Goal: Task Accomplishment & Management: Manage account settings

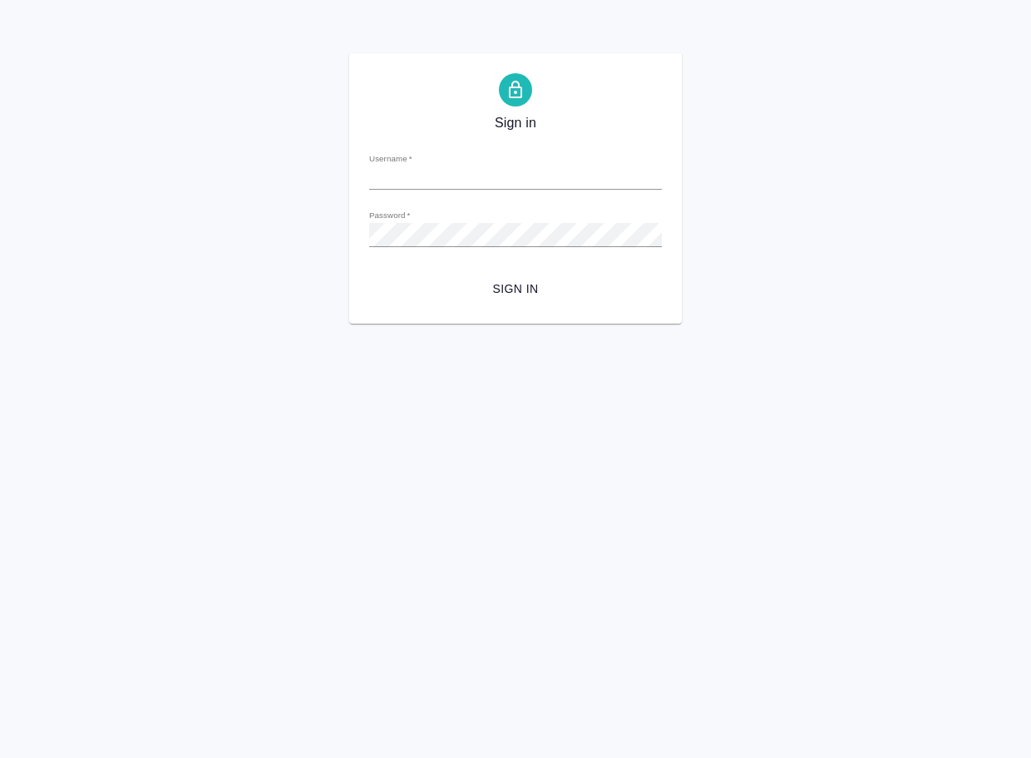
type input "[EMAIL_ADDRESS][DOMAIN_NAME]"
click at [523, 284] on span "Sign in" at bounding box center [516, 289] width 266 height 21
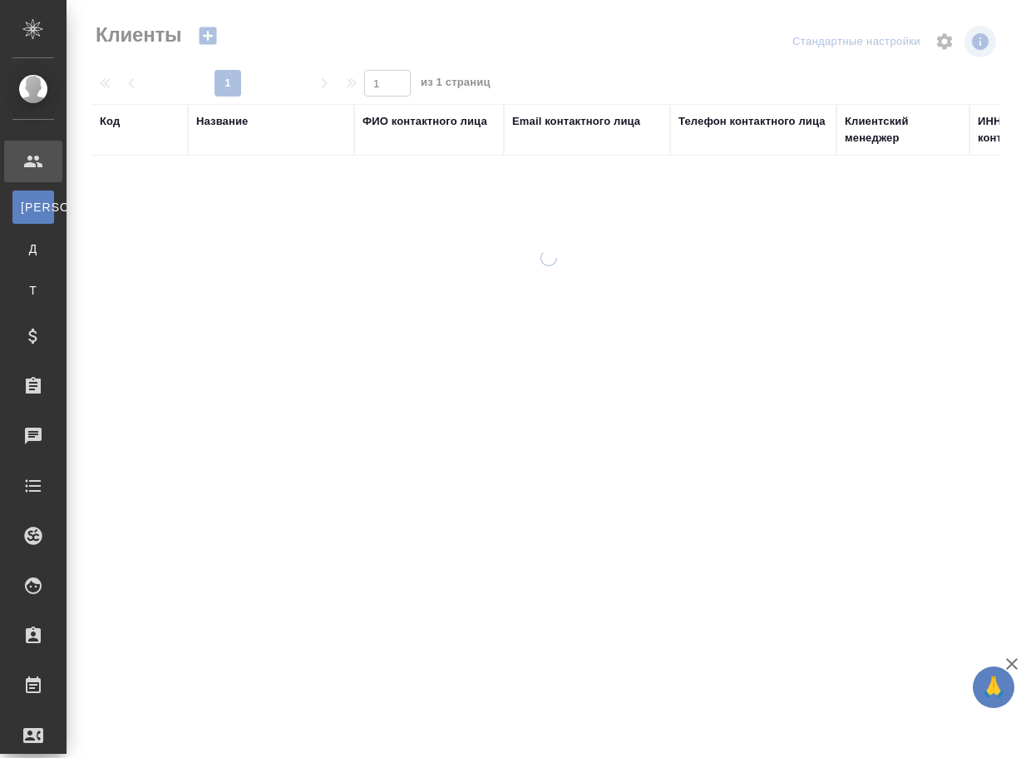
select select "RU"
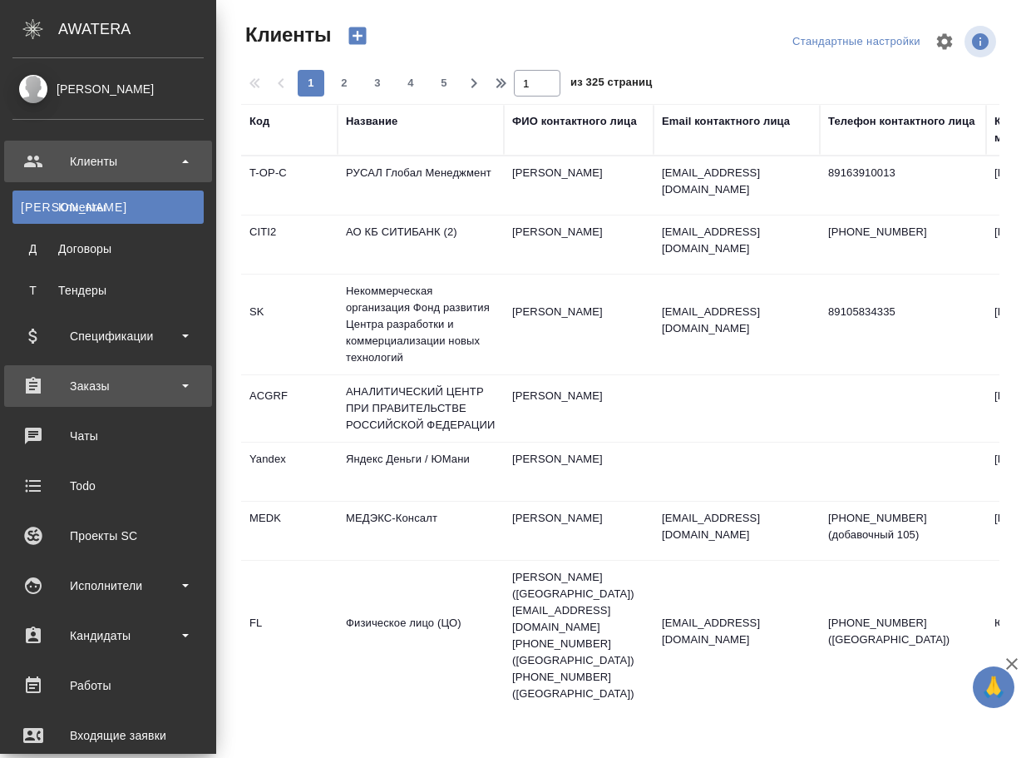
click at [114, 385] on div "Заказы" at bounding box center [107, 385] width 191 height 25
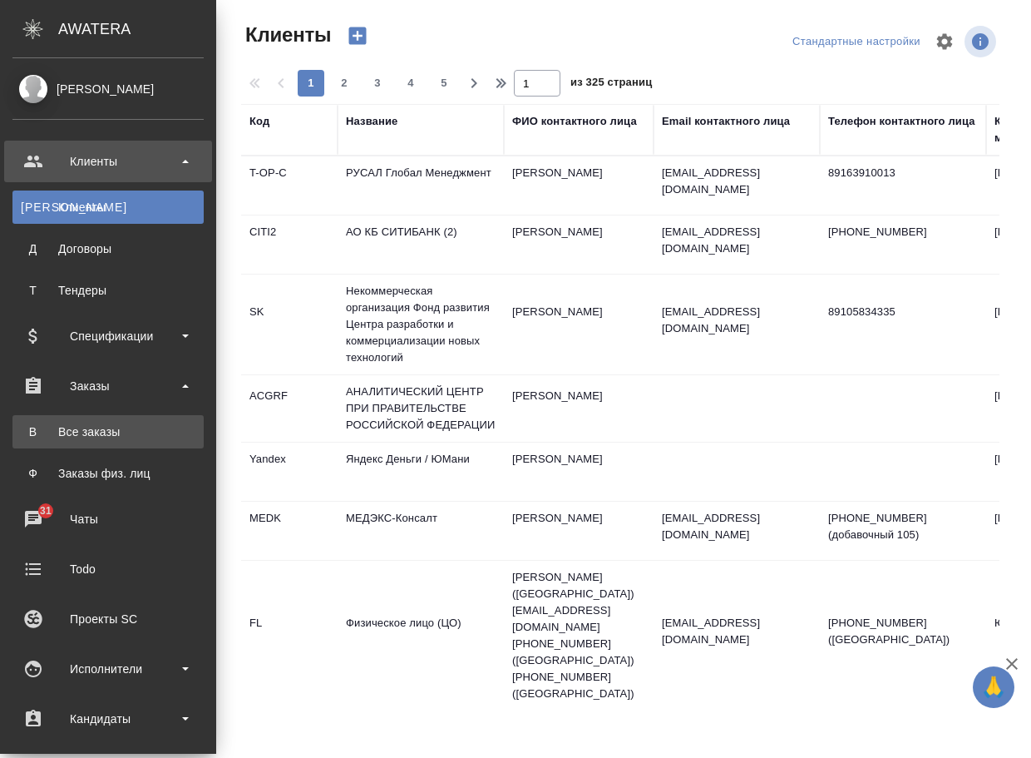
click at [106, 432] on div "Все заказы" at bounding box center [108, 431] width 175 height 17
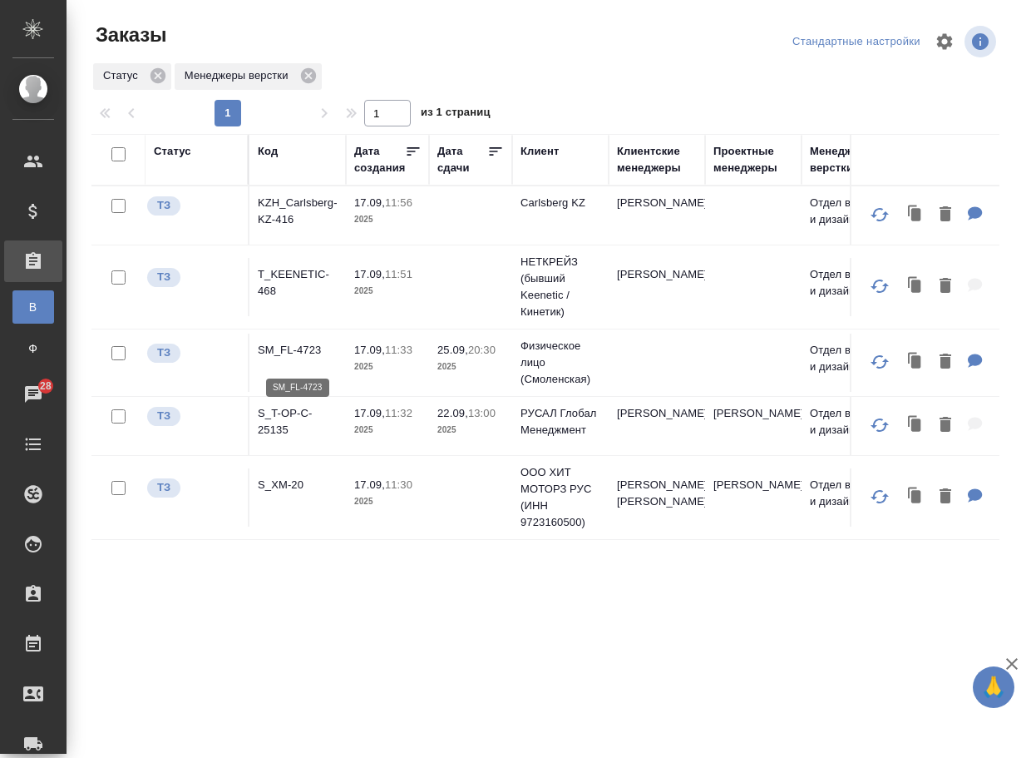
click at [294, 356] on p "SM_FL-4723" at bounding box center [298, 350] width 80 height 17
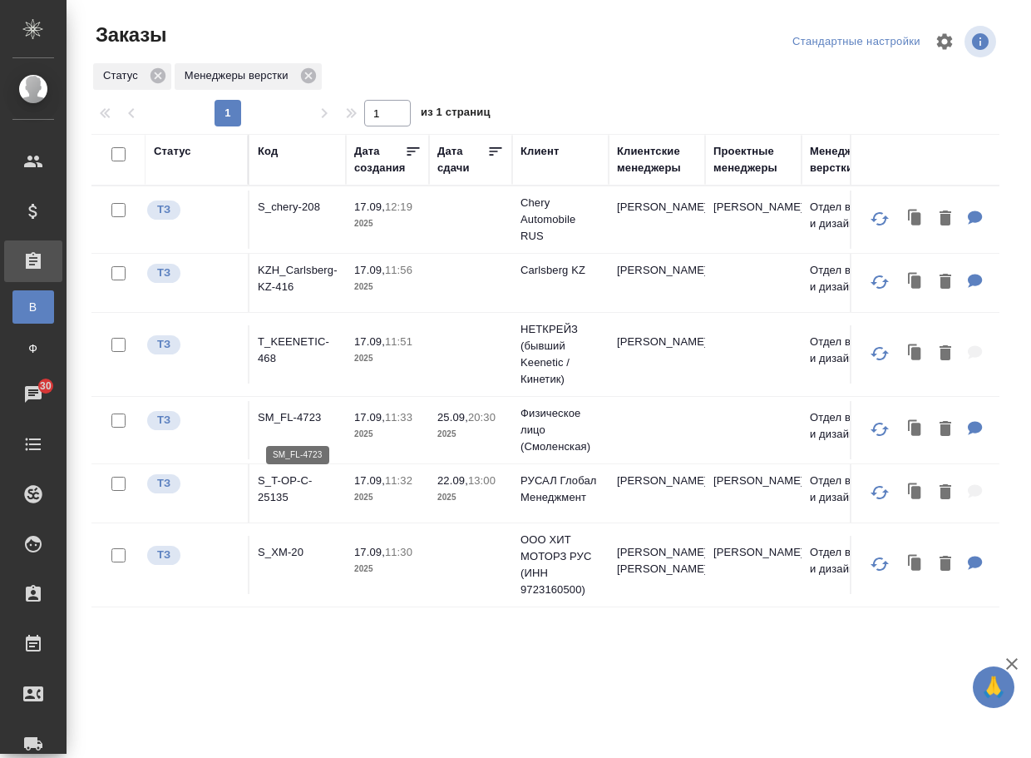
click at [299, 424] on p "SM_FL-4723" at bounding box center [298, 417] width 80 height 17
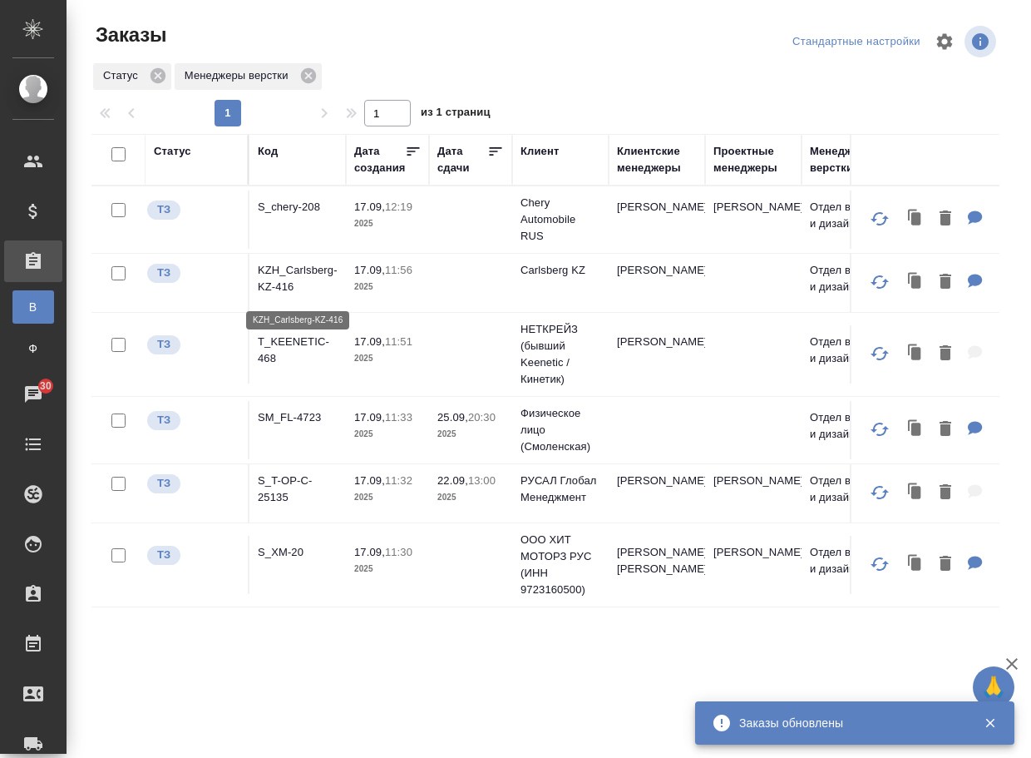
click at [314, 278] on p "KZH_Carlsberg-KZ-416" at bounding box center [298, 278] width 80 height 33
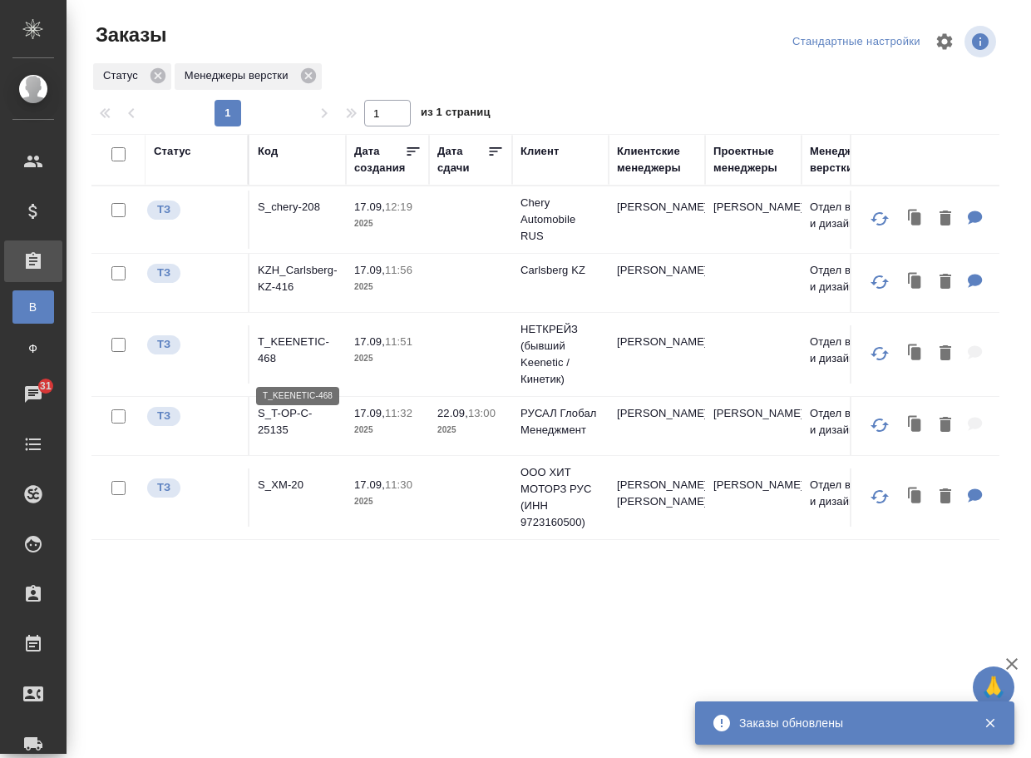
click at [285, 355] on p "T_KEENETIC-468" at bounding box center [298, 350] width 80 height 33
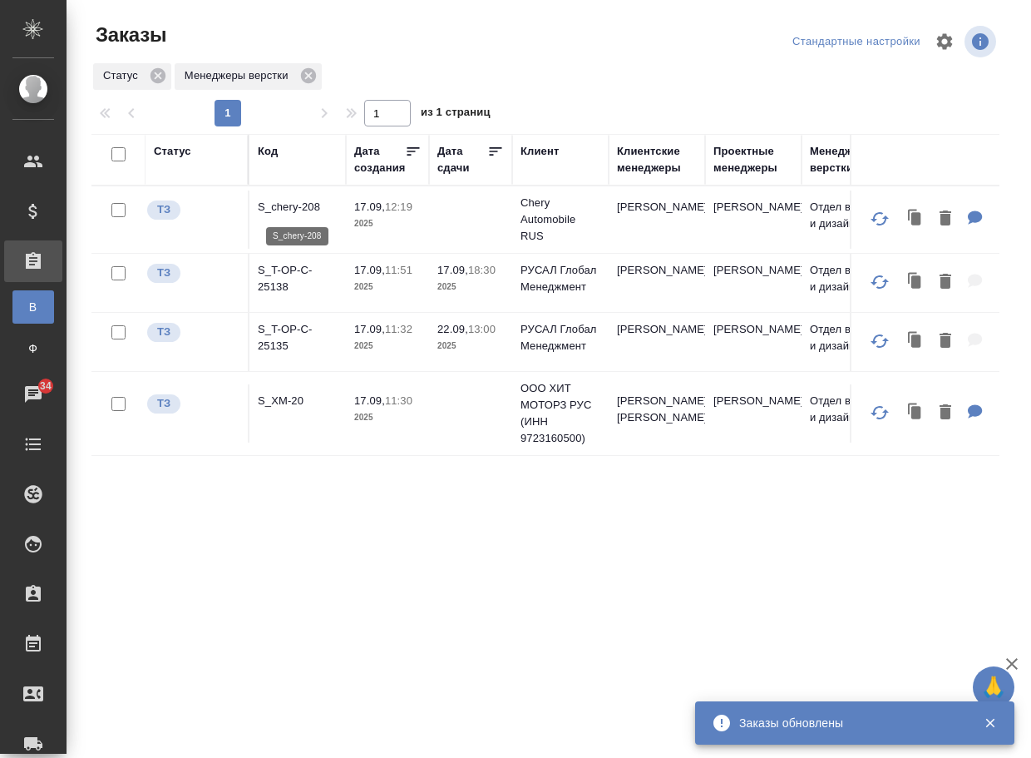
click at [299, 213] on p "S_chery-208" at bounding box center [298, 207] width 80 height 17
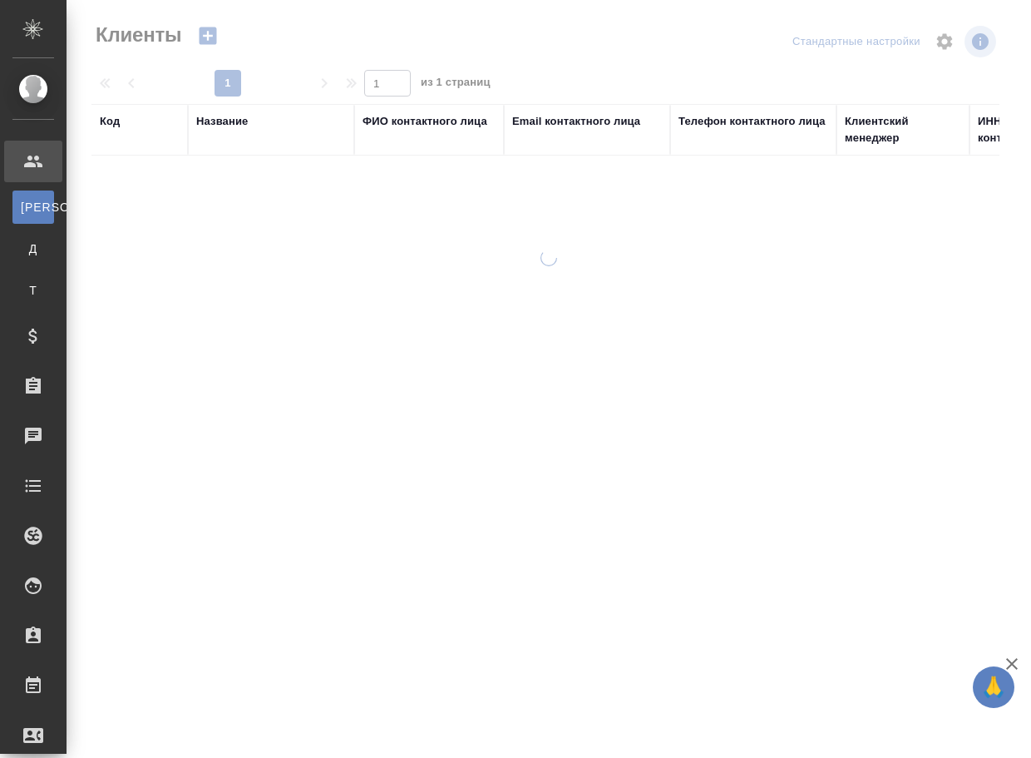
select select "RU"
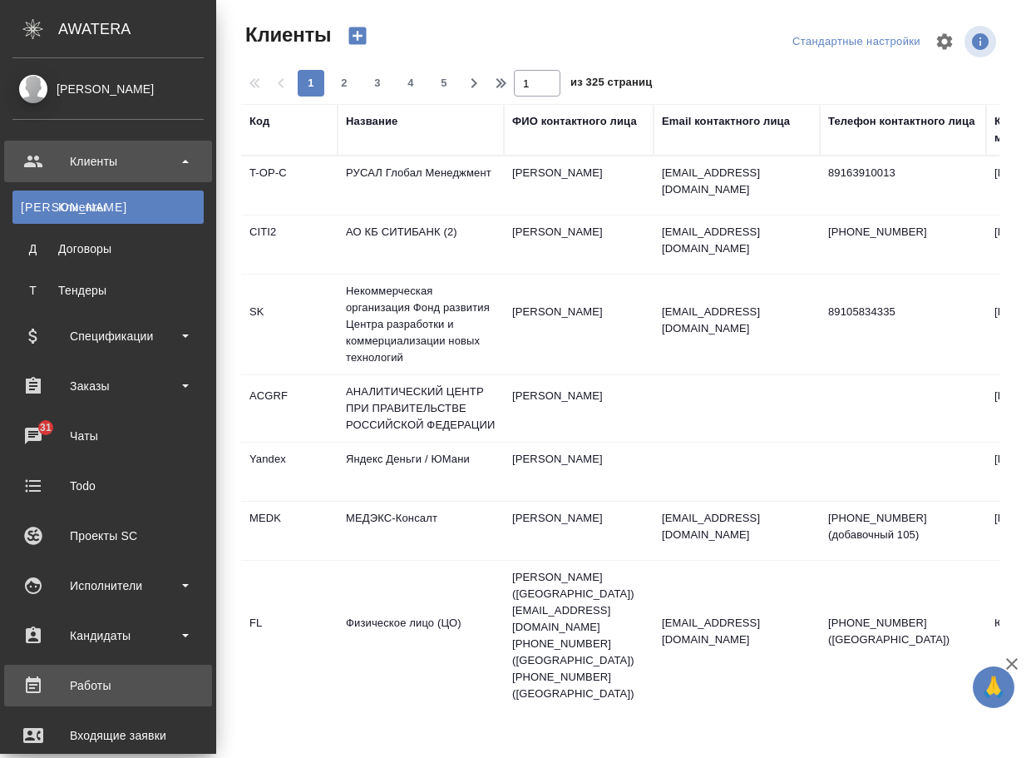
click at [101, 685] on div "Работы" at bounding box center [107, 685] width 191 height 25
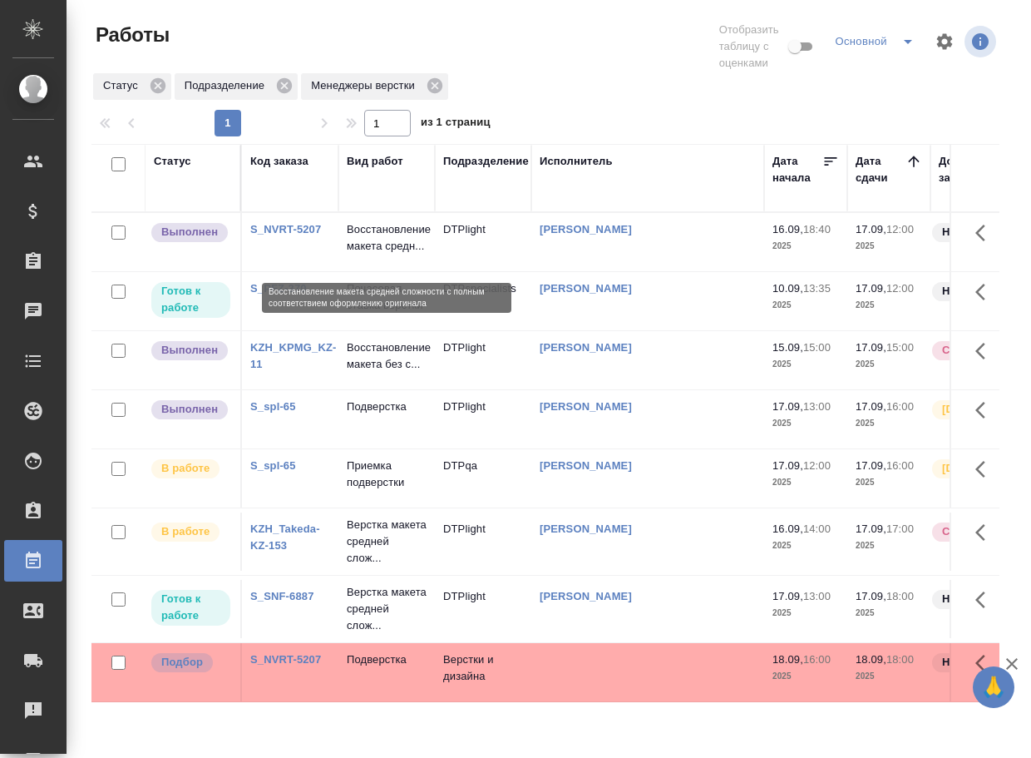
click at [368, 255] on p "Восстановление макета средн..." at bounding box center [387, 237] width 80 height 33
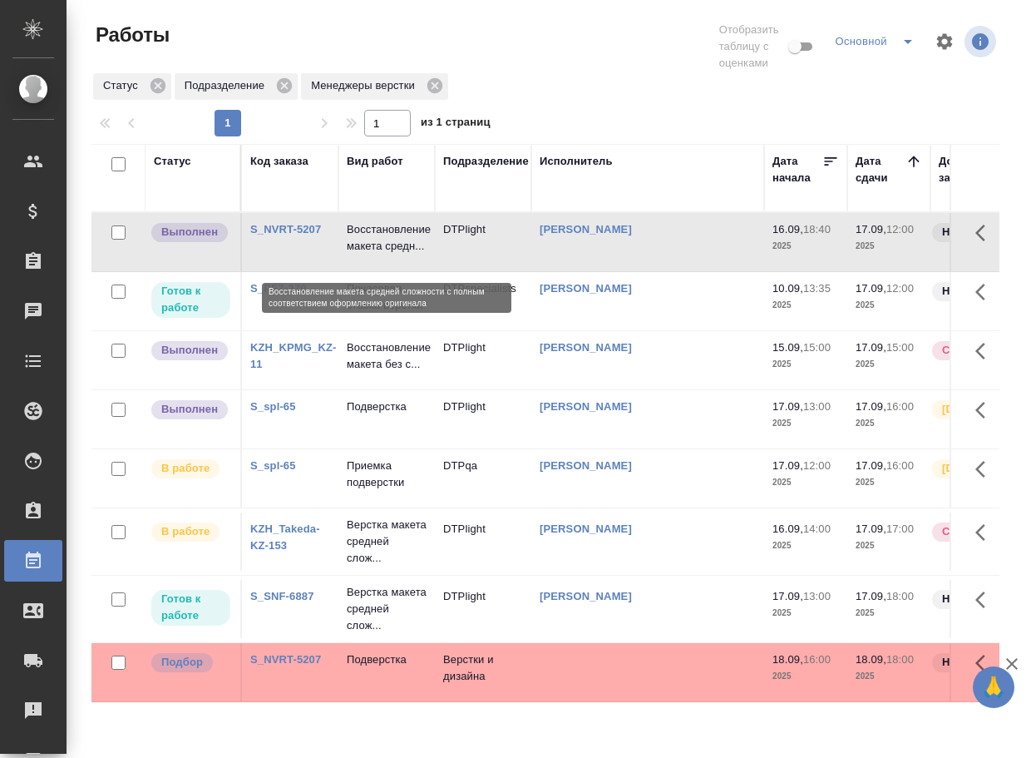
click at [368, 255] on p "Восстановление макета средн..." at bounding box center [387, 237] width 80 height 33
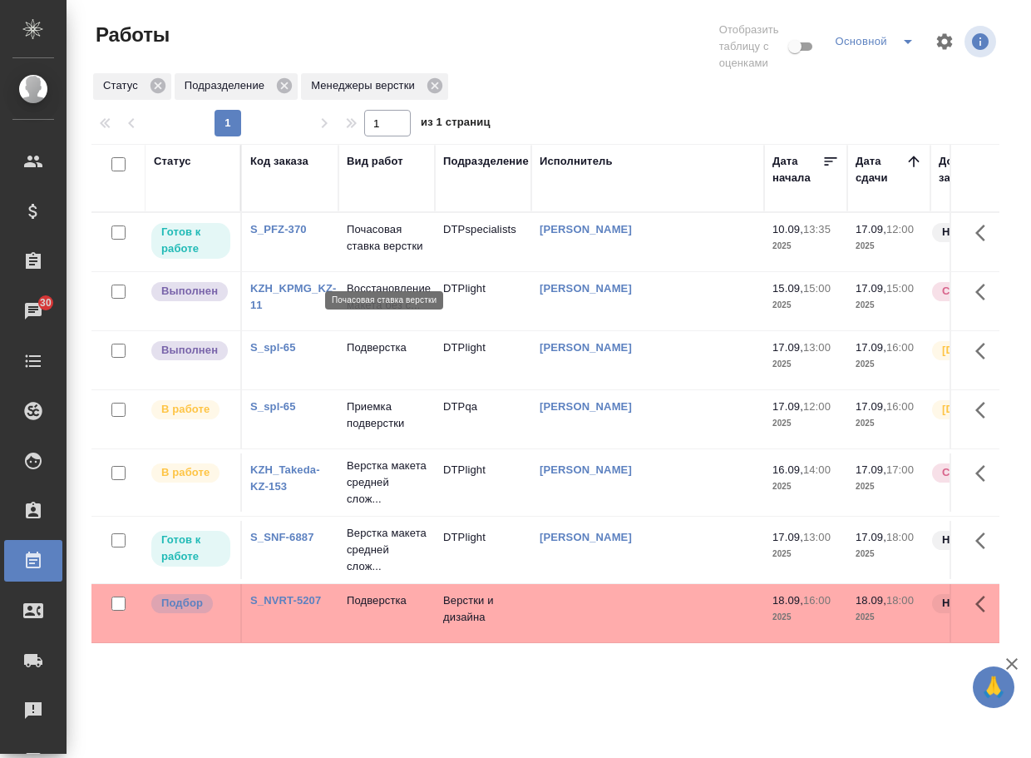
click at [364, 243] on p "Почасовая ставка верстки" at bounding box center [387, 237] width 80 height 33
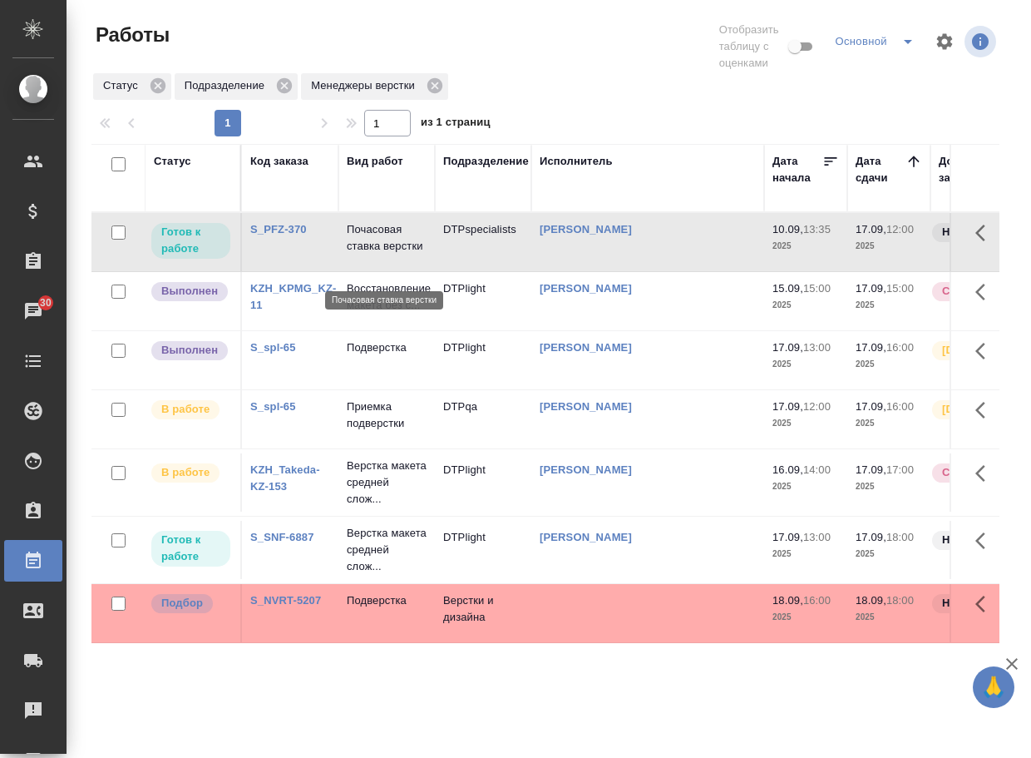
click at [364, 243] on p "Почасовая ставка верстки" at bounding box center [387, 237] width 80 height 33
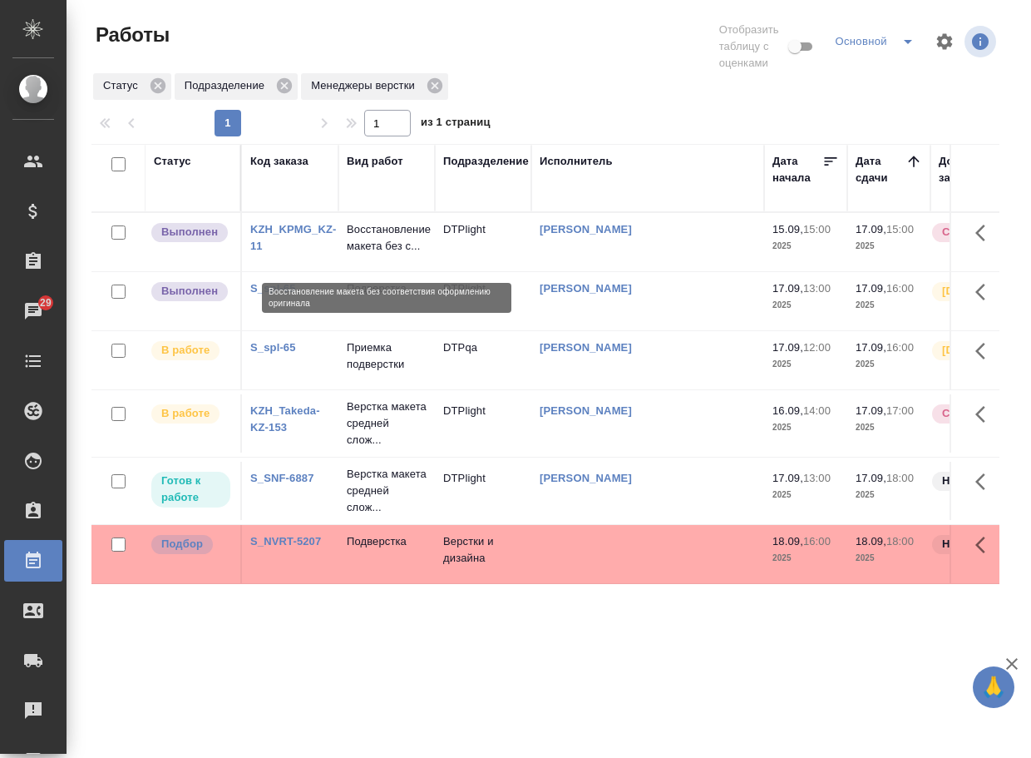
click at [390, 249] on p "Восстановление макета без с..." at bounding box center [387, 237] width 80 height 33
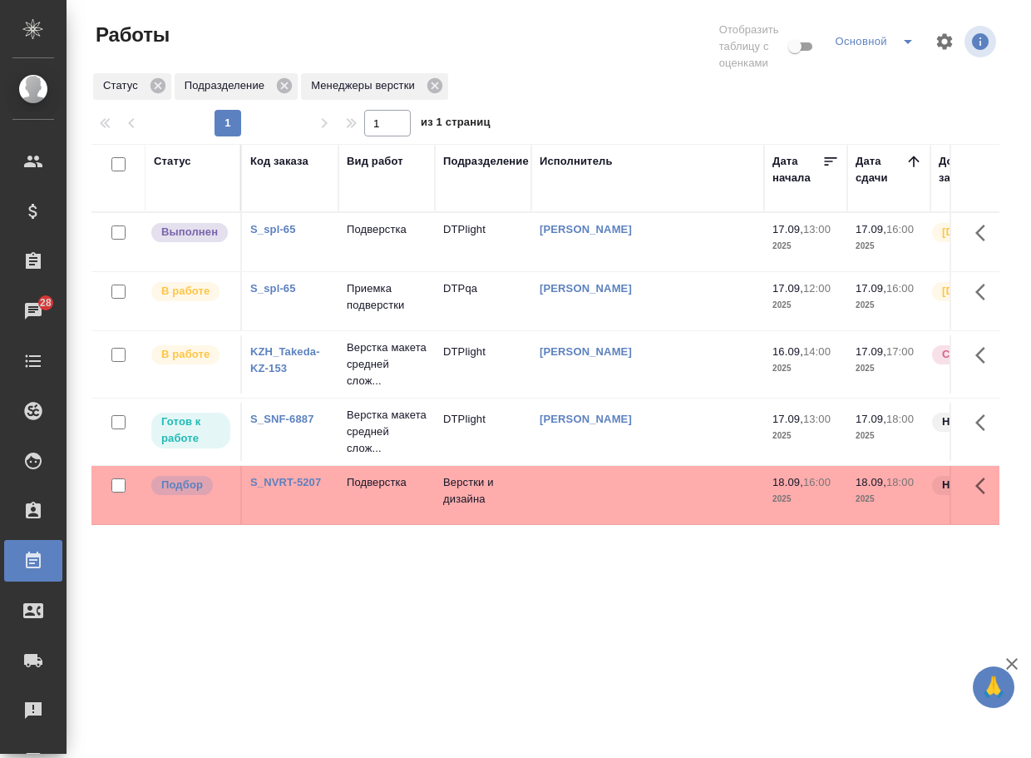
click at [382, 238] on td "Подверстка" at bounding box center [387, 242] width 96 height 58
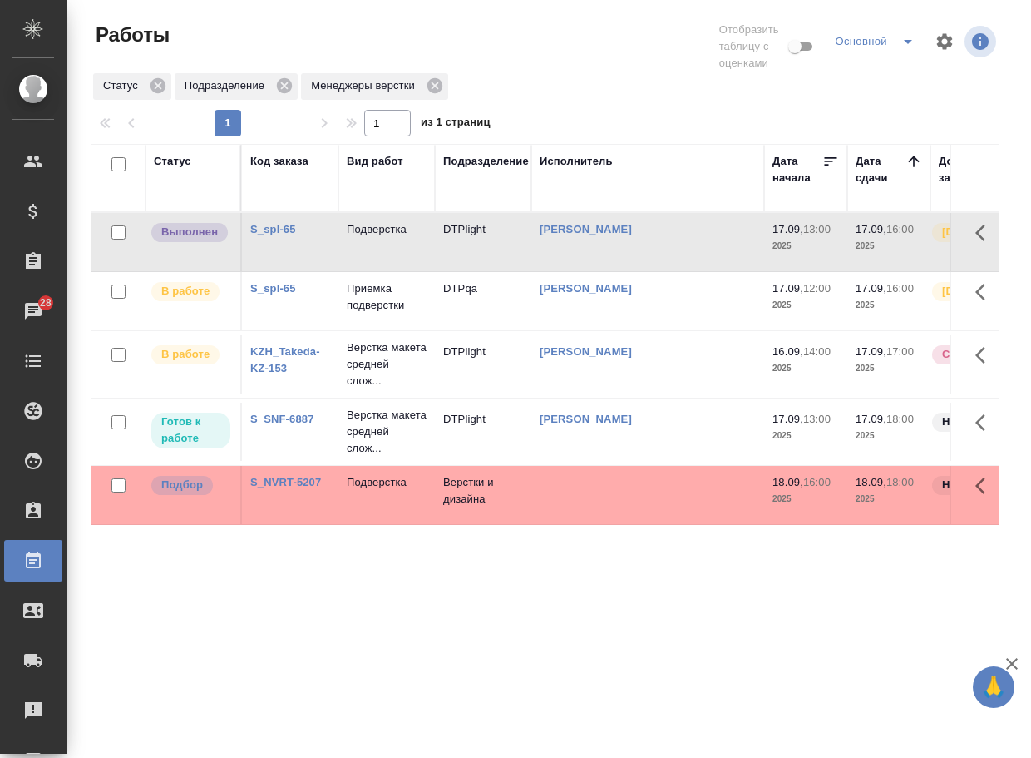
click at [382, 238] on td "Подверстка" at bounding box center [387, 242] width 96 height 58
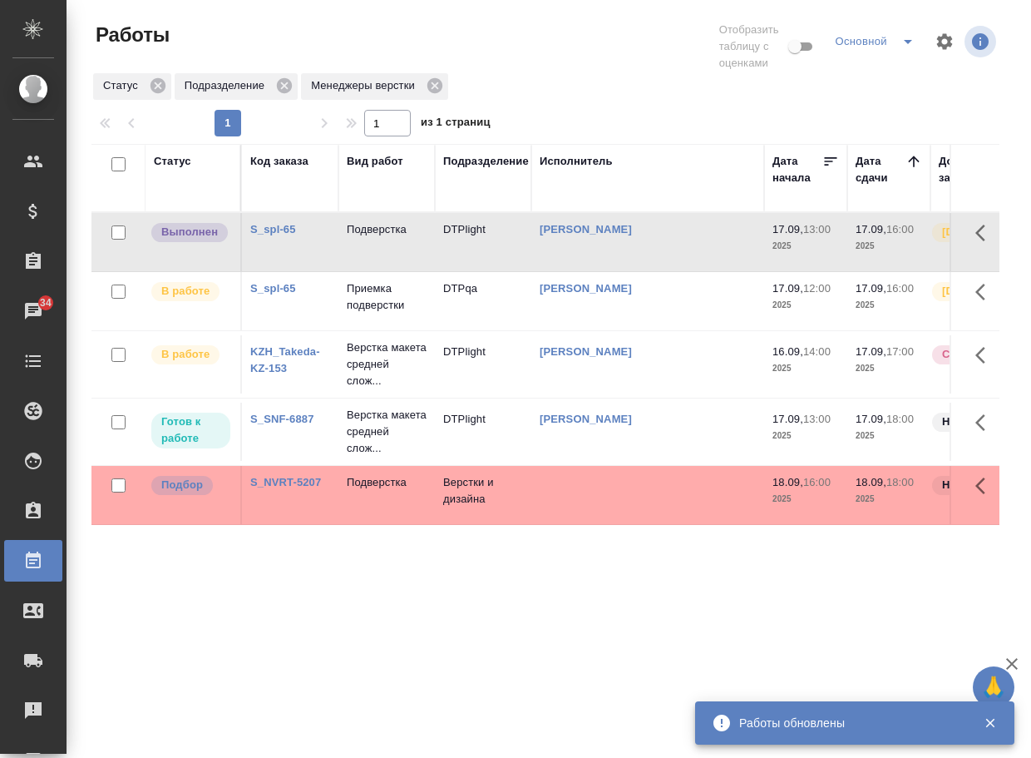
click at [378, 640] on div "Статус Код заказа Вид работ Подразделение Исполнитель Дата начала Дата сдачи До…" at bounding box center [545, 443] width 908 height 599
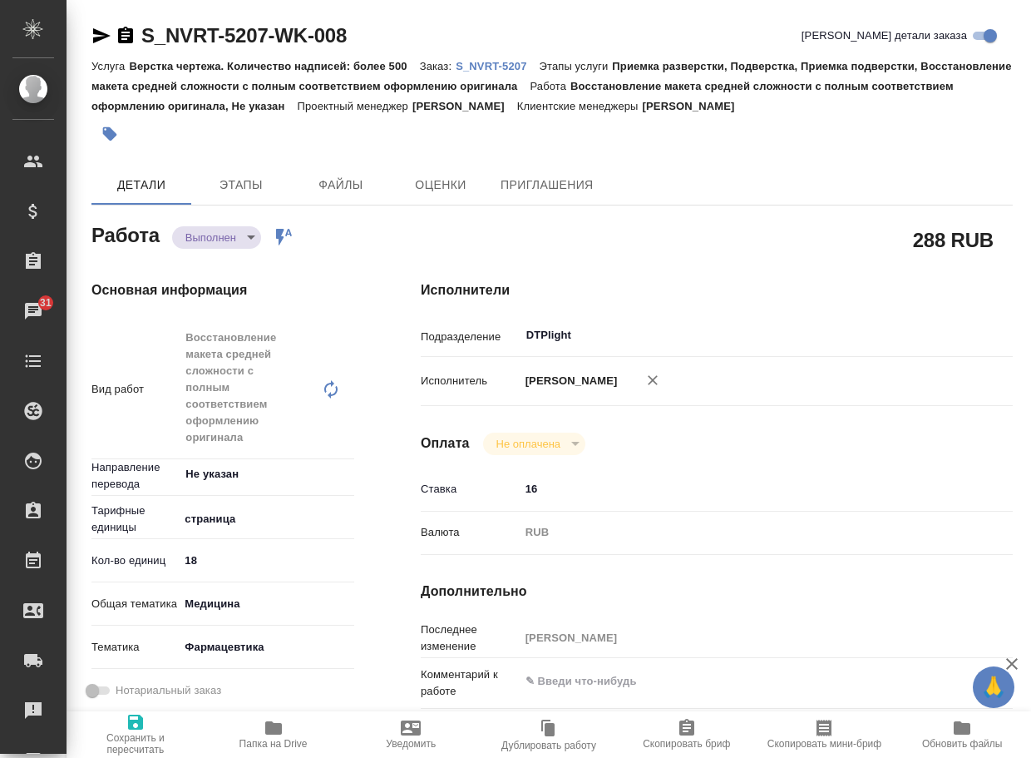
type textarea "x"
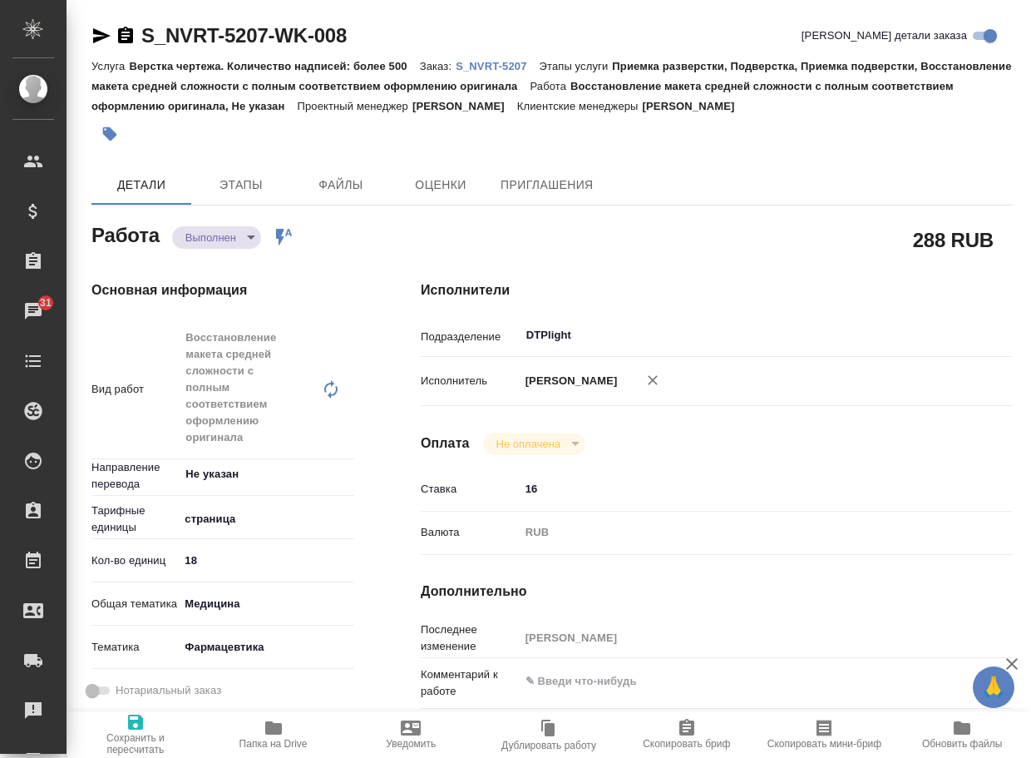
type textarea "x"
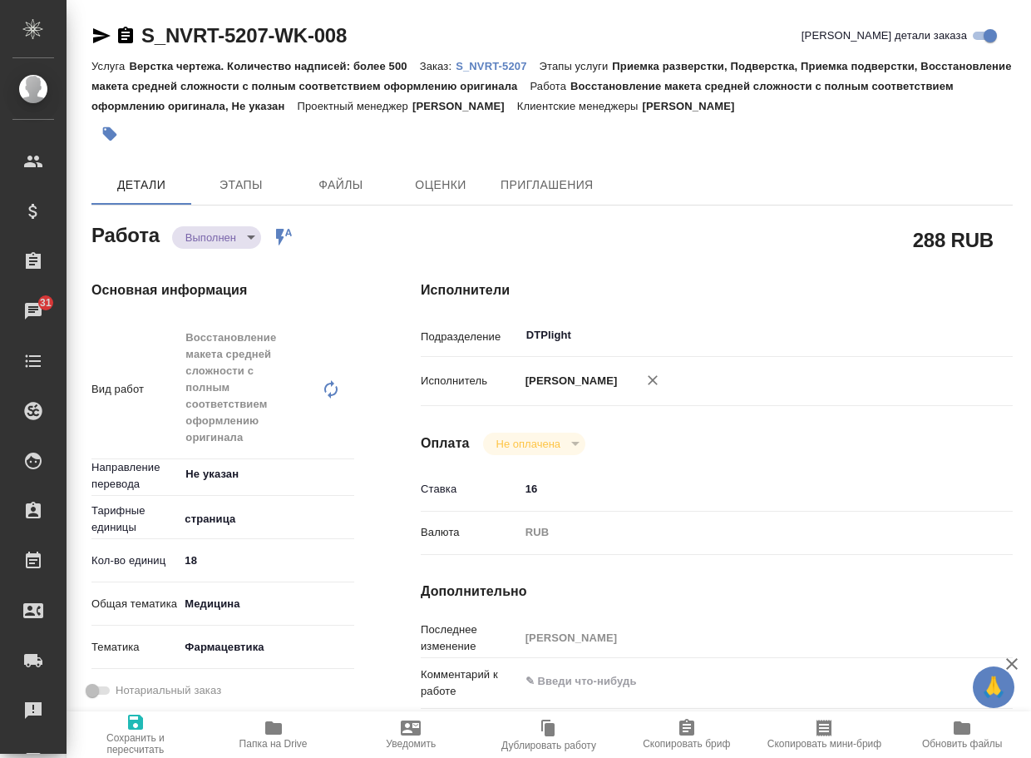
type textarea "x"
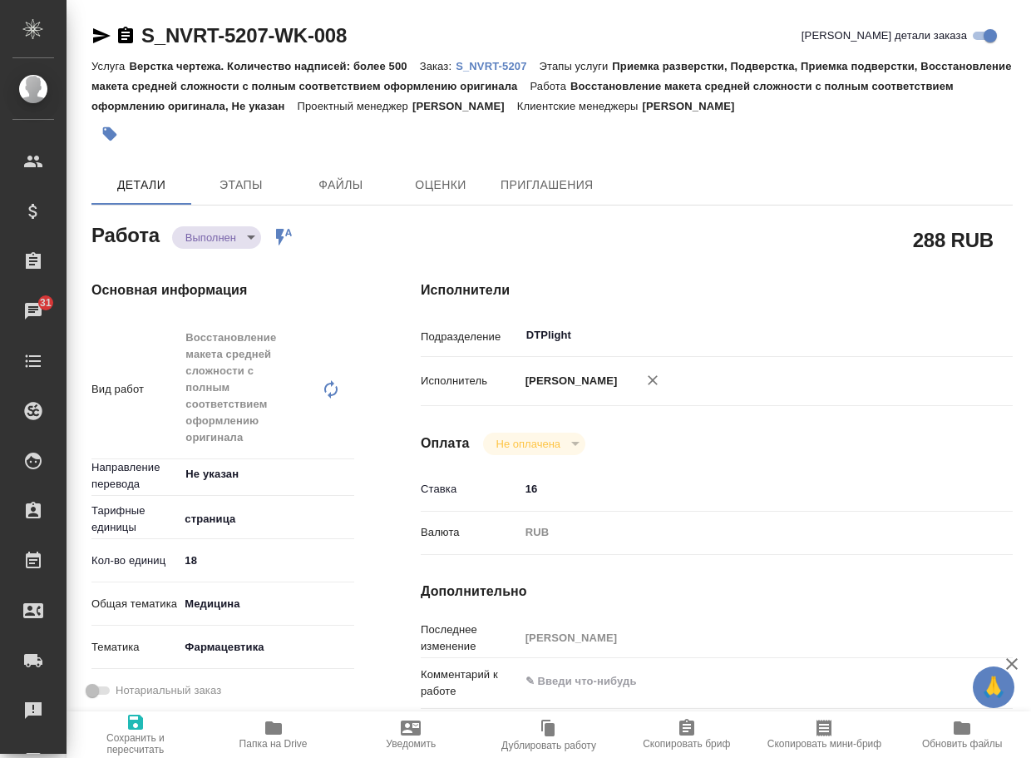
type textarea "x"
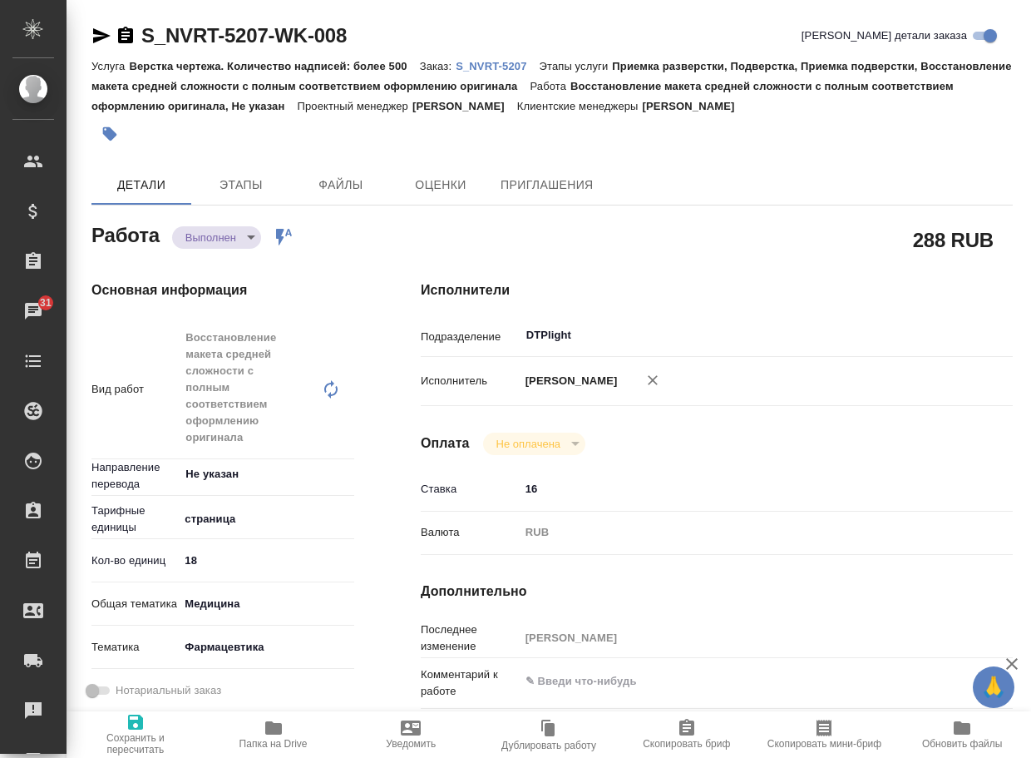
type textarea "x"
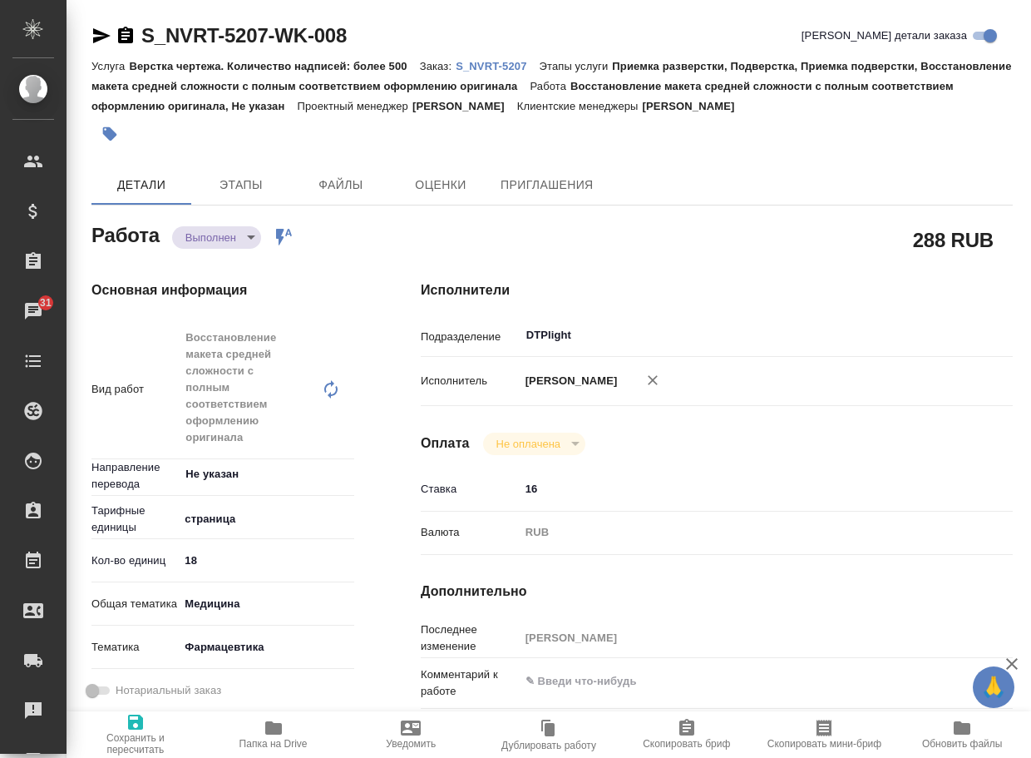
type textarea "x"
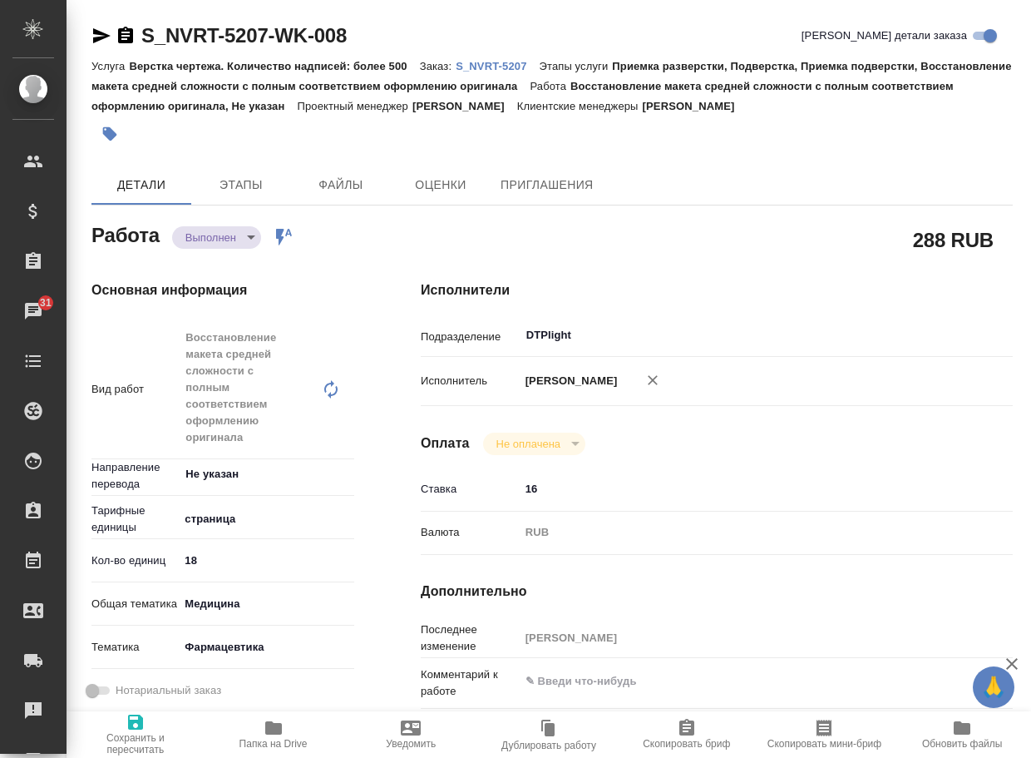
type textarea "x"
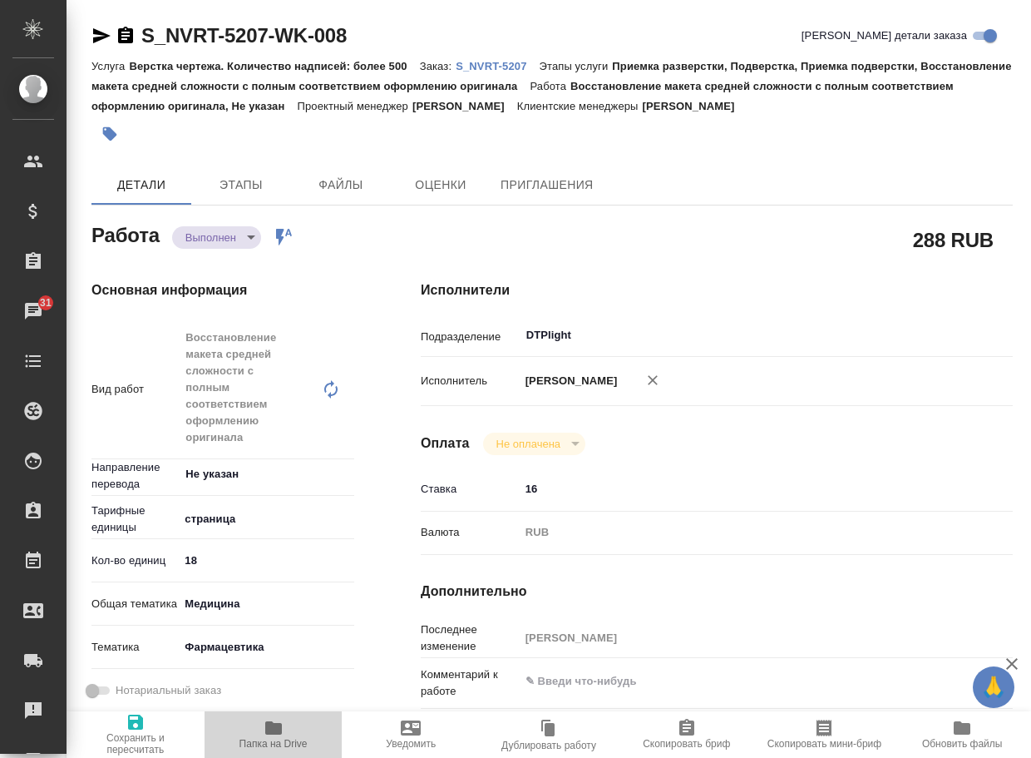
click at [286, 733] on span "Папка на Drive" at bounding box center [274, 734] width 118 height 32
click at [242, 238] on body "🙏 .cls-1 fill:#fff; AWATERA Arsenyeva Vera Клиенты Спецификации Заказы 31 Чаты …" at bounding box center [515, 379] width 1031 height 758
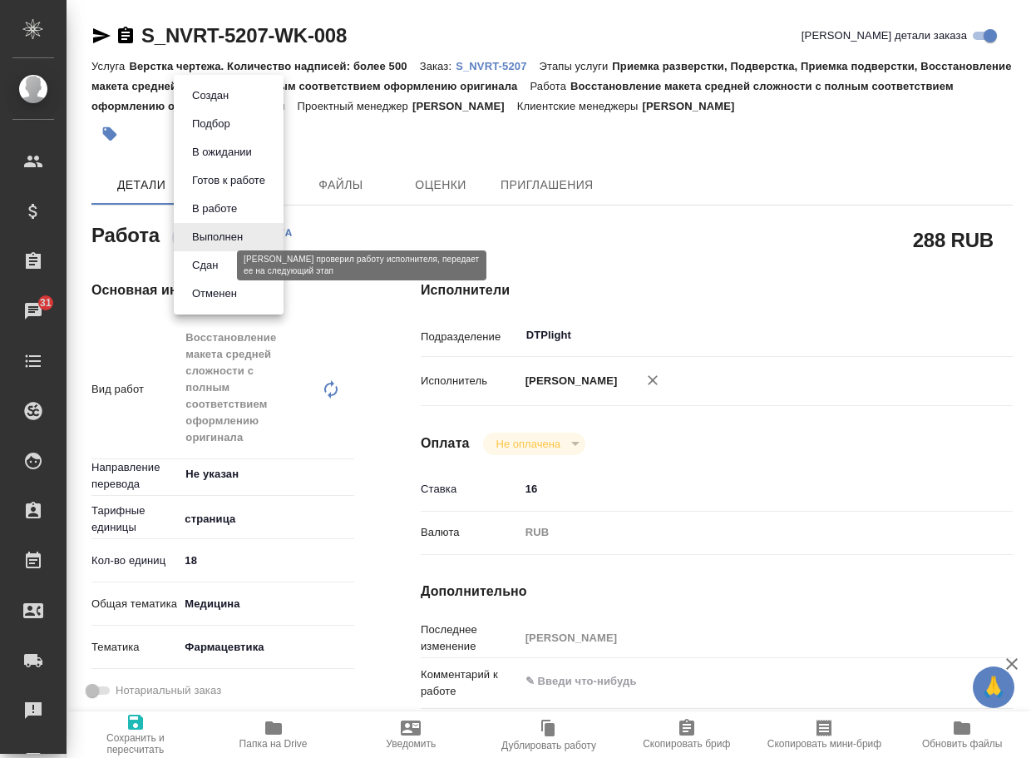
click at [218, 264] on button "Сдан" at bounding box center [205, 265] width 36 height 18
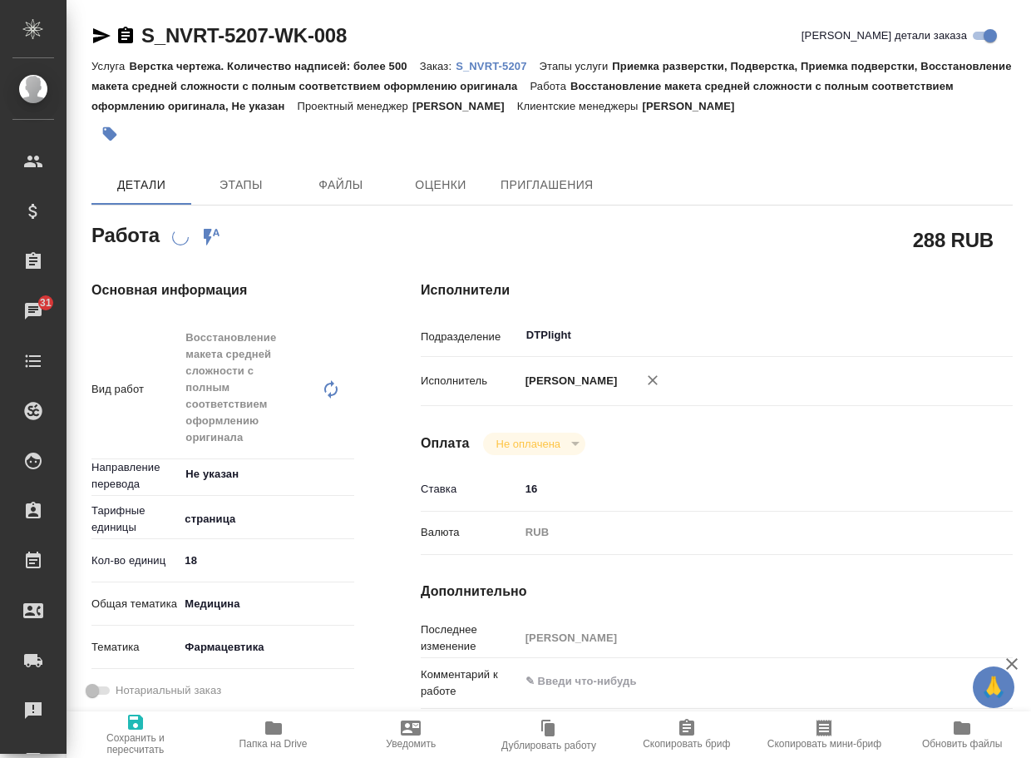
click at [500, 68] on p "S_NVRT-5207" at bounding box center [497, 66] width 83 height 12
type textarea "x"
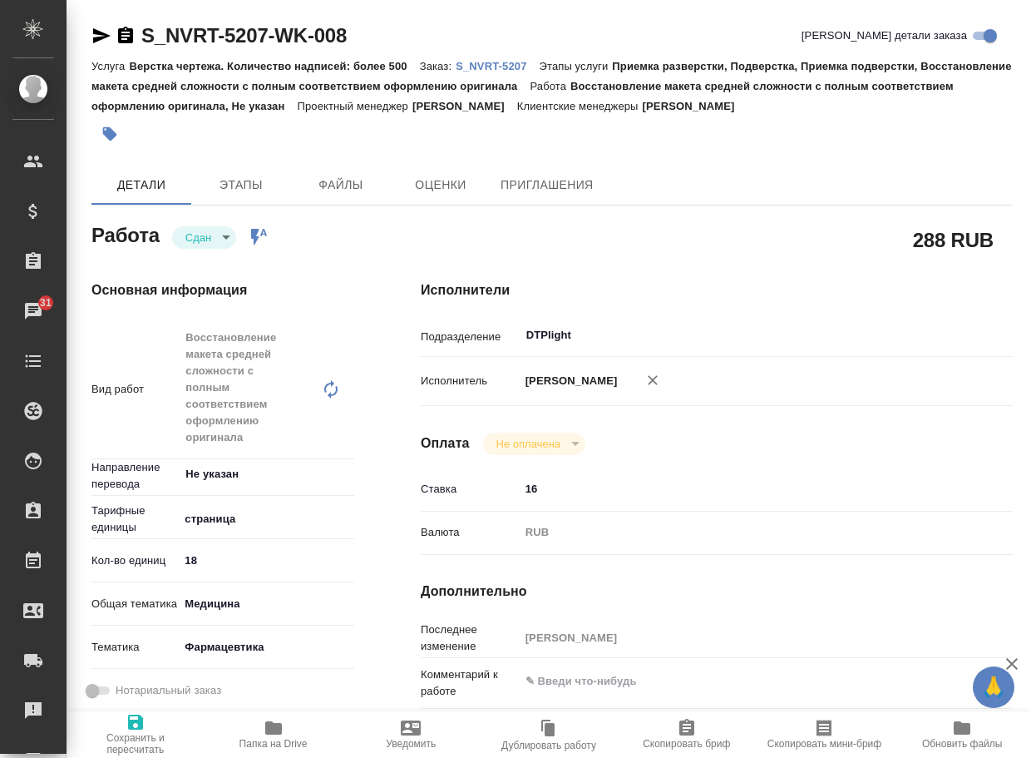
type textarea "x"
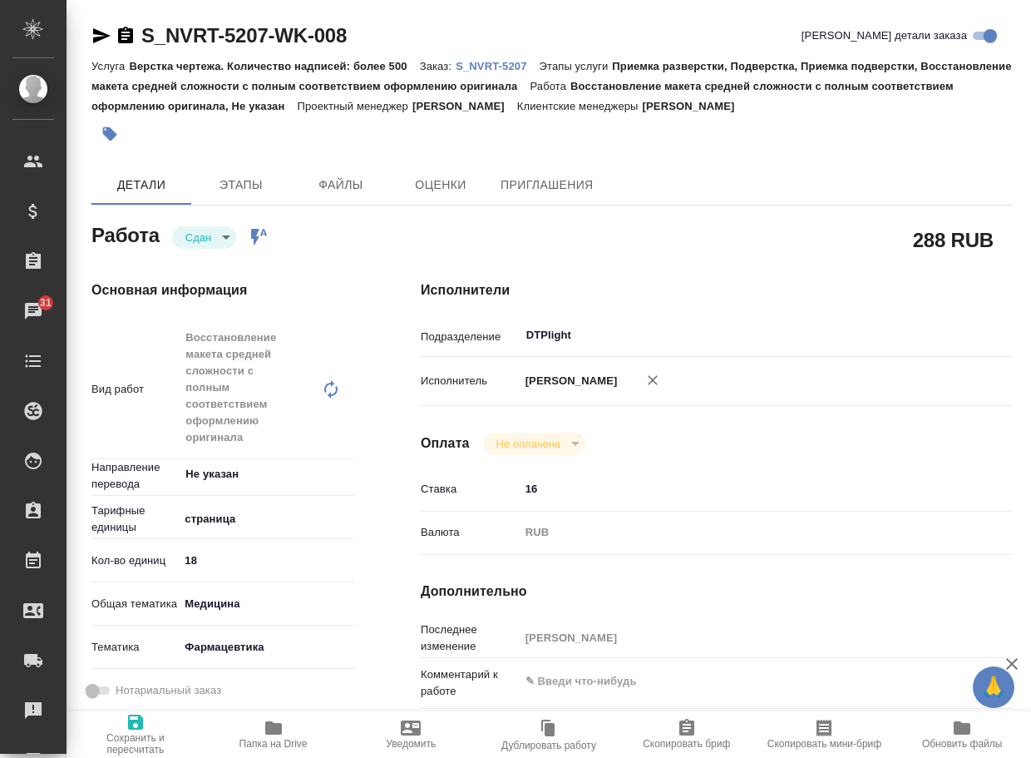
type textarea "x"
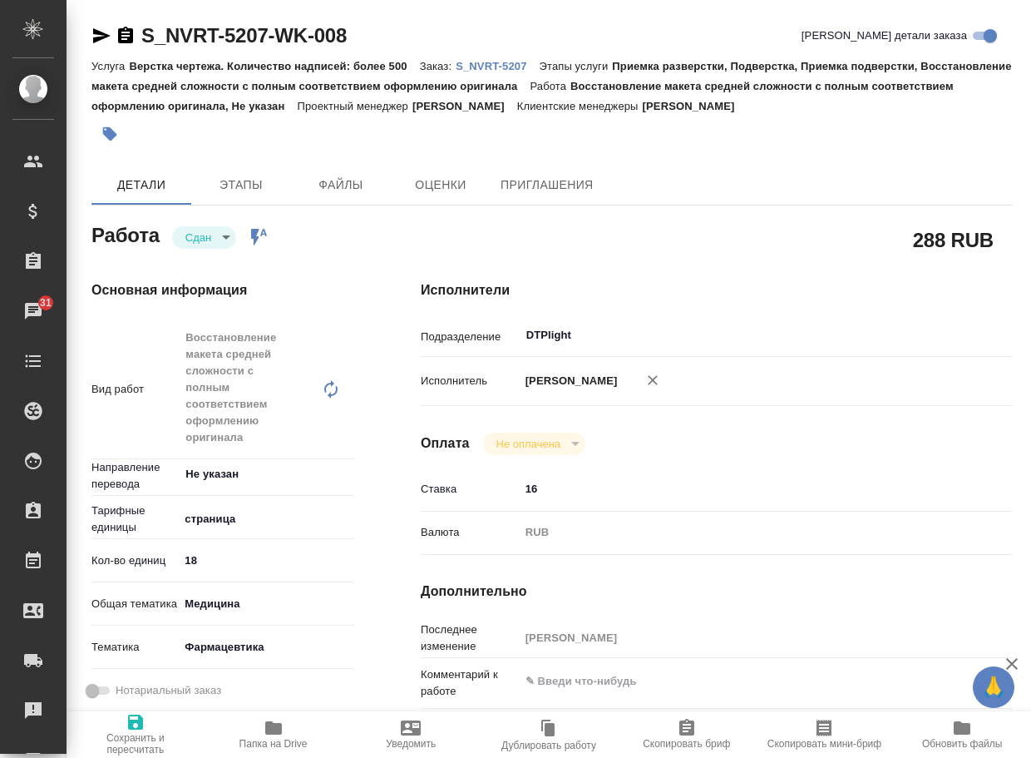
type textarea "x"
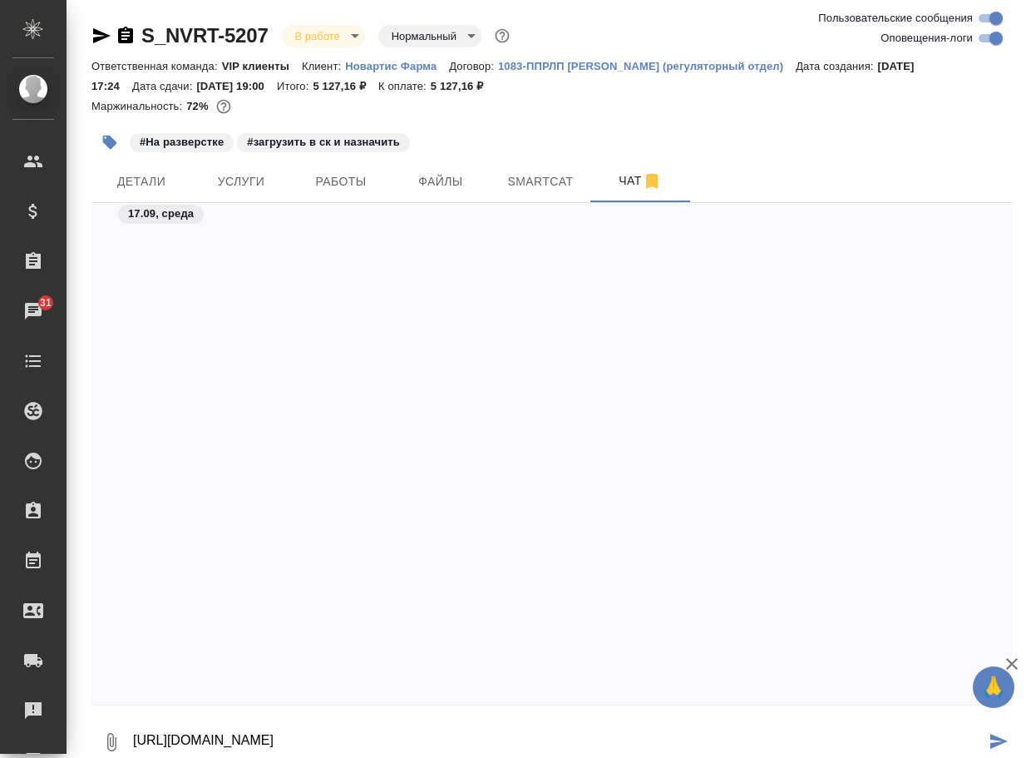
scroll to position [49332, 0]
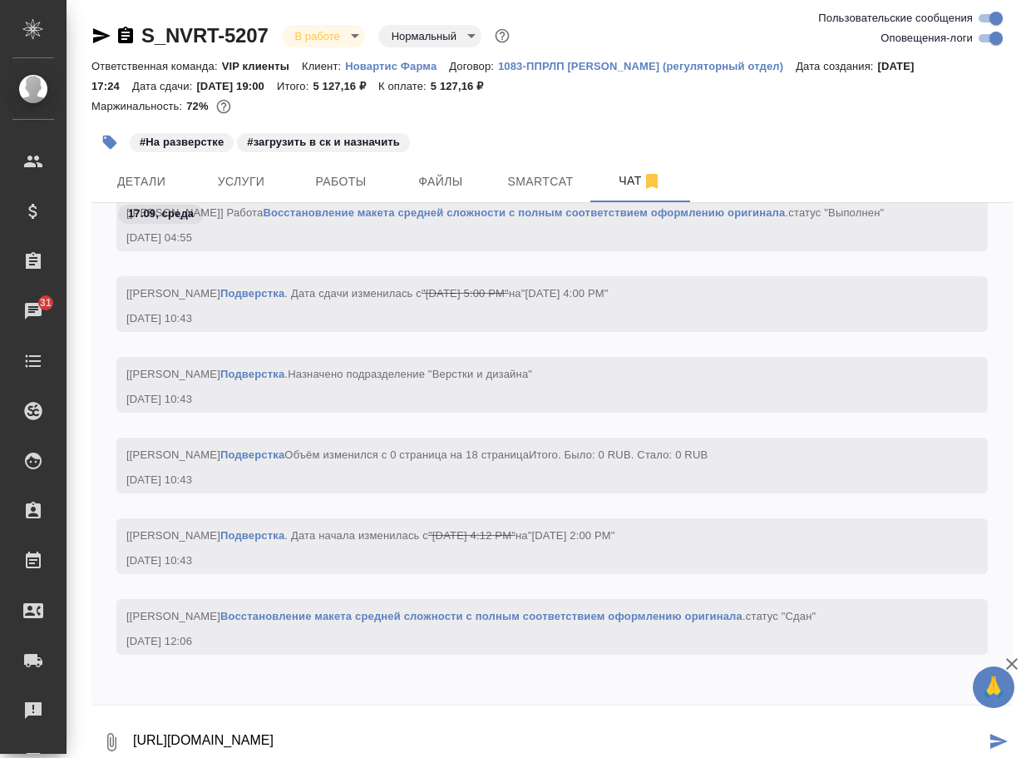
type textarea "[URL][DOMAIN_NAME]"
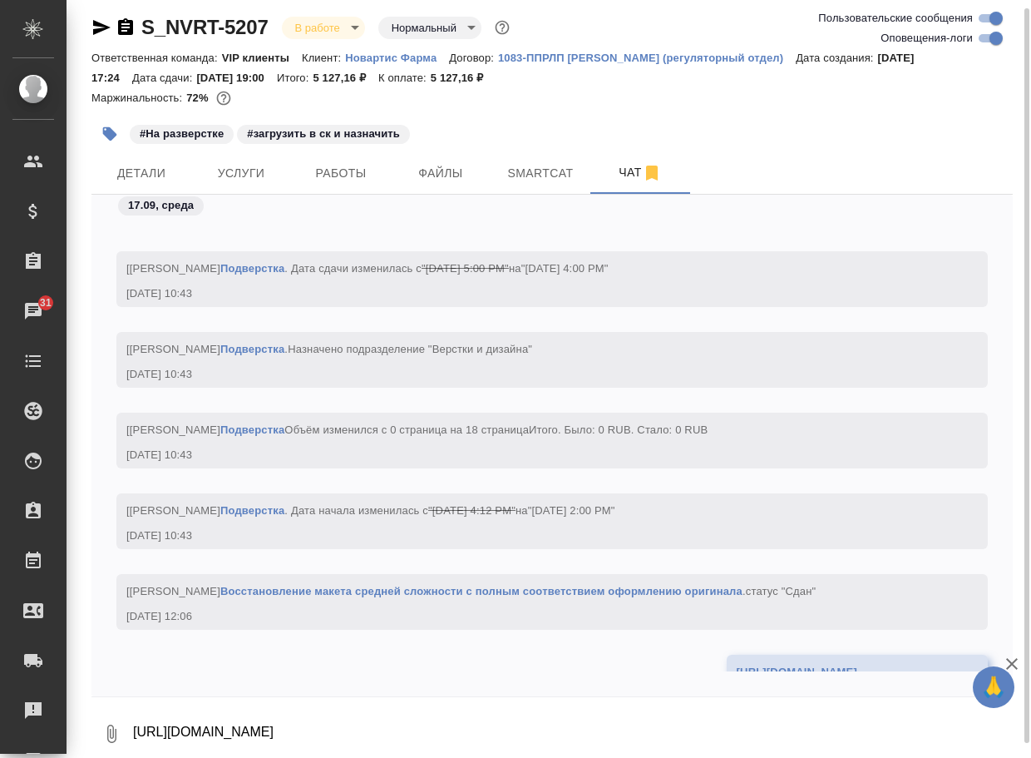
scroll to position [49429, 0]
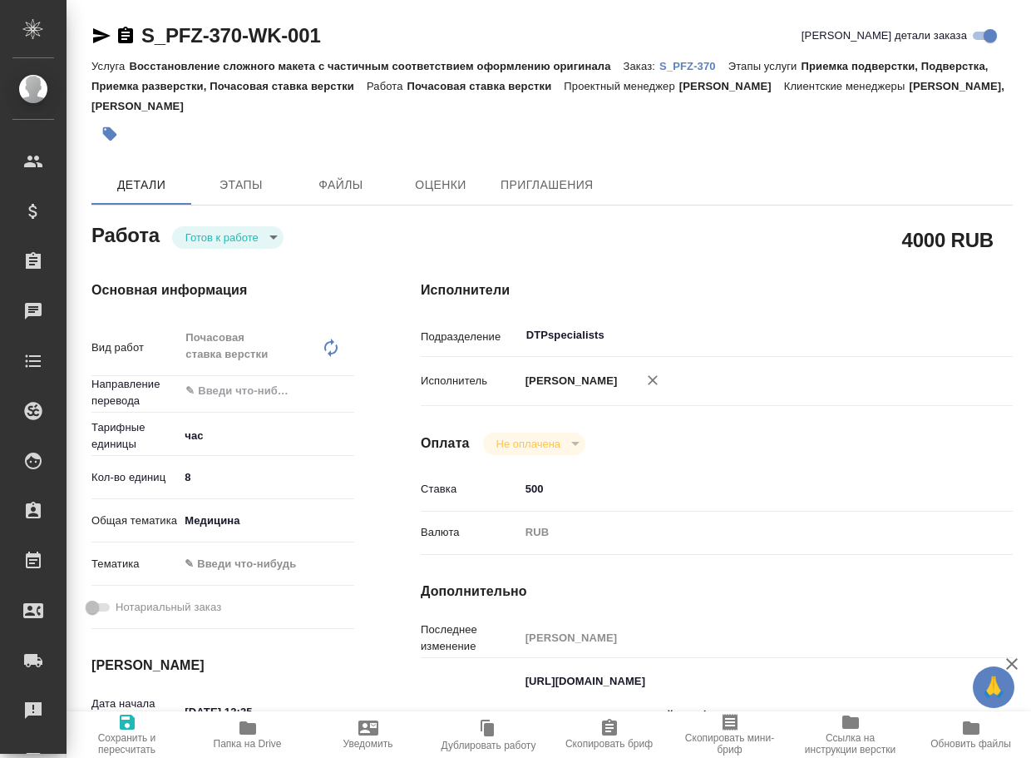
type textarea "x"
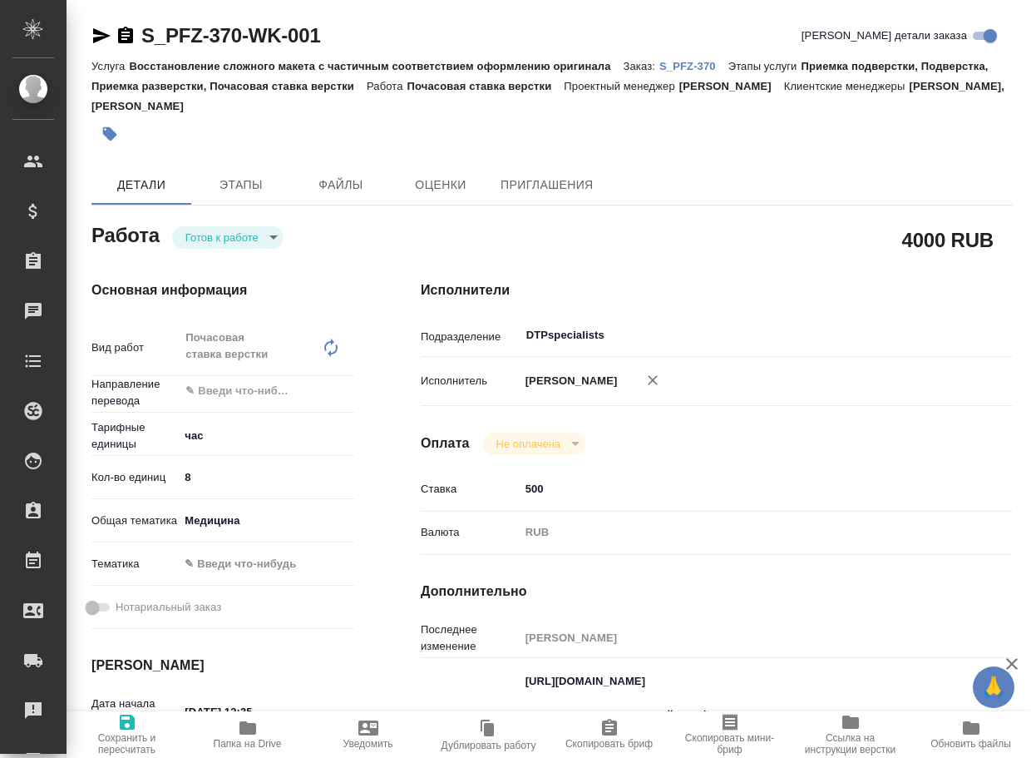
click at [235, 240] on body "🙏 .cls-1 fill:#fff; AWATERA Arsenyeva Vera Клиенты Спецификации Заказы Чаты Tod…" at bounding box center [515, 379] width 1031 height 758
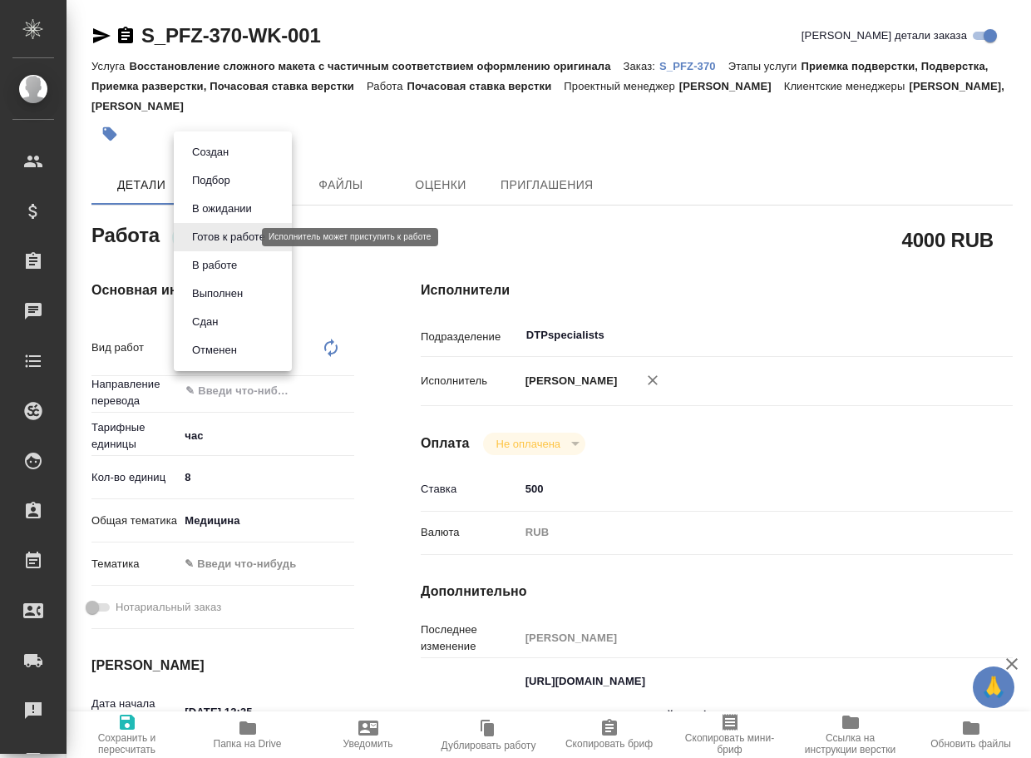
type textarea "x"
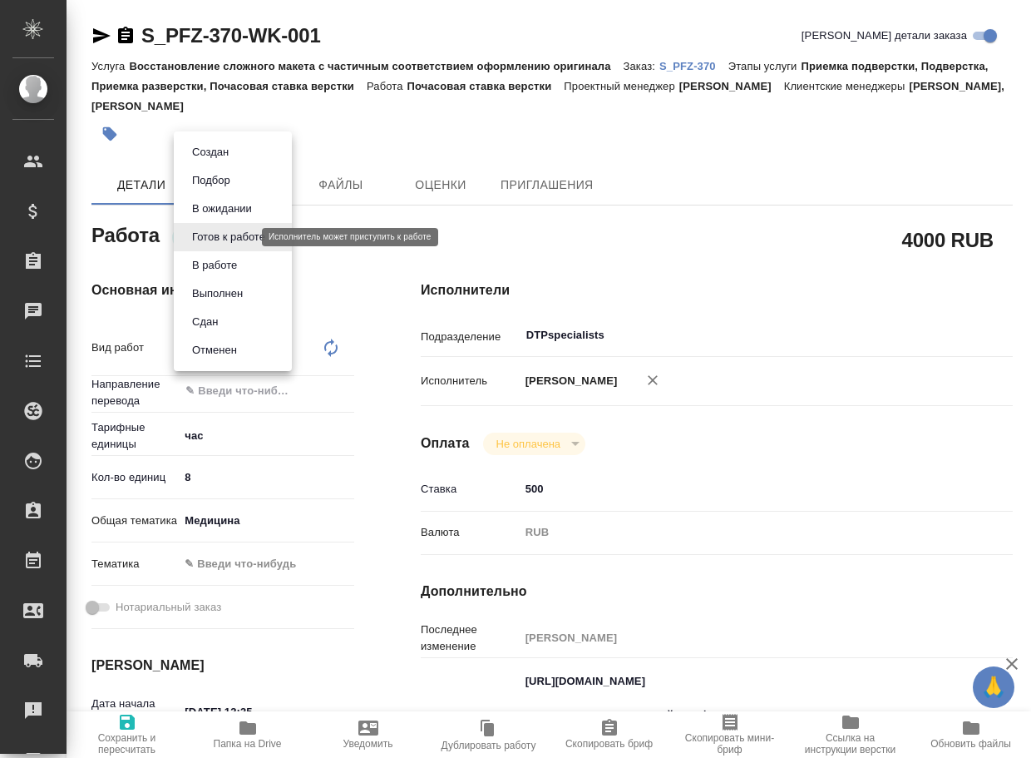
type textarea "x"
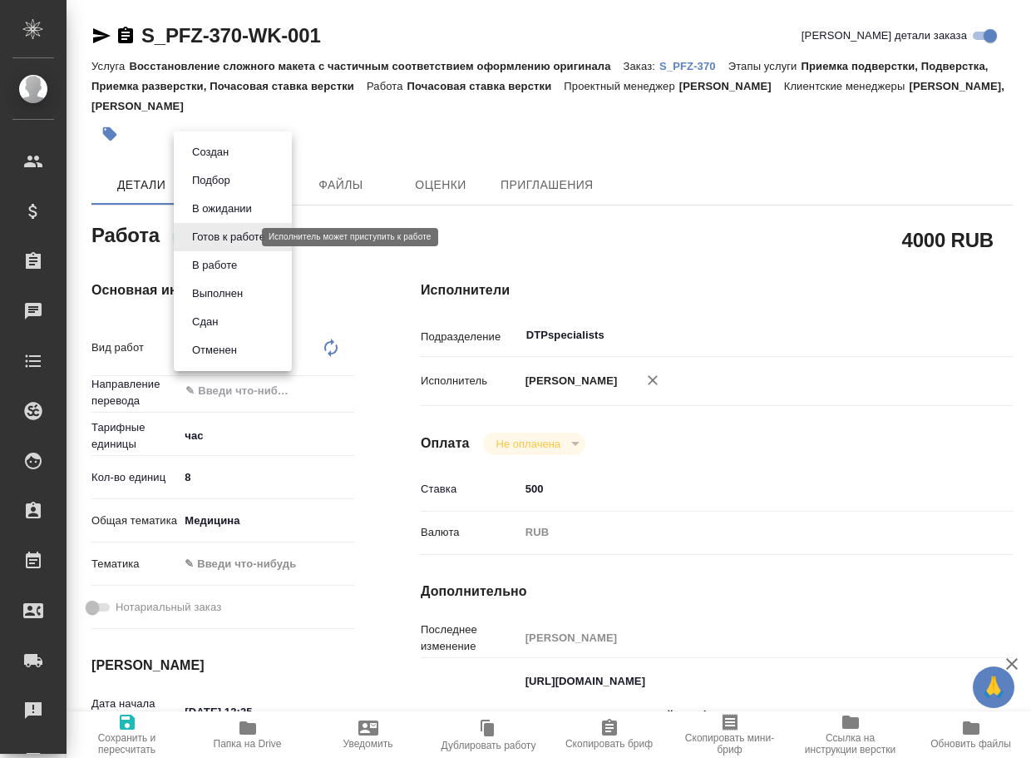
type textarea "x"
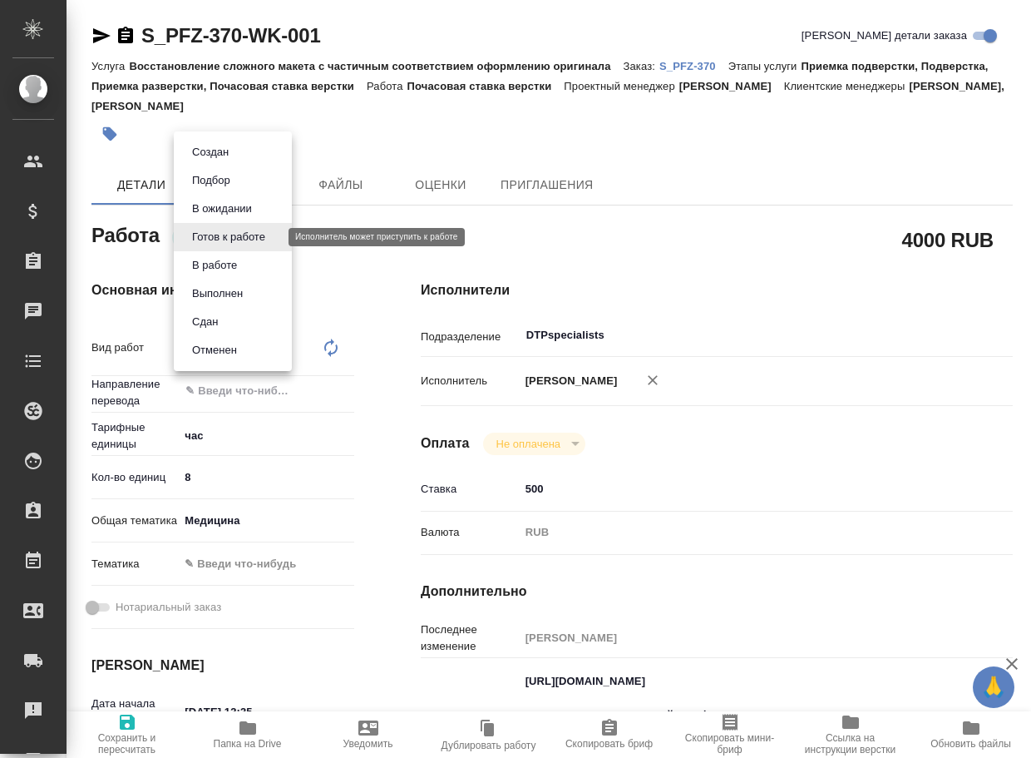
type textarea "x"
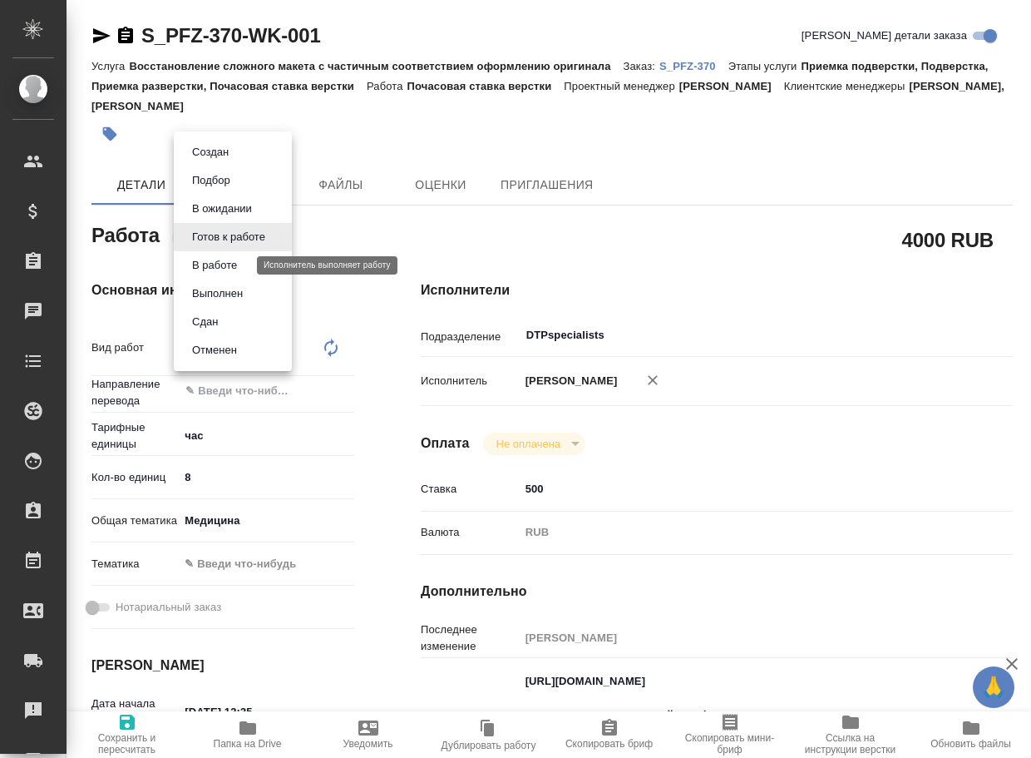
click at [239, 262] on button "В работе" at bounding box center [214, 265] width 55 height 18
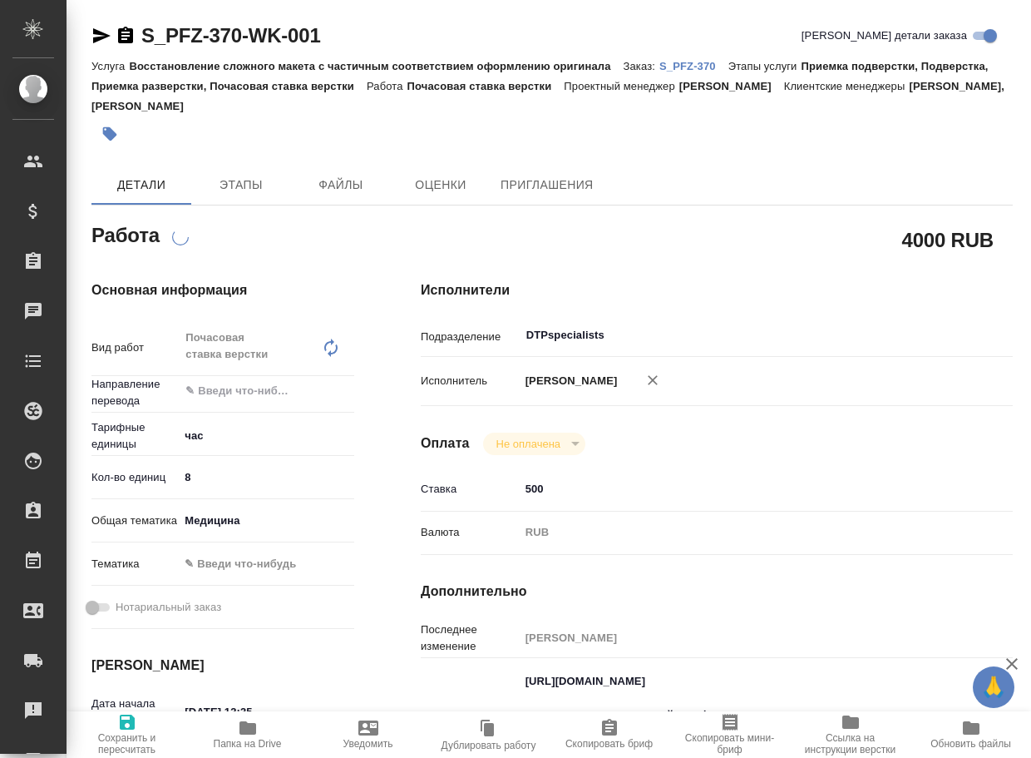
type textarea "x"
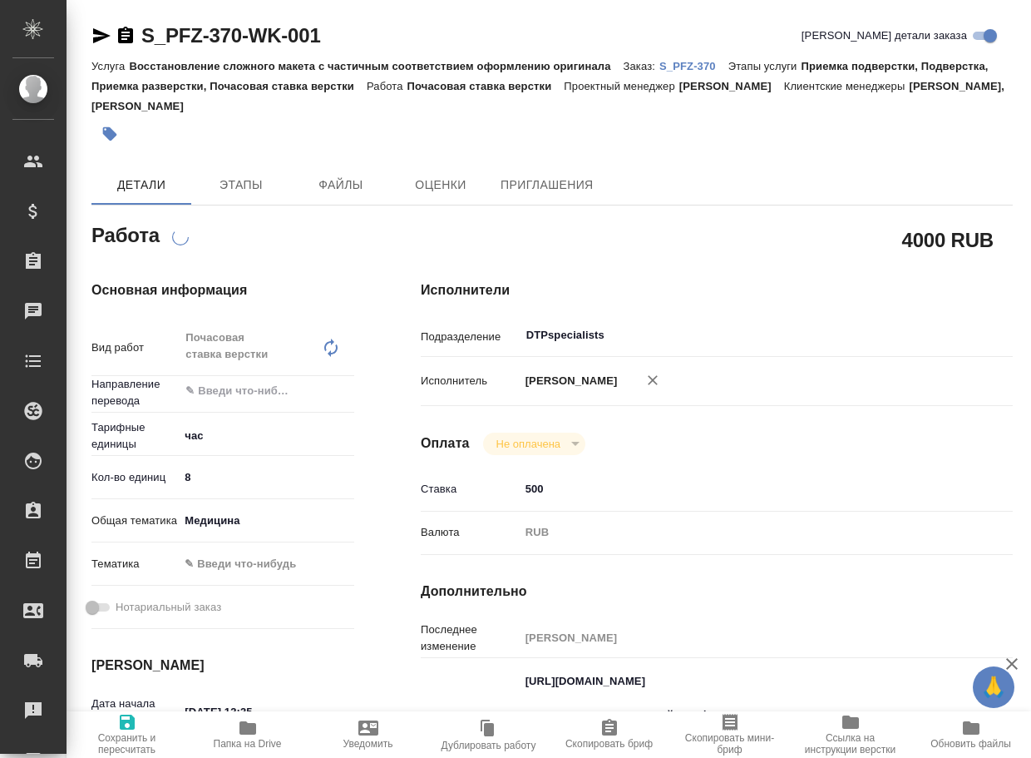
type textarea "x"
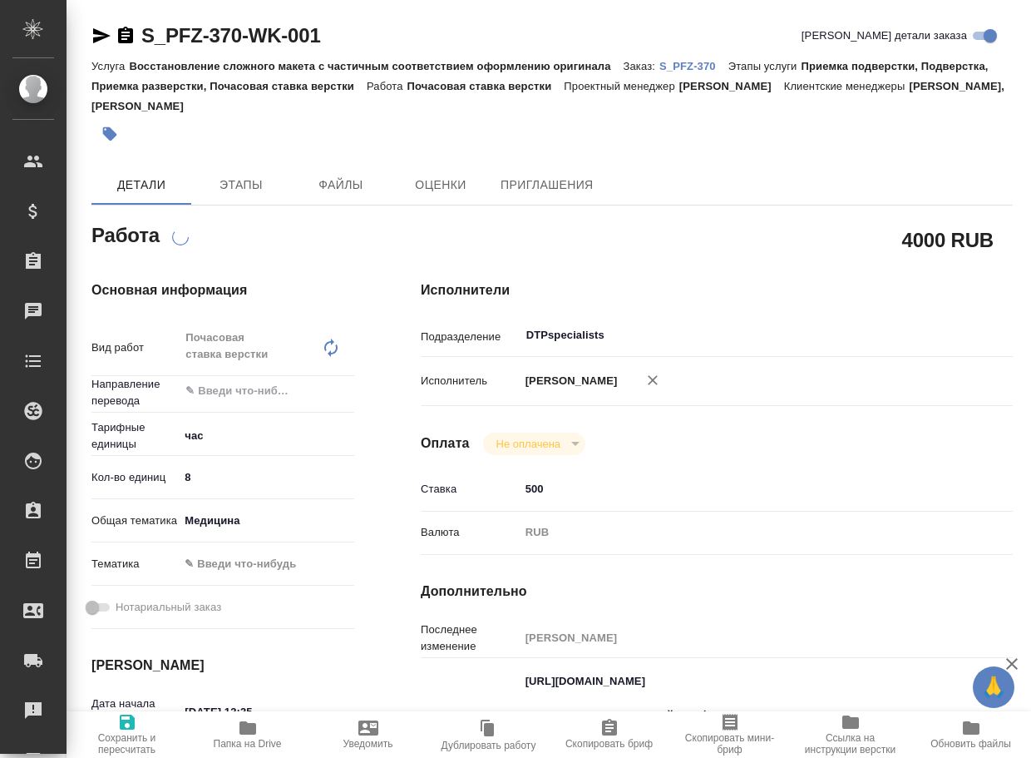
click at [257, 720] on icon "button" at bounding box center [248, 728] width 20 height 20
type textarea "x"
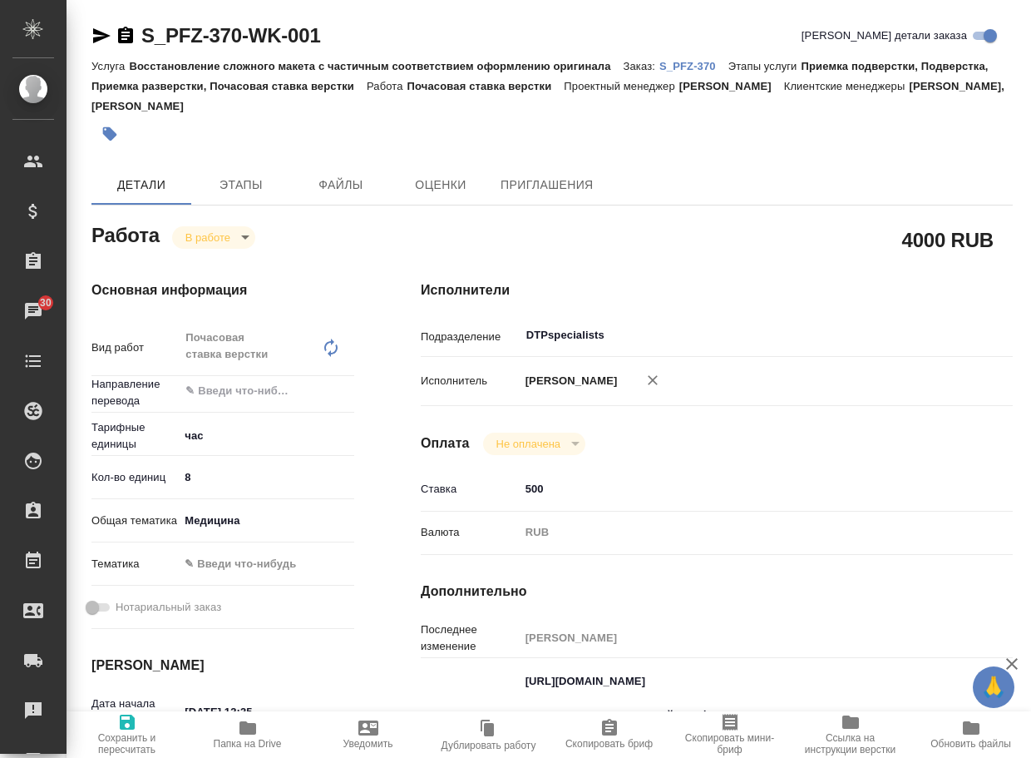
type textarea "x"
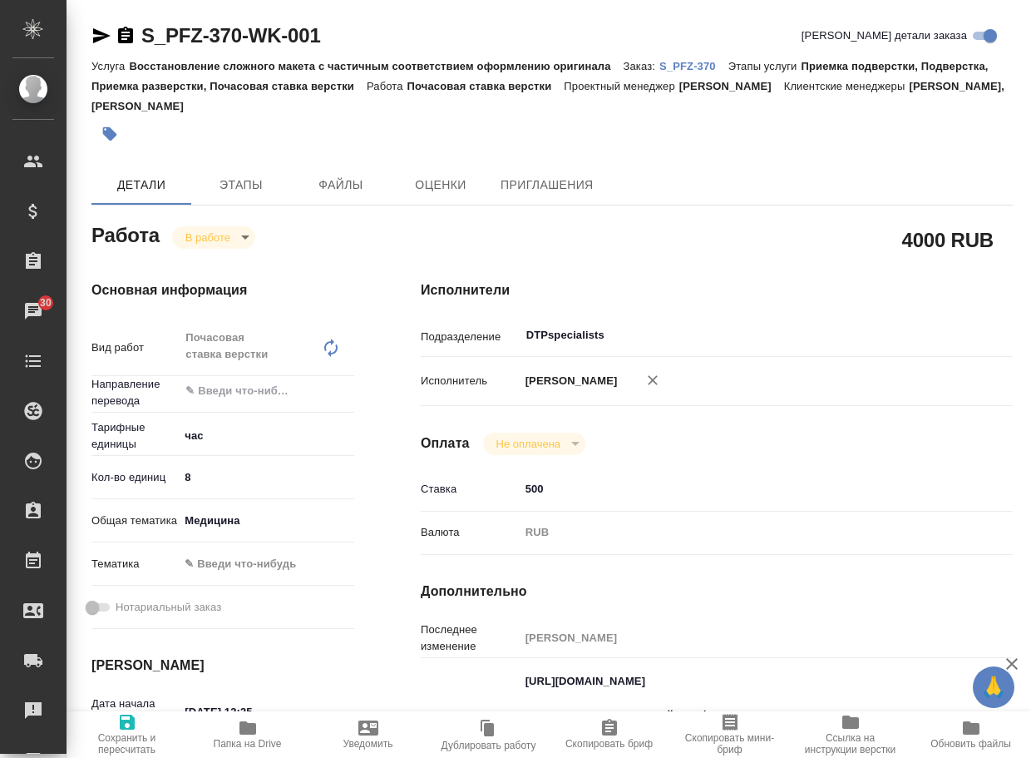
type textarea "x"
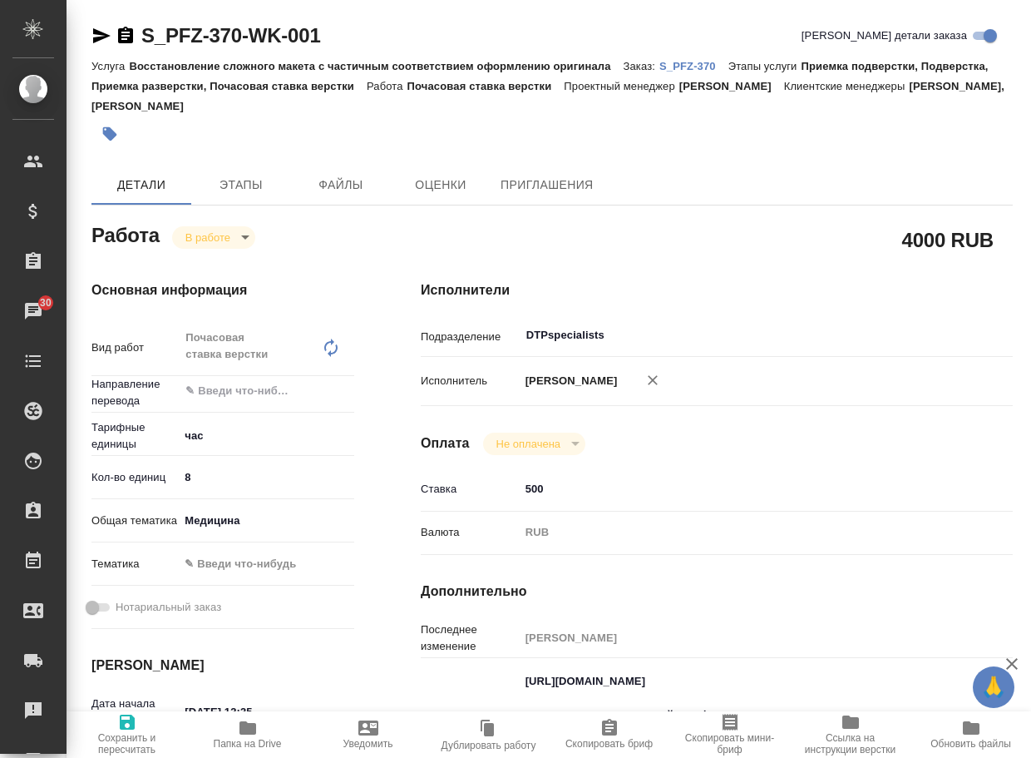
type textarea "x"
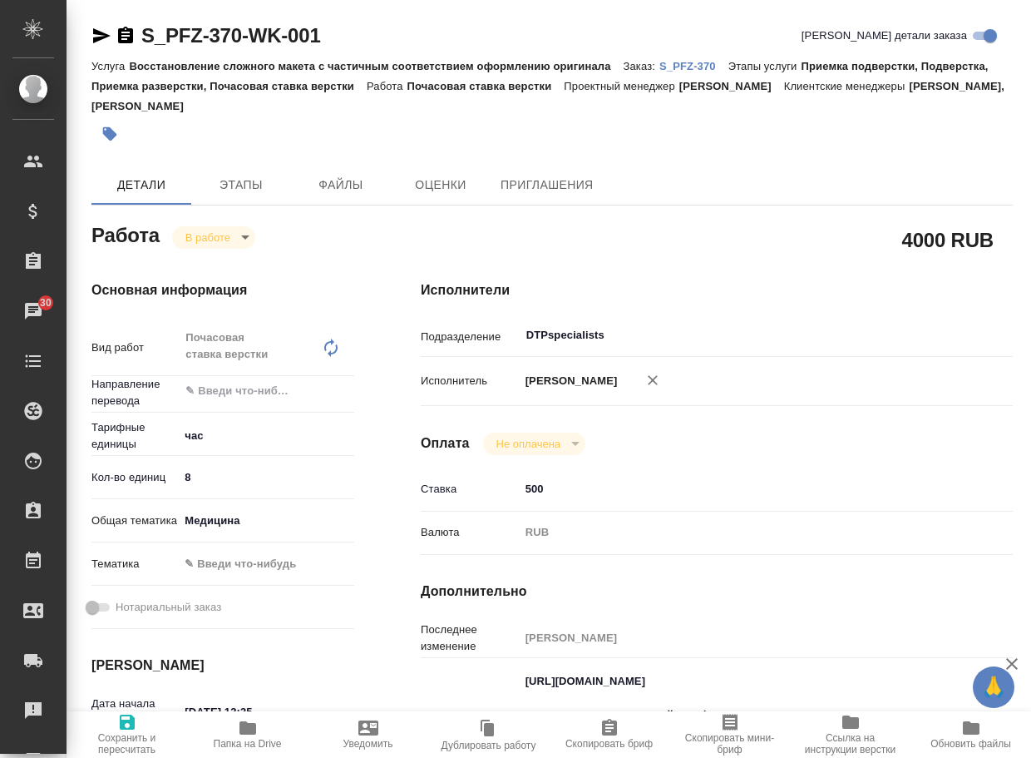
type textarea "x"
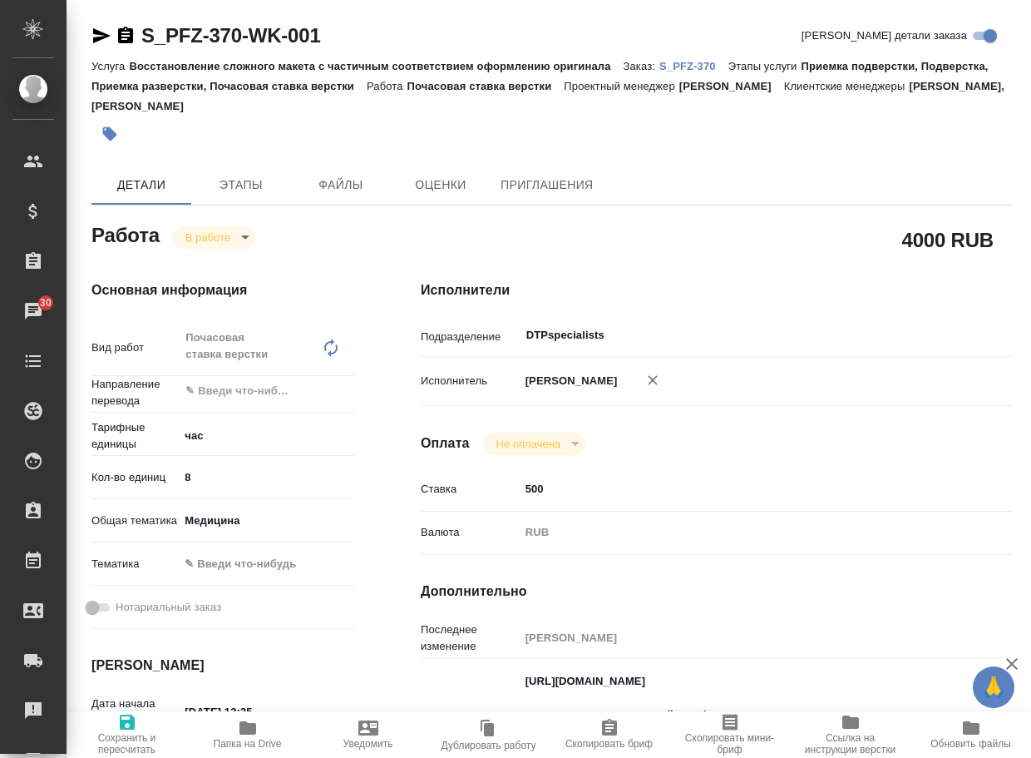
type textarea "x"
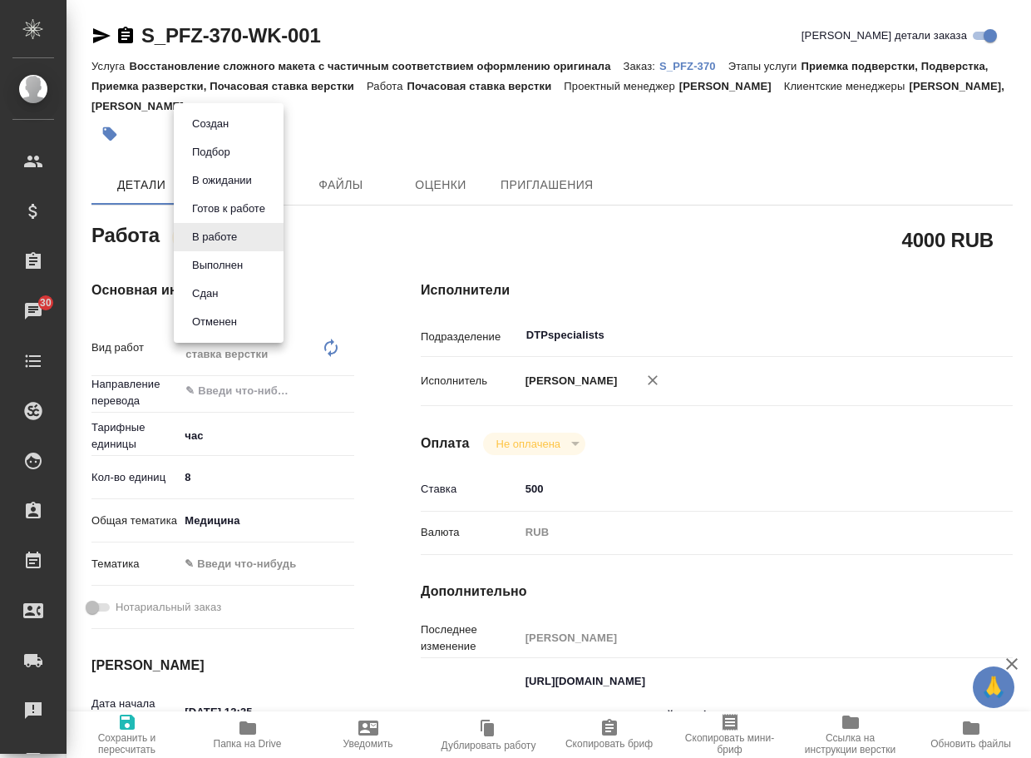
click at [207, 229] on body "🙏 .cls-1 fill:#fff; AWATERA Arsenyeva Vera Клиенты Спецификации Заказы 30 Чаты …" at bounding box center [515, 379] width 1031 height 758
click at [225, 269] on button "Выполнен" at bounding box center [217, 265] width 61 height 18
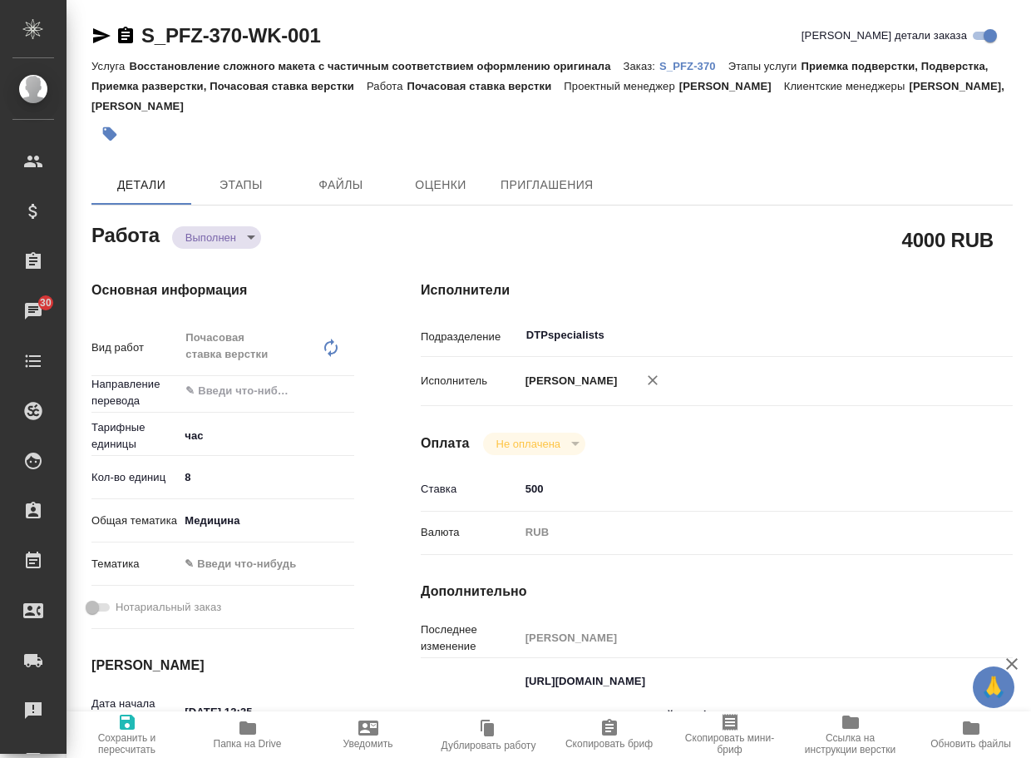
type textarea "x"
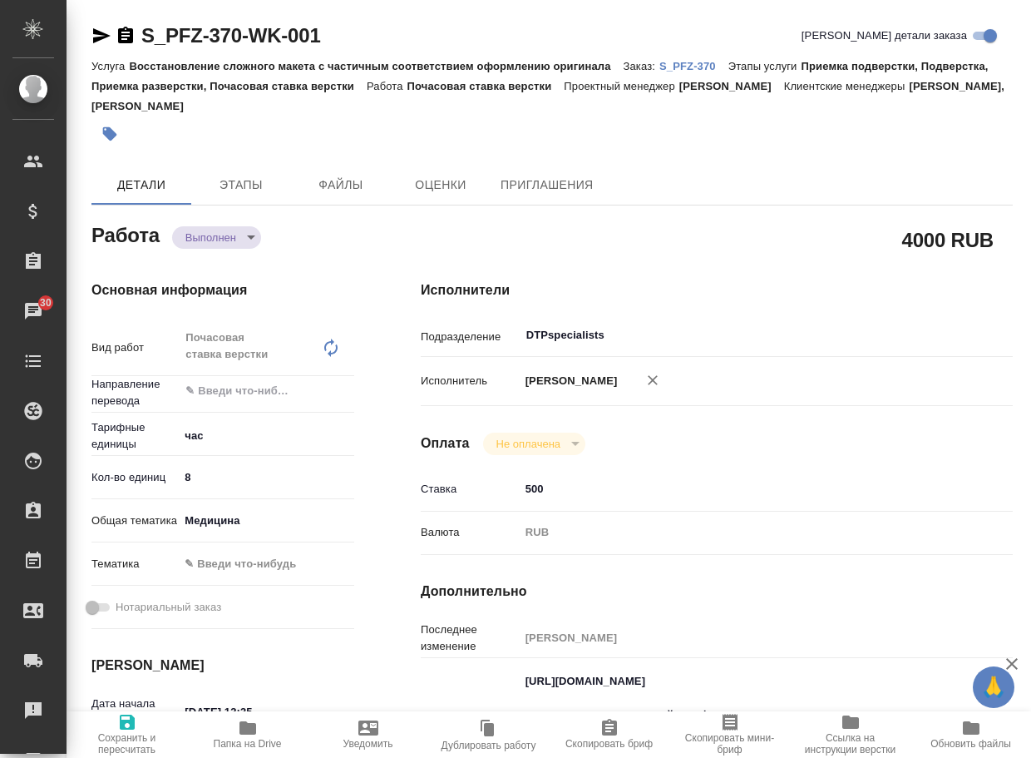
type textarea "x"
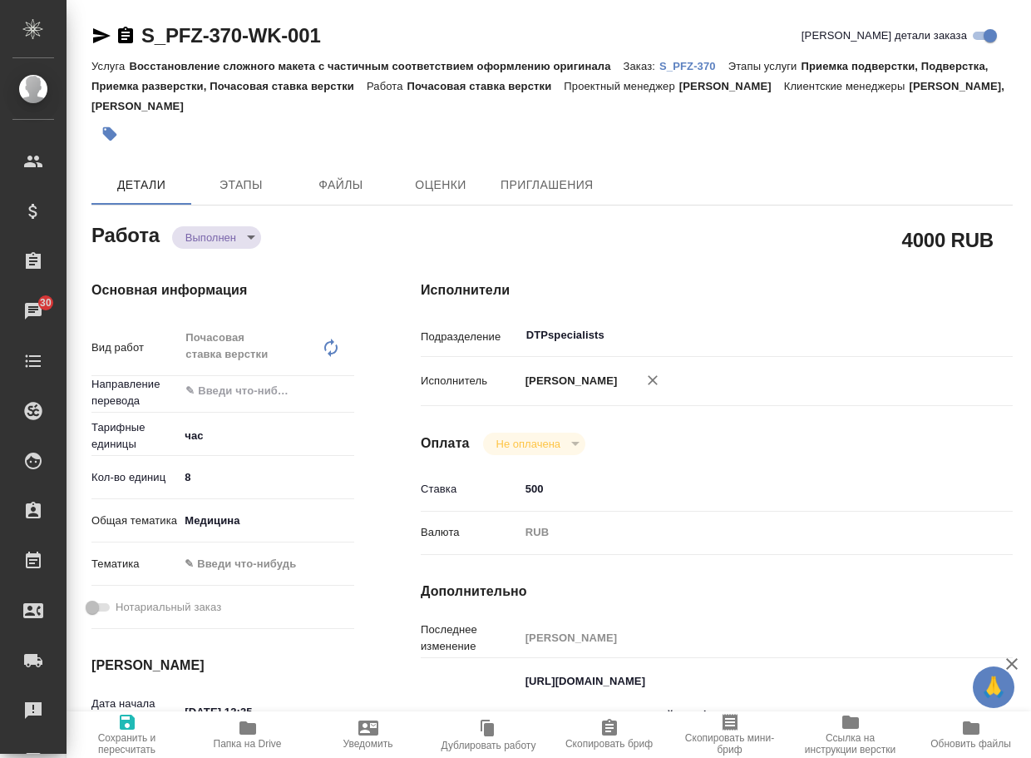
click at [238, 243] on body "🙏 .cls-1 fill:#fff; AWATERA Arsenyeva Vera Клиенты Спецификации Заказы 30 Чаты …" at bounding box center [515, 379] width 1031 height 758
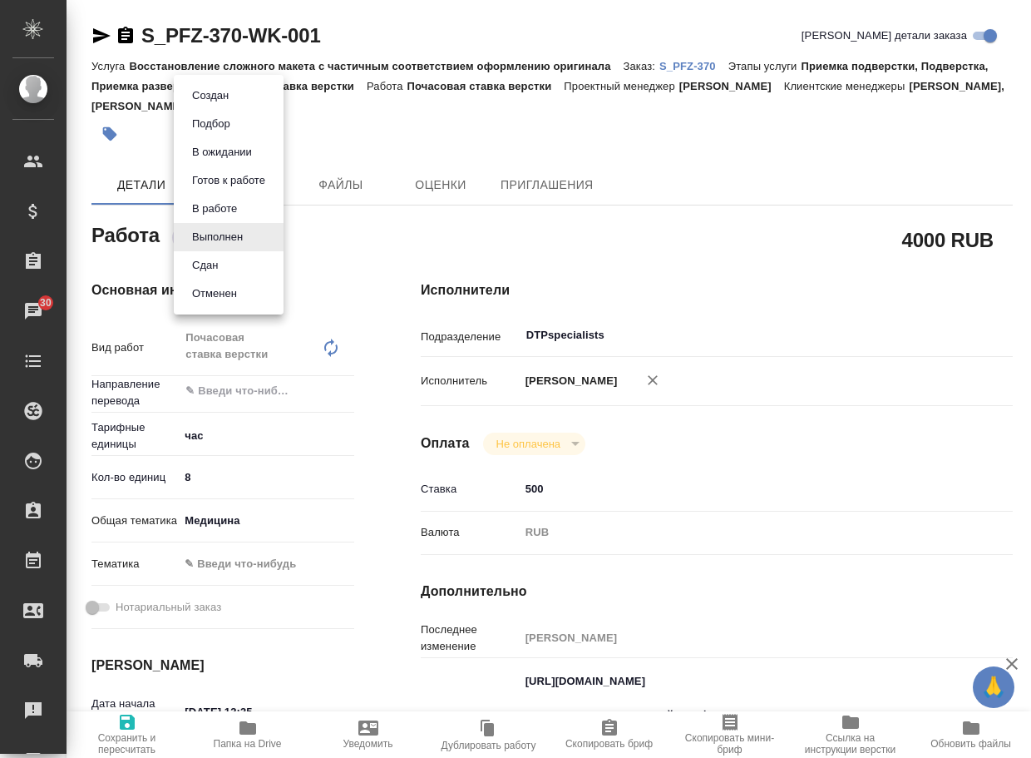
type textarea "x"
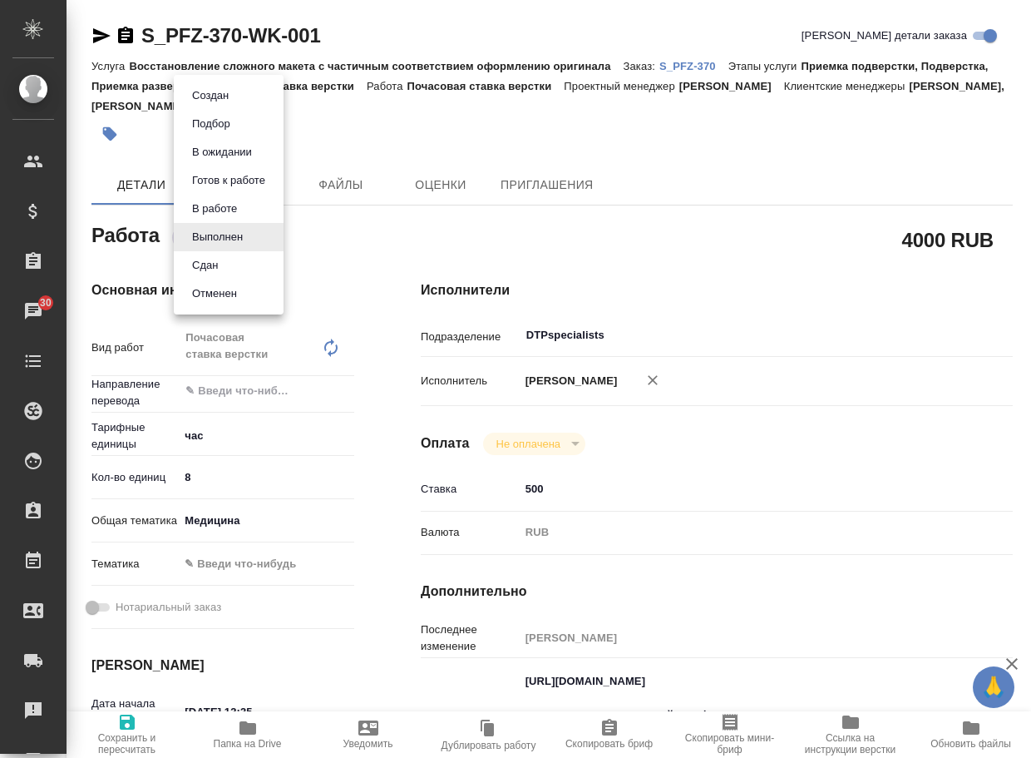
click at [229, 264] on li "Сдан" at bounding box center [229, 265] width 110 height 28
type textarea "x"
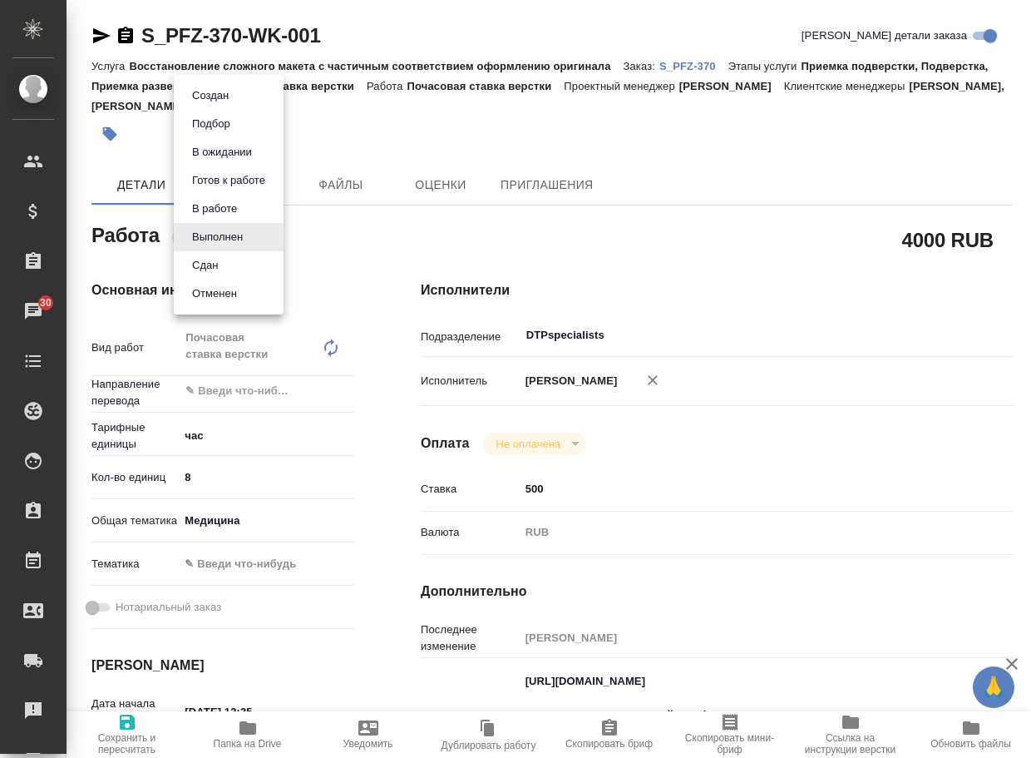
type textarea "x"
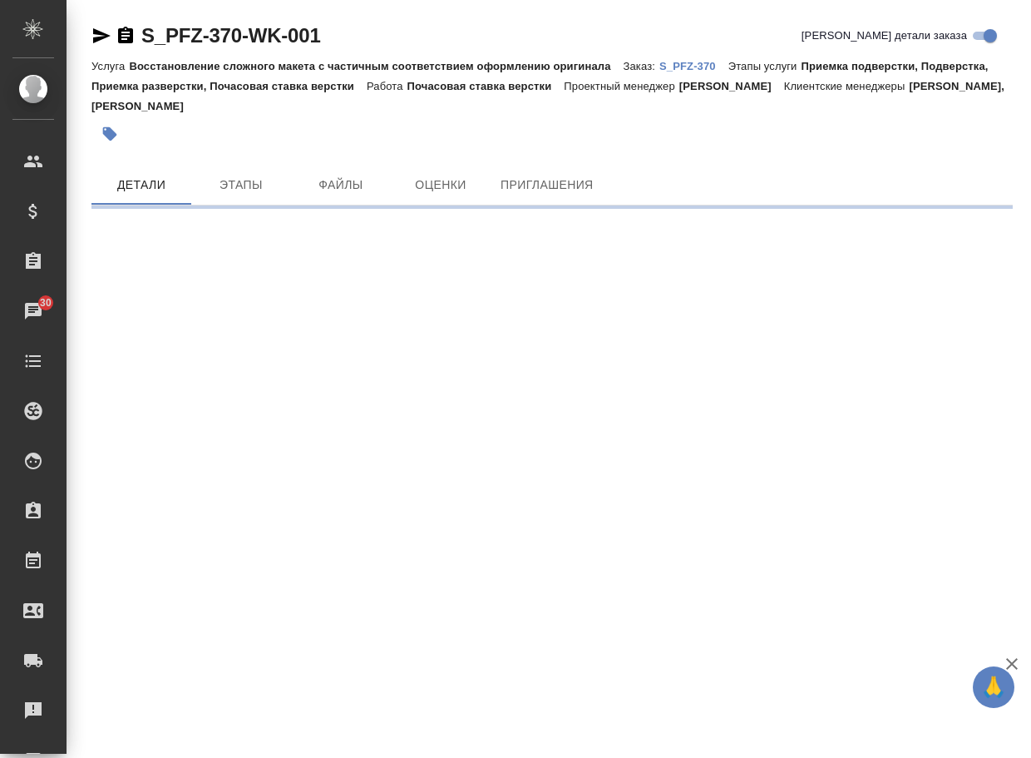
click at [704, 57] on div "Услуга Восстановление сложного макета с частичным соответствием оформлению ориг…" at bounding box center [552, 86] width 922 height 60
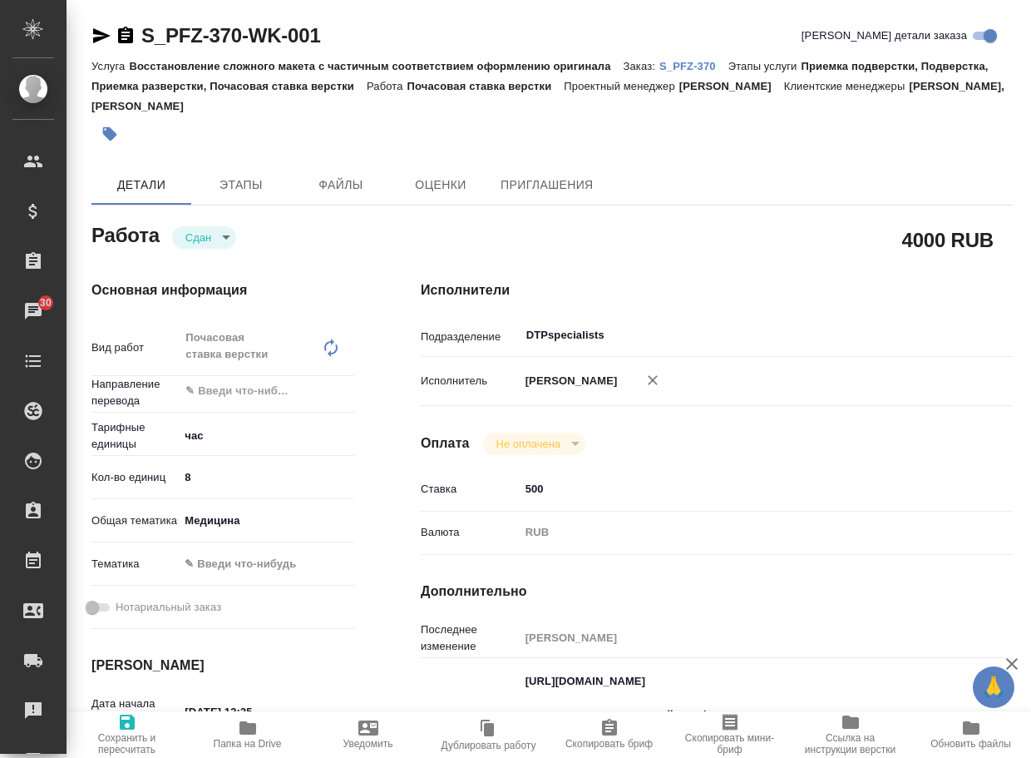
click at [704, 72] on p "S_PFZ-370" at bounding box center [694, 66] width 69 height 12
type textarea "x"
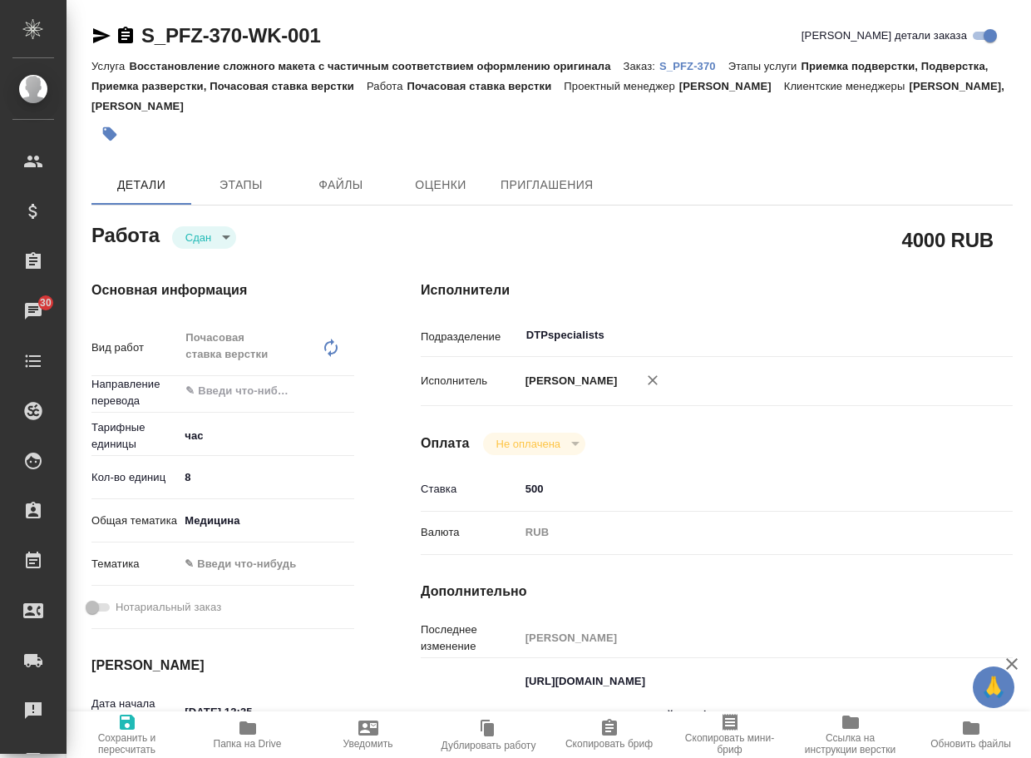
type textarea "x"
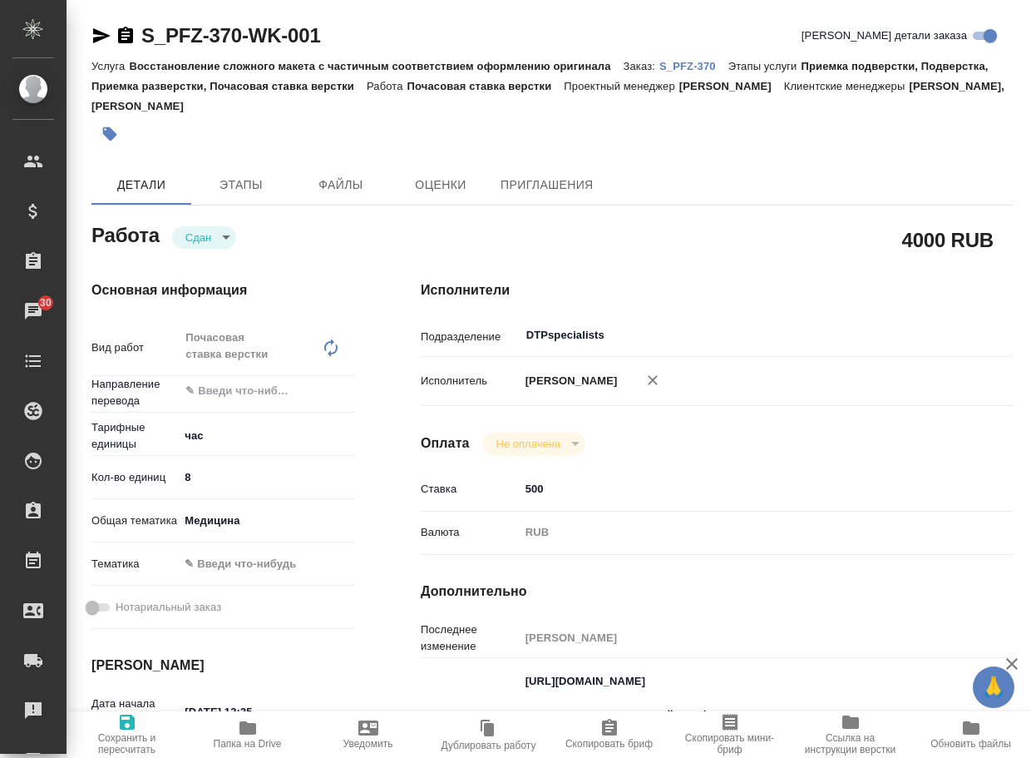
type textarea "x"
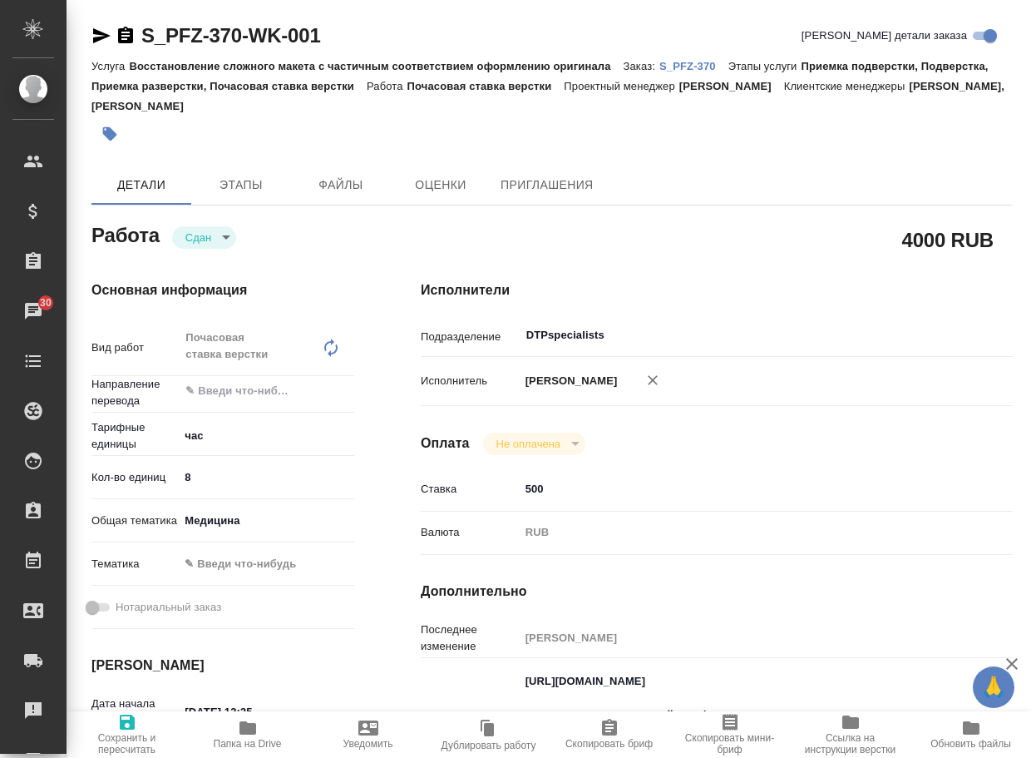
type textarea "x"
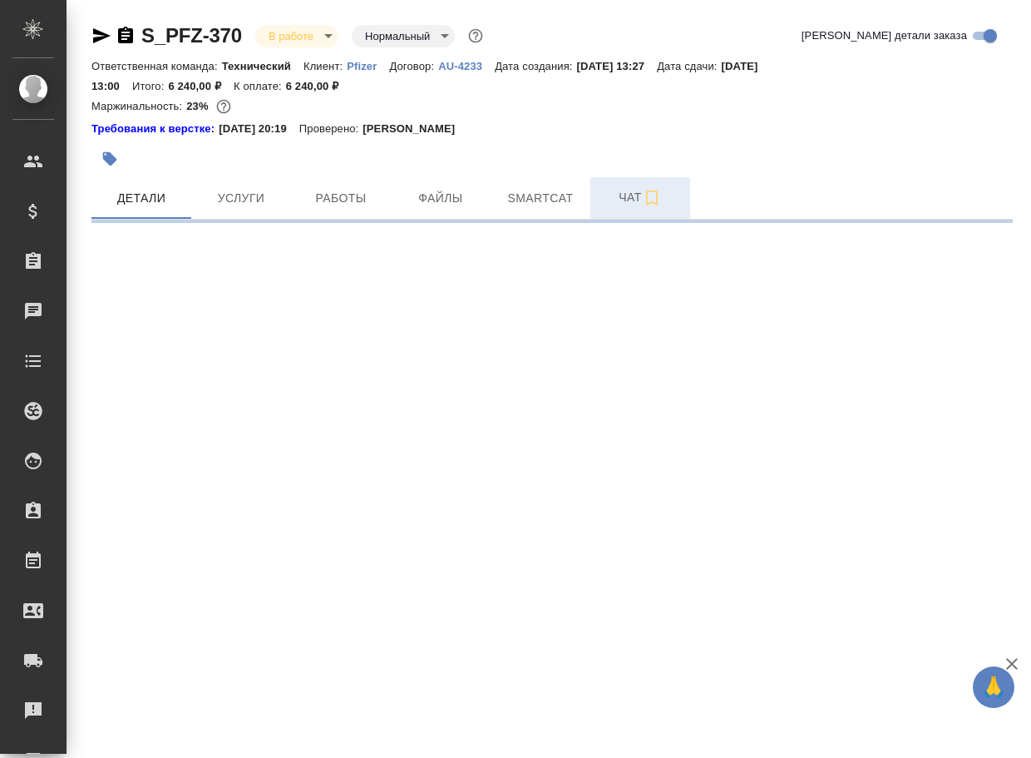
click at [625, 196] on span "Чат" at bounding box center [640, 197] width 80 height 21
select select "RU"
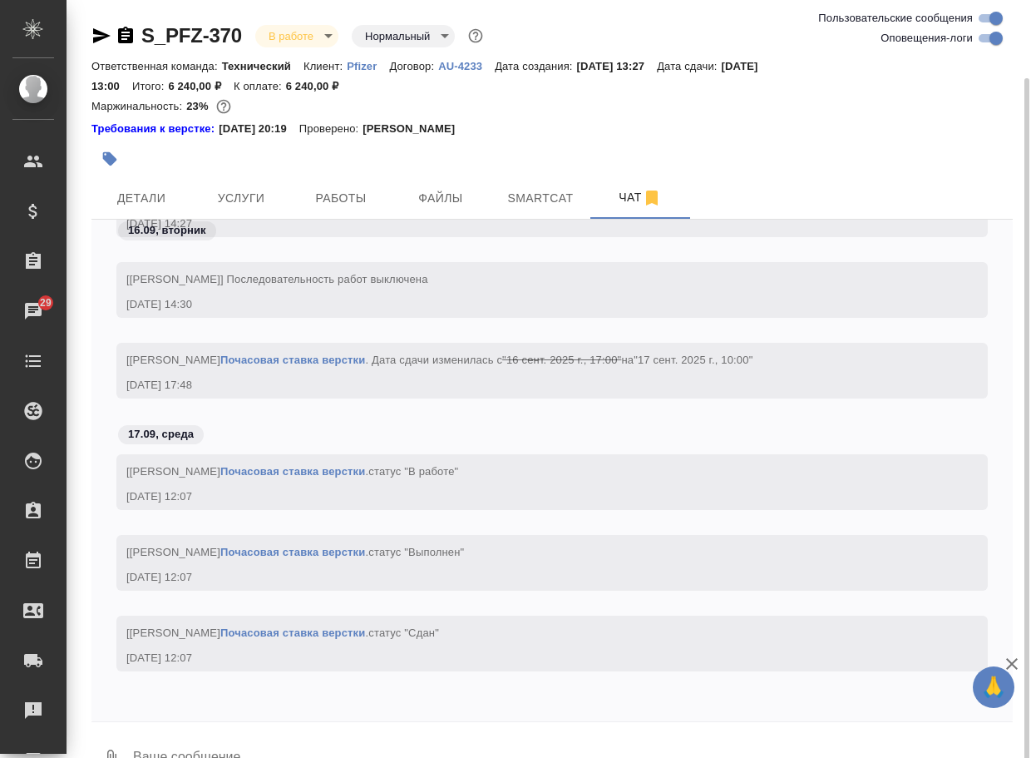
scroll to position [40, 0]
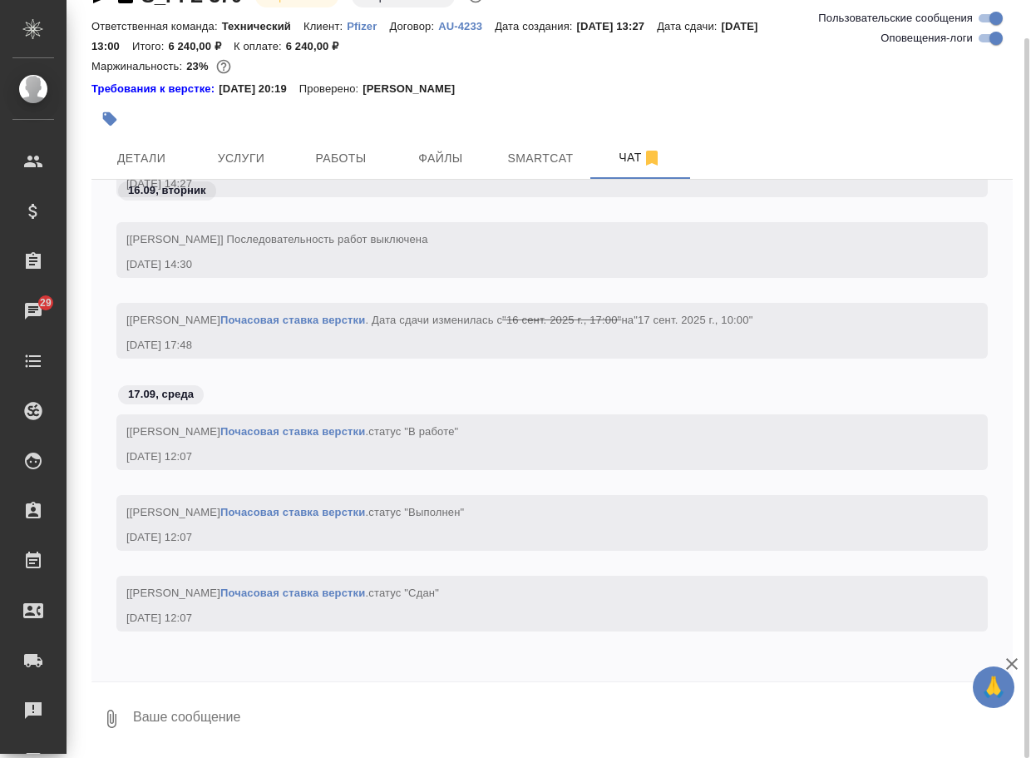
click at [212, 719] on textarea at bounding box center [572, 718] width 882 height 57
paste textarea "[URL][DOMAIN_NAME]"
type textarea "[URL][DOMAIN_NAME]"
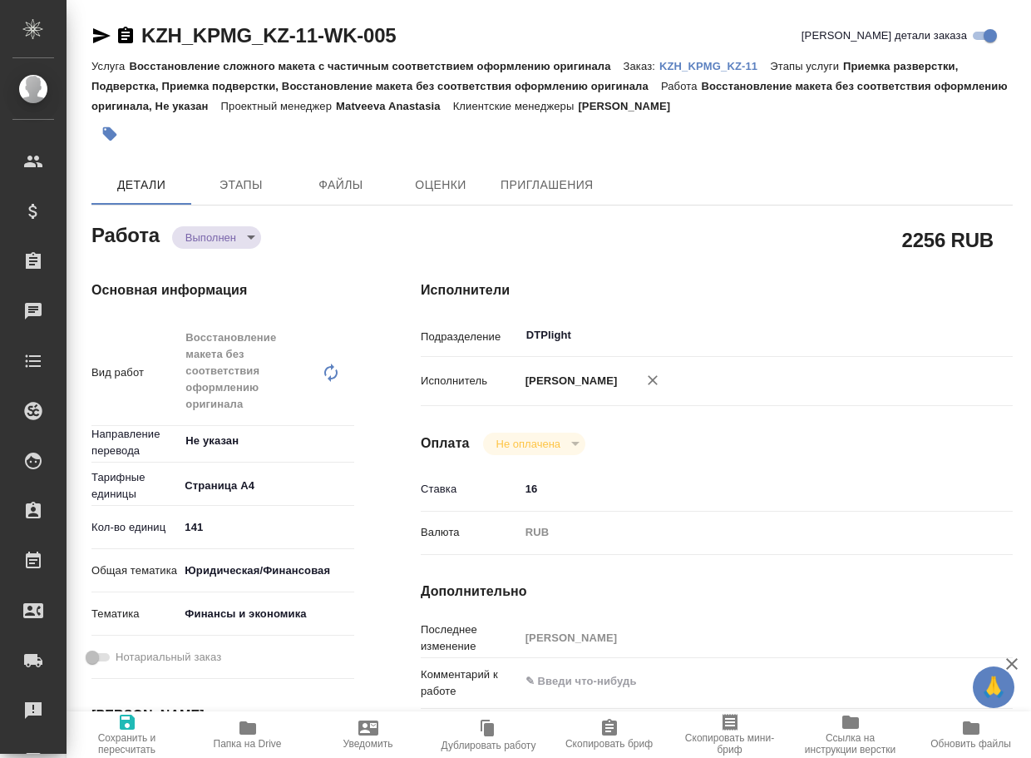
type textarea "x"
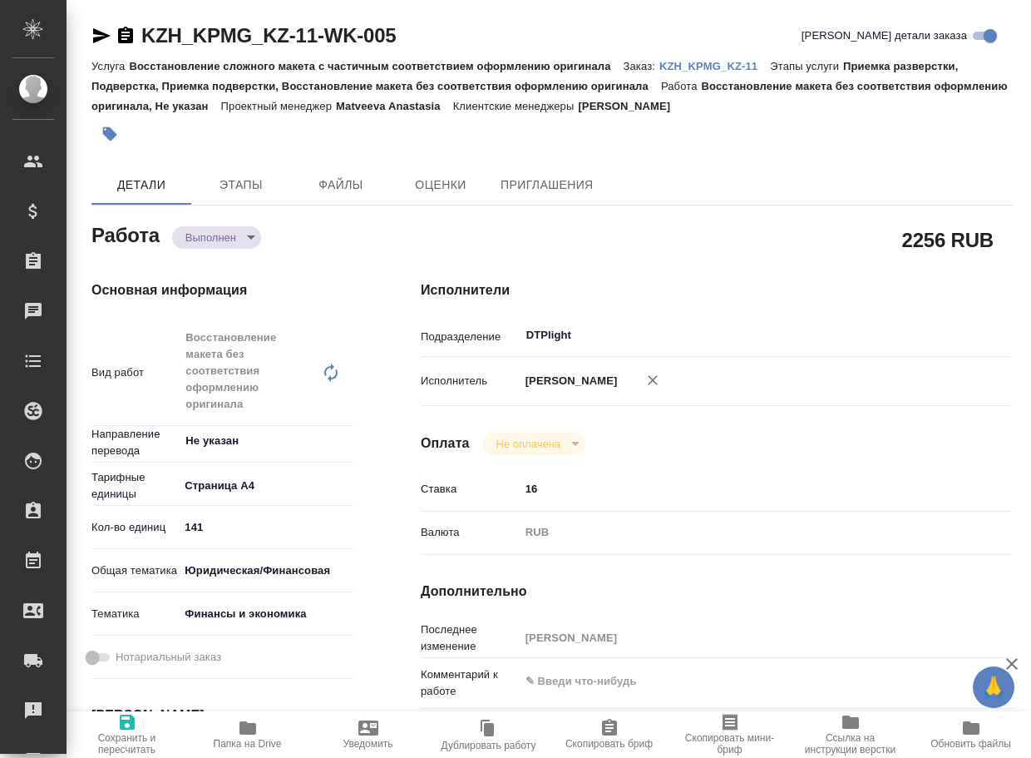
type textarea "x"
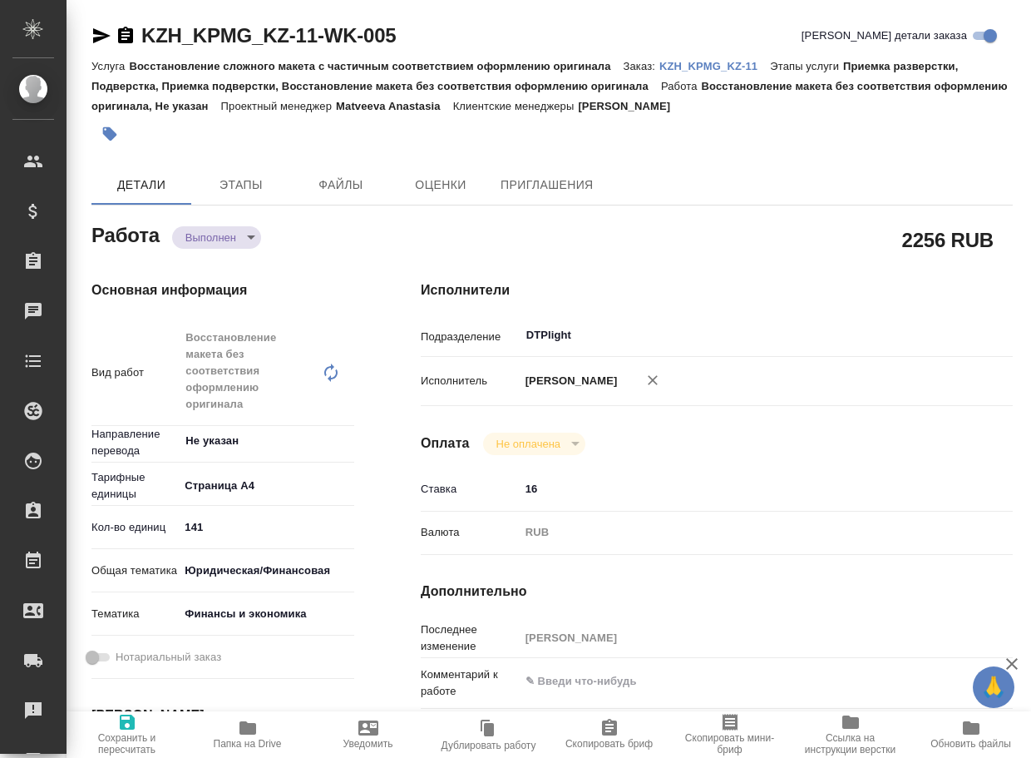
type textarea "x"
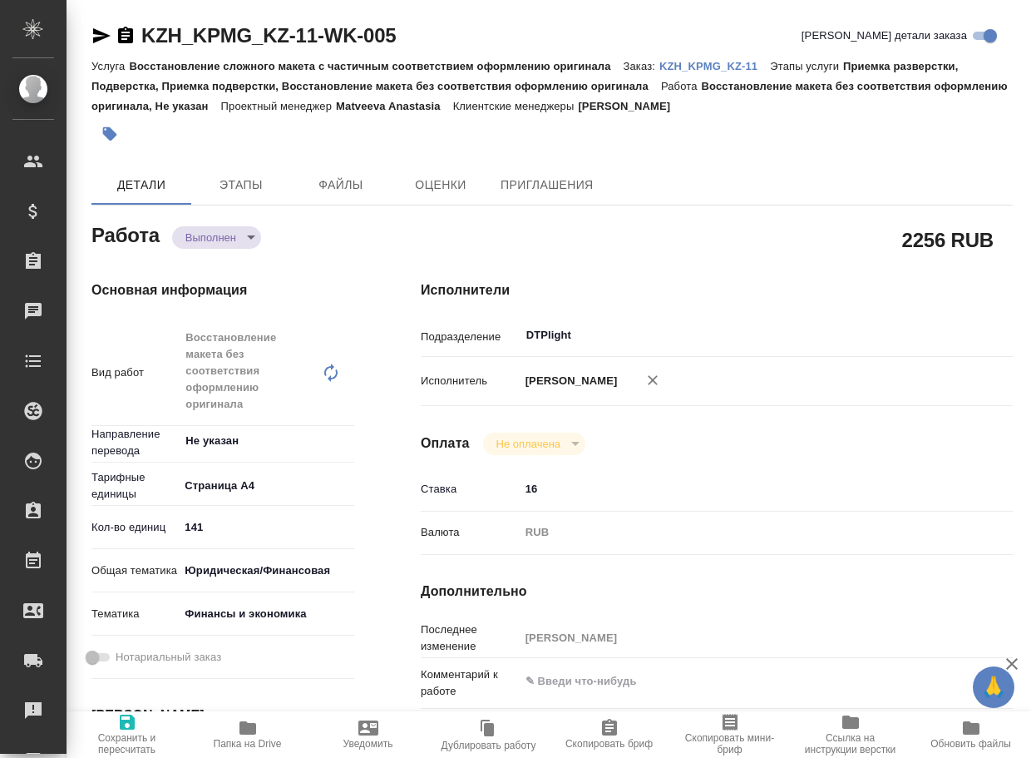
type textarea "x"
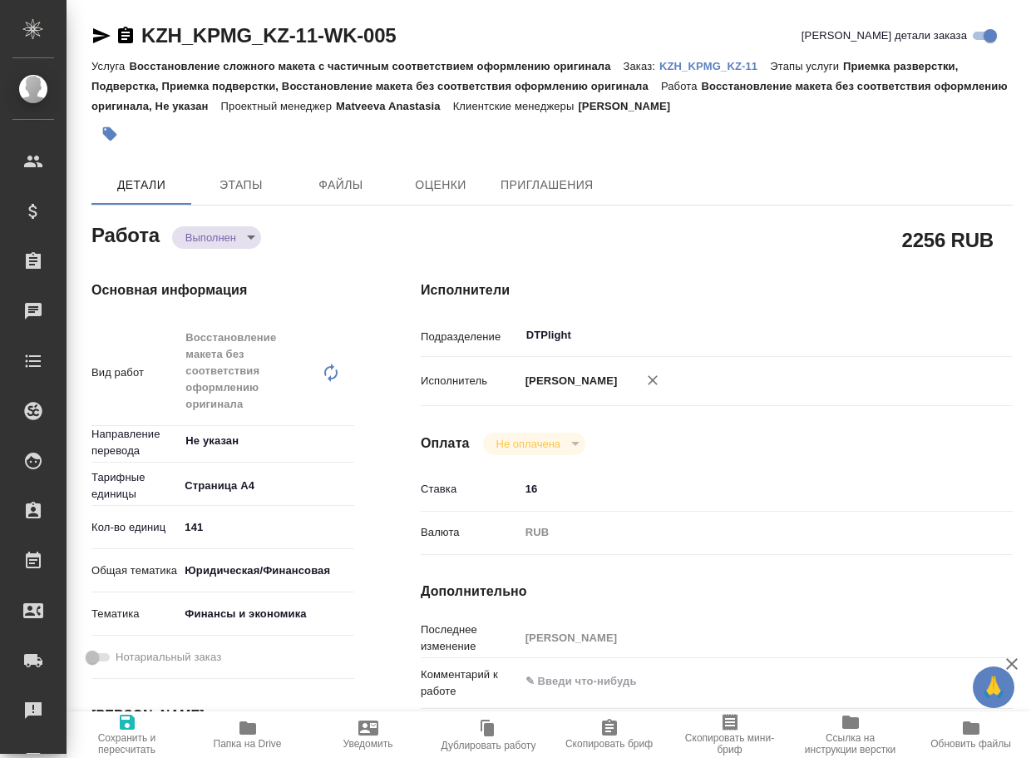
type textarea "x"
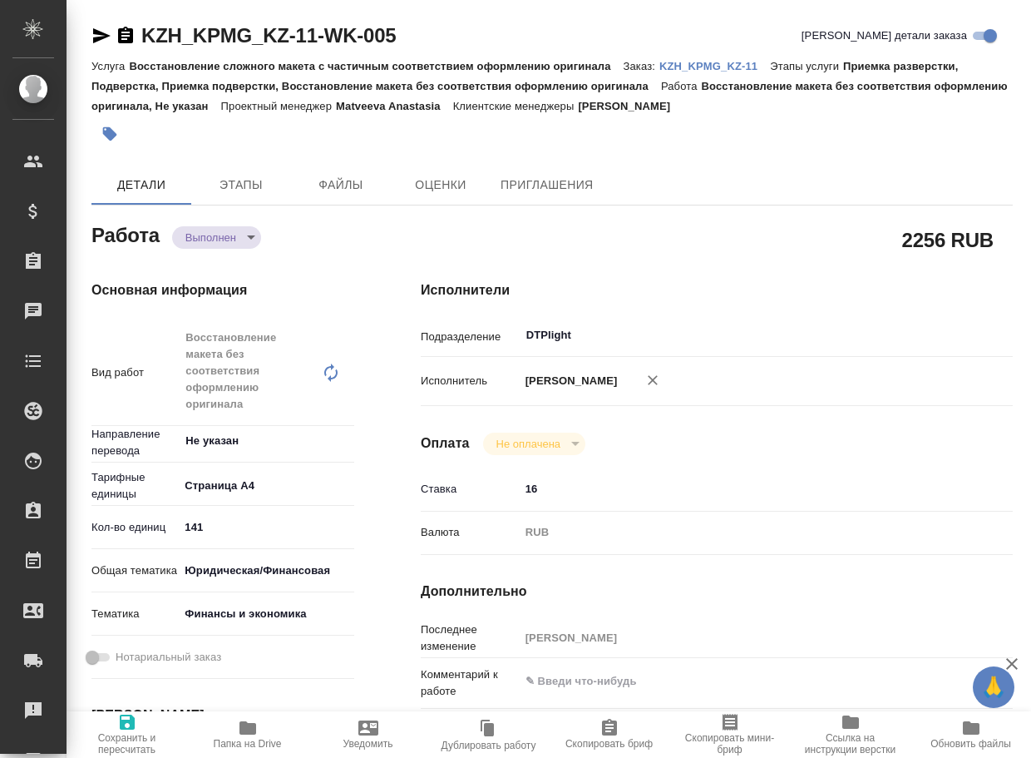
click at [265, 724] on span "Папка на Drive" at bounding box center [247, 734] width 101 height 32
type textarea "x"
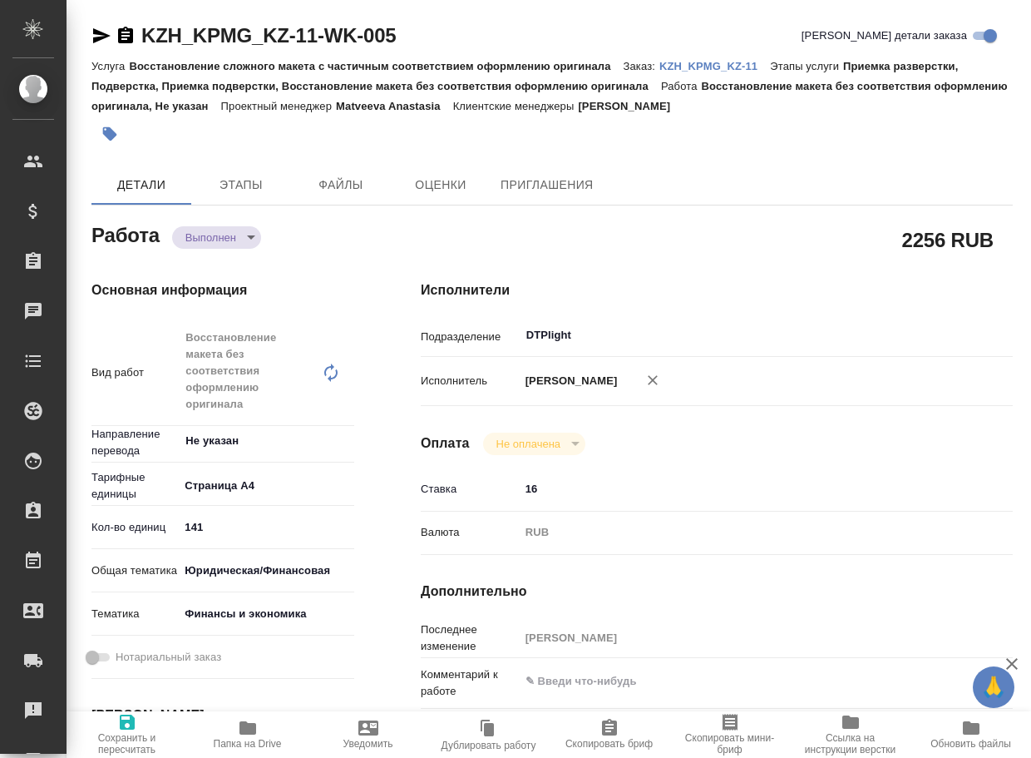
type textarea "x"
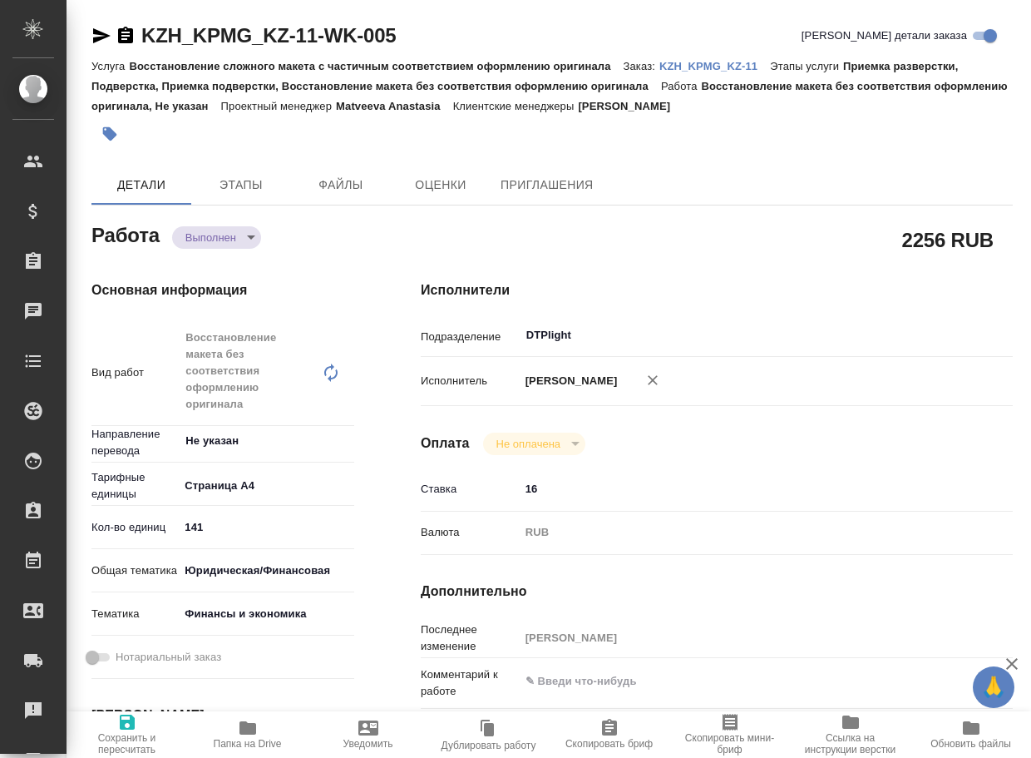
type textarea "x"
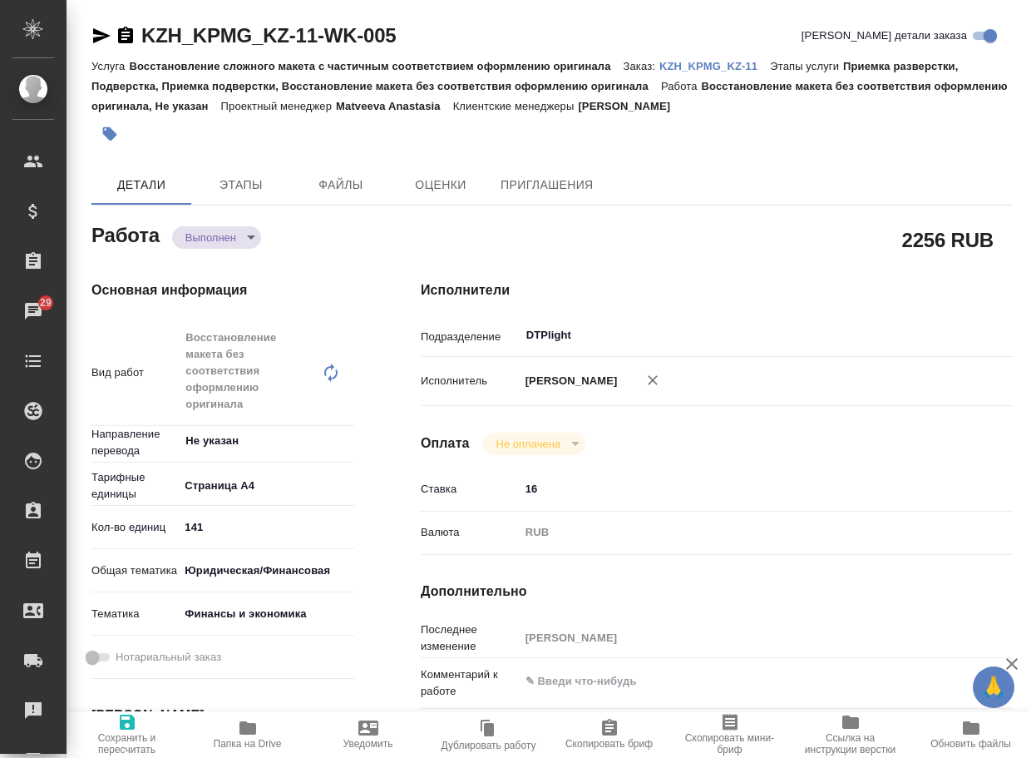
type textarea "x"
click at [199, 239] on body "🙏 .cls-1 fill:#fff; AWATERA Arsenyeva [PERSON_NAME] Спецификации Заказы 29 Чаты…" at bounding box center [515, 379] width 1031 height 758
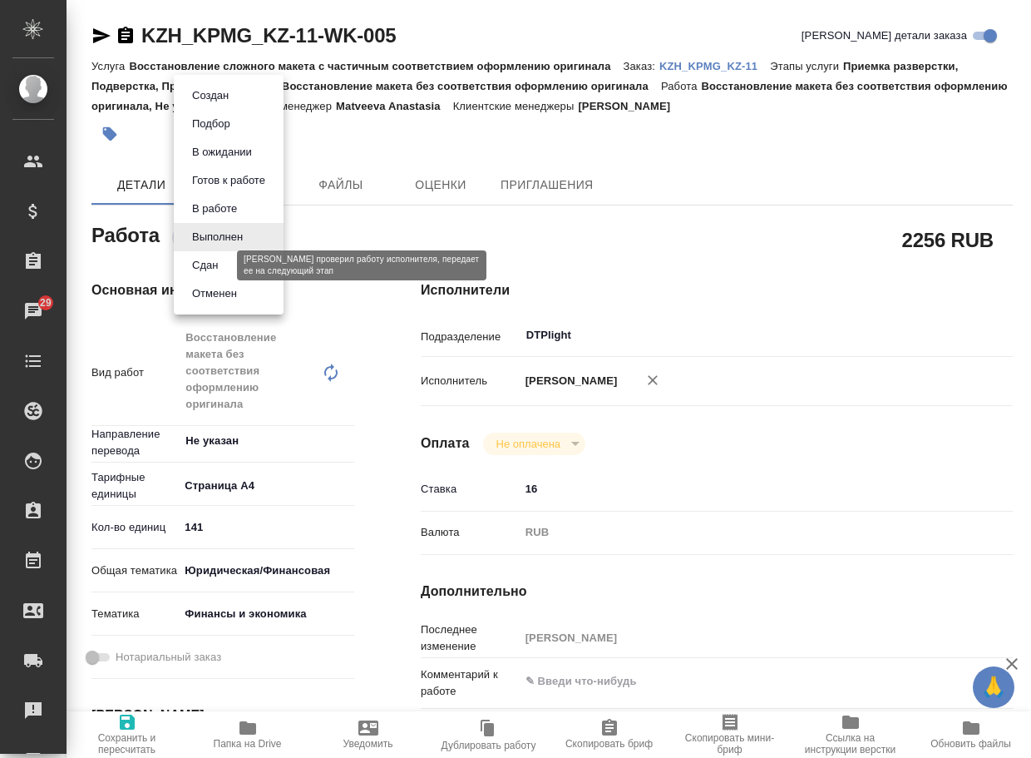
click at [204, 270] on button "Сдан" at bounding box center [205, 265] width 36 height 18
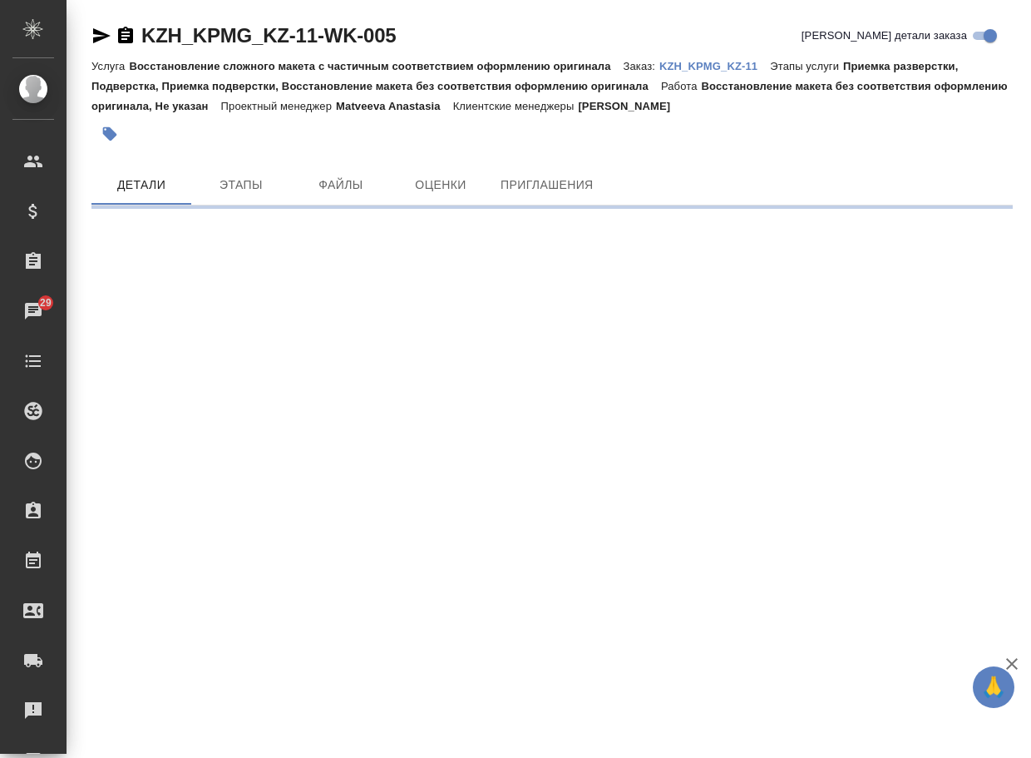
click at [734, 70] on p "KZH_KPMG_KZ-11" at bounding box center [715, 66] width 111 height 12
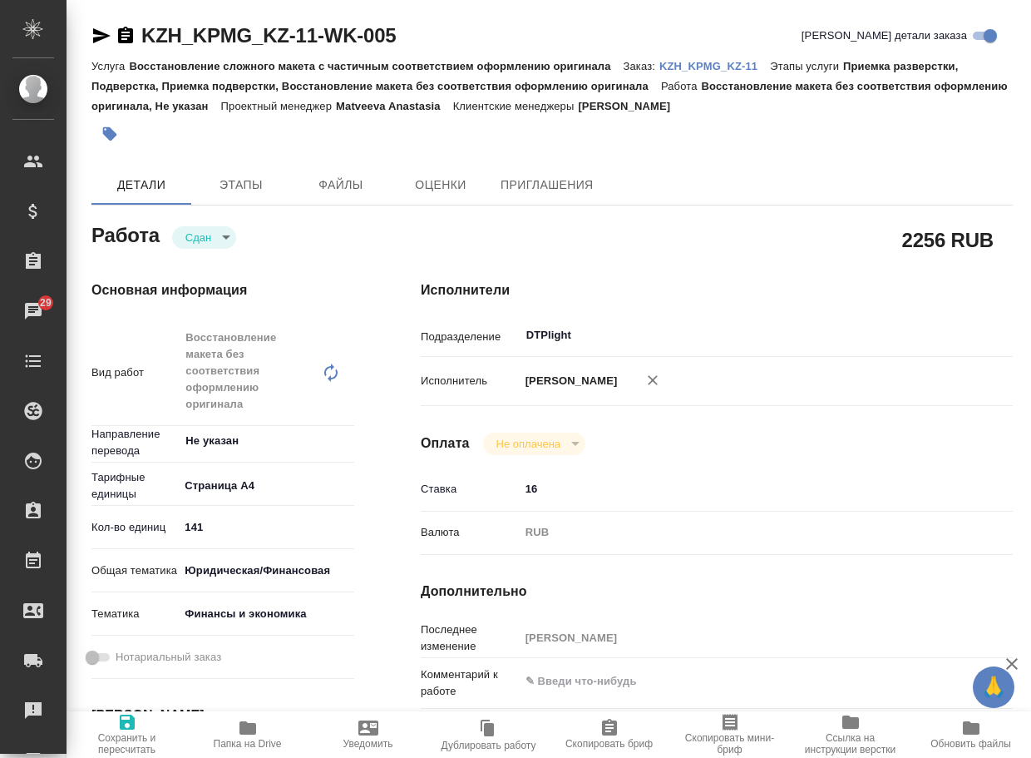
type textarea "x"
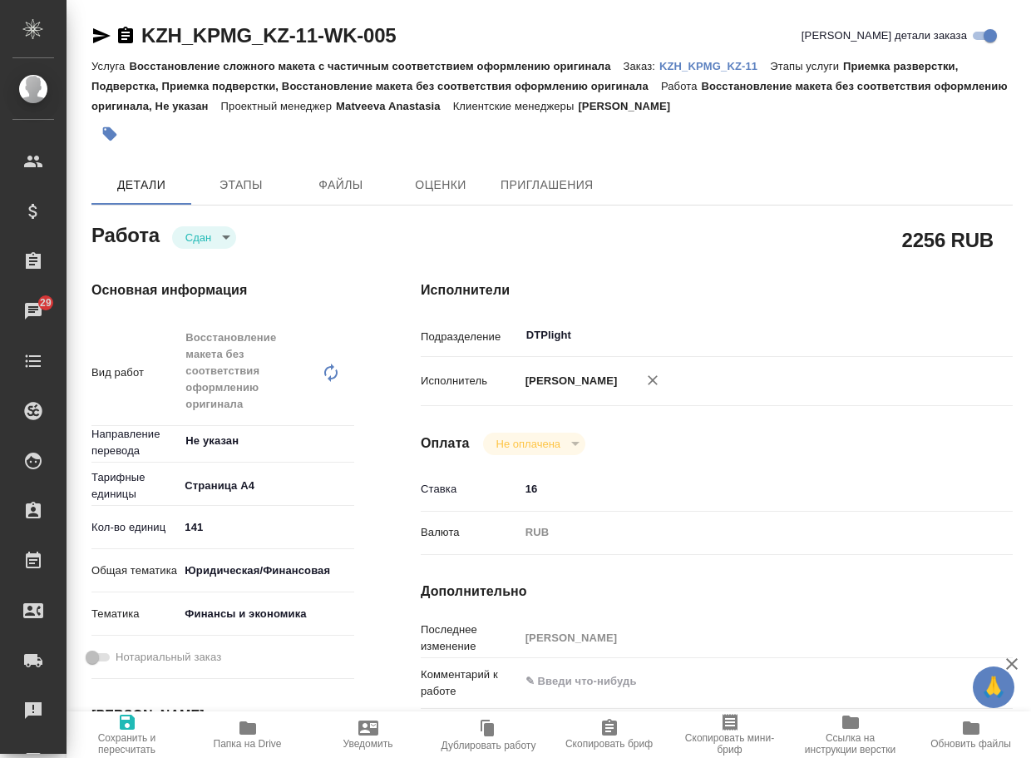
type textarea "x"
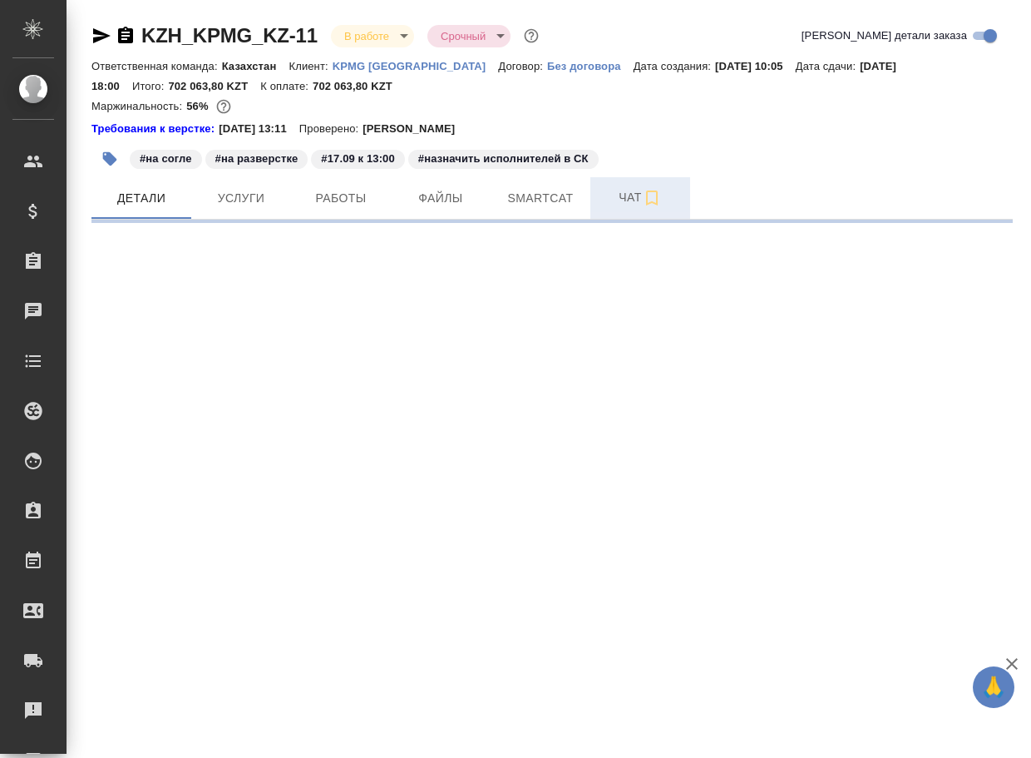
select select "RU"
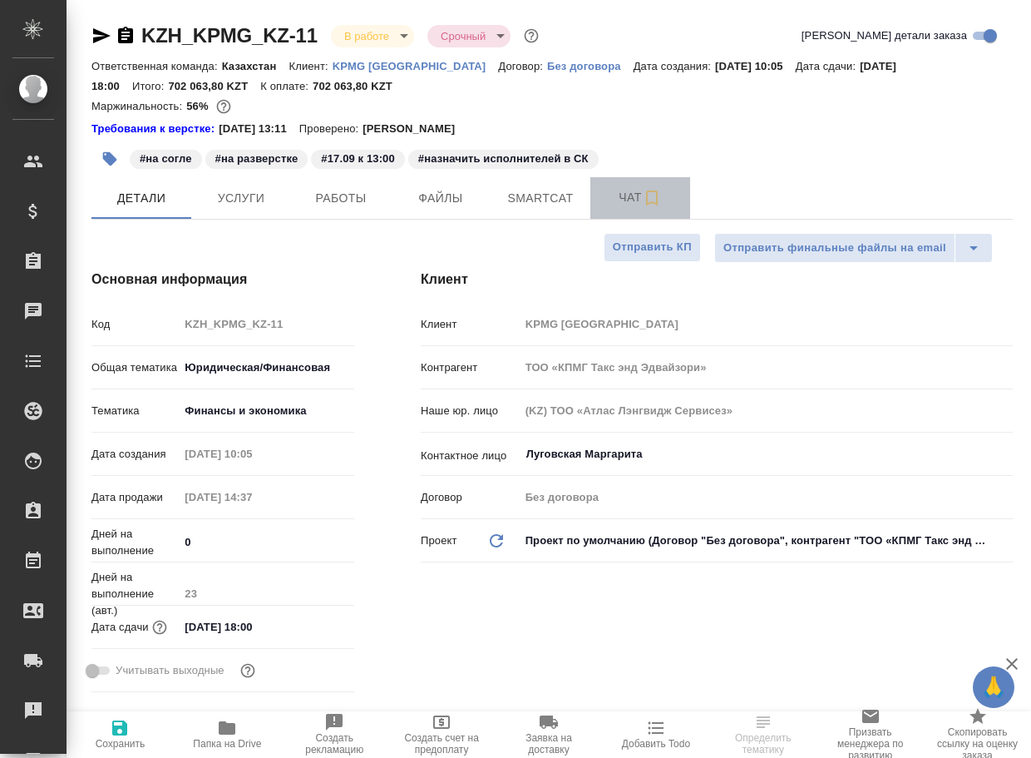
click at [619, 205] on span "Чат" at bounding box center [640, 197] width 80 height 21
type textarea "x"
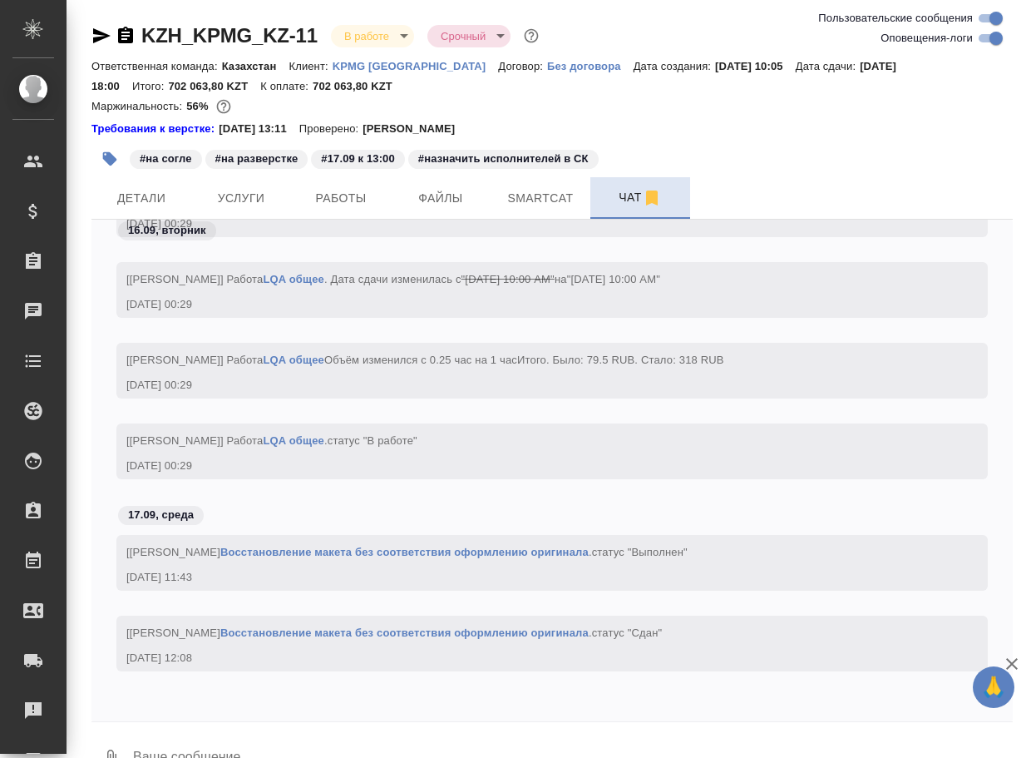
scroll to position [40, 0]
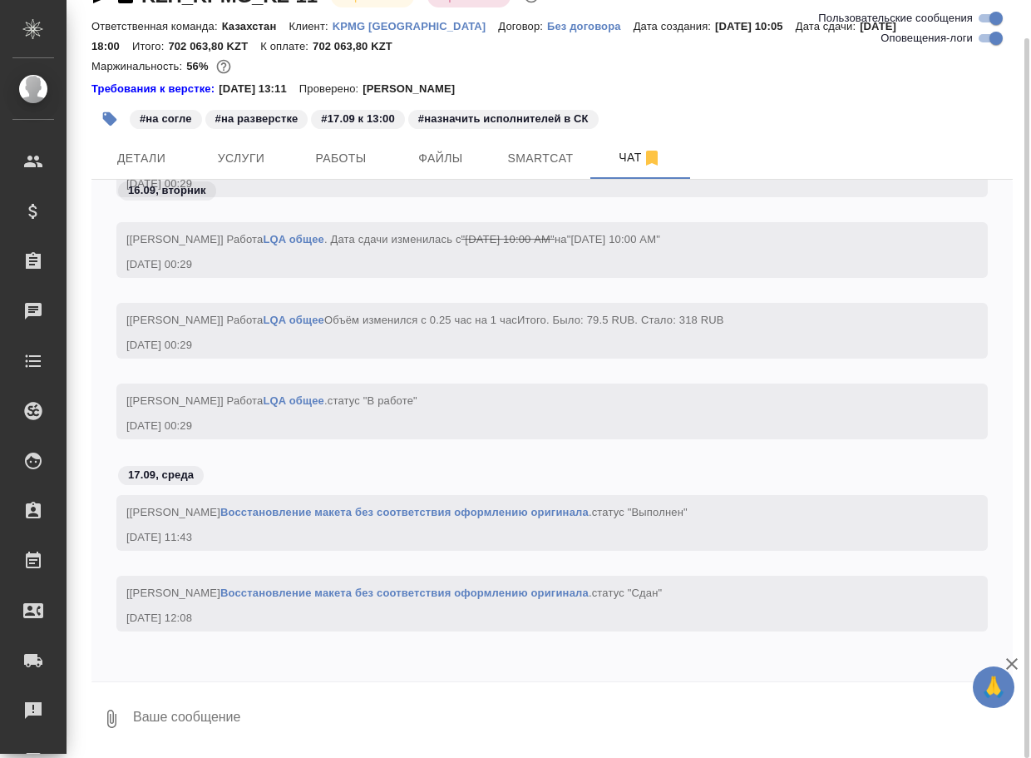
click at [199, 716] on textarea at bounding box center [572, 718] width 882 height 57
paste textarea "https://drive.awatera.com/apps/files/files/10079455?dir=/Shares/KPMG_KZ/Orders/…"
type textarea "https://drive.awatera.com/apps/files/files/10079455?dir=/Shares/KPMG_KZ/Orders/…"
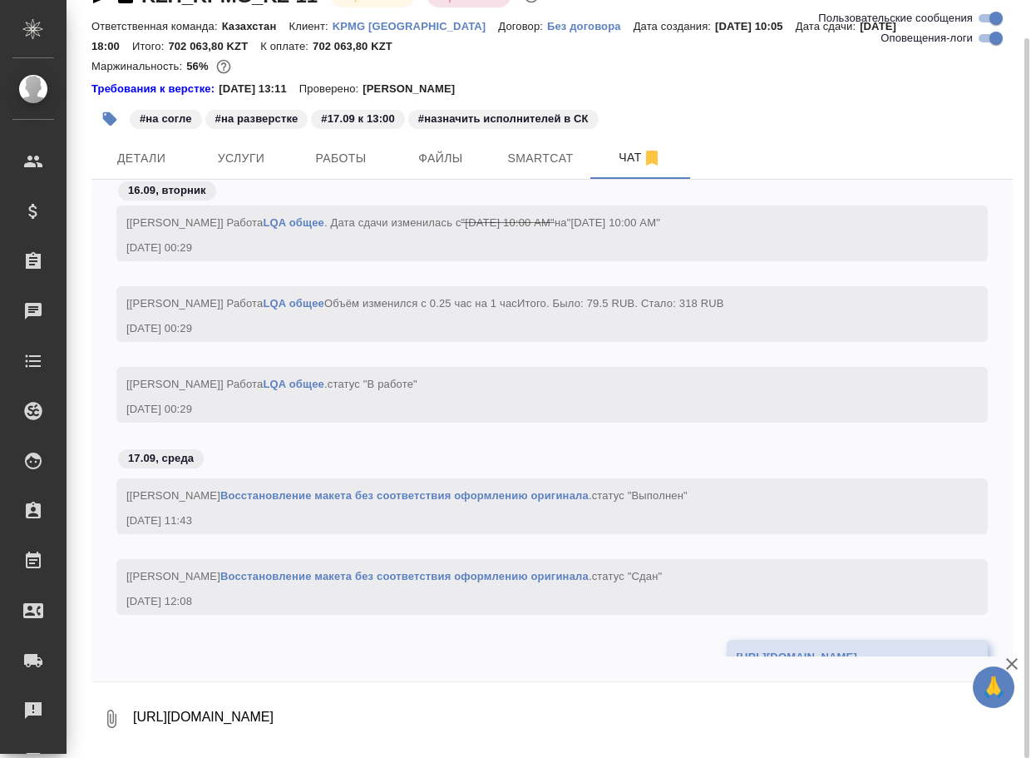
scroll to position [6276, 0]
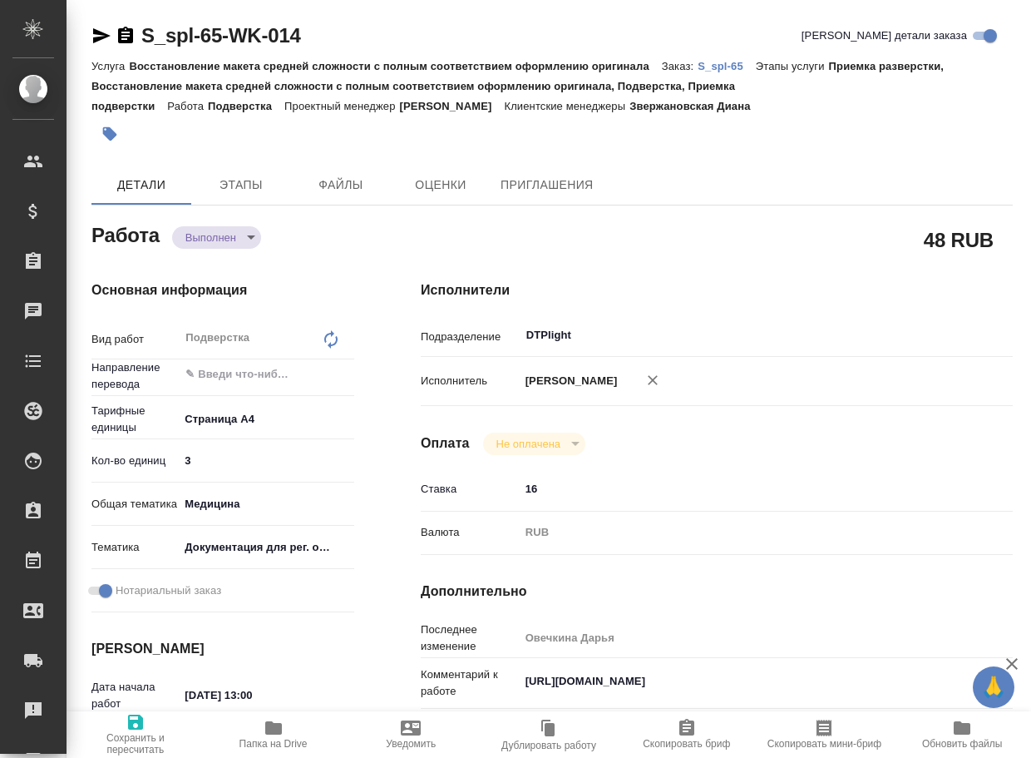
type textarea "x"
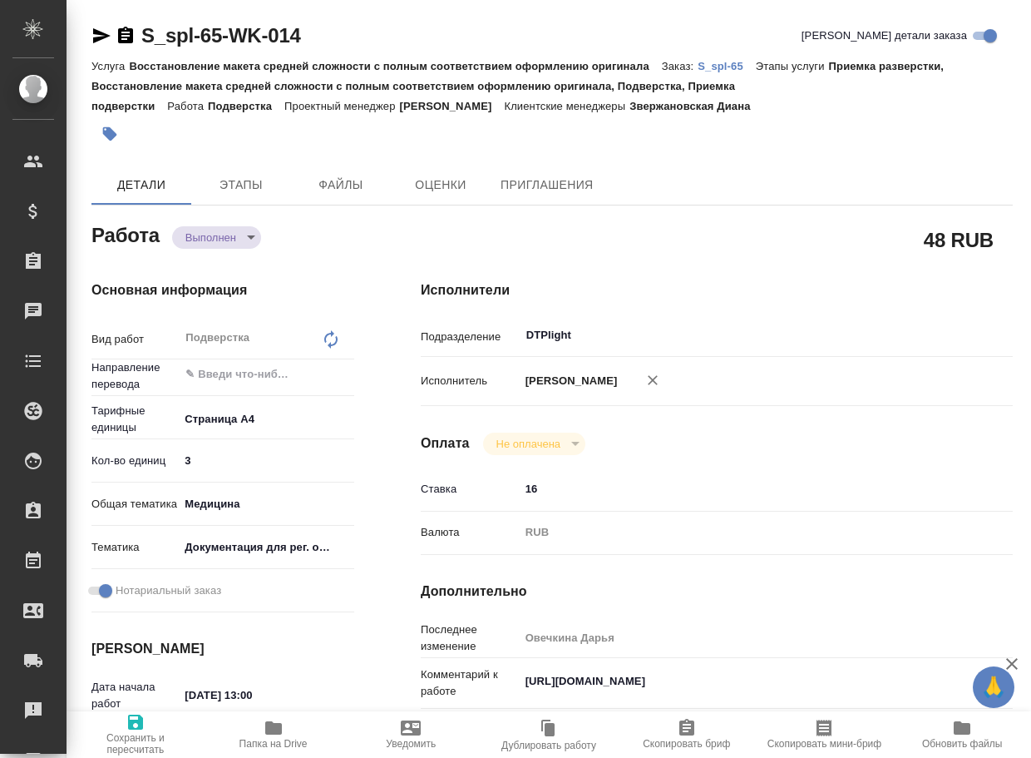
click at [724, 62] on p "S_spl-65" at bounding box center [727, 66] width 58 height 12
type textarea "x"
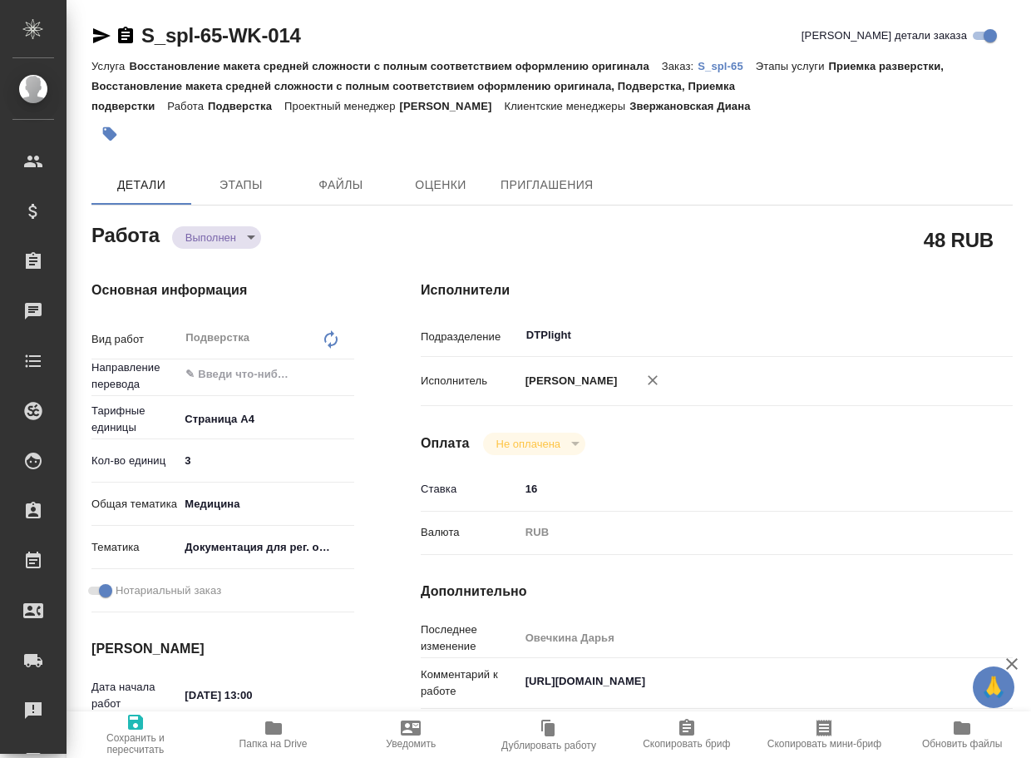
type textarea "x"
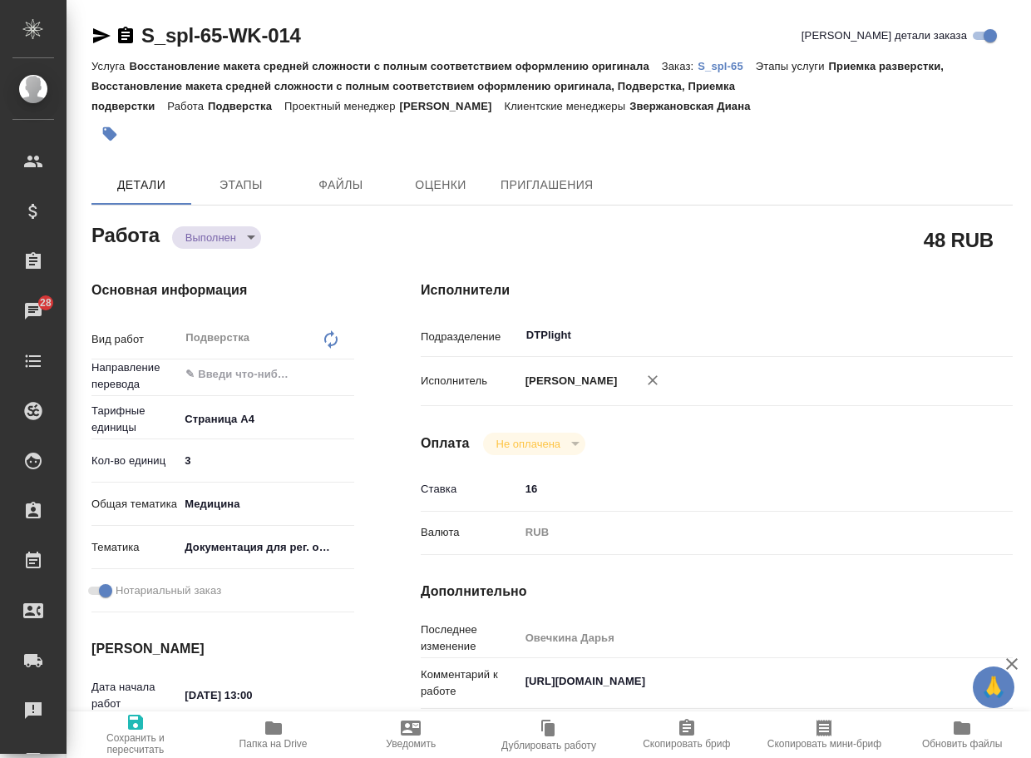
type textarea "x"
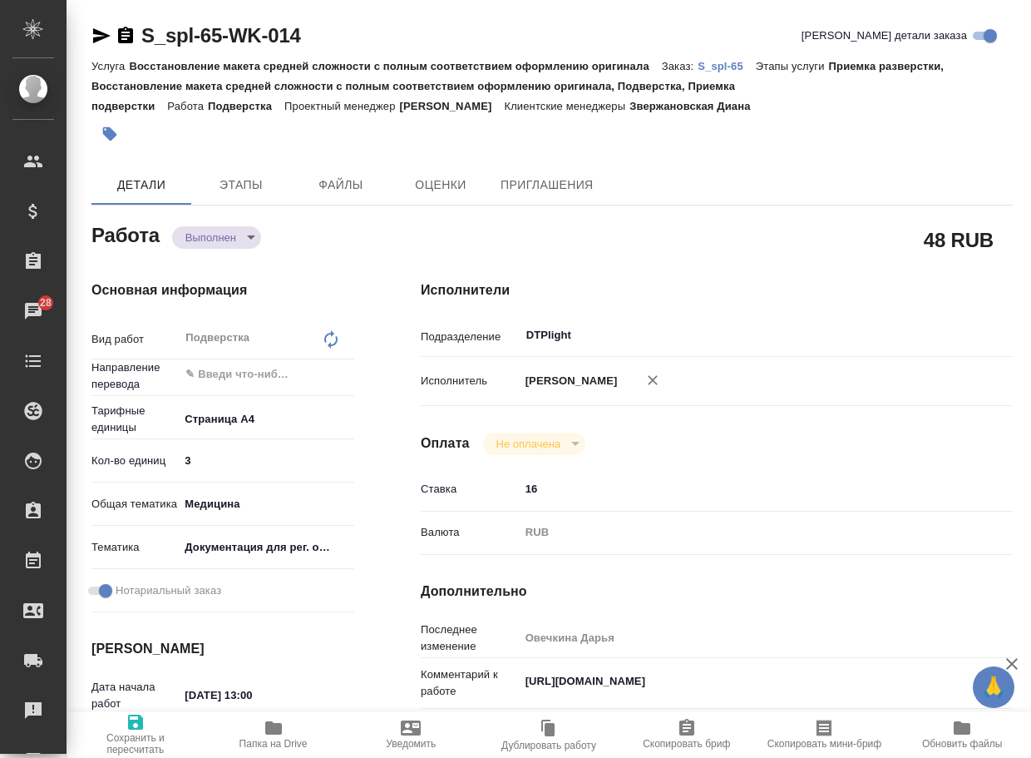
type textarea "x"
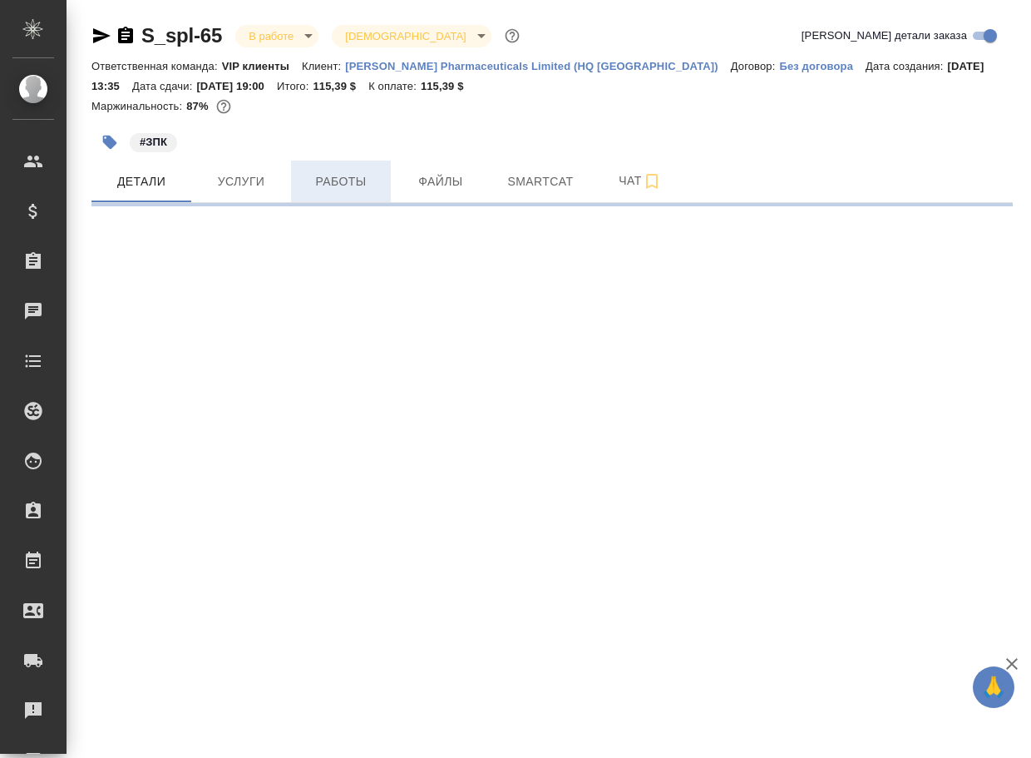
select select "RU"
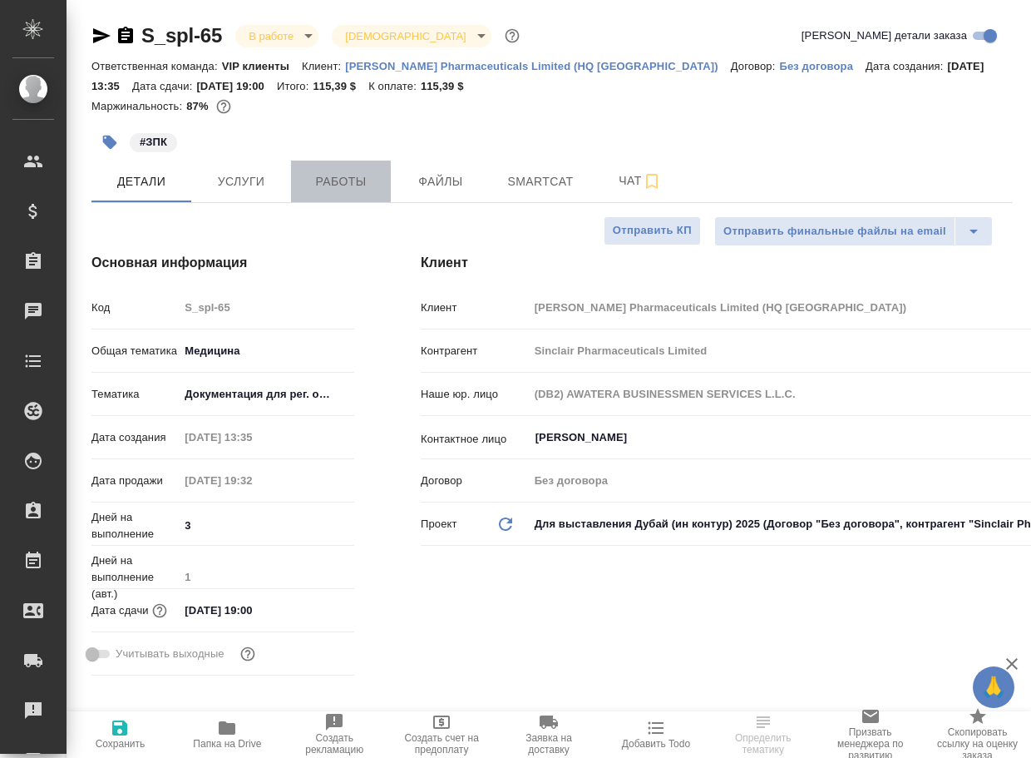
click at [368, 187] on span "Работы" at bounding box center [341, 181] width 80 height 21
type textarea "x"
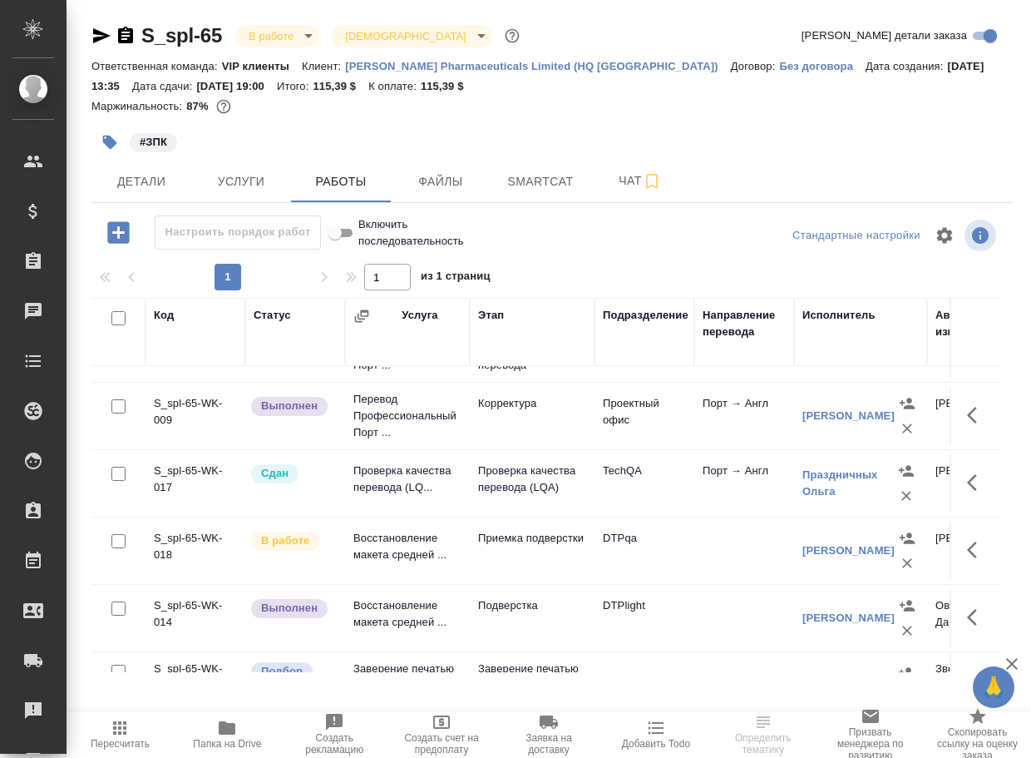
scroll to position [166, 0]
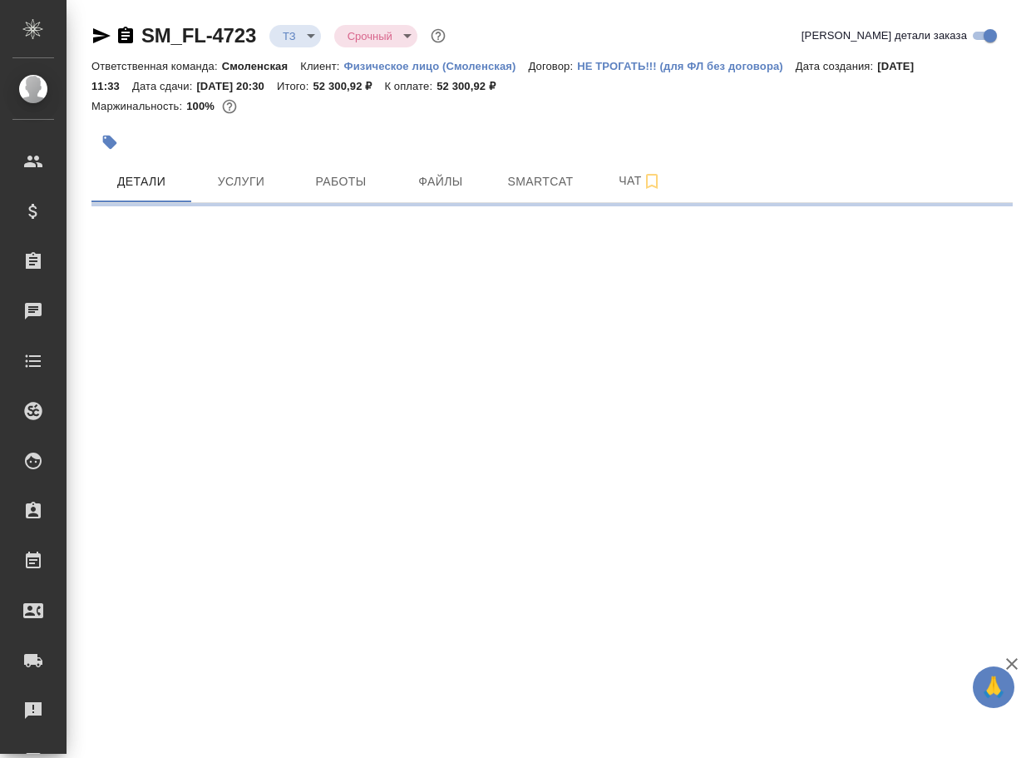
select select "RU"
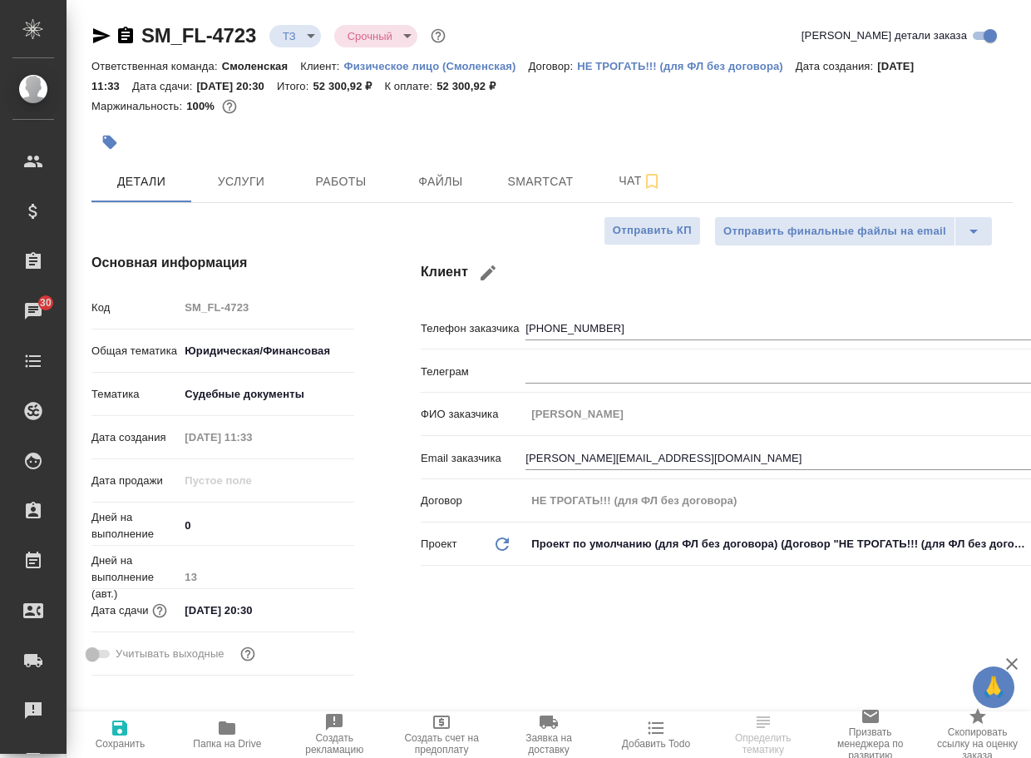
type textarea "x"
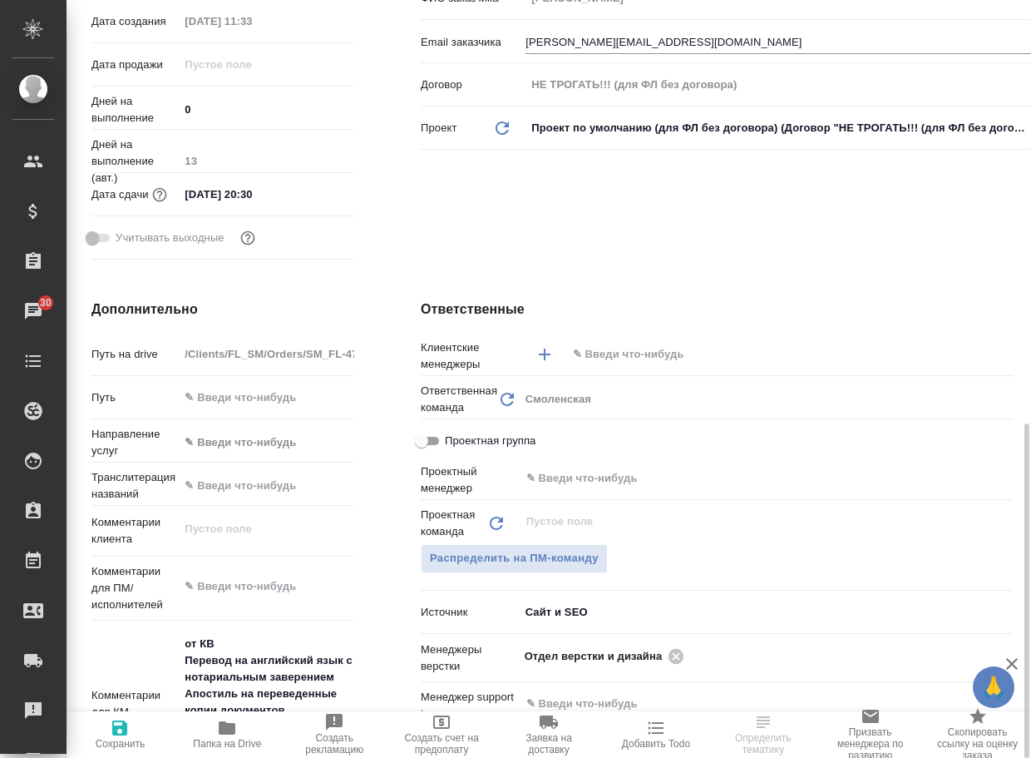
scroll to position [582, 0]
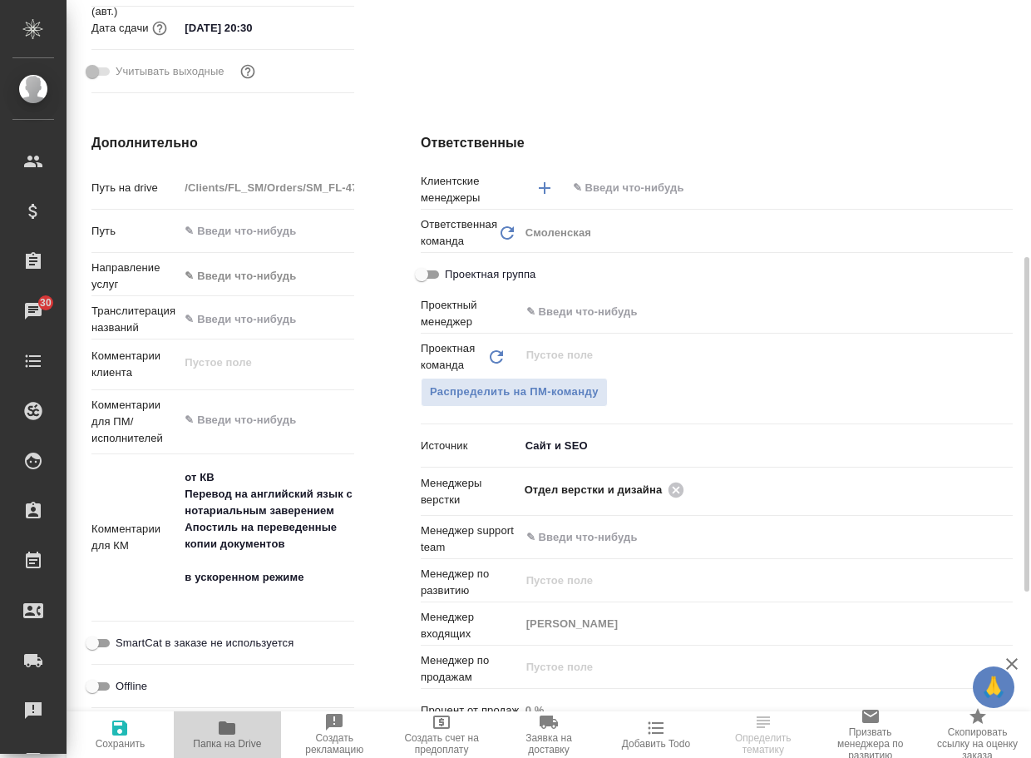
click at [233, 721] on icon "button" at bounding box center [227, 728] width 20 height 20
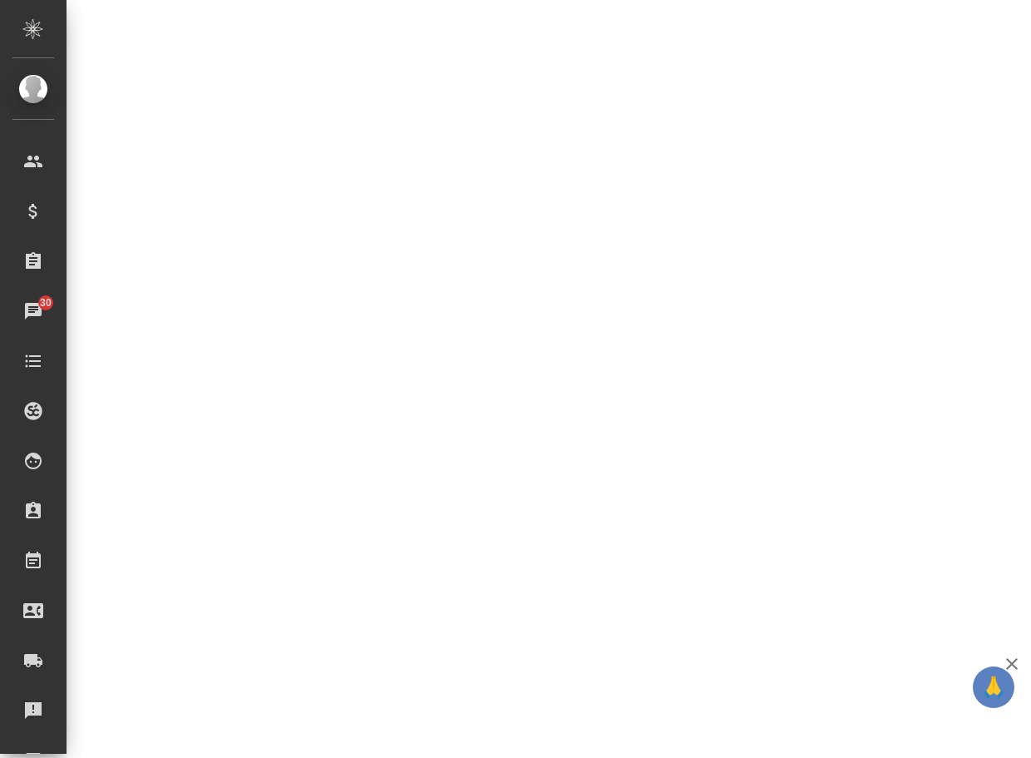
select select "RU"
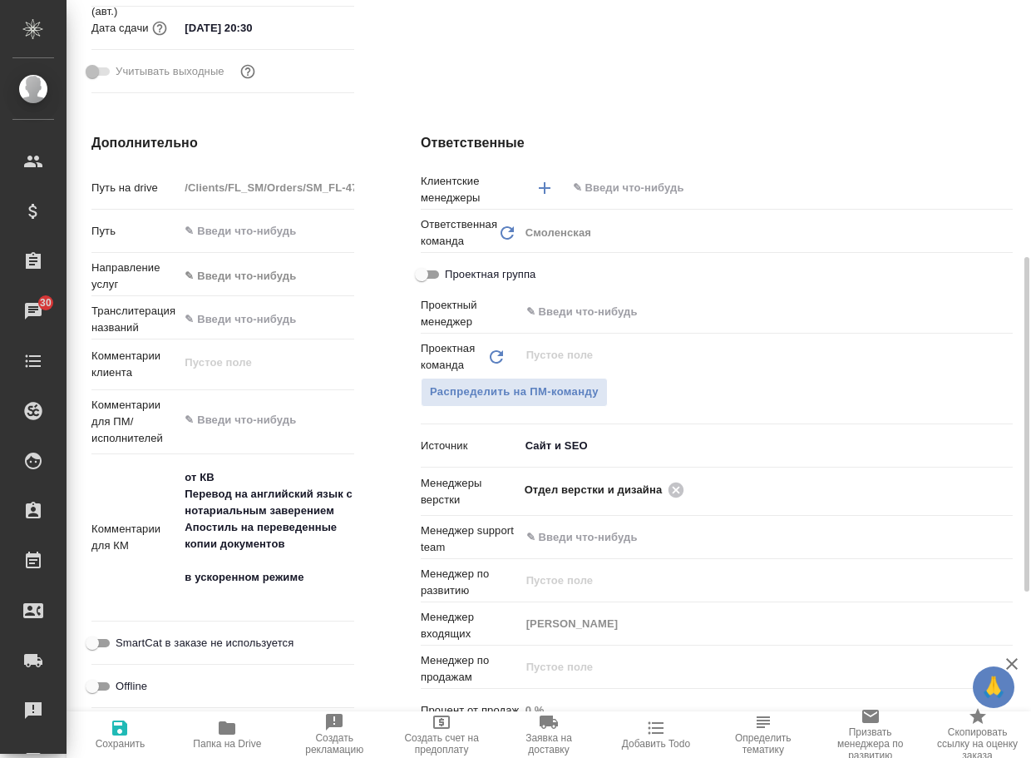
type textarea "x"
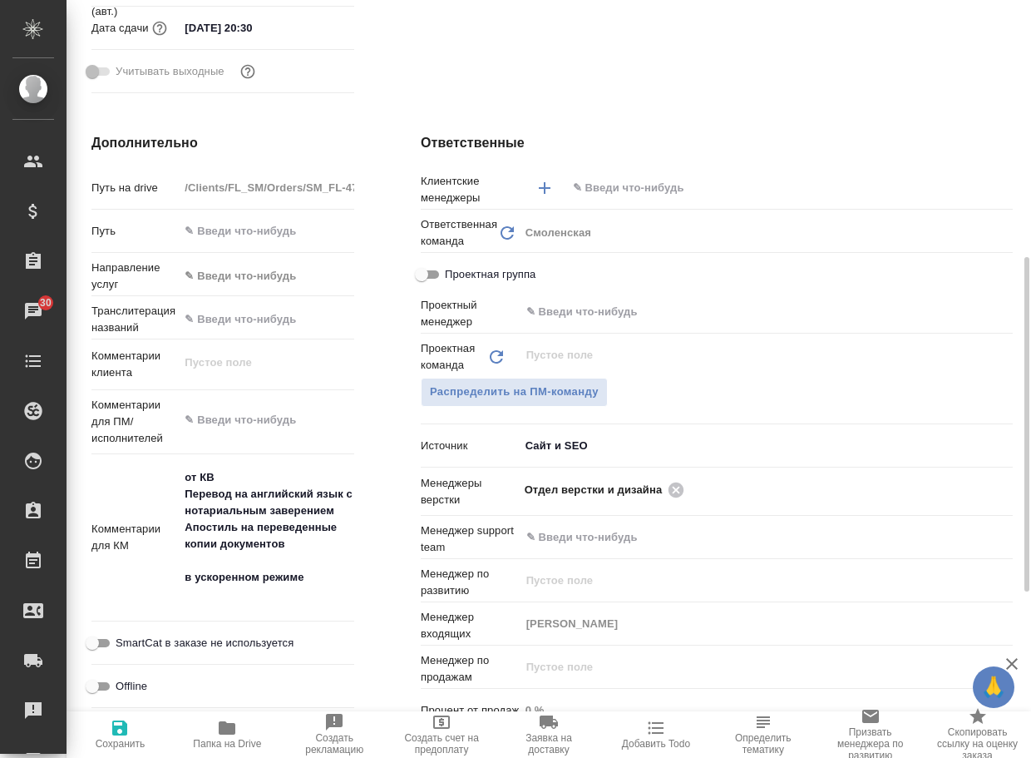
type textarea "x"
click at [684, 483] on icon at bounding box center [676, 490] width 18 height 18
type textarea "x"
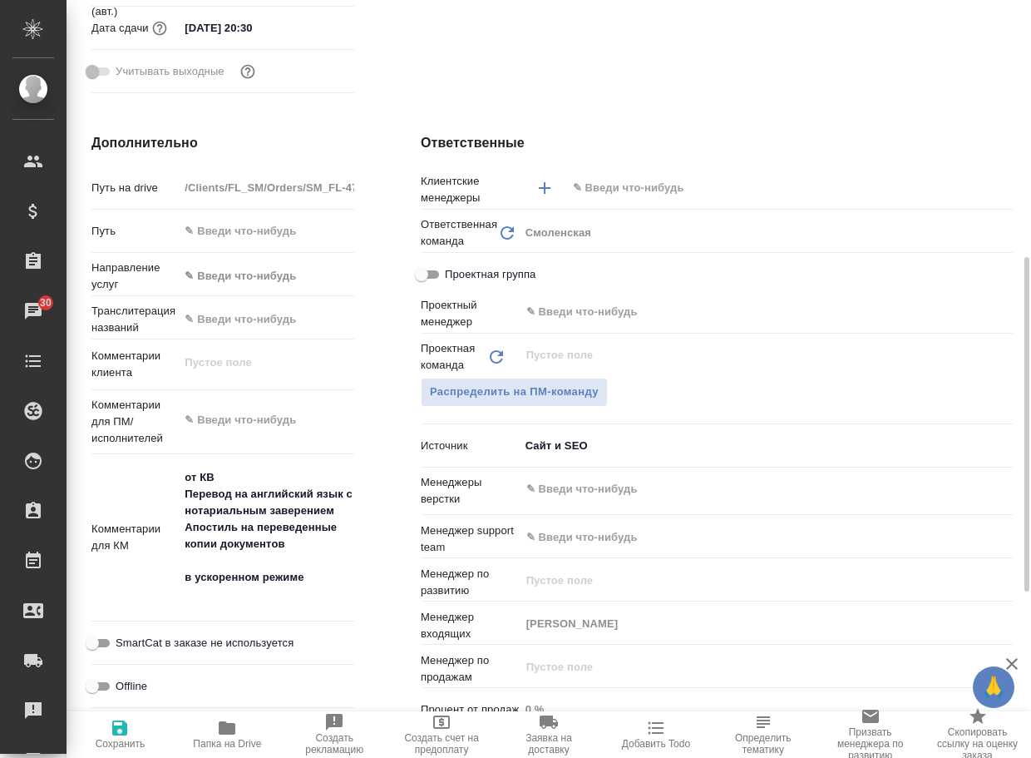
click at [682, 487] on input "text" at bounding box center [738, 489] width 427 height 20
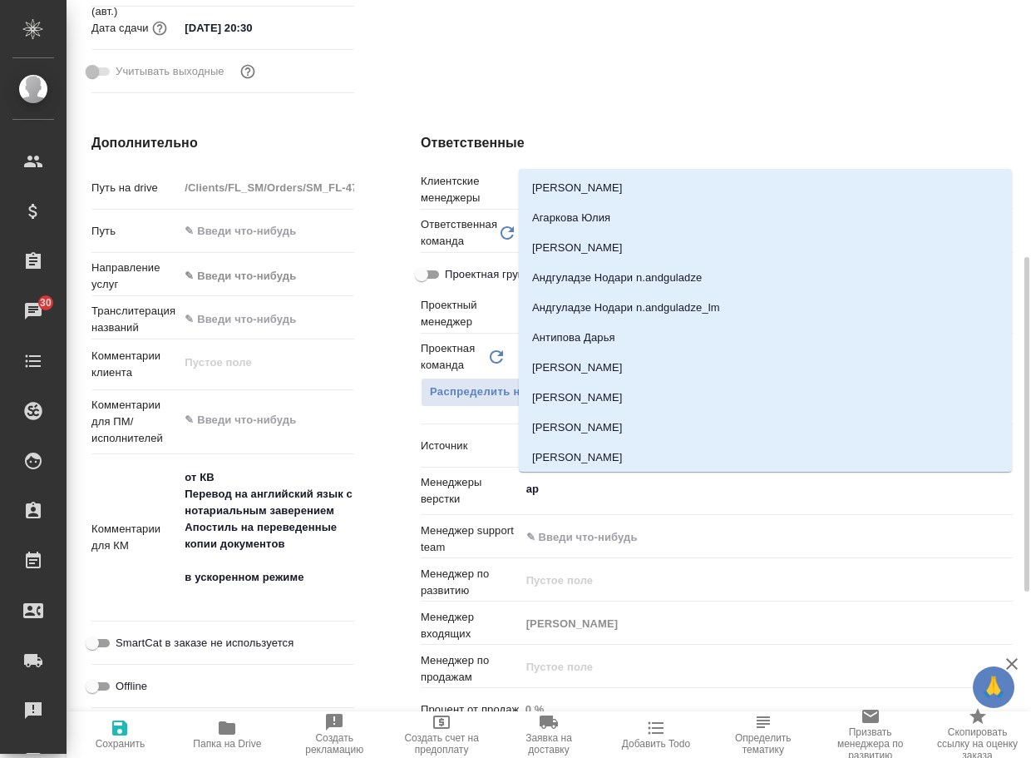
type input "арс"
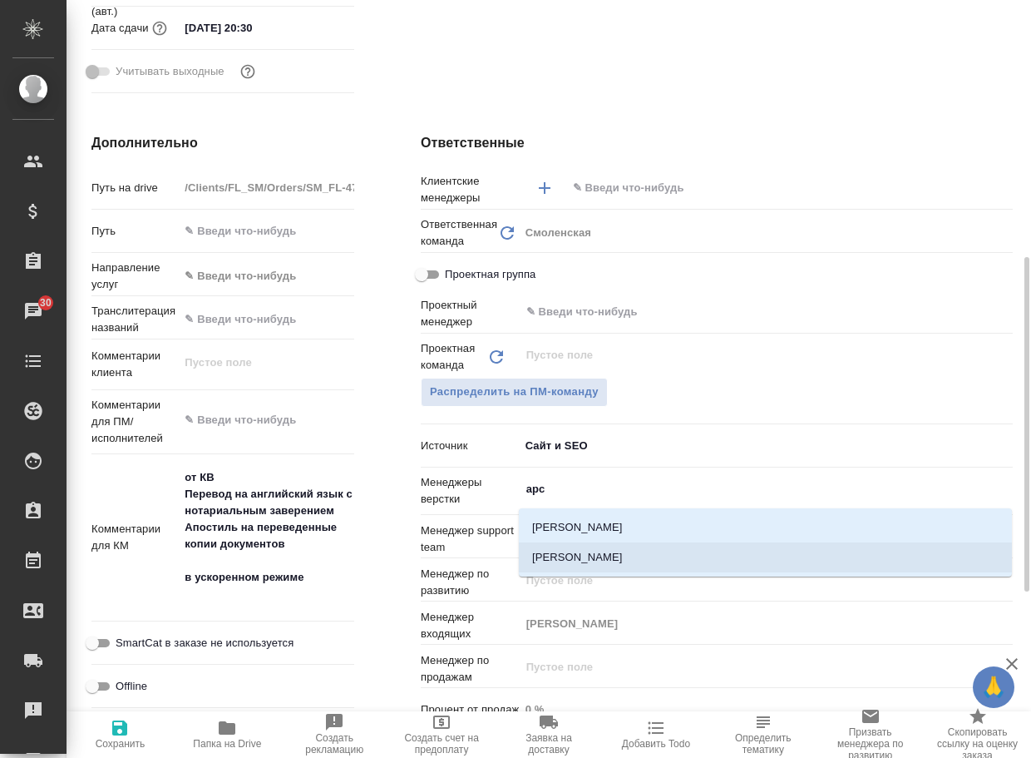
click at [647, 552] on li "[PERSON_NAME]" at bounding box center [765, 557] width 493 height 30
type textarea "x"
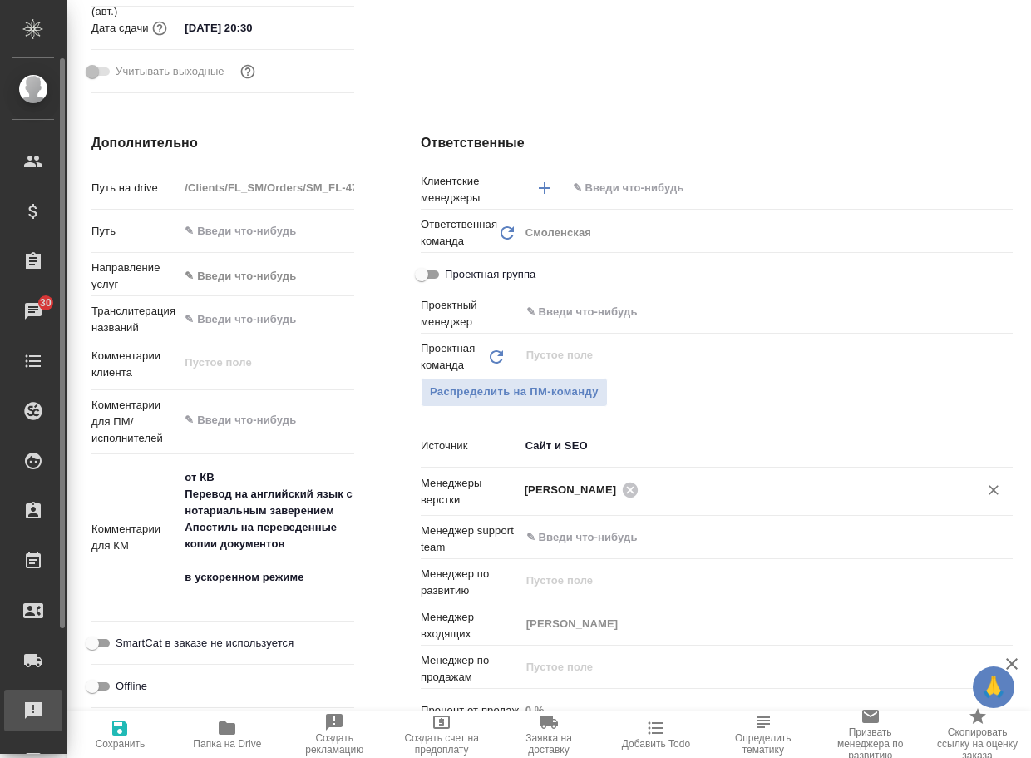
type textarea "x"
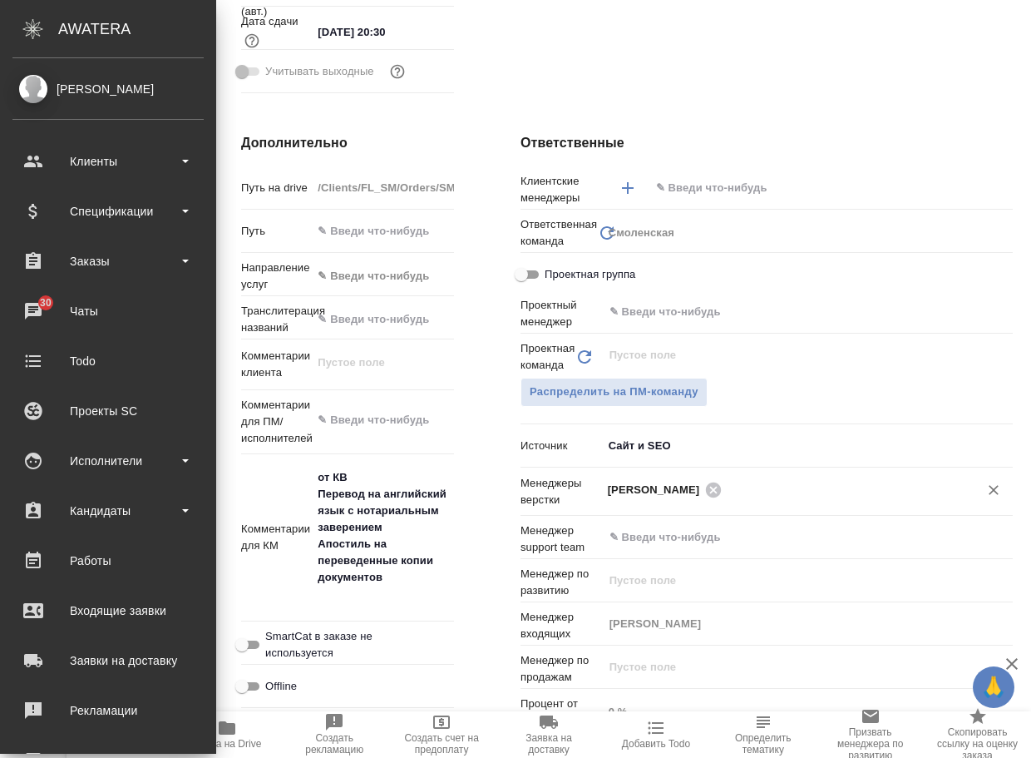
type textarea "x"
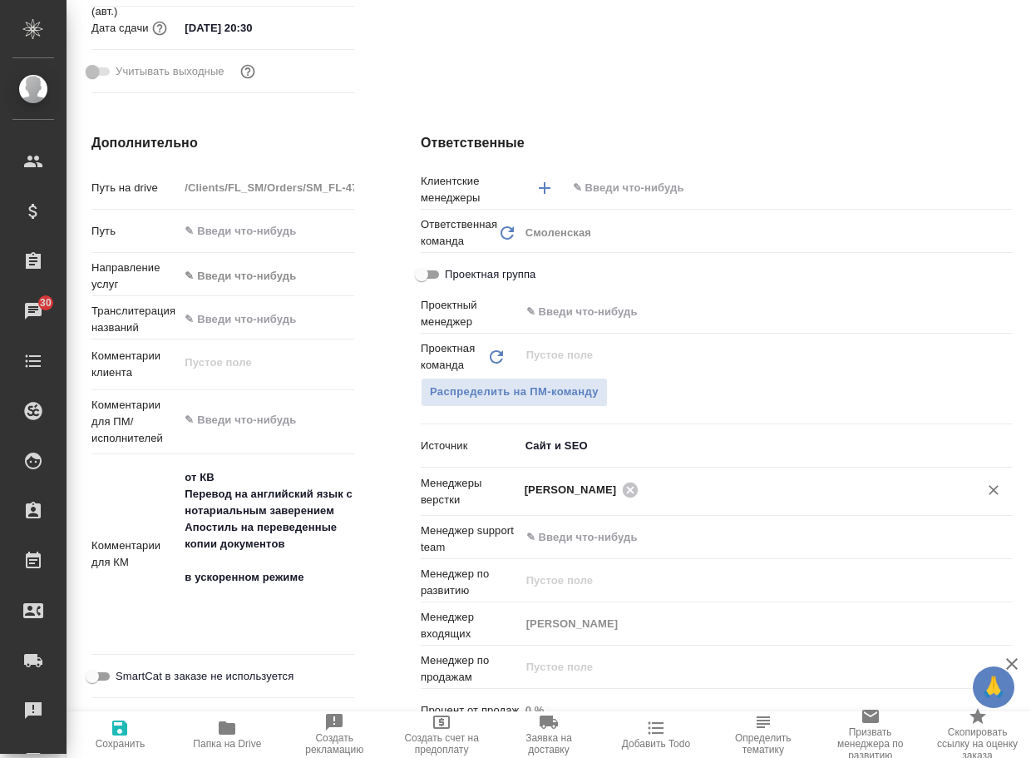
drag, startPoint x: 122, startPoint y: 740, endPoint x: 129, endPoint y: 731, distance: 11.3
click at [123, 740] on span "Сохранить" at bounding box center [121, 744] width 50 height 12
type textarea "x"
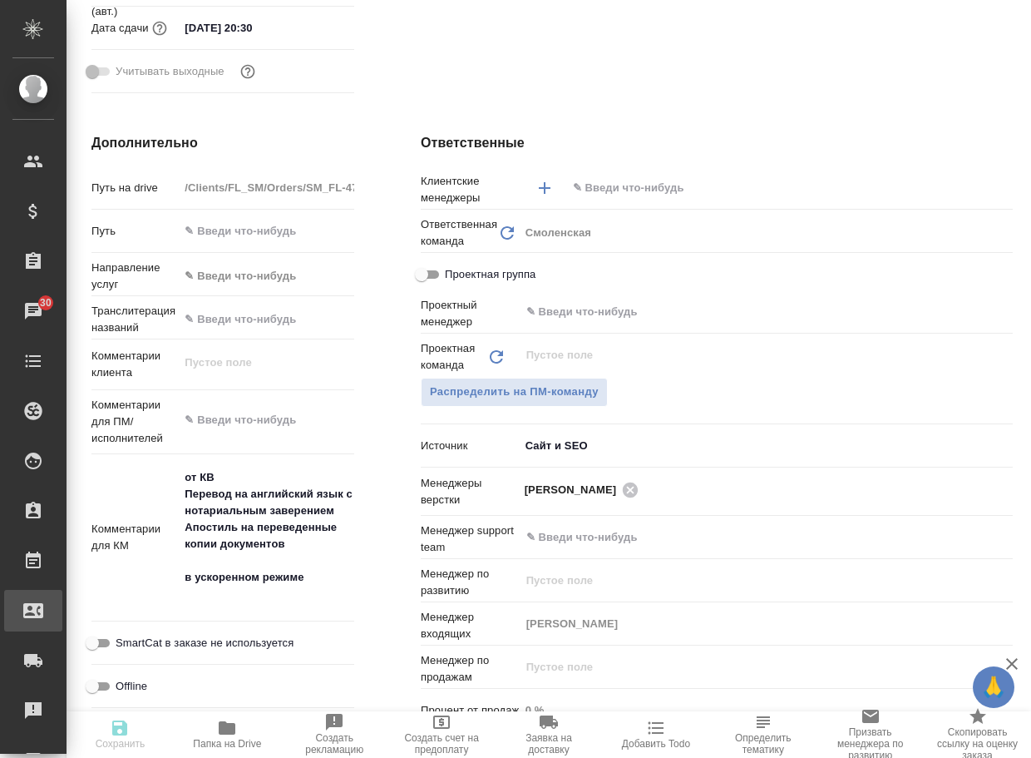
type textarea "x"
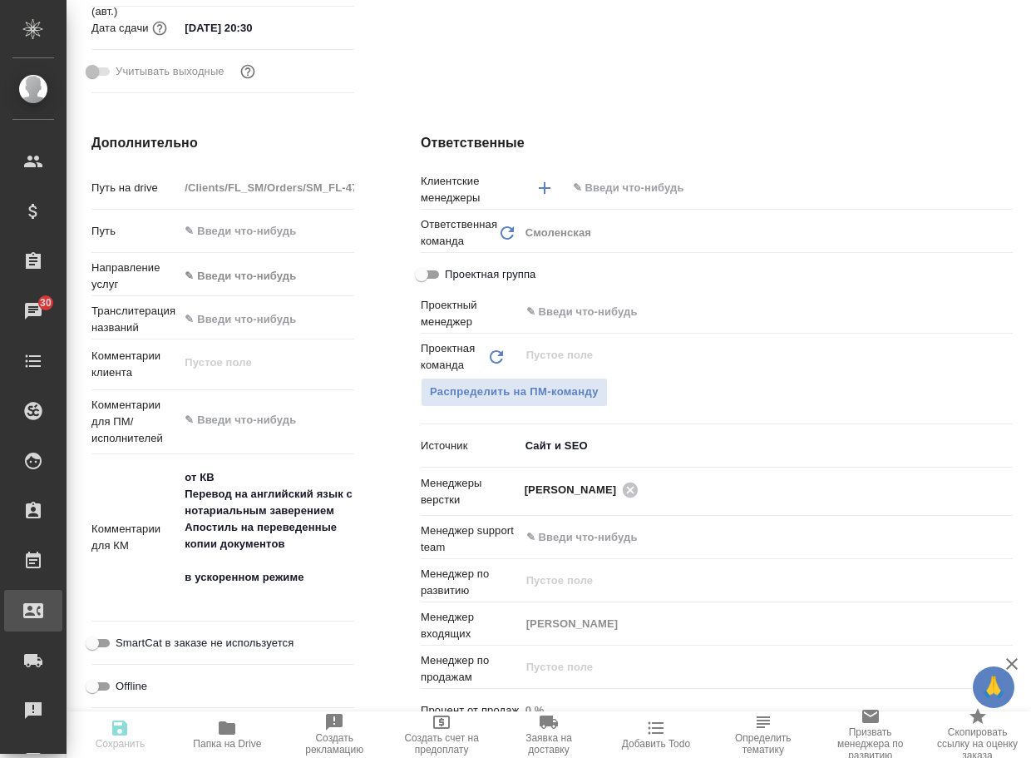
type textarea "x"
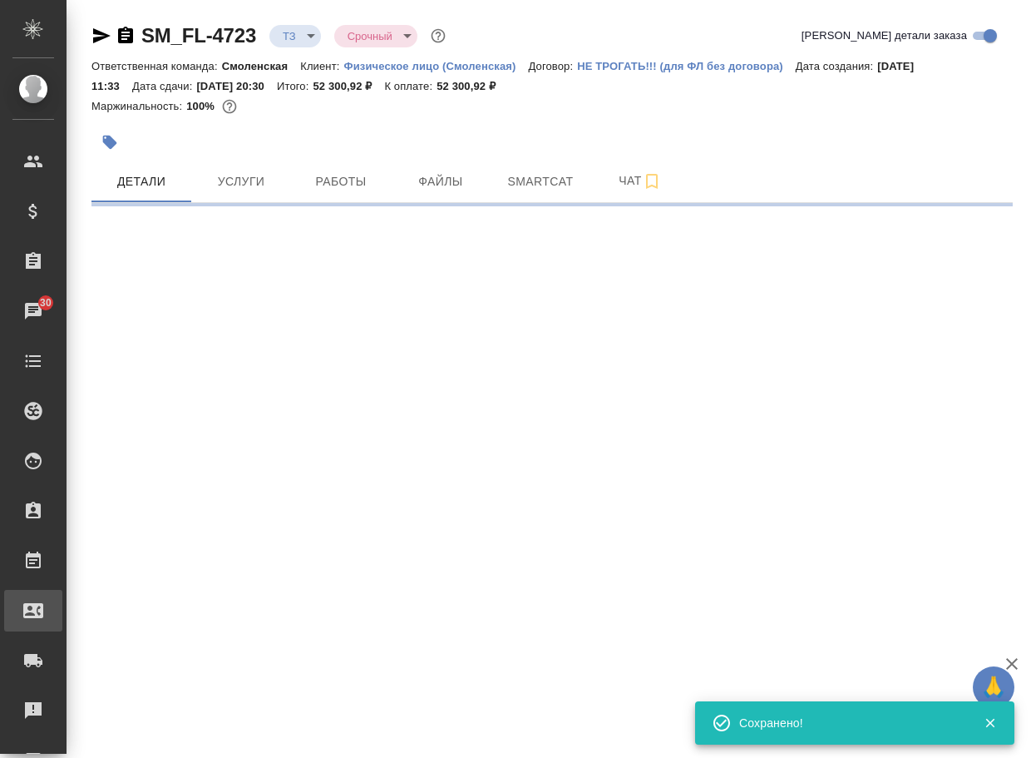
scroll to position [0, 0]
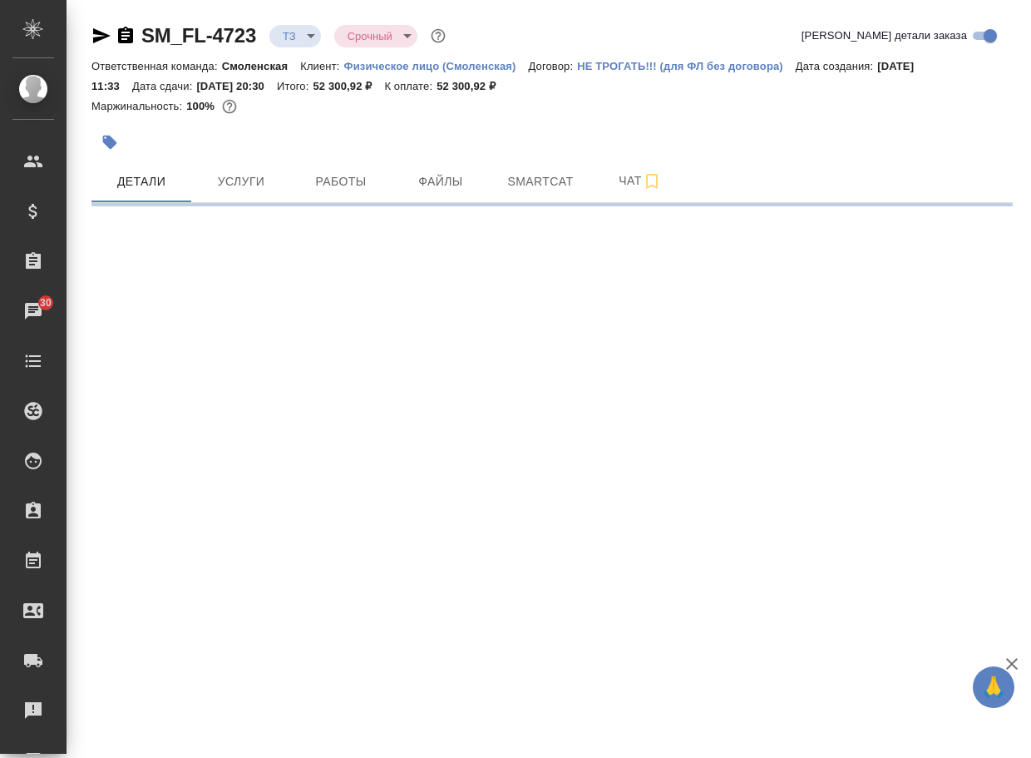
select select "RU"
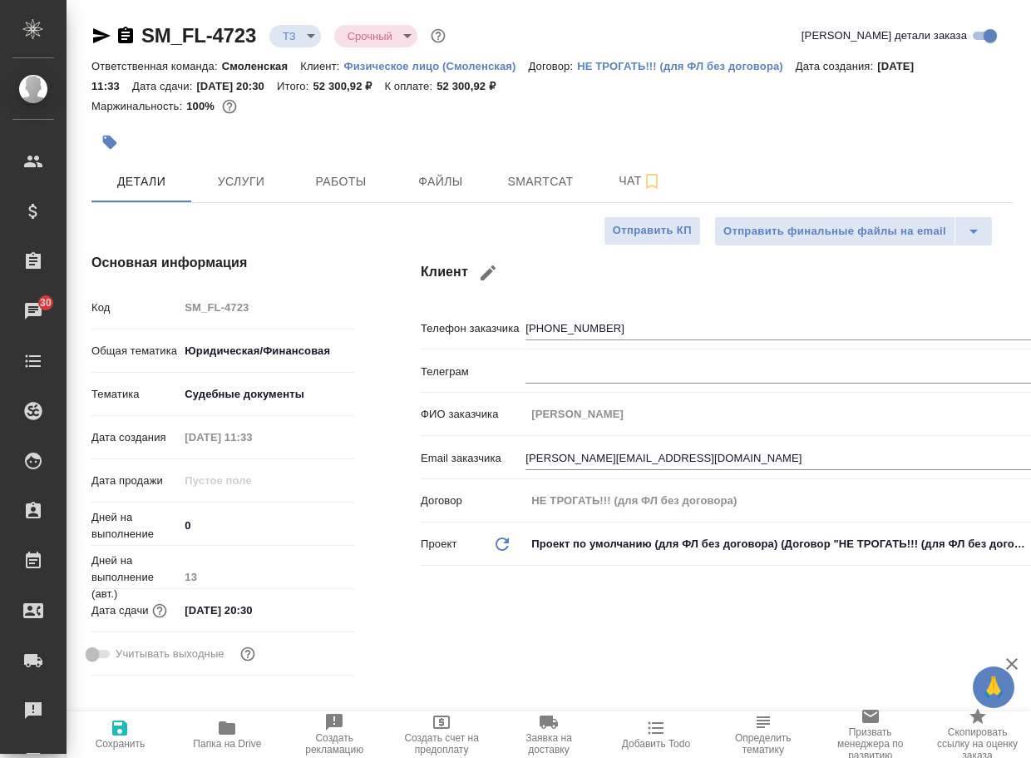
type textarea "x"
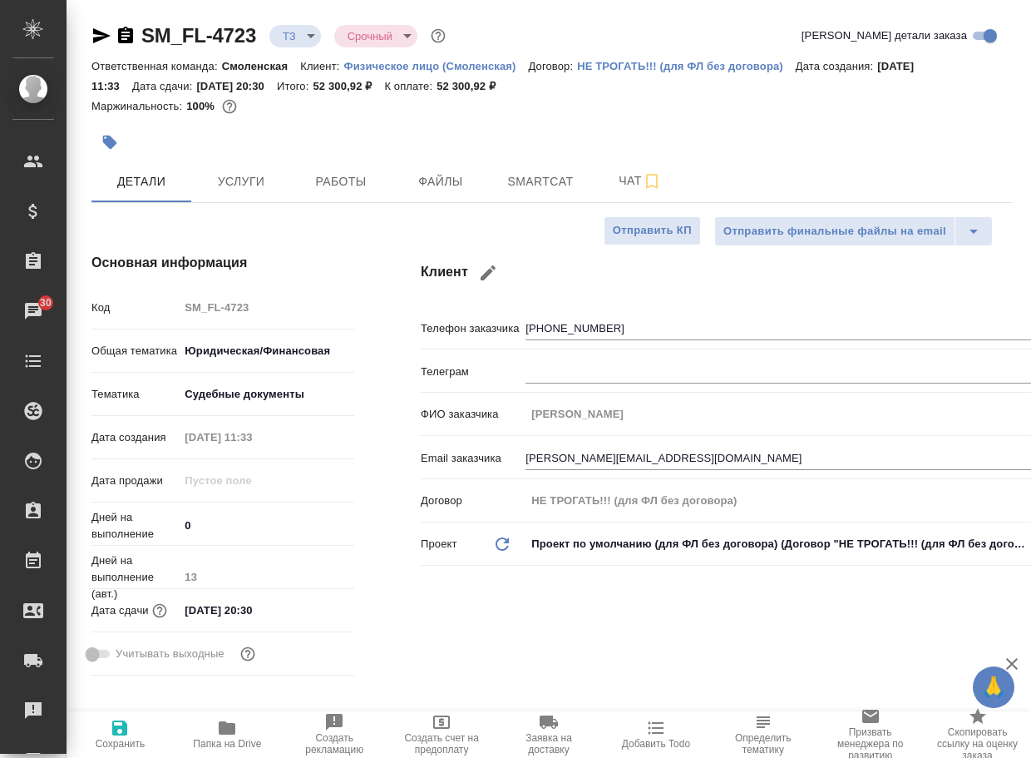
type textarea "x"
click at [300, 37] on body "🙏 .cls-1 fill:#fff; AWATERA Arsenyeva Vera Клиенты Спецификации Заказы 30 Чаты …" at bounding box center [515, 379] width 1031 height 758
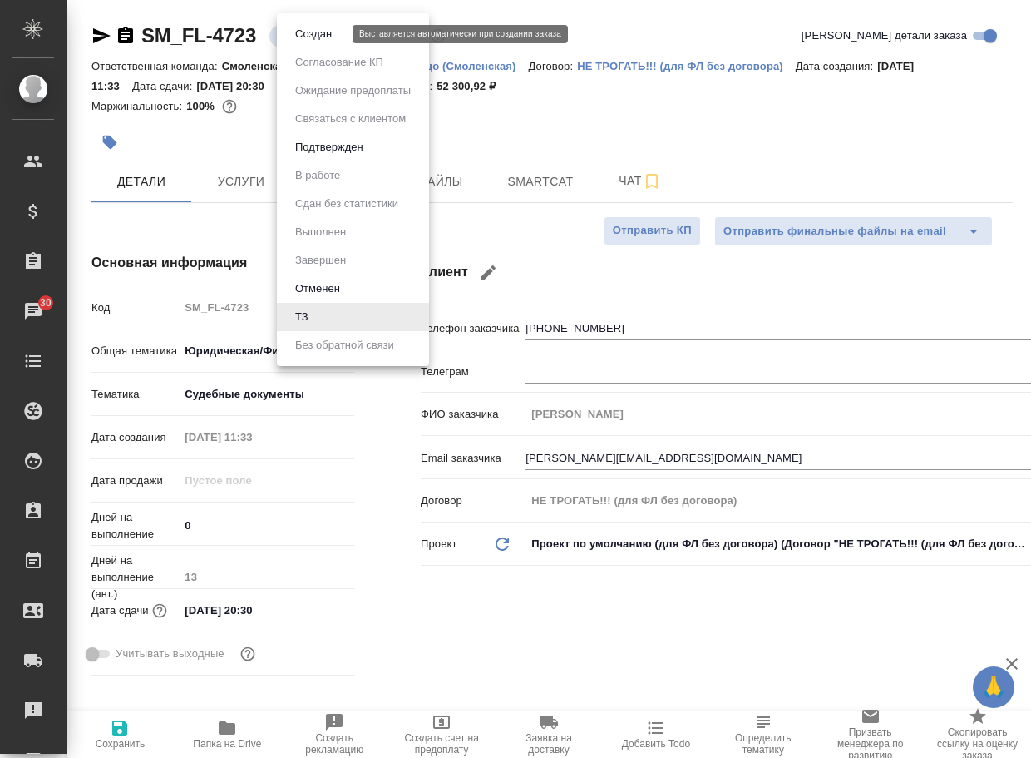
click at [313, 33] on button "Создан" at bounding box center [313, 34] width 47 height 18
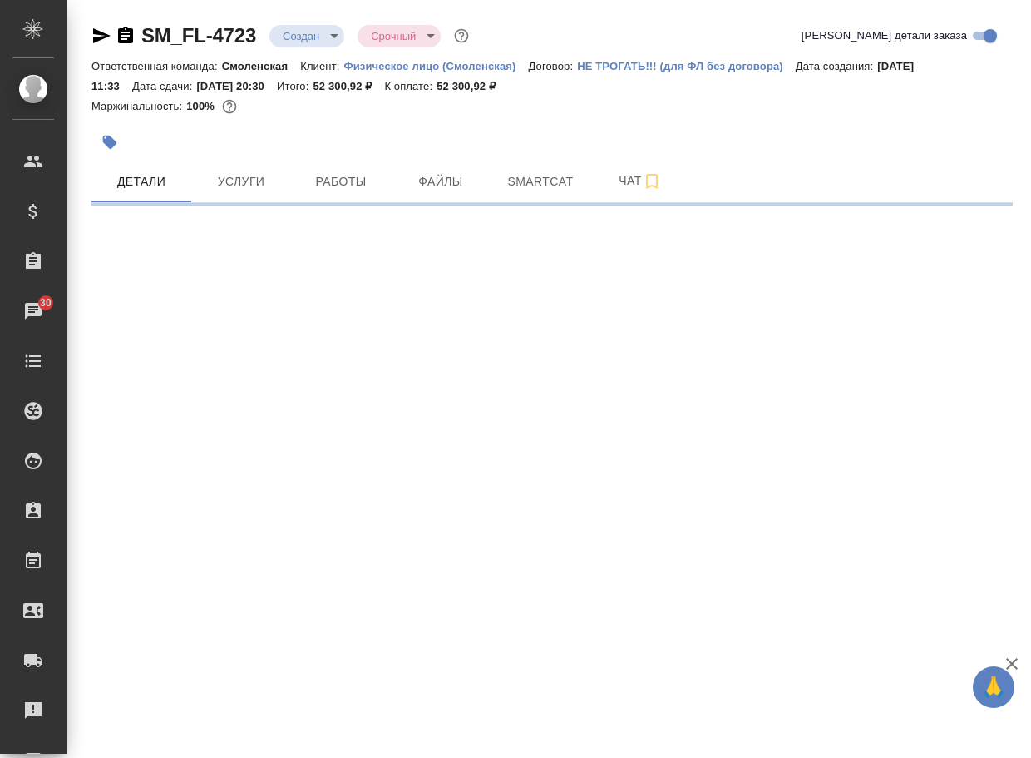
select select "RU"
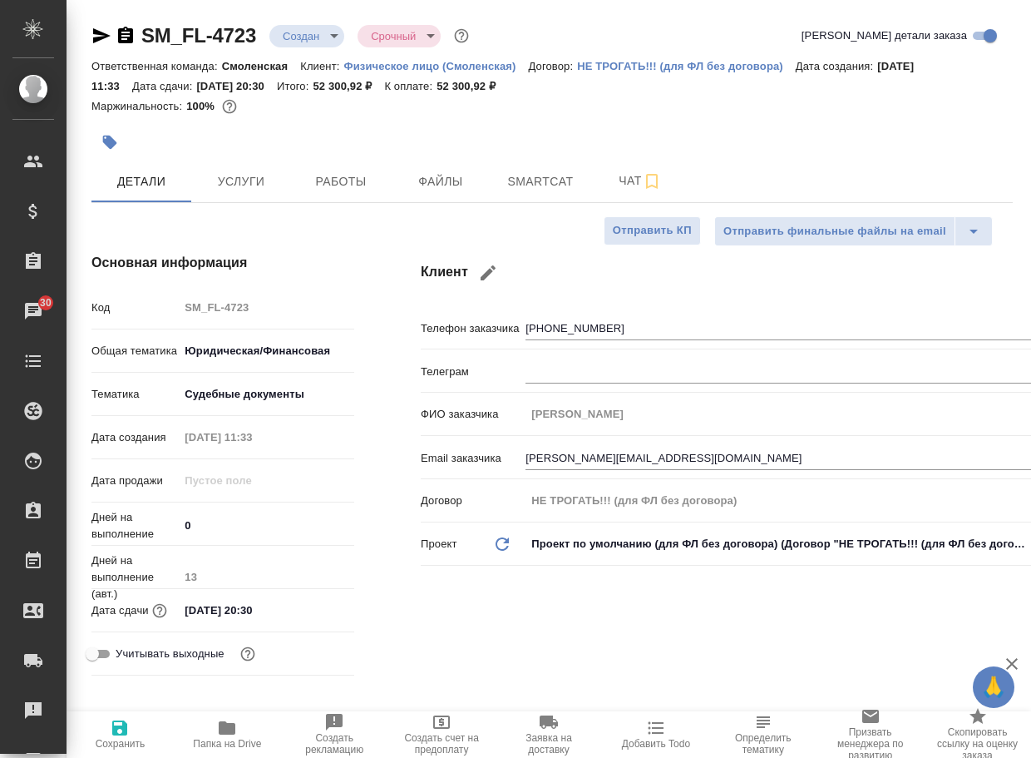
type textarea "x"
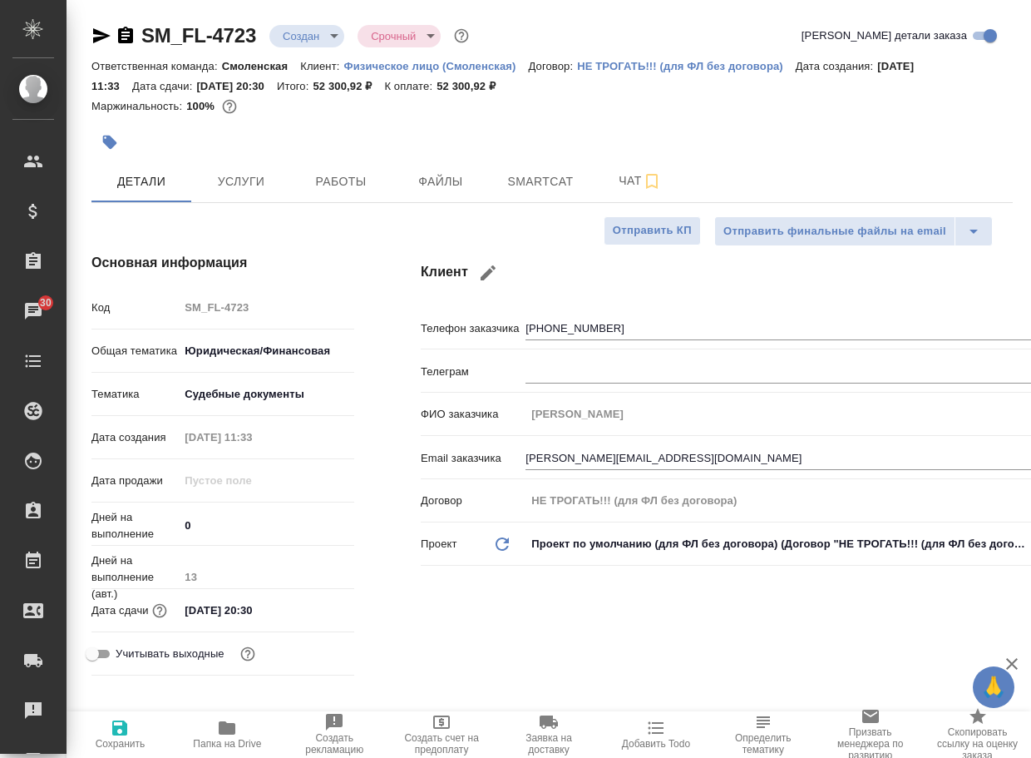
type textarea "x"
drag, startPoint x: 273, startPoint y: 44, endPoint x: 133, endPoint y: 31, distance: 140.4
click at [133, 31] on div "SM_FL-4723 Создан new Срочный urgent" at bounding box center [281, 35] width 381 height 27
type textarea "x"
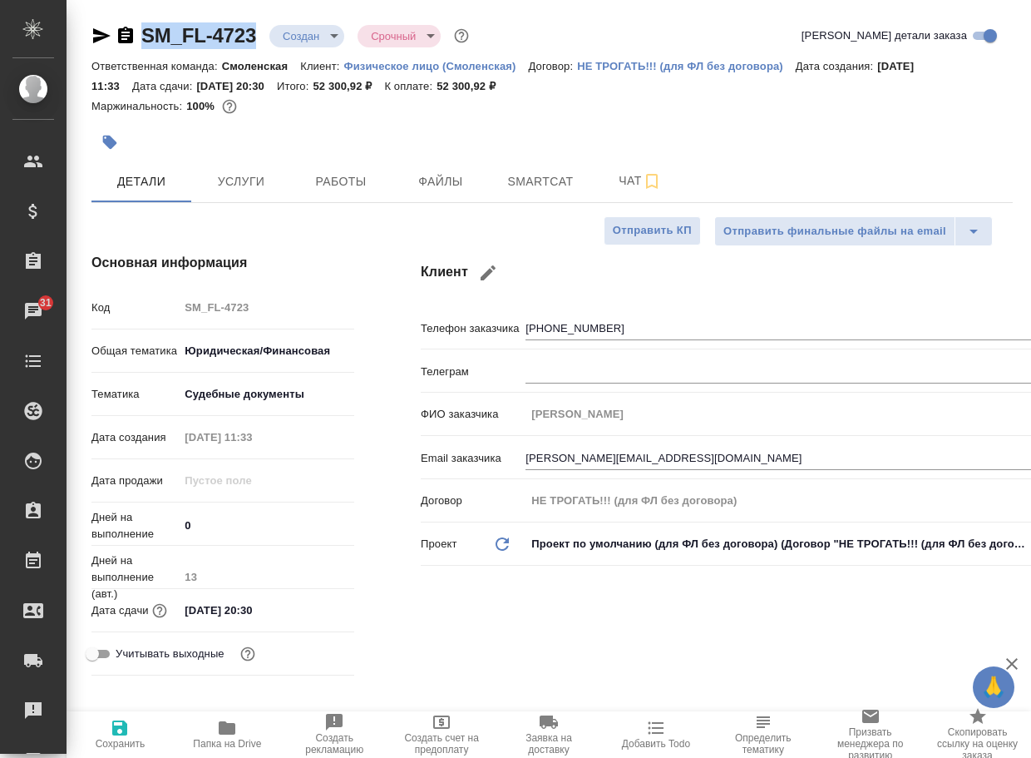
type textarea "x"
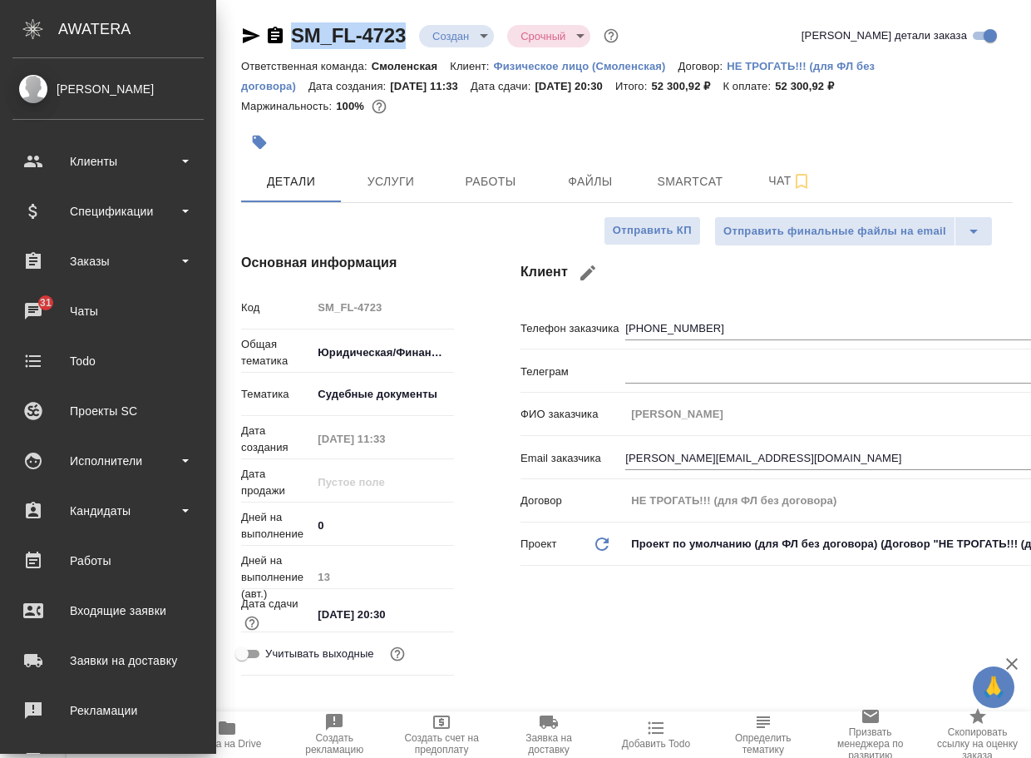
copy link "SM_FL-4723"
click at [778, 175] on span "Чат" at bounding box center [790, 181] width 80 height 21
type textarea "x"
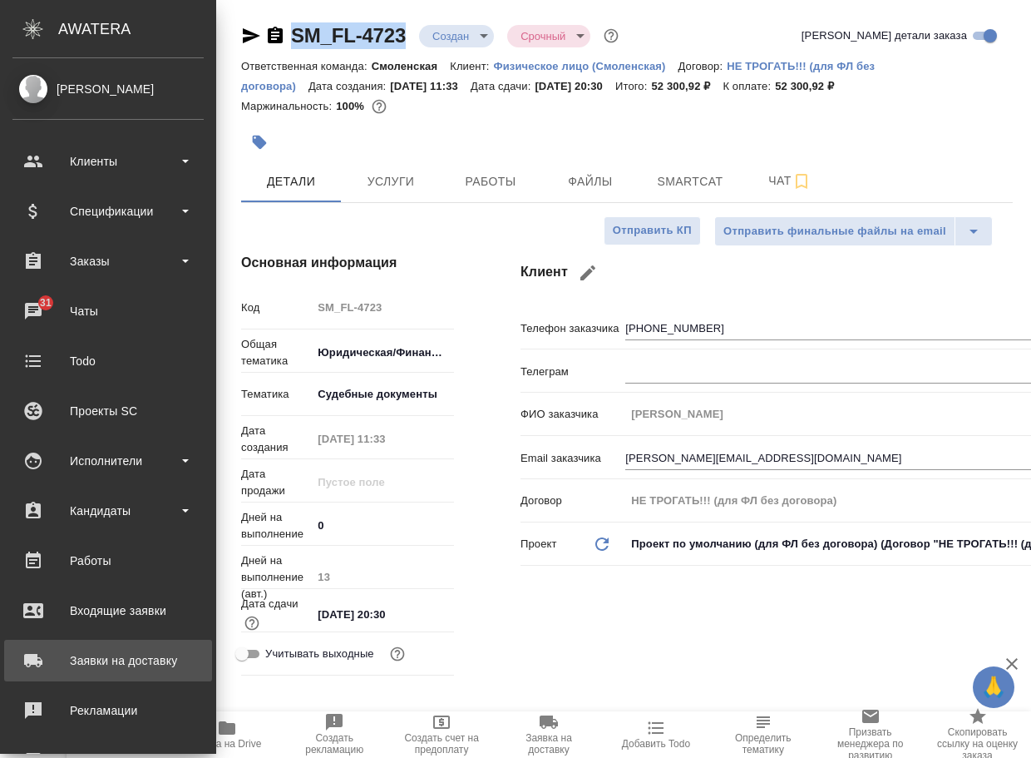
type textarea "x"
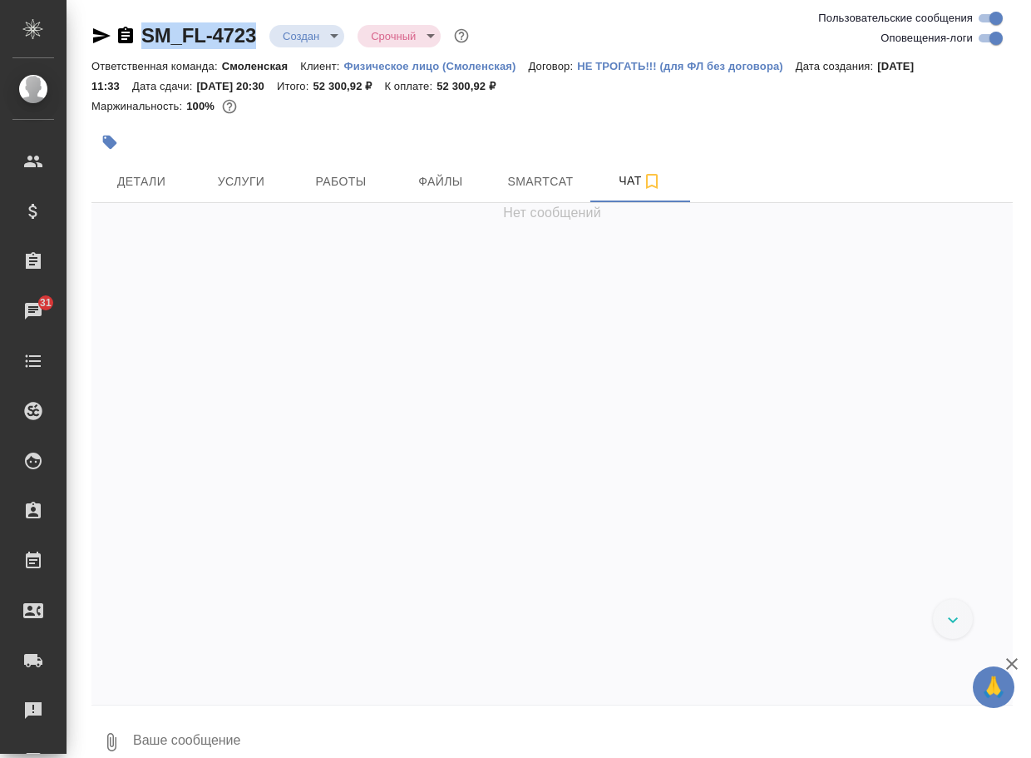
click at [114, 739] on icon "button" at bounding box center [111, 742] width 9 height 18
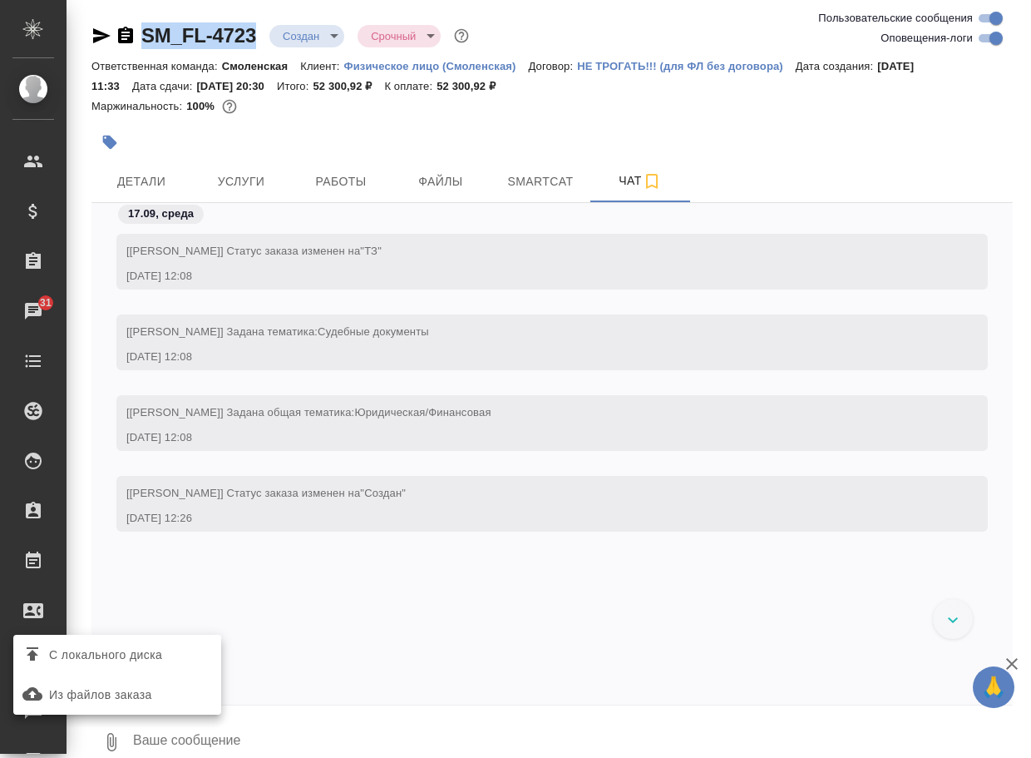
click at [136, 659] on span "С локального диска" at bounding box center [105, 655] width 113 height 21
click at [0, 0] on input "С локального диска" at bounding box center [0, 0] width 0 height 0
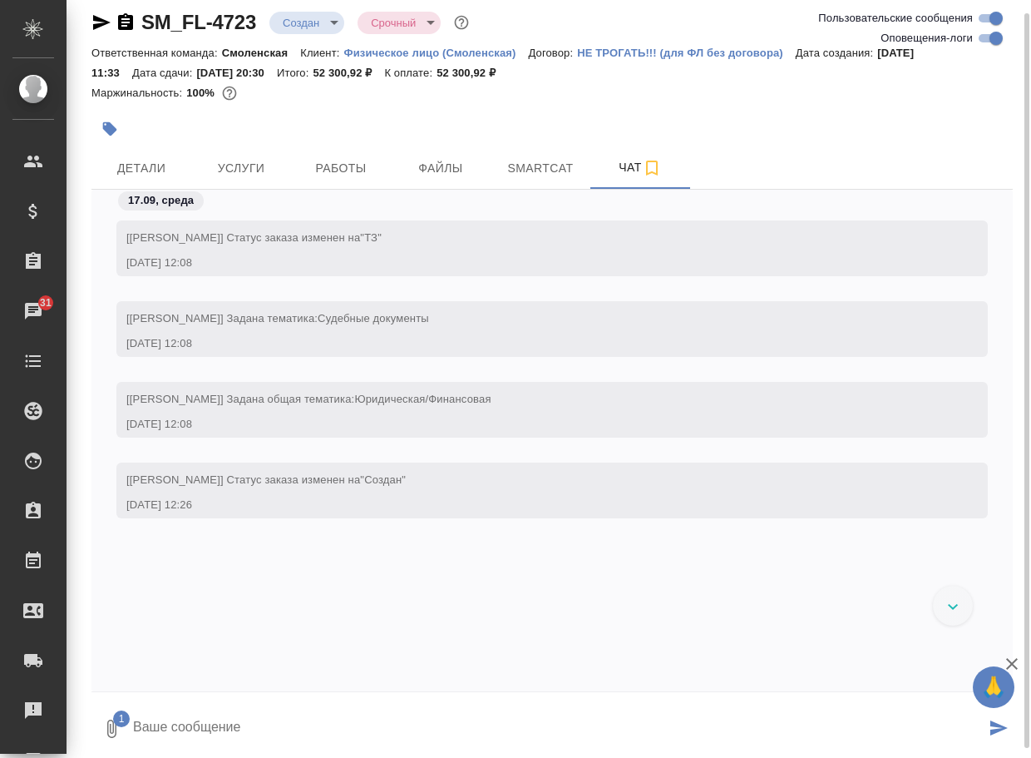
drag, startPoint x: 215, startPoint y: 719, endPoint x: 214, endPoint y: 711, distance: 8.5
click at [215, 719] on textarea at bounding box center [558, 728] width 854 height 57
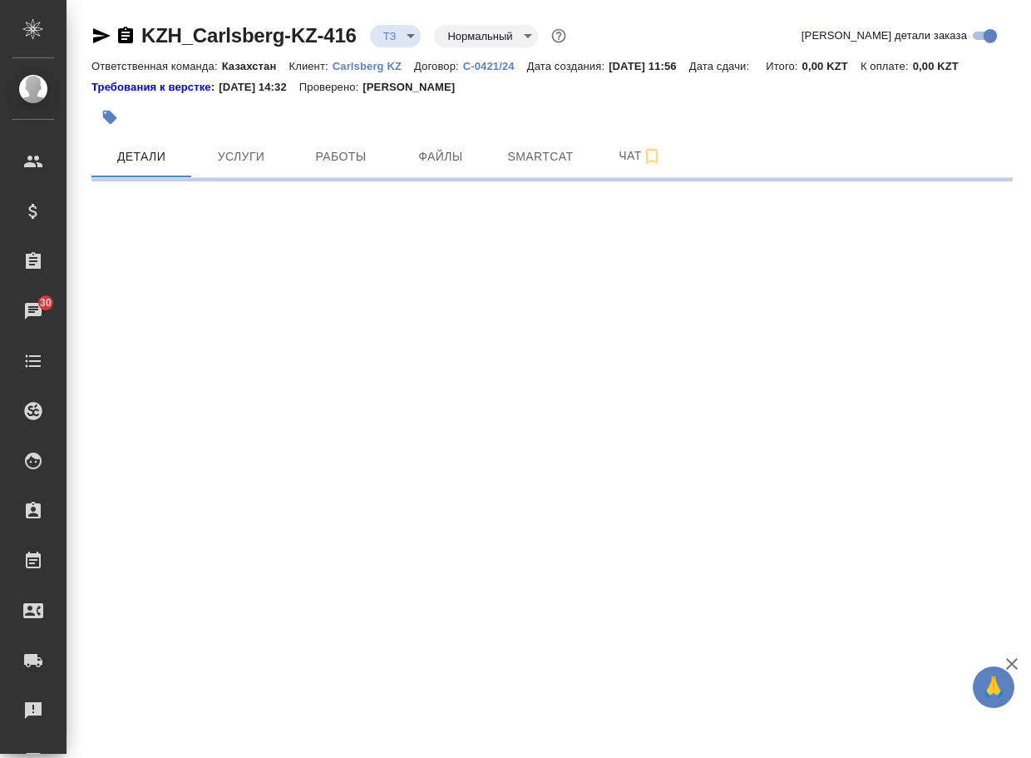
select select "RU"
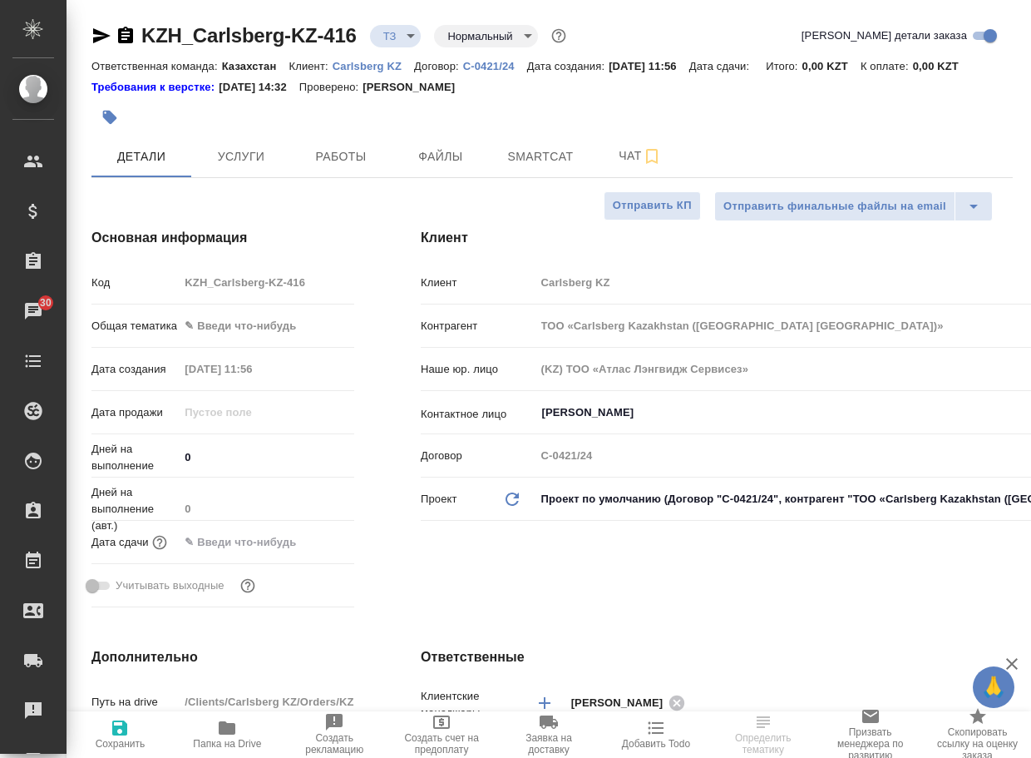
scroll to position [499, 0]
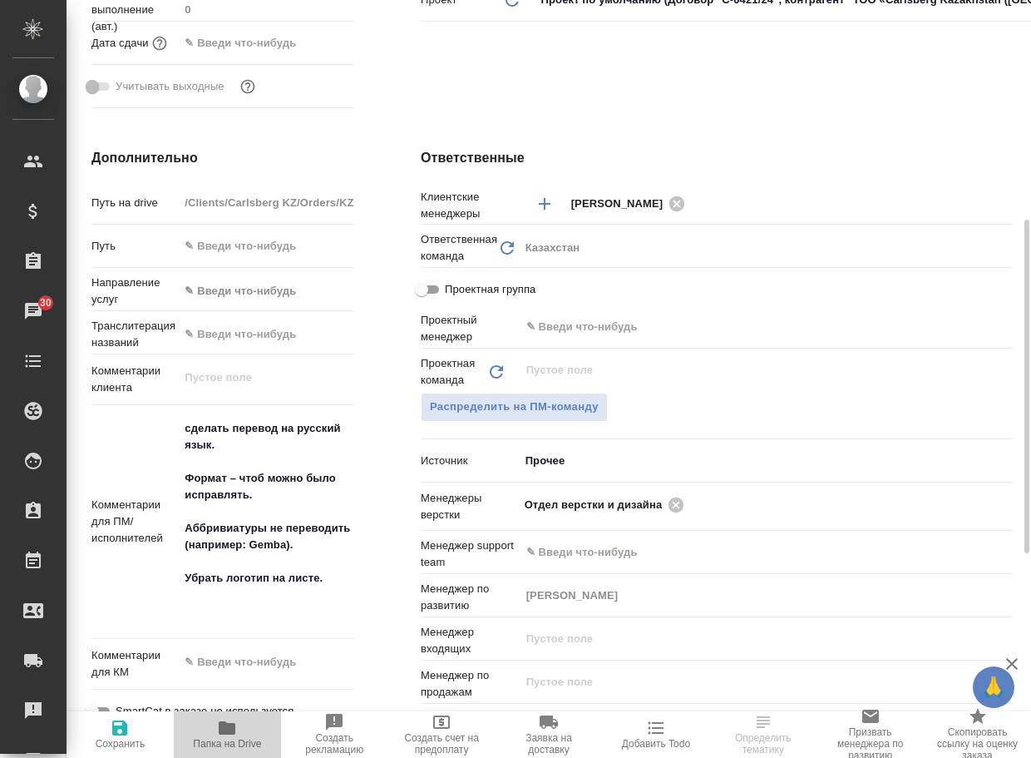
click at [220, 741] on span "Папка на Drive" at bounding box center [227, 744] width 68 height 12
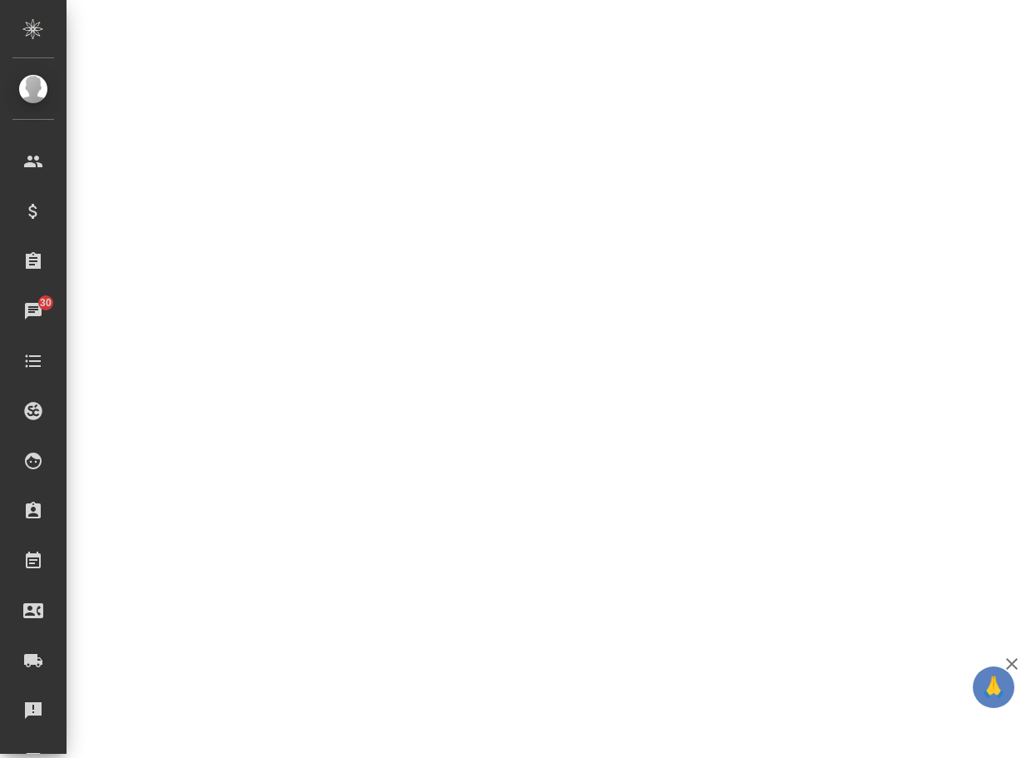
select select "RU"
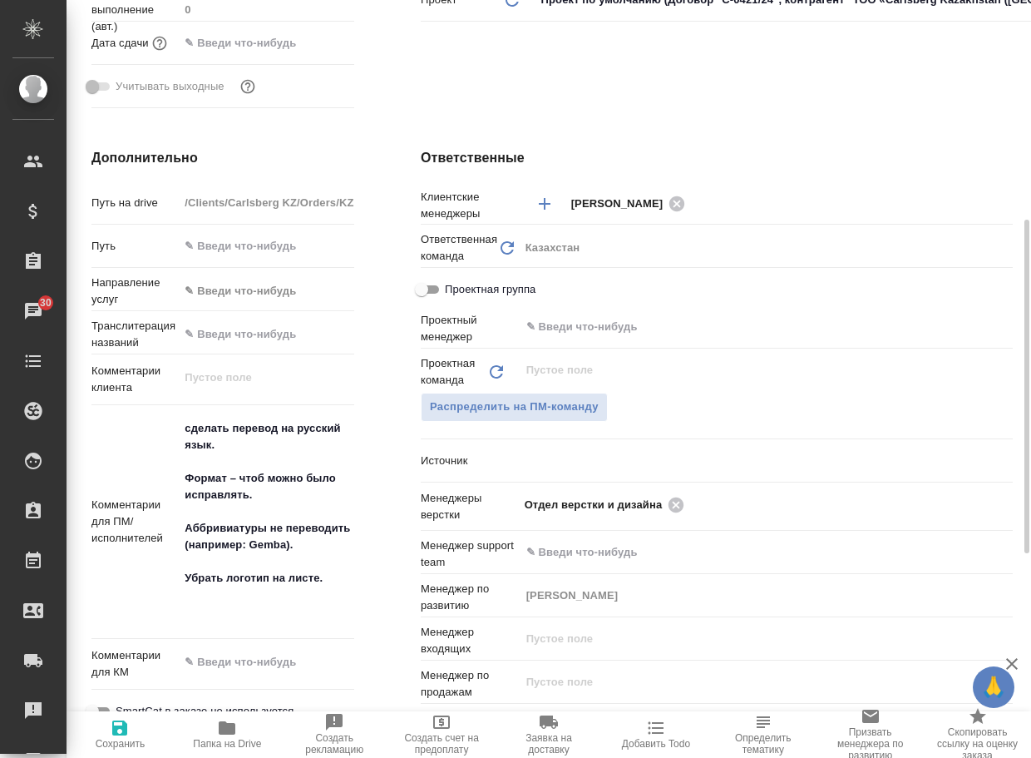
type textarea "x"
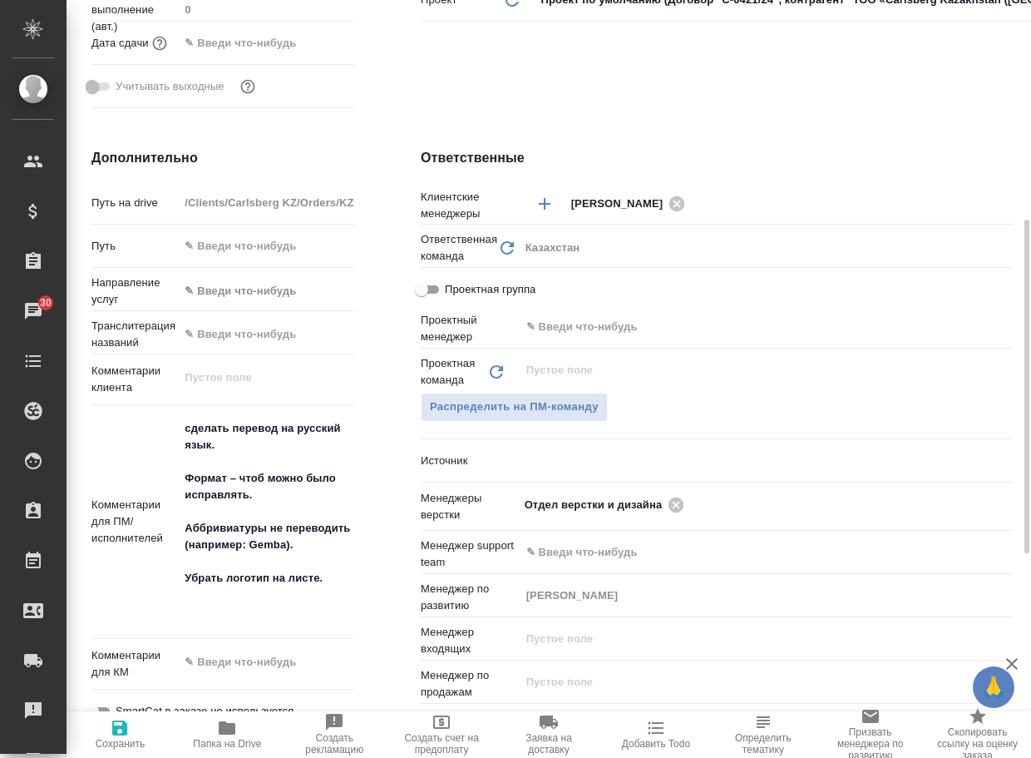
type textarea "x"
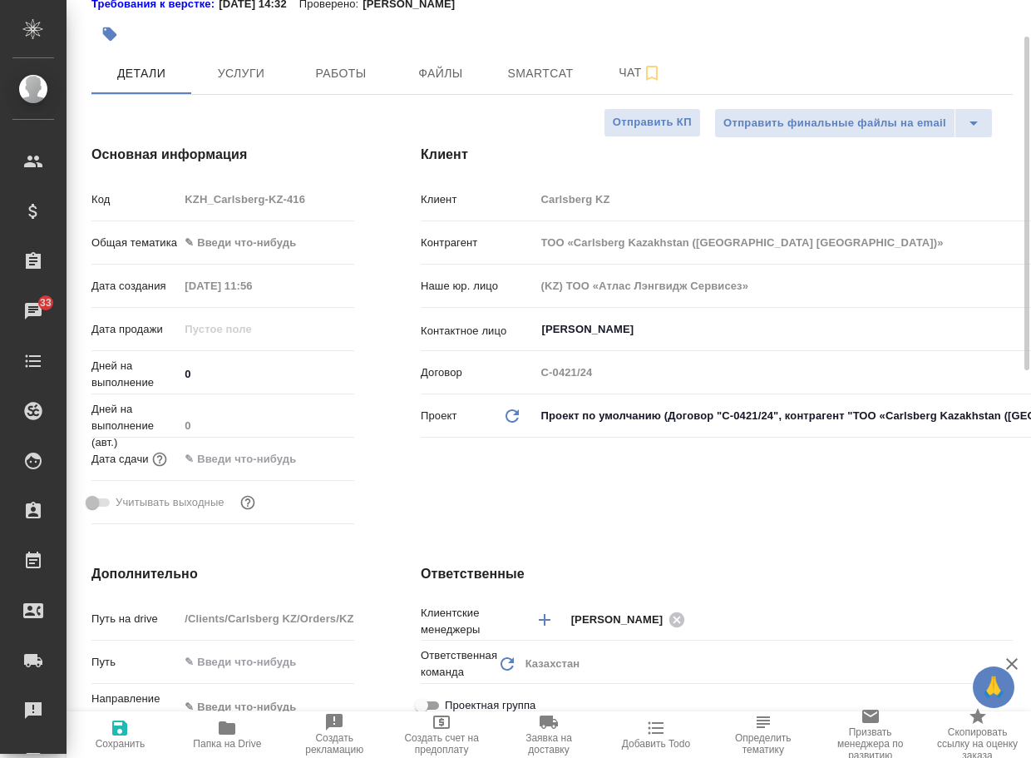
scroll to position [0, 0]
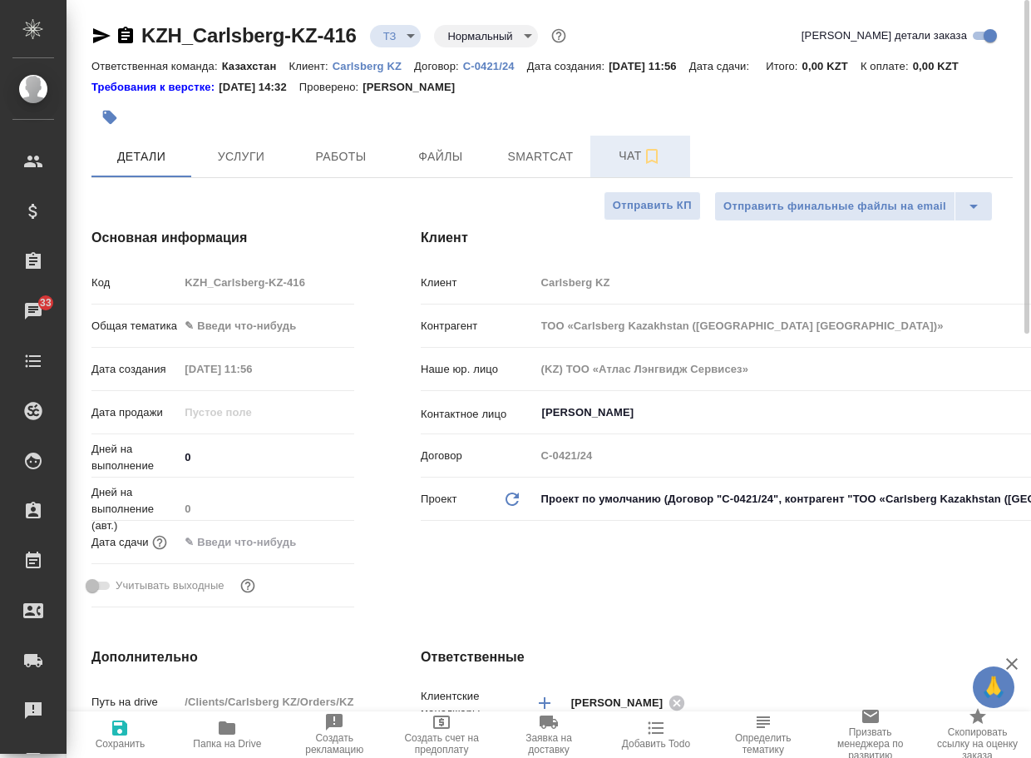
click at [625, 166] on span "Чат" at bounding box center [640, 156] width 80 height 21
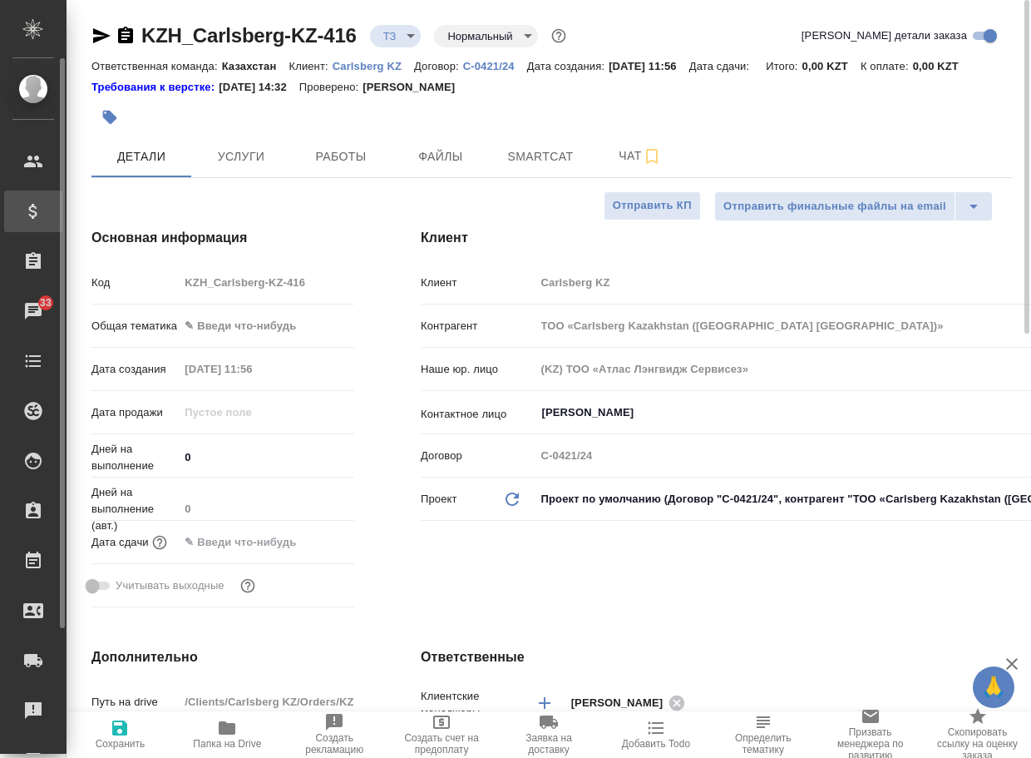
type textarea "x"
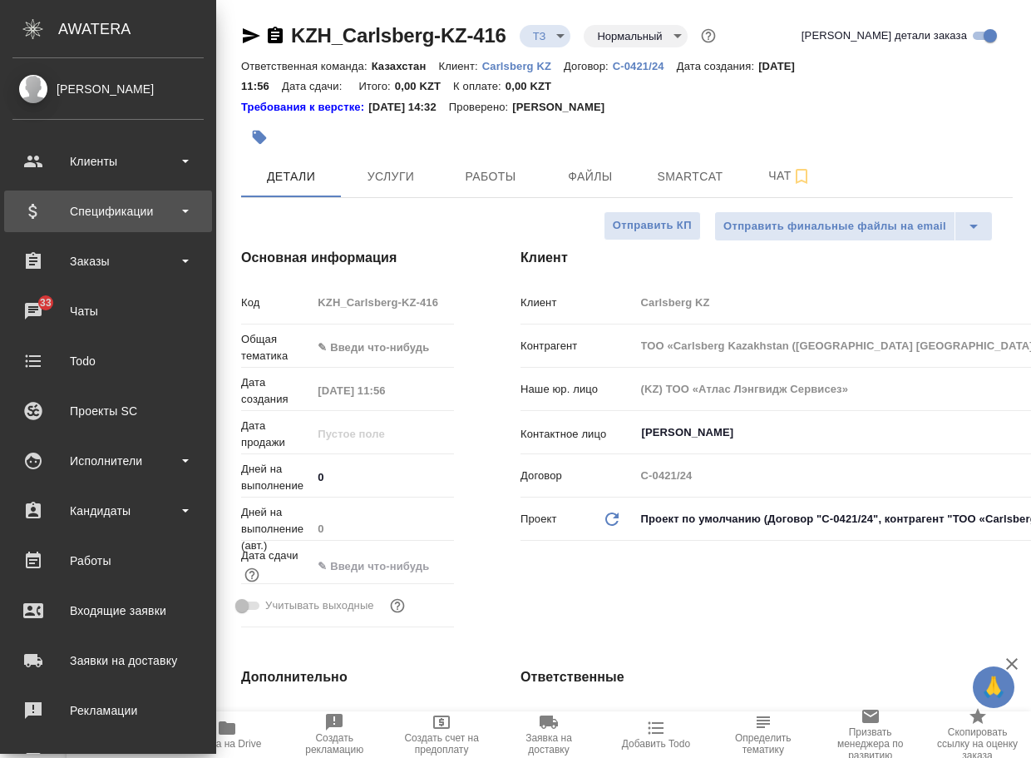
type textarea "x"
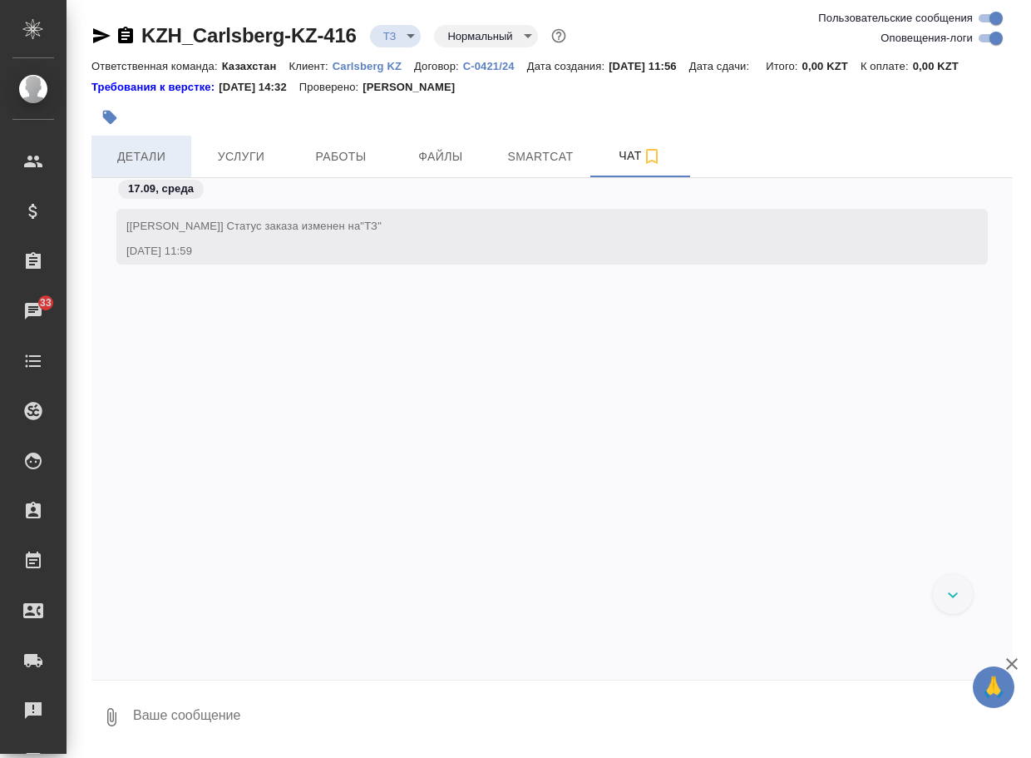
click at [131, 167] on span "Детали" at bounding box center [141, 156] width 80 height 21
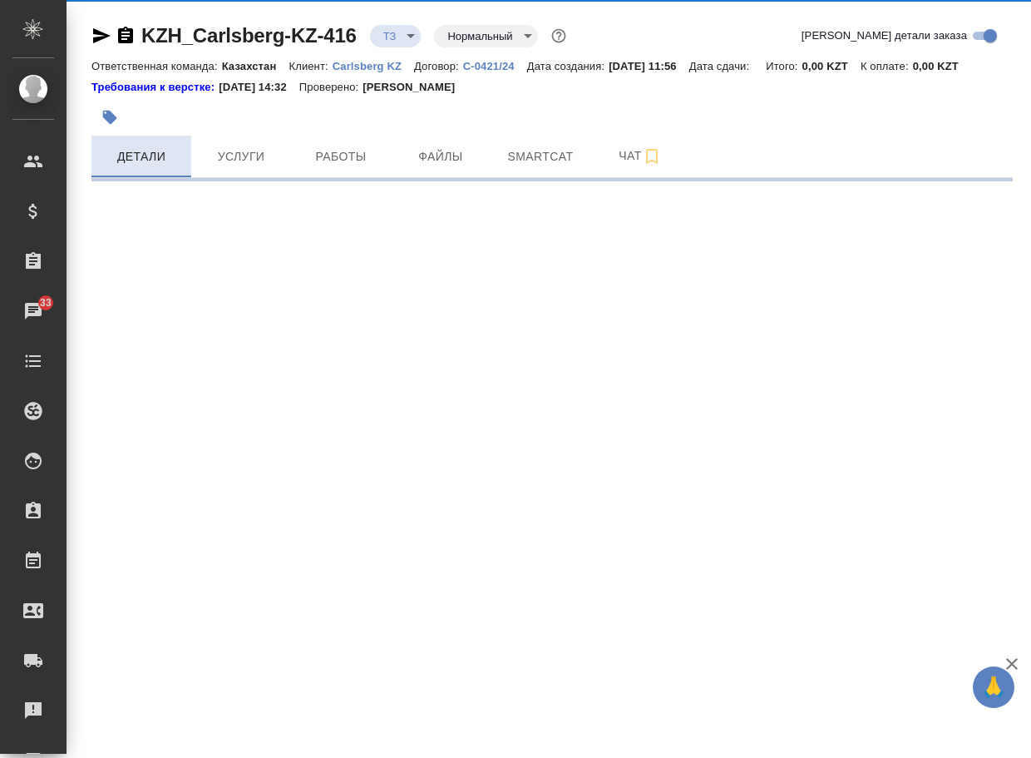
select select "RU"
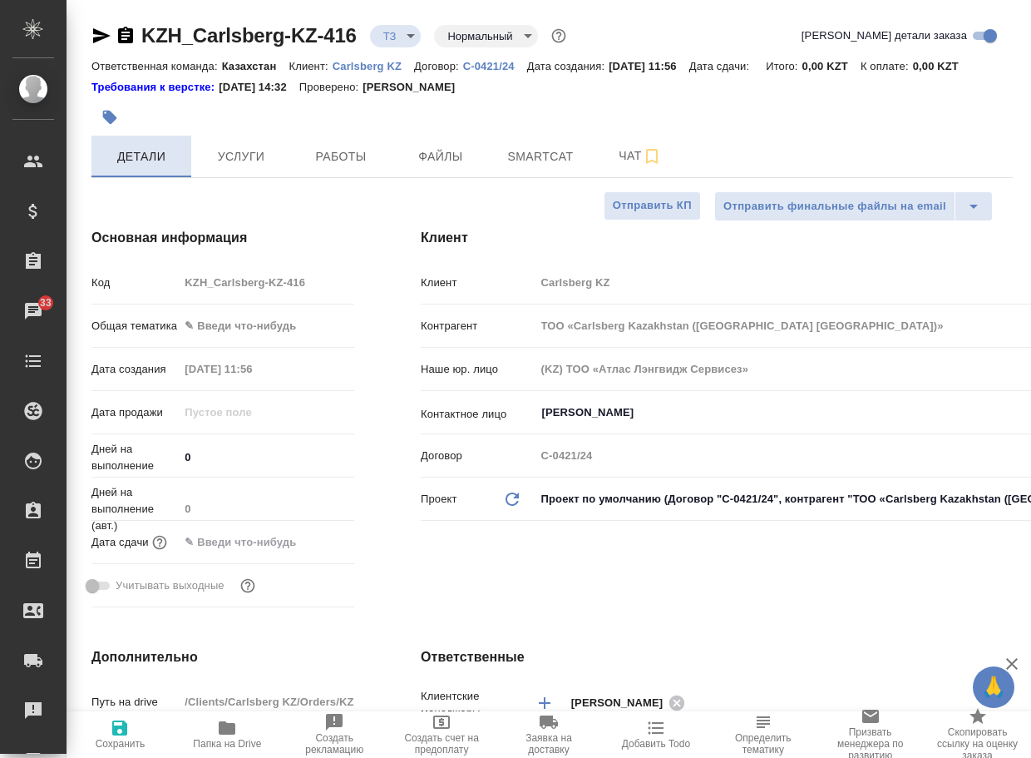
type textarea "x"
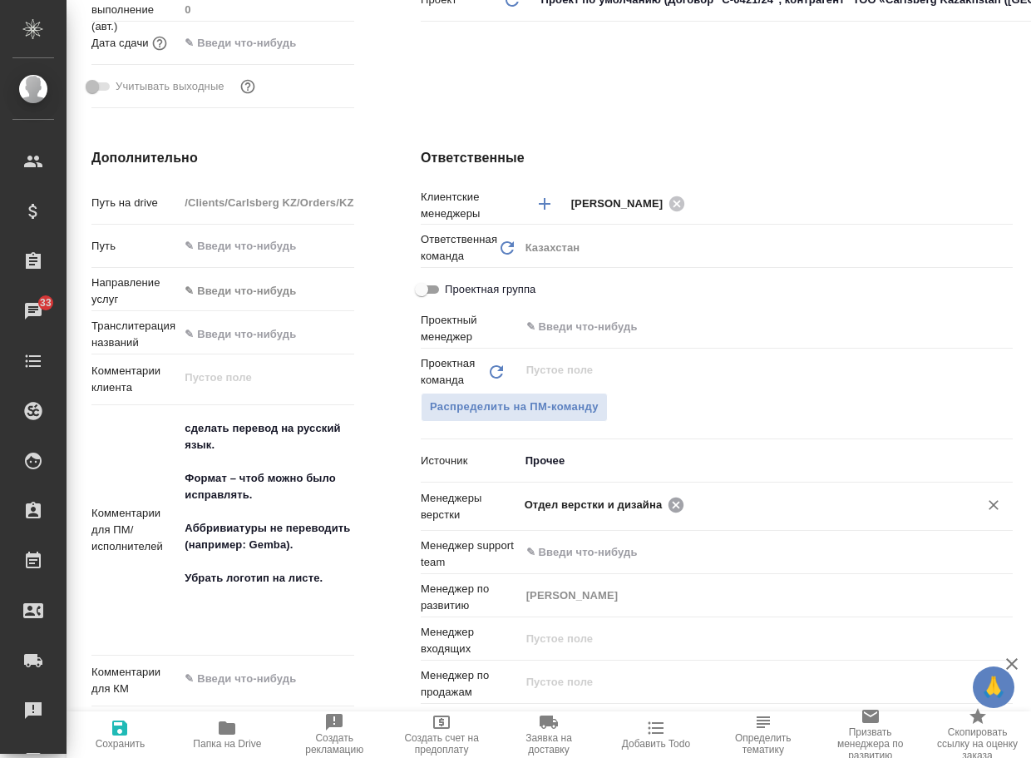
click at [671, 512] on icon at bounding box center [676, 504] width 15 height 15
type textarea "x"
click at [671, 514] on input "text" at bounding box center [738, 504] width 427 height 20
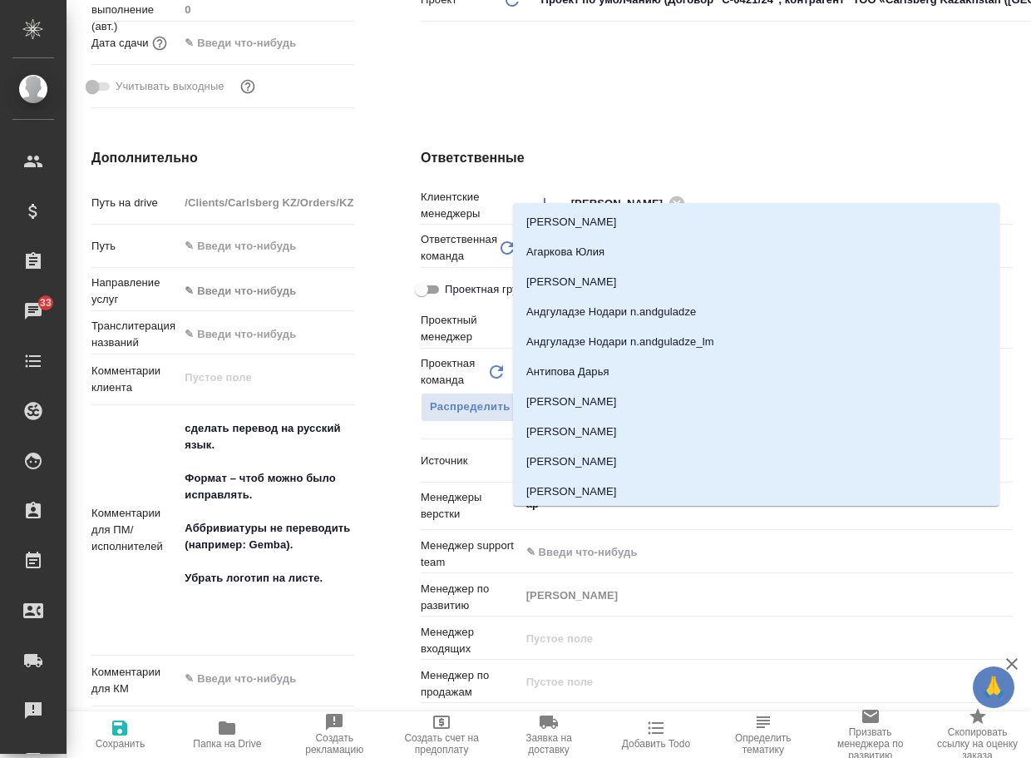
type input "арс"
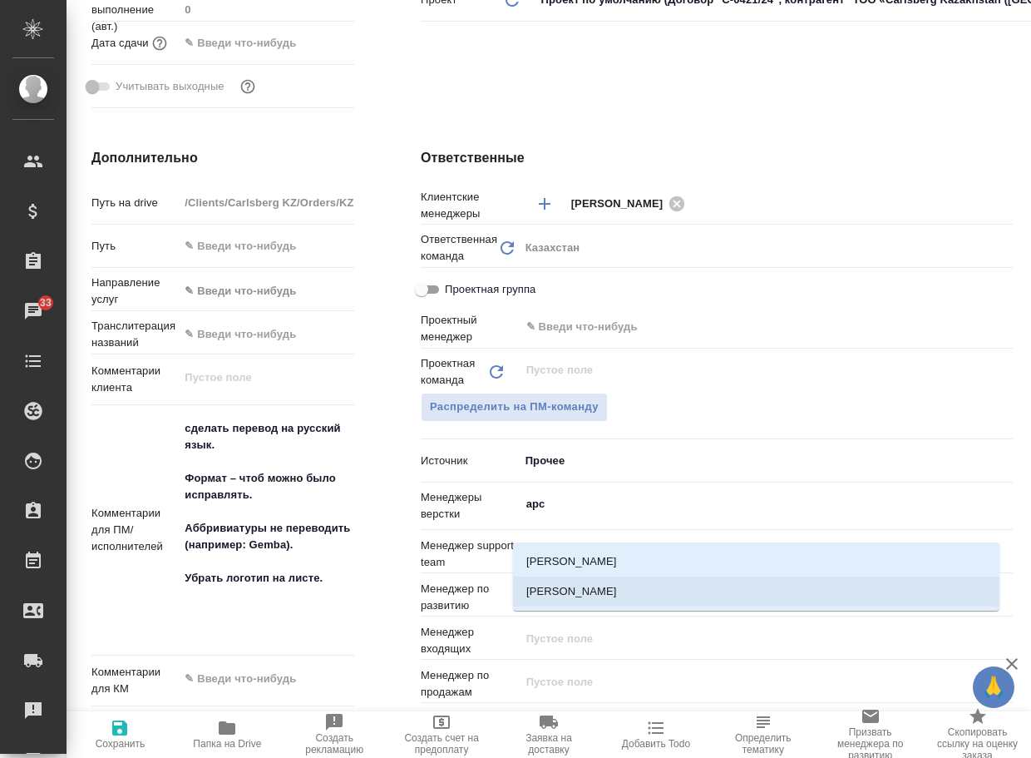
click at [636, 596] on li "[PERSON_NAME]" at bounding box center [756, 591] width 487 height 30
type textarea "x"
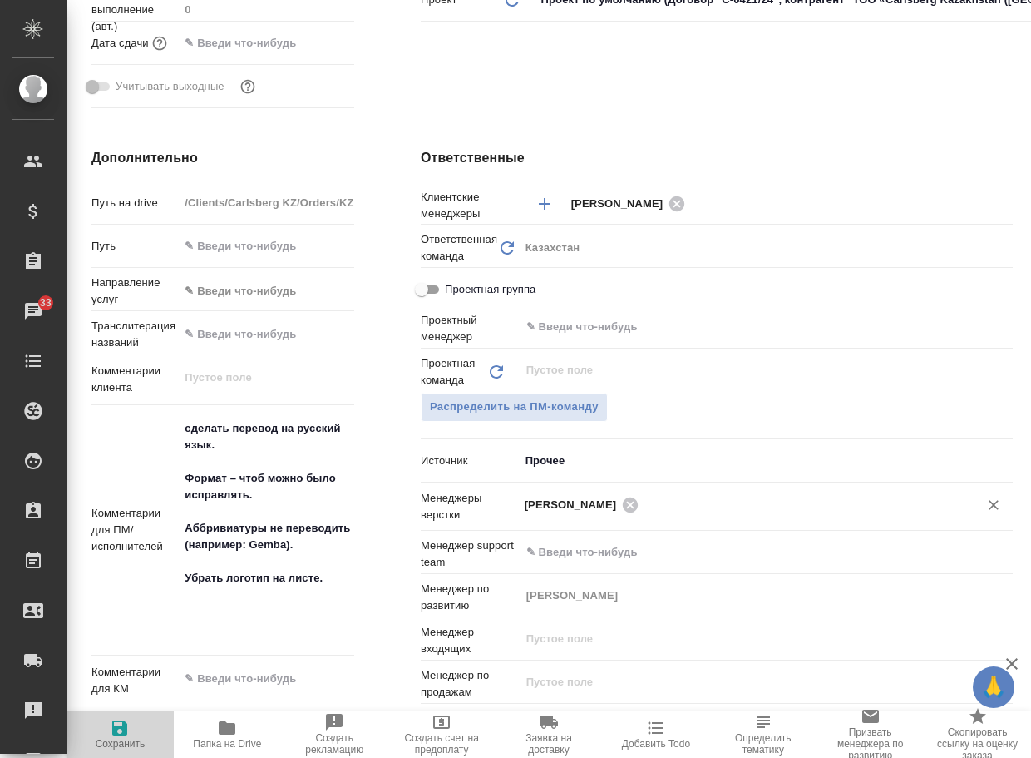
drag, startPoint x: 93, startPoint y: 745, endPoint x: 102, endPoint y: 734, distance: 14.2
click at [94, 744] on span "Сохранить" at bounding box center [120, 734] width 87 height 32
type textarea "x"
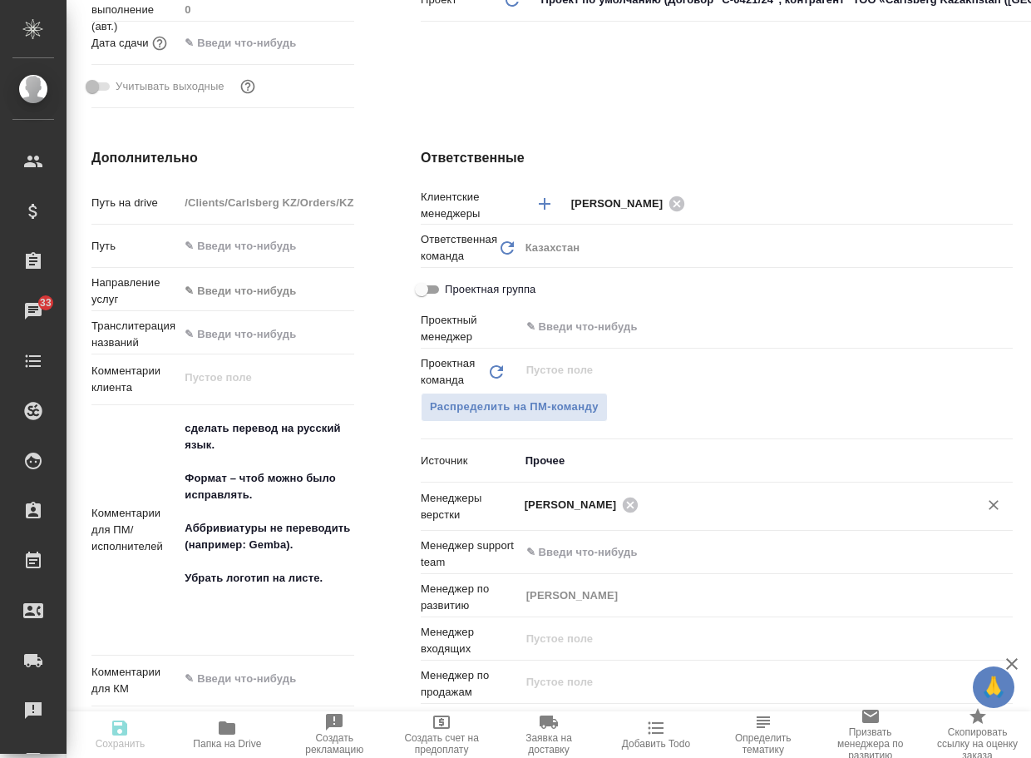
type textarea "x"
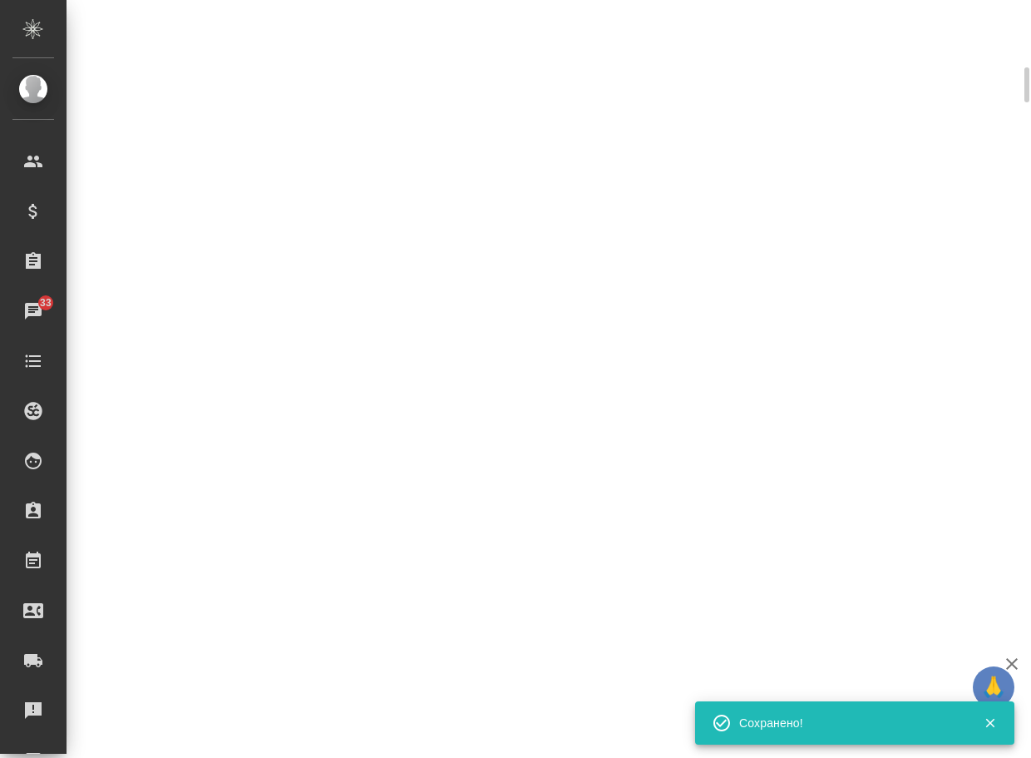
scroll to position [486, 0]
select select "RU"
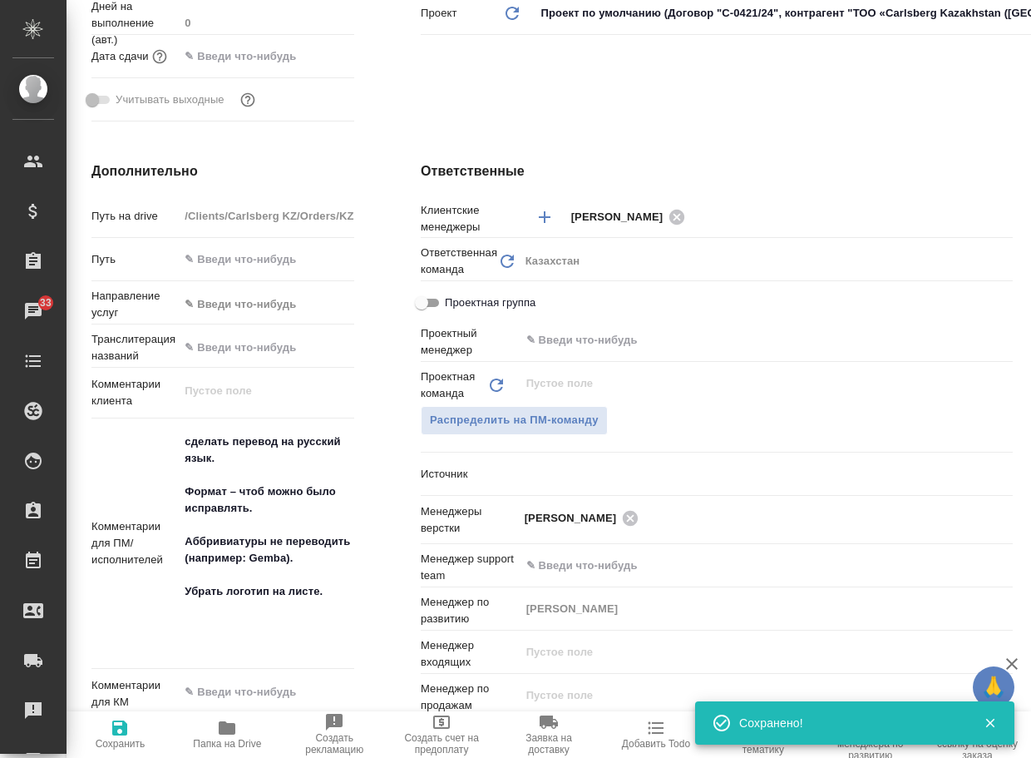
scroll to position [0, 0]
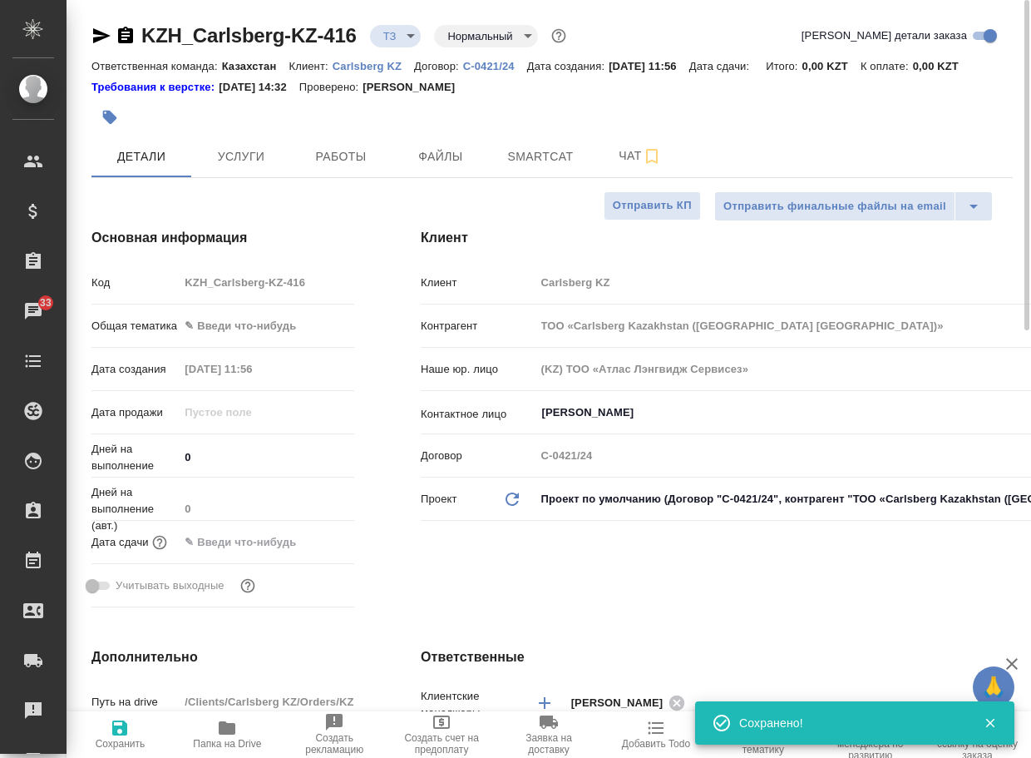
type textarea "x"
click at [410, 34] on body "🙏 .cls-1 fill:#fff; AWATERA Arsenyeva Vera Клиенты Спецификации Заказы 33 Чаты …" at bounding box center [515, 379] width 1031 height 758
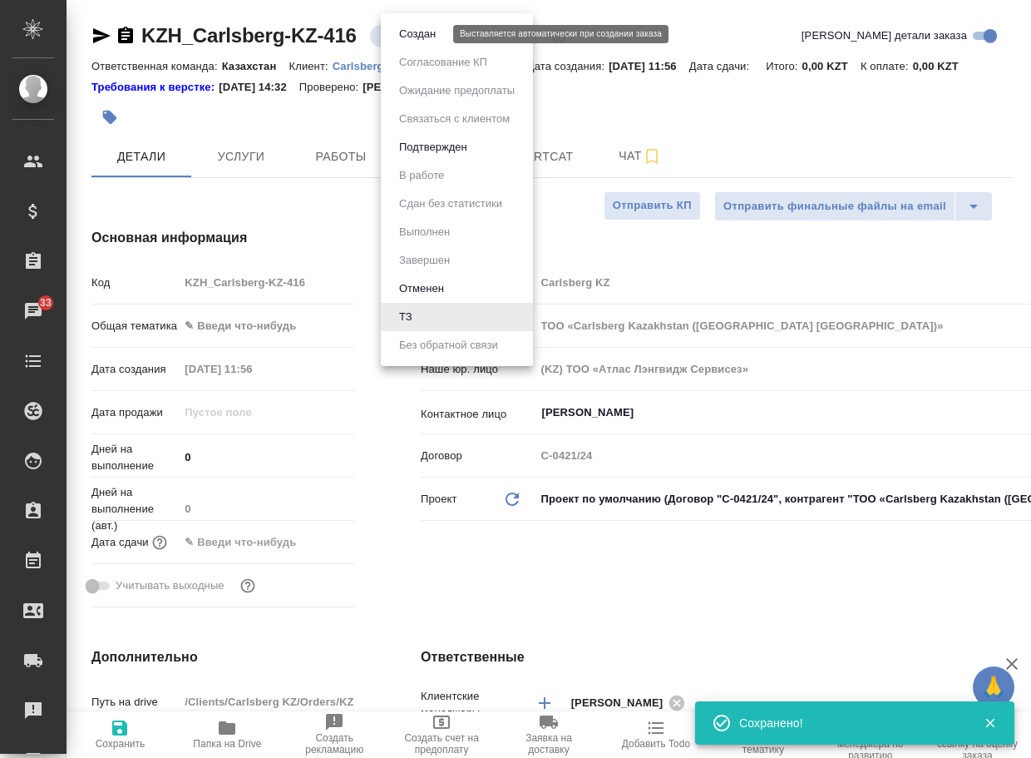
click at [418, 42] on button "Создан" at bounding box center [417, 34] width 47 height 18
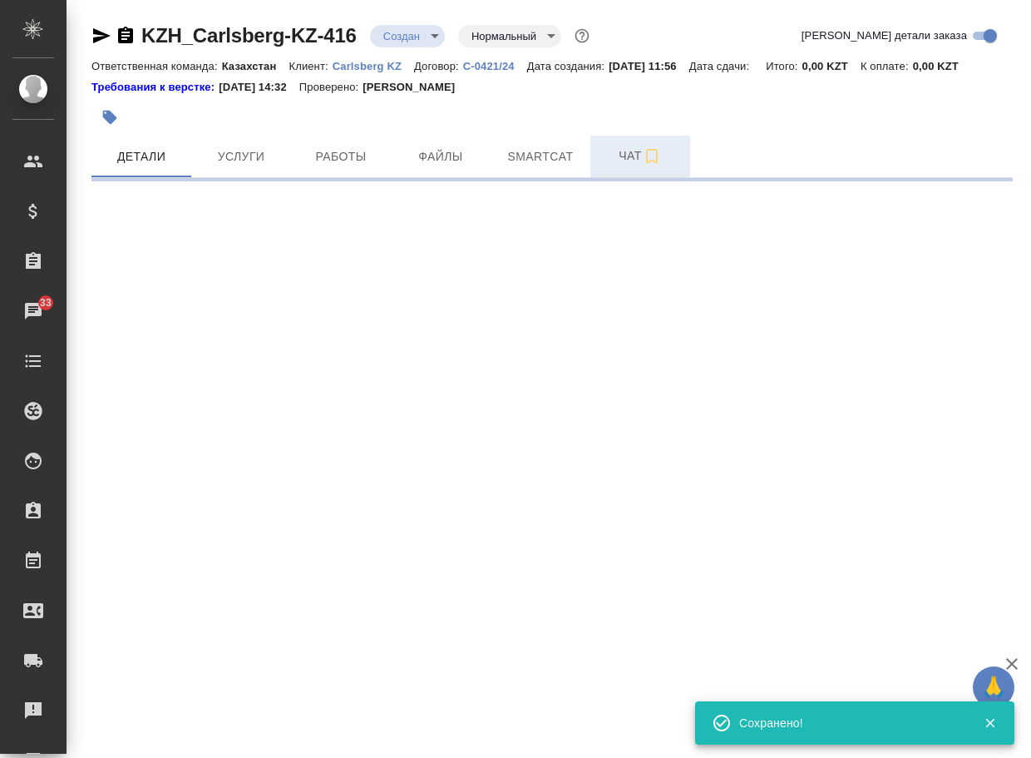
click at [635, 166] on span "Чат" at bounding box center [640, 156] width 80 height 21
select select "RU"
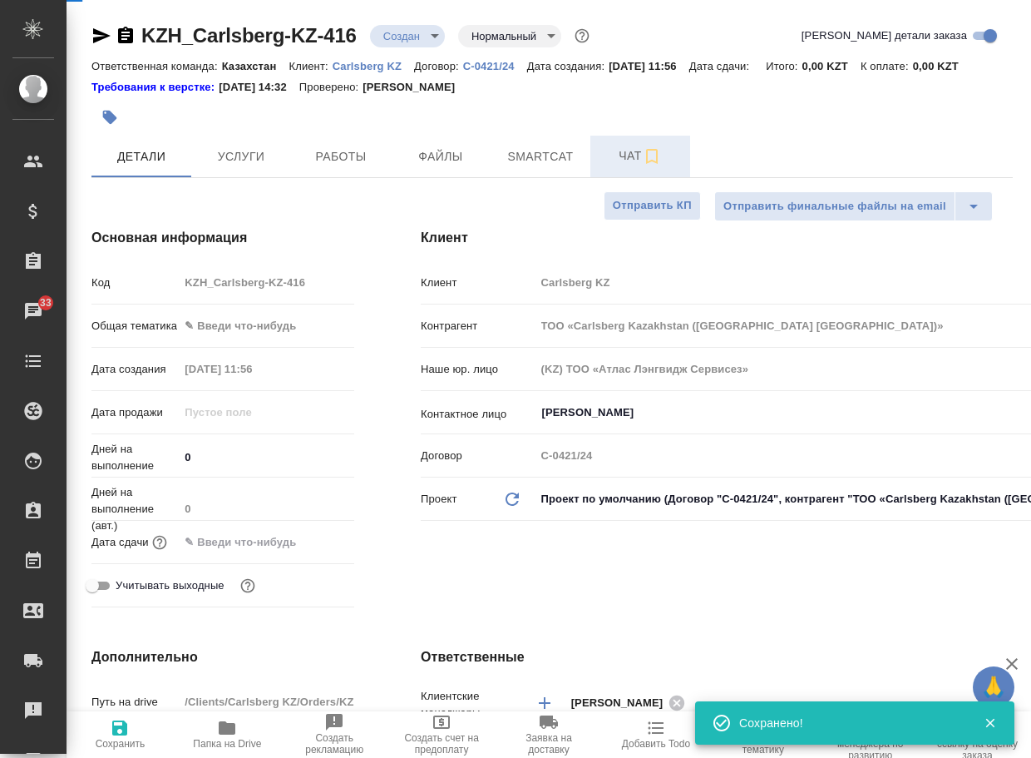
type textarea "x"
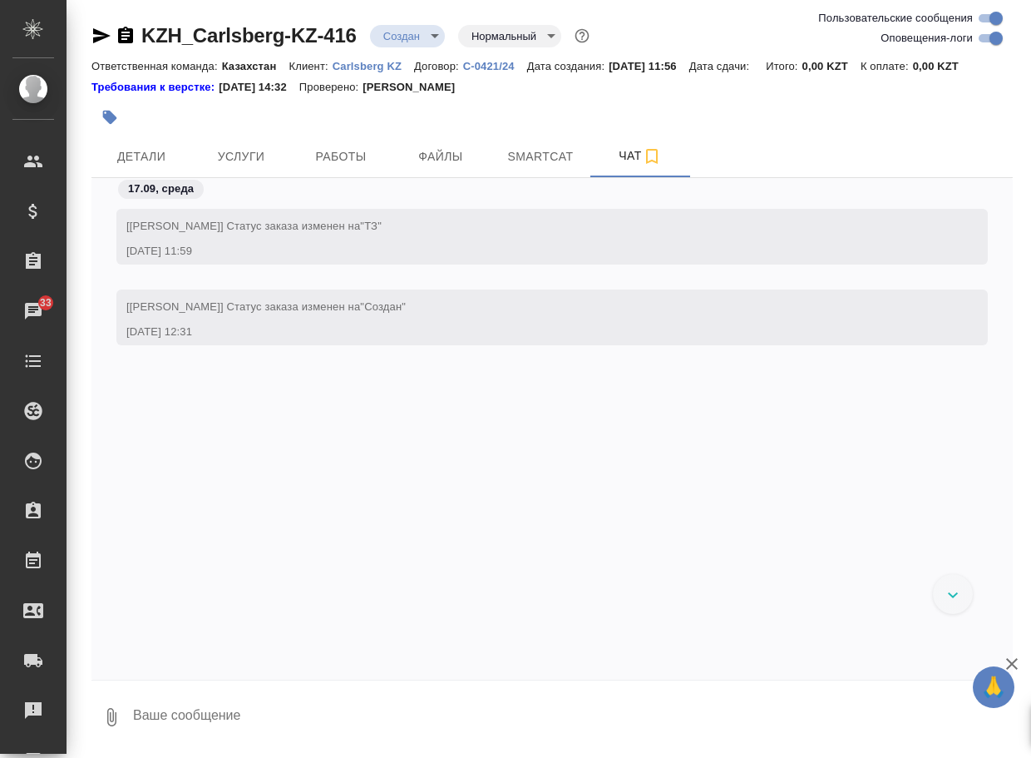
click at [280, 733] on textarea at bounding box center [572, 717] width 882 height 57
type textarea "все файлы не читабельные. Клиент может выслать в нормальном качестве?"
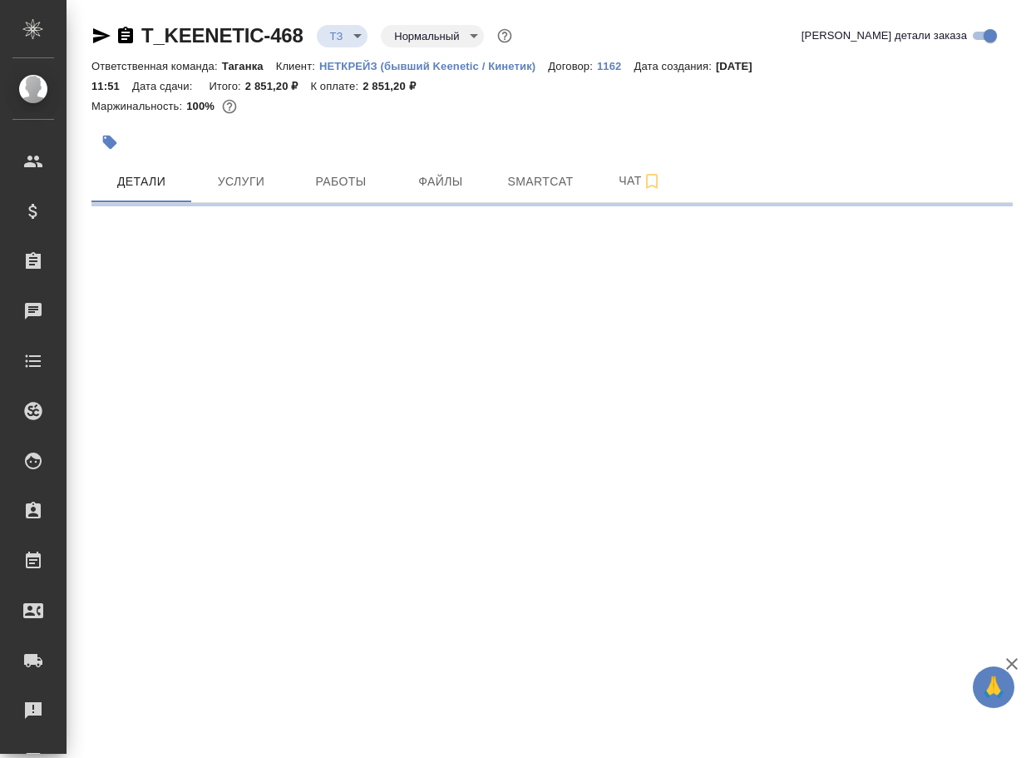
select select "RU"
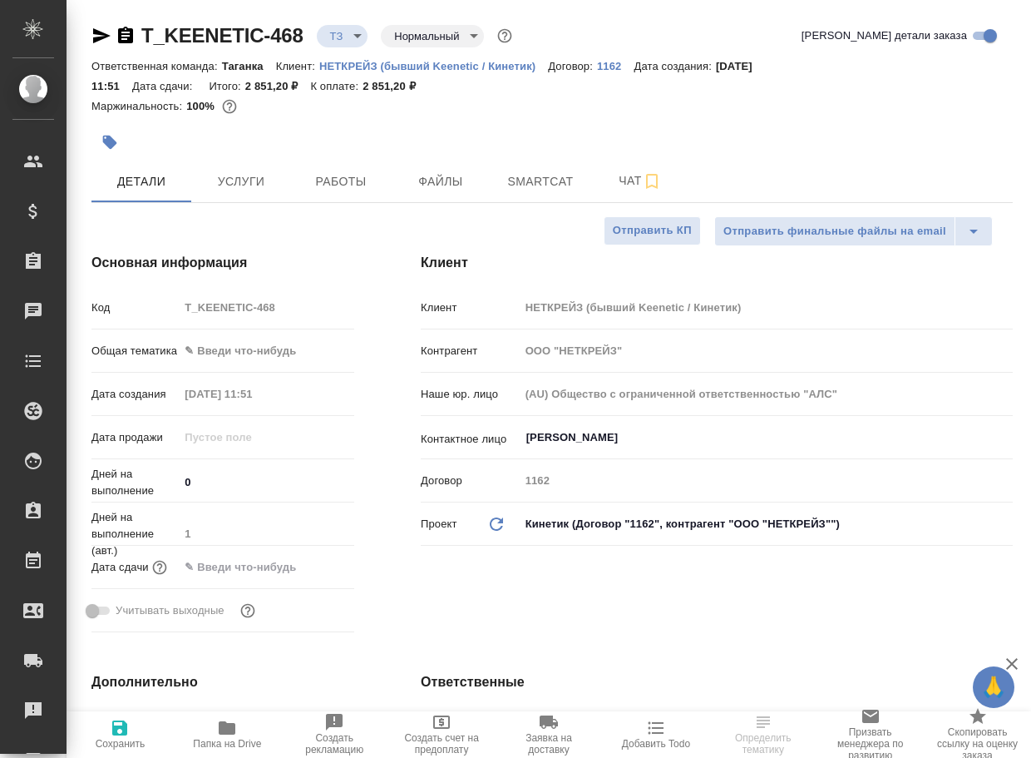
type textarea "x"
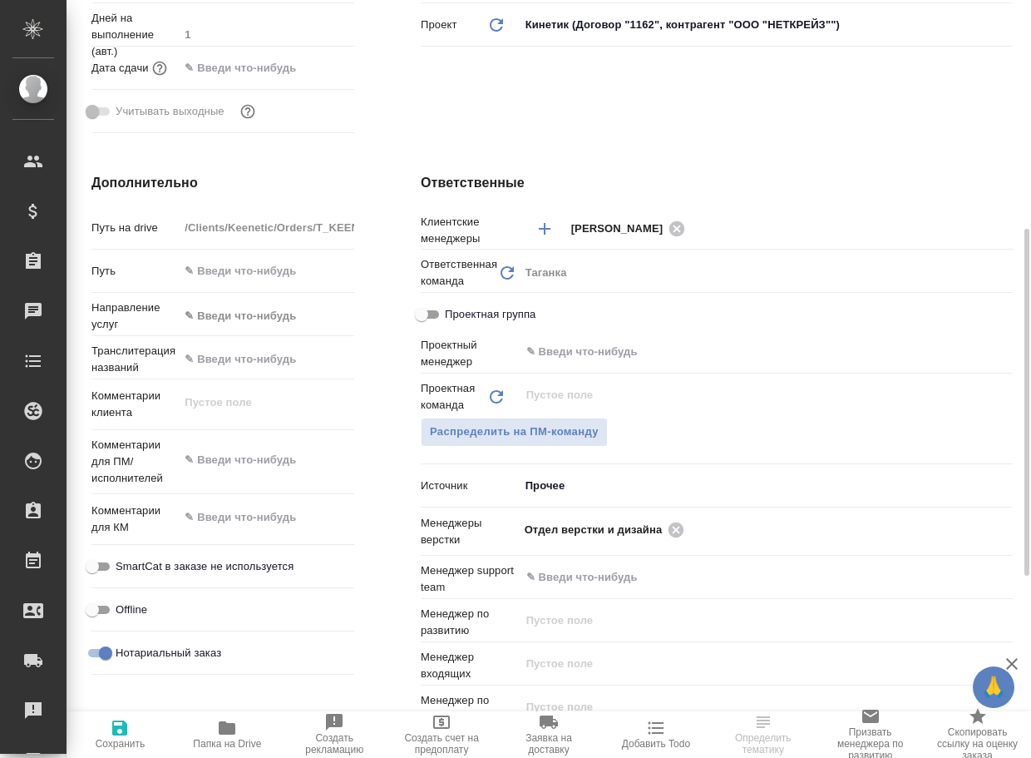
click at [242, 740] on span "Папка на Drive" at bounding box center [227, 744] width 68 height 12
type textarea "x"
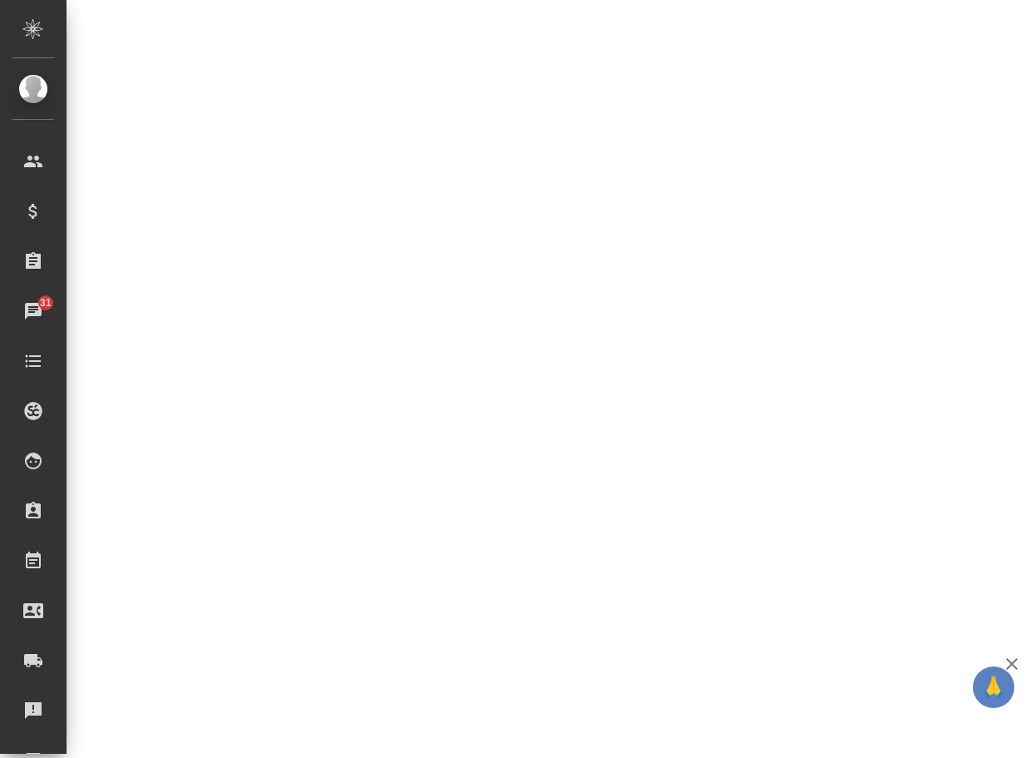
select select "RU"
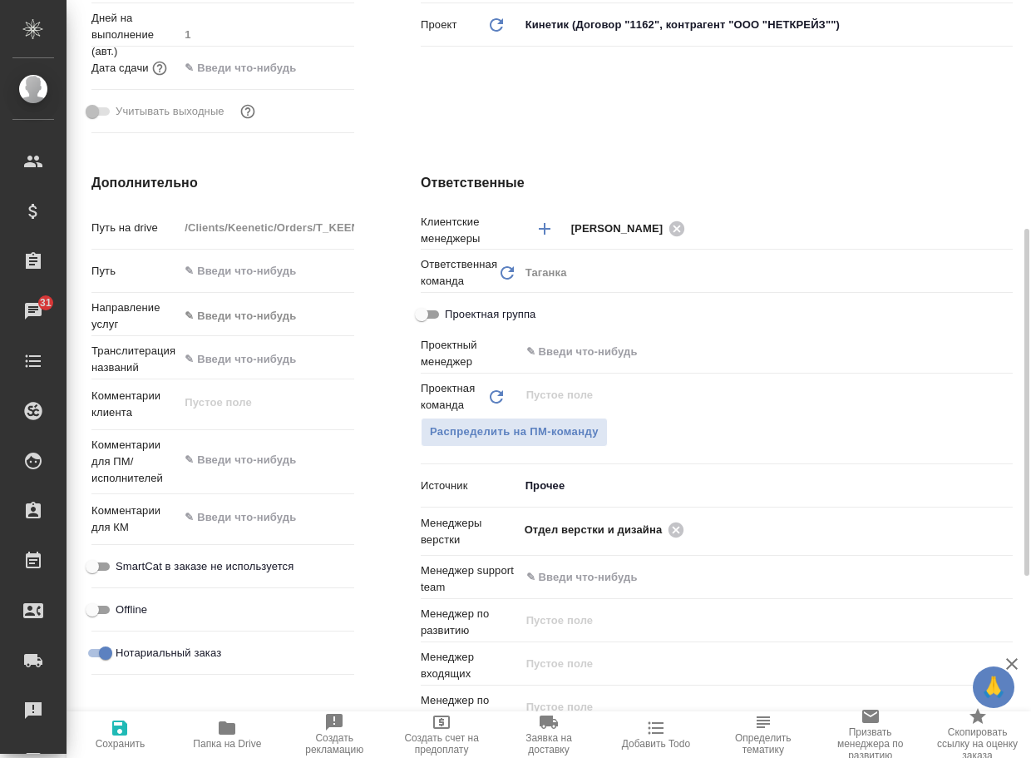
type textarea "x"
click at [681, 527] on icon at bounding box center [676, 530] width 18 height 18
type textarea "x"
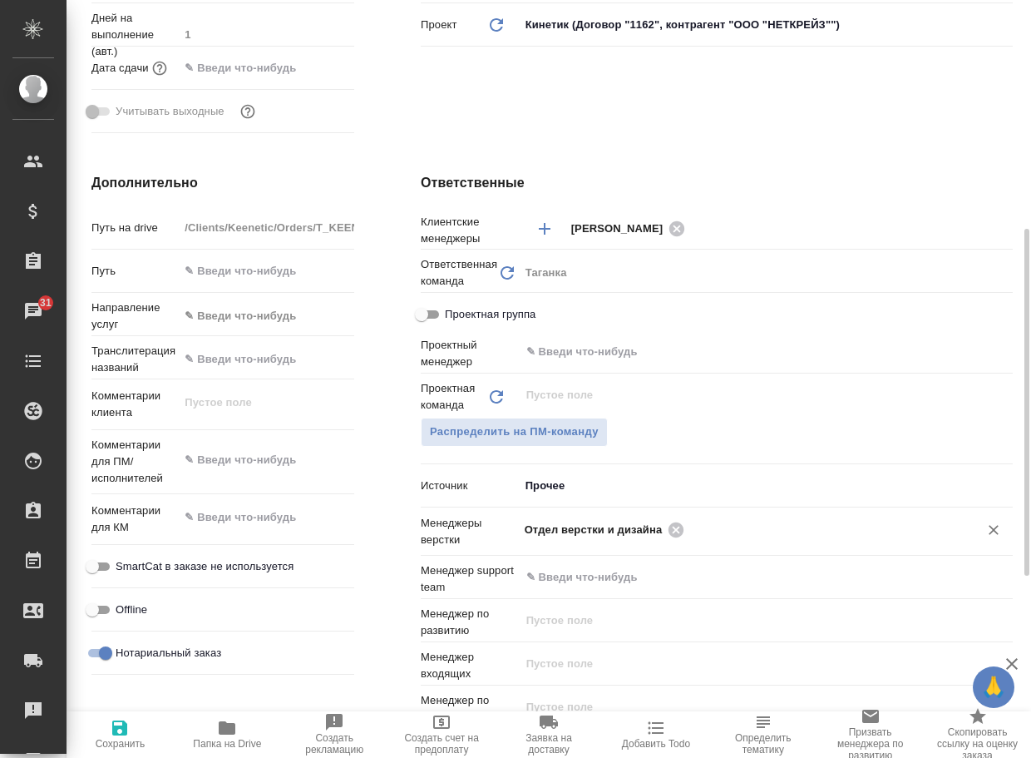
type textarea "x"
click at [681, 527] on input "text" at bounding box center [738, 529] width 427 height 20
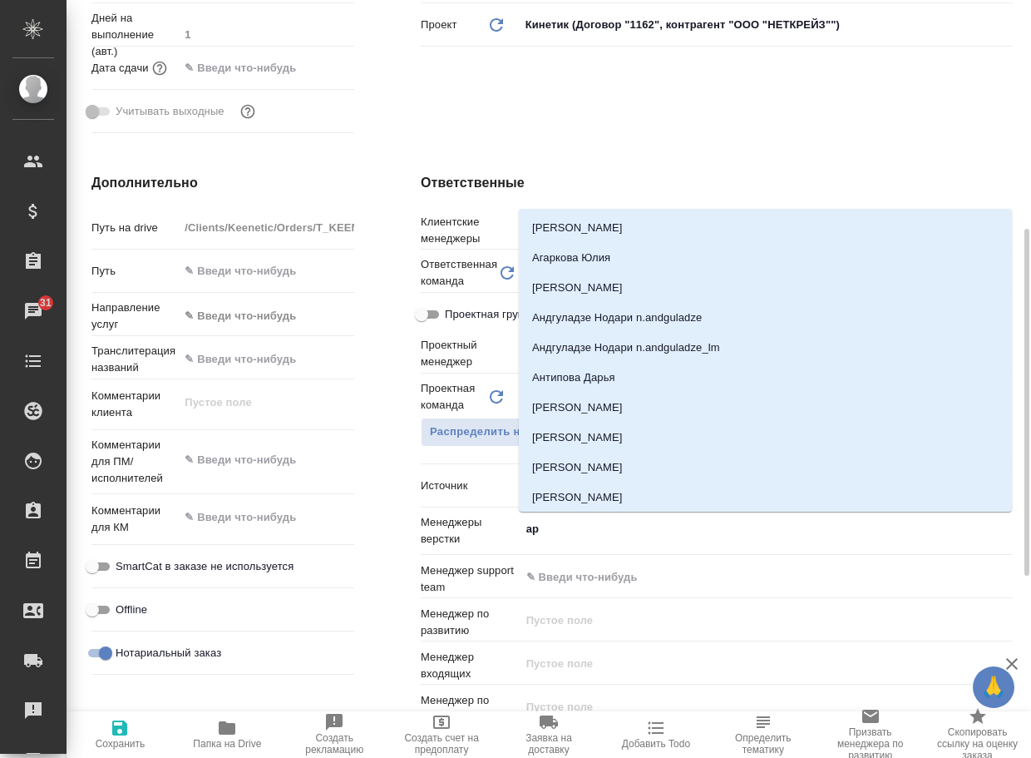
type input "арс"
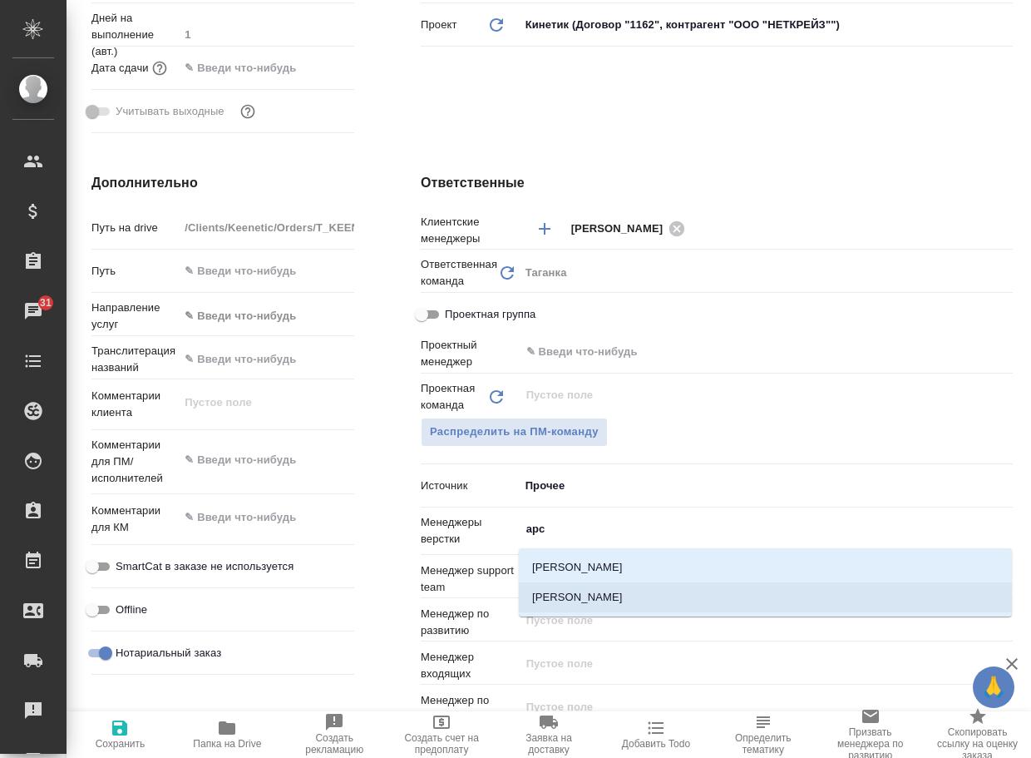
click at [632, 594] on li "[PERSON_NAME]" at bounding box center [765, 597] width 493 height 30
type textarea "x"
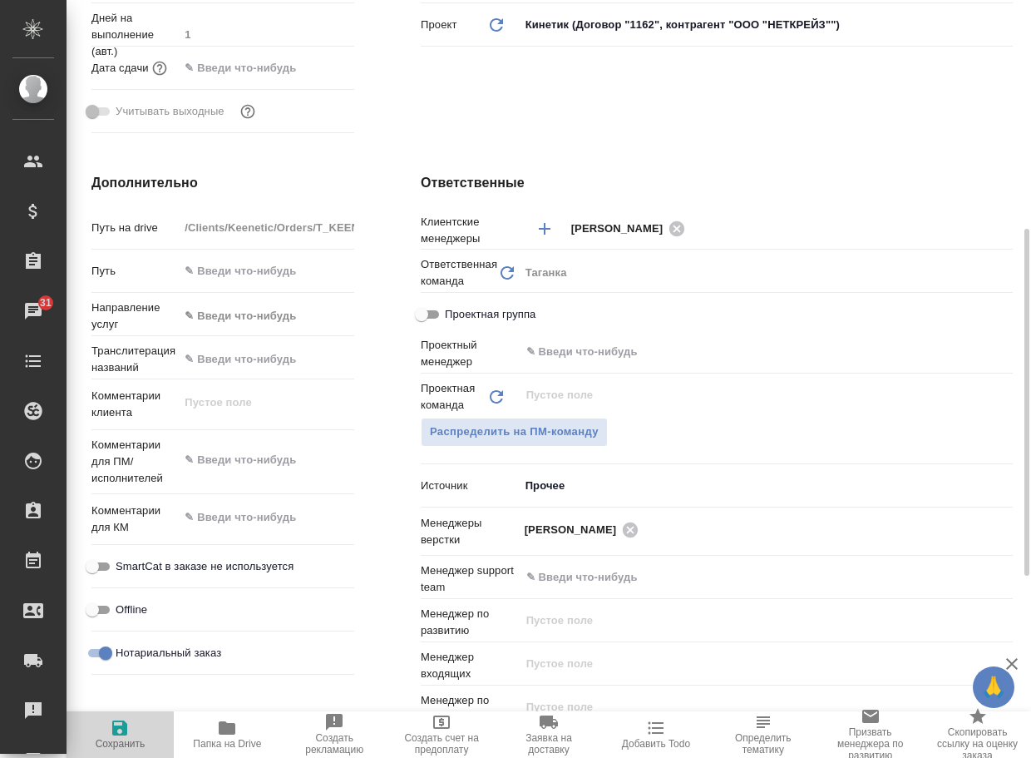
drag, startPoint x: 121, startPoint y: 732, endPoint x: 311, endPoint y: 613, distance: 223.8
click at [122, 732] on icon "button" at bounding box center [120, 728] width 20 height 20
type textarea "x"
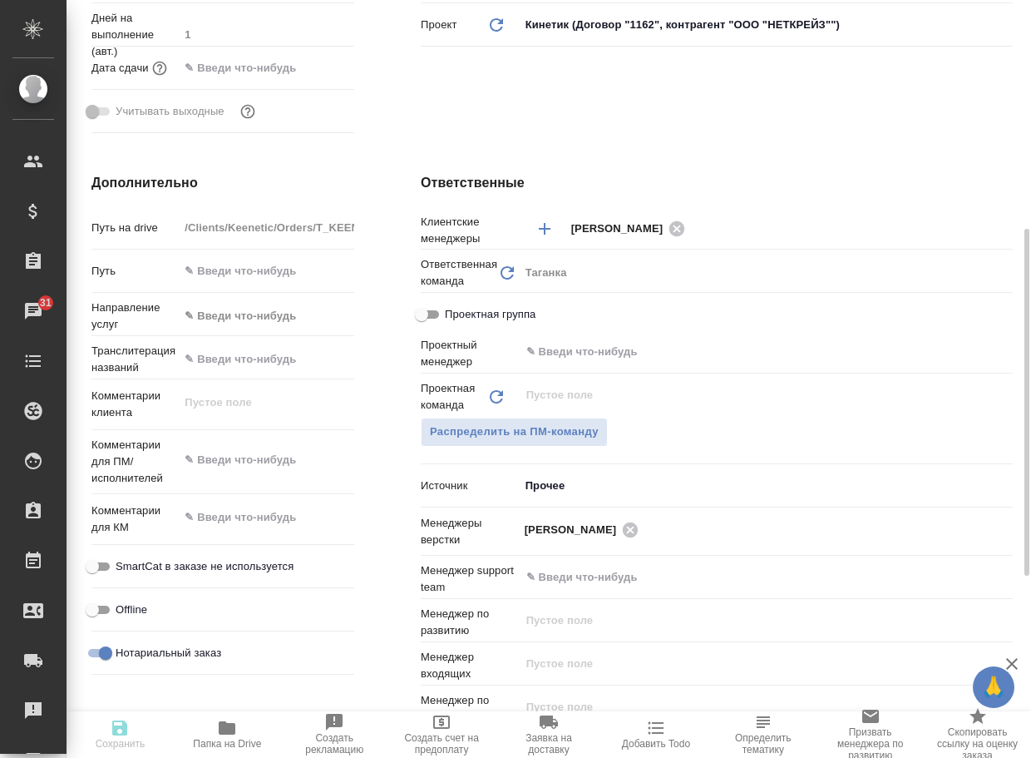
type textarea "x"
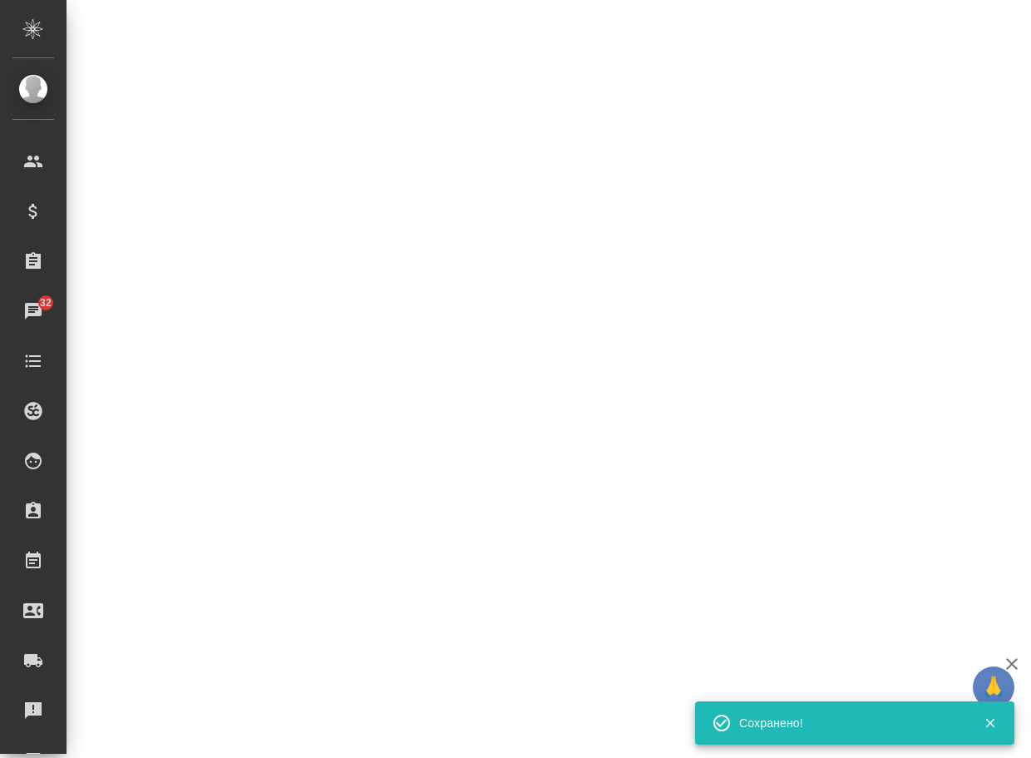
select select "RU"
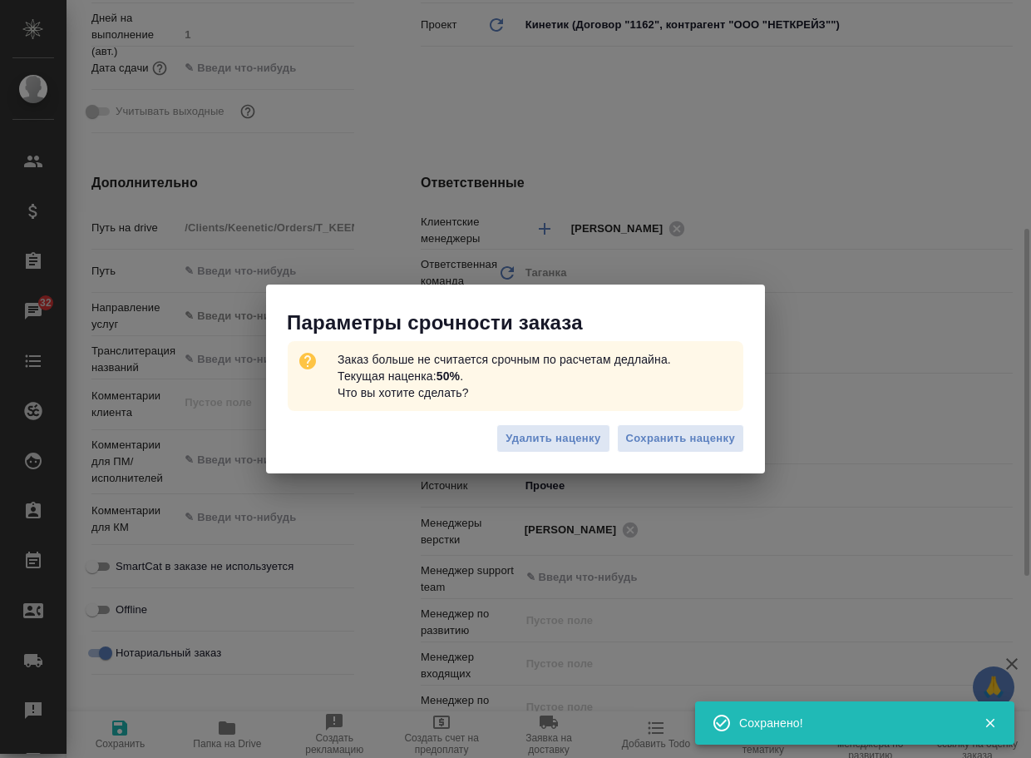
type textarea "x"
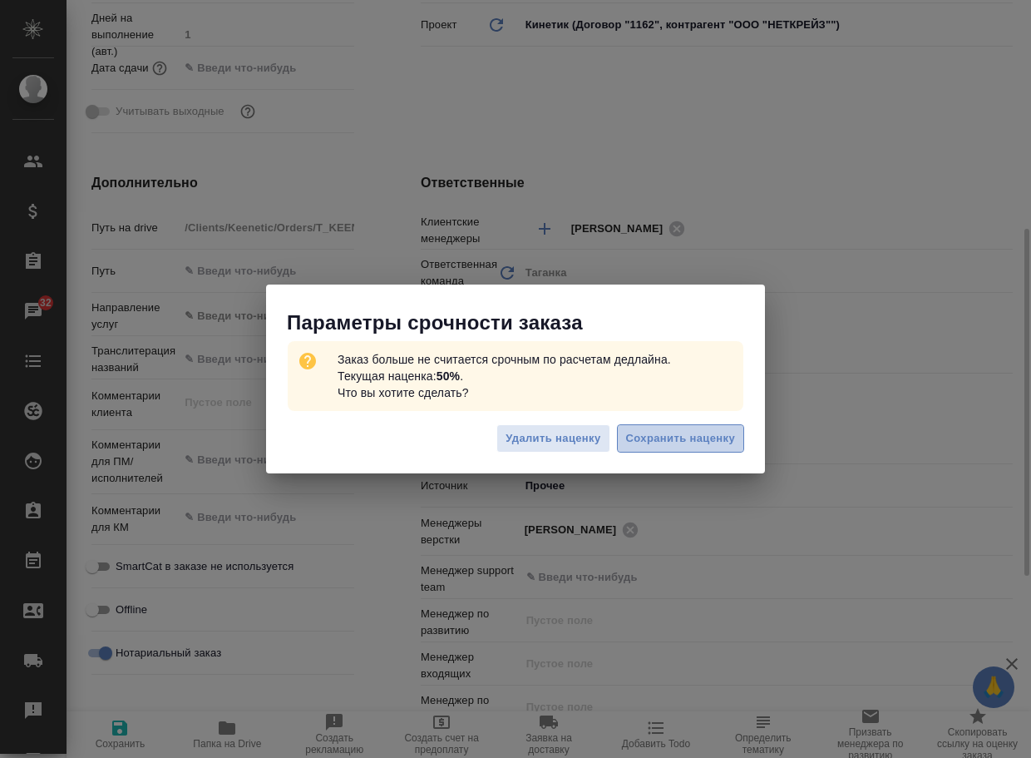
click at [702, 446] on span "Сохранить наценку" at bounding box center [680, 438] width 109 height 19
type textarea "x"
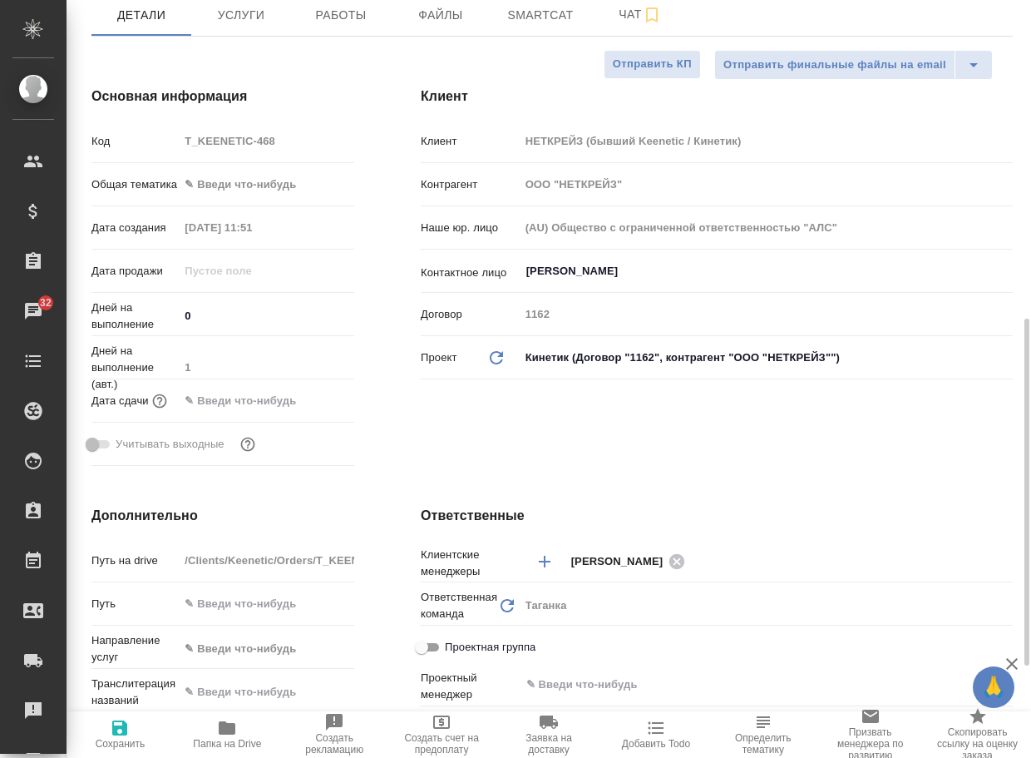
scroll to position [0, 0]
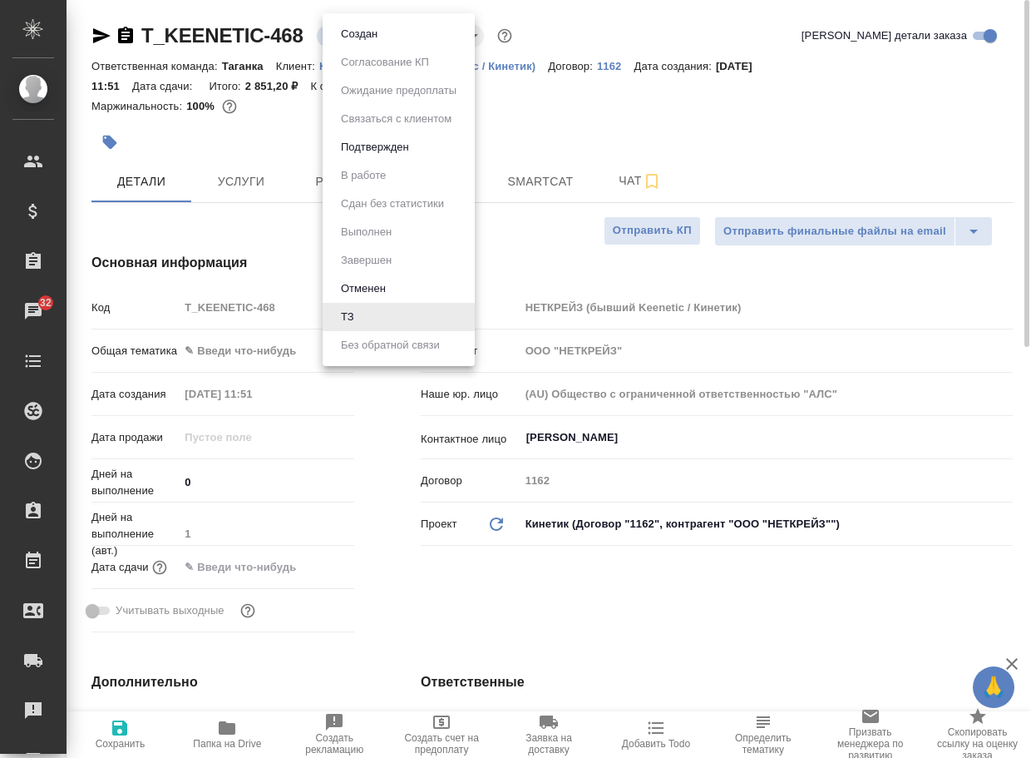
click at [339, 42] on body "🙏 .cls-1 fill:#fff; AWATERA Arsenyeva [PERSON_NAME] Спецификации Заказы 32 Чаты…" at bounding box center [515, 379] width 1031 height 758
click at [348, 48] on ul "Создан Согласование КП Ожидание предоплаты Связаться с клиентом Подтвержден В р…" at bounding box center [399, 189] width 152 height 353
click at [353, 34] on button "Создан" at bounding box center [359, 34] width 47 height 18
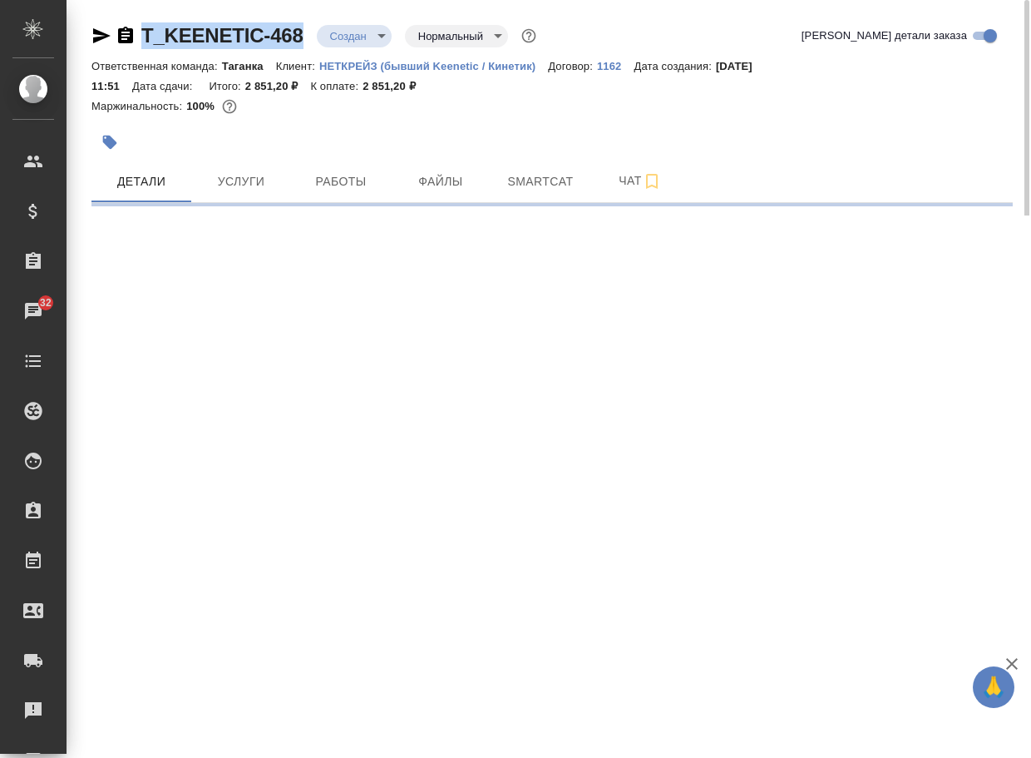
click at [123, 33] on div "T_KEENETIC-468 Создан new Нормальный normal" at bounding box center [315, 35] width 448 height 27
copy link "T_KEENETIC-468"
select select "RU"
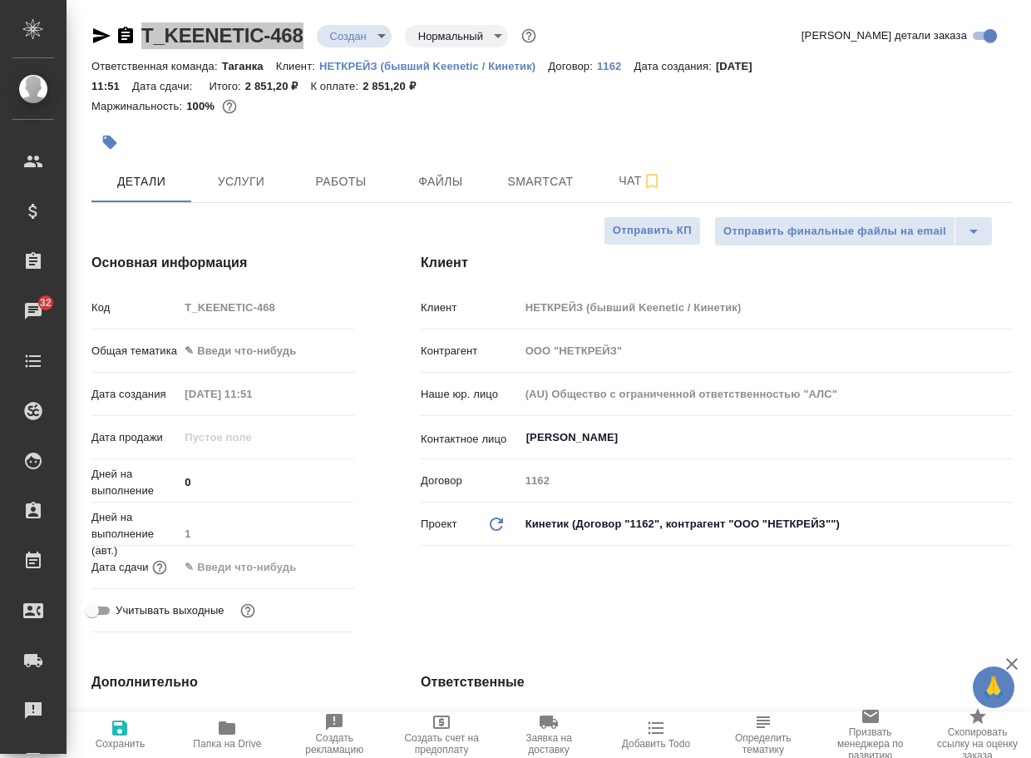
type textarea "x"
click at [639, 175] on span "Чат" at bounding box center [640, 181] width 80 height 21
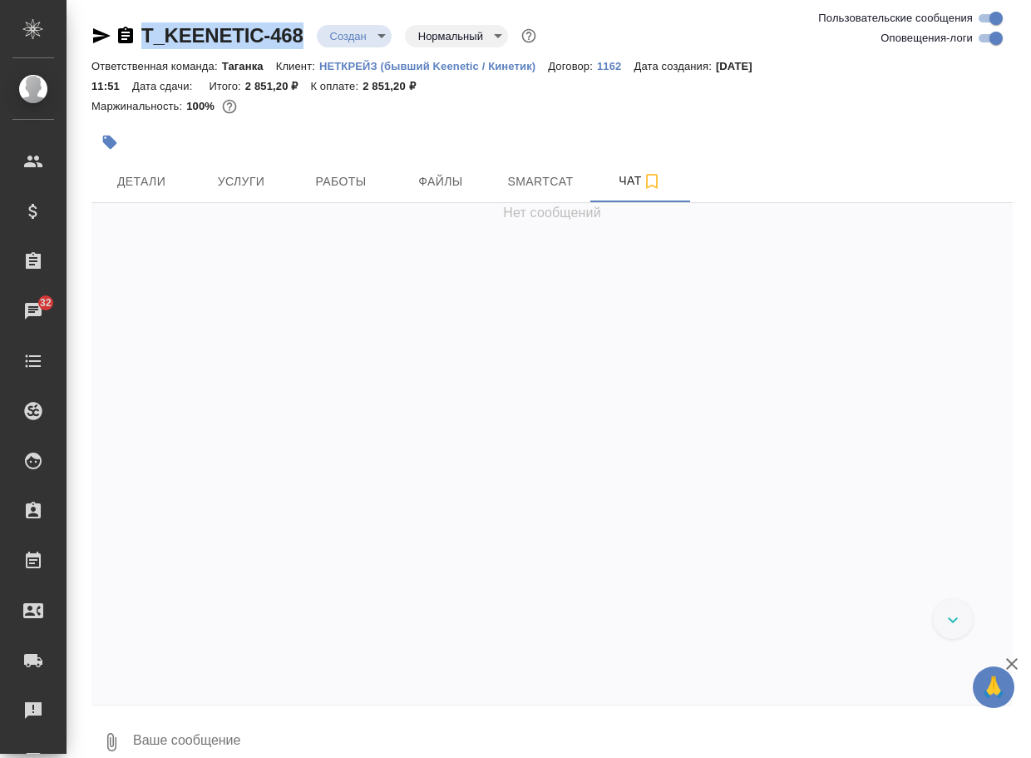
click at [115, 736] on icon "button" at bounding box center [111, 742] width 20 height 20
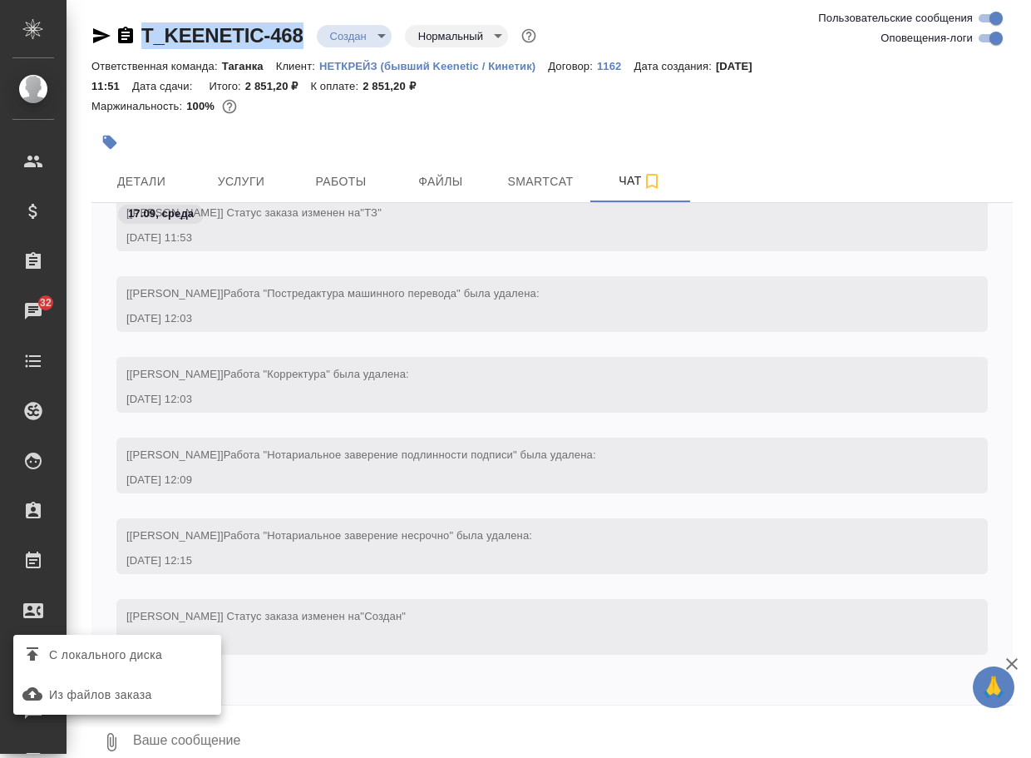
click at [162, 657] on span "С локального диска" at bounding box center [105, 655] width 113 height 21
click at [0, 0] on input "С локального диска" at bounding box center [0, 0] width 0 height 0
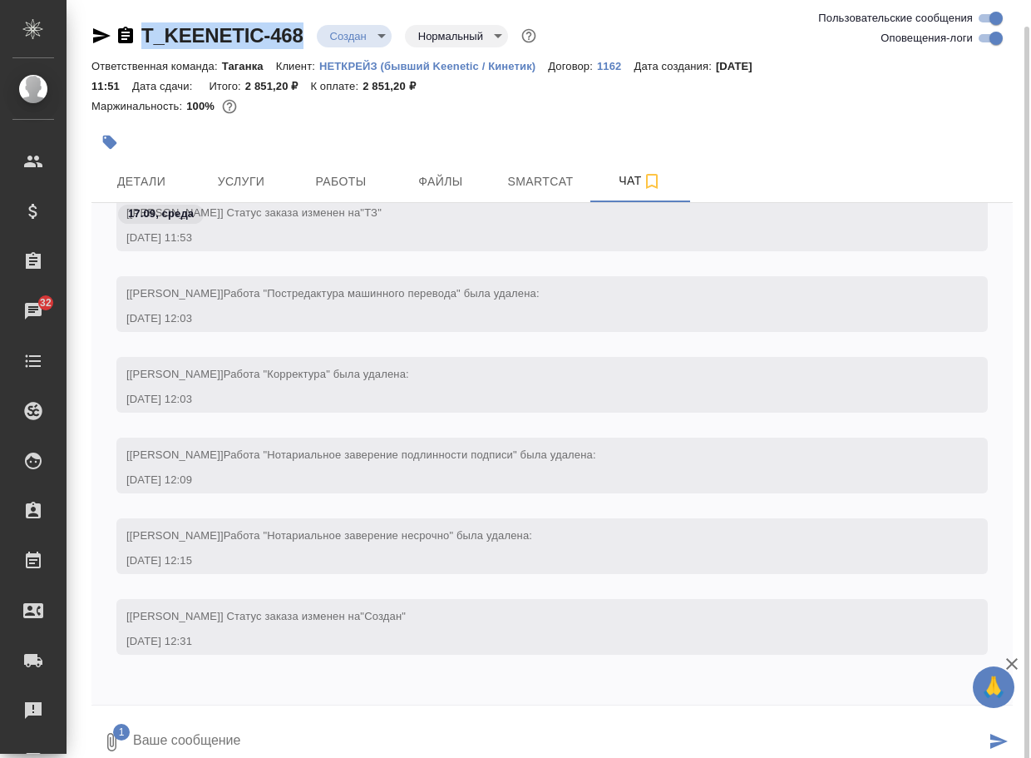
scroll to position [13, 0]
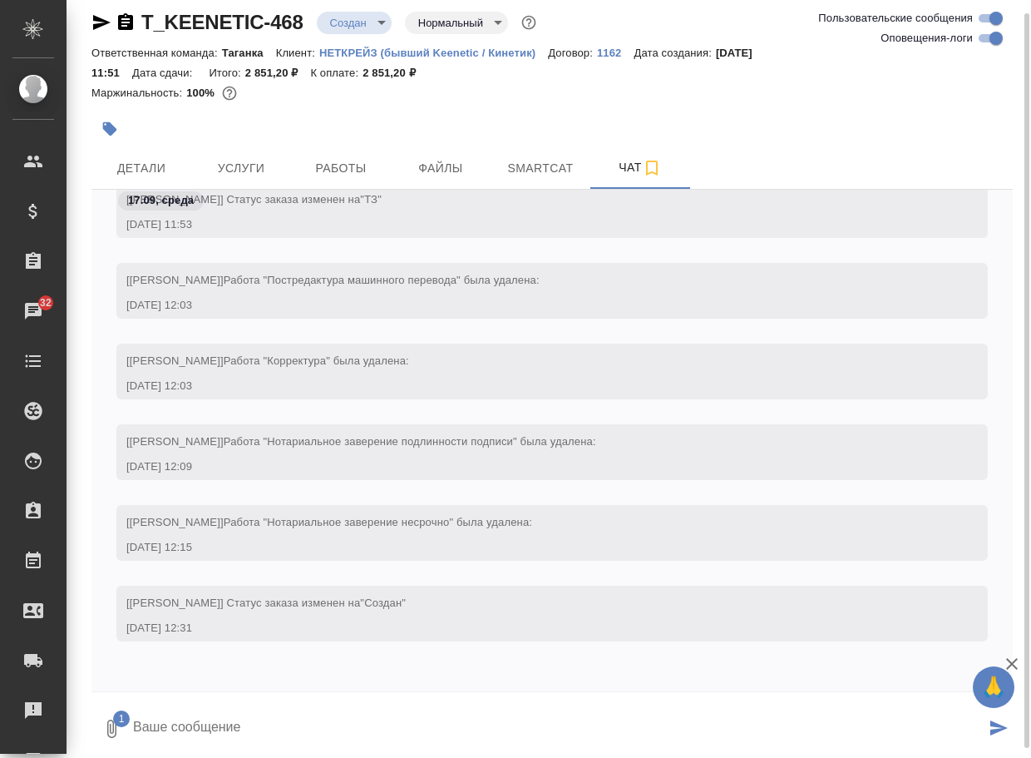
click at [197, 731] on textarea at bounding box center [558, 728] width 854 height 57
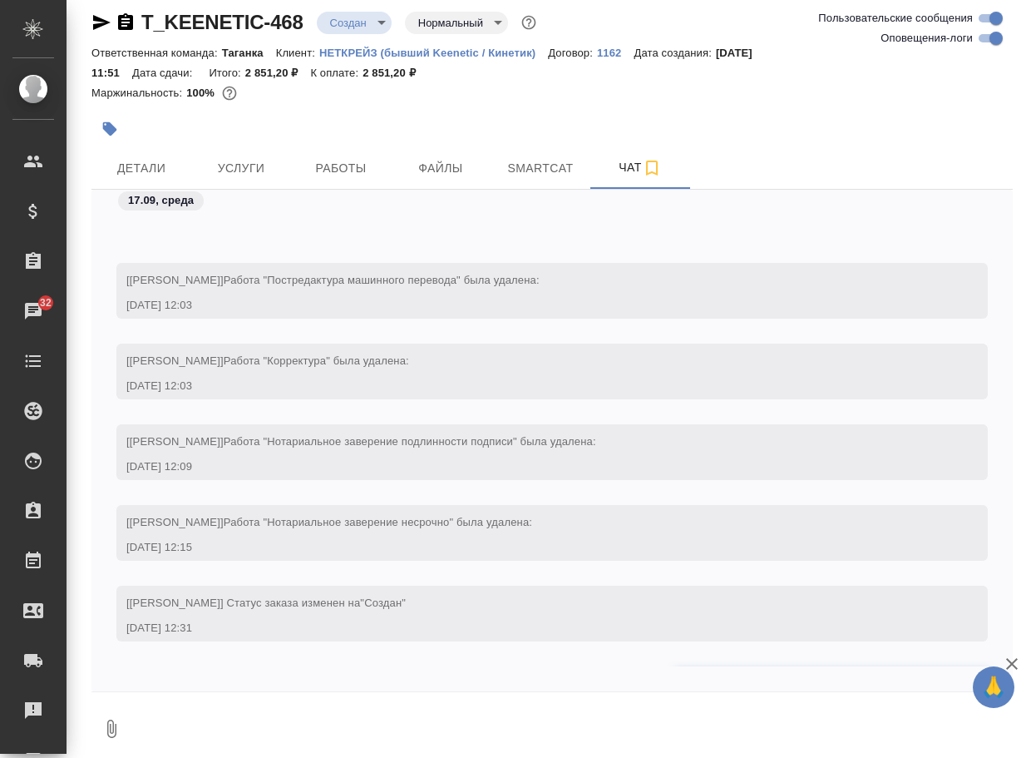
scroll to position [233, 0]
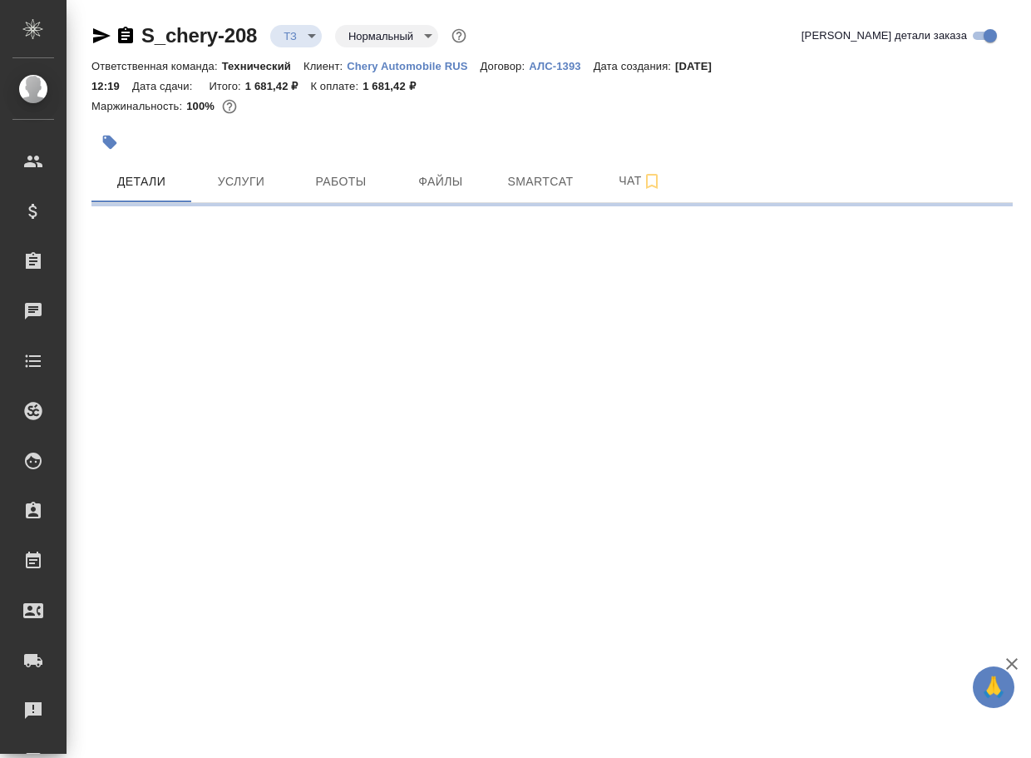
select select "RU"
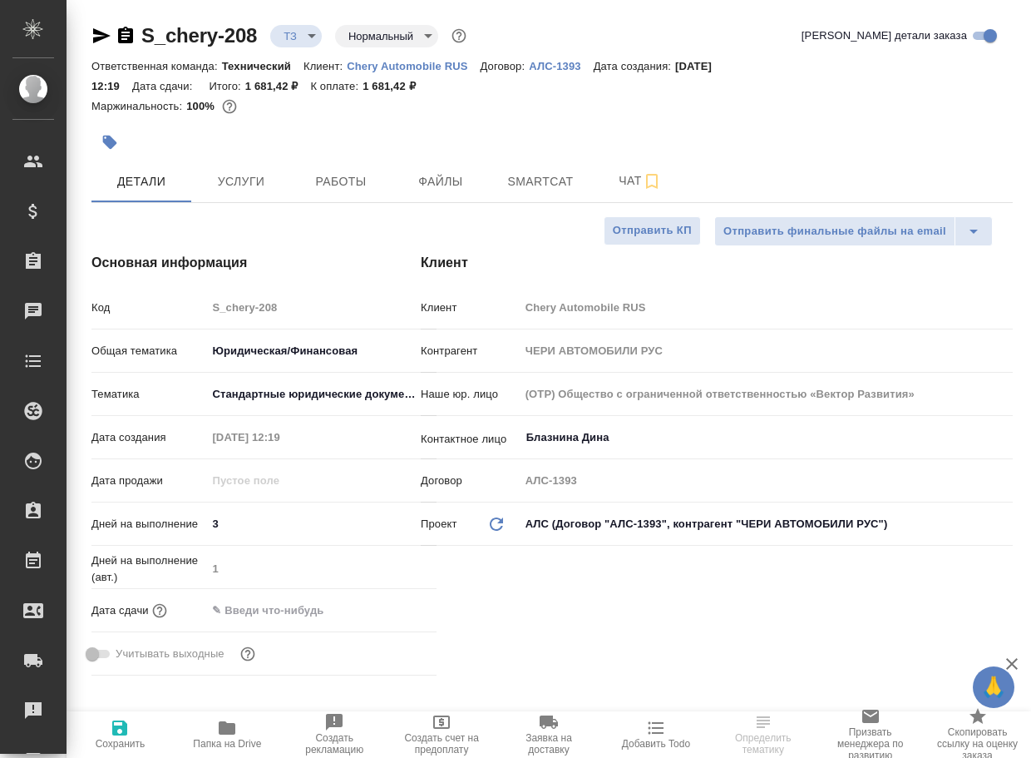
type textarea "x"
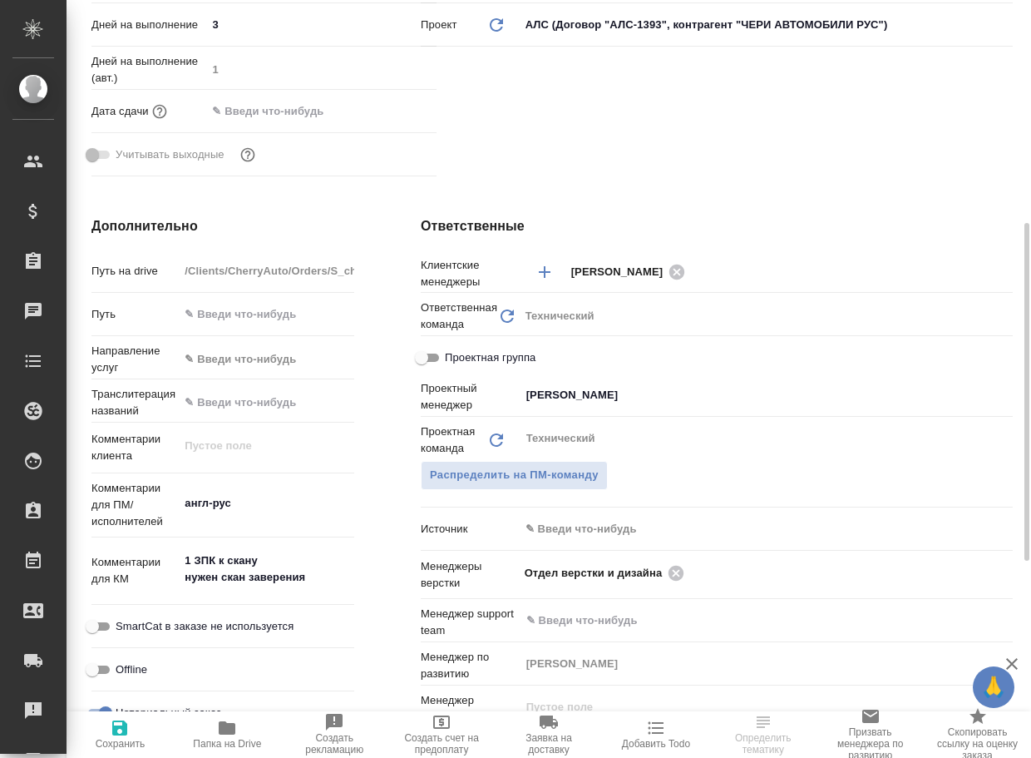
click at [231, 732] on icon "button" at bounding box center [227, 727] width 17 height 13
type textarea "x"
select select "RU"
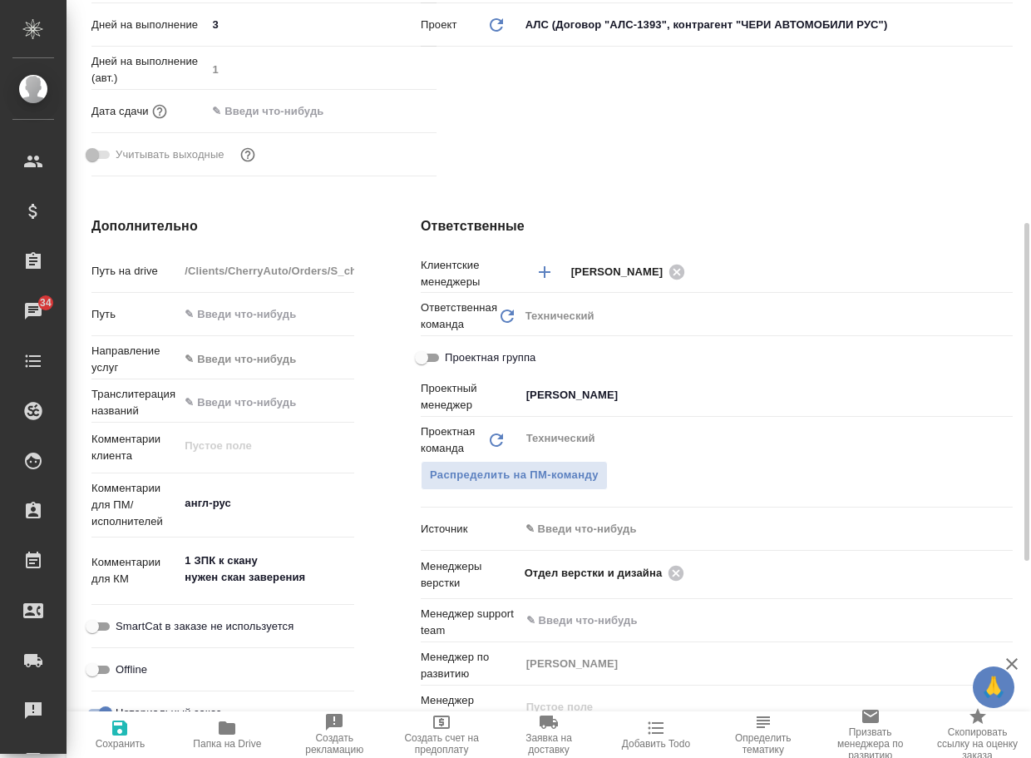
type textarea "x"
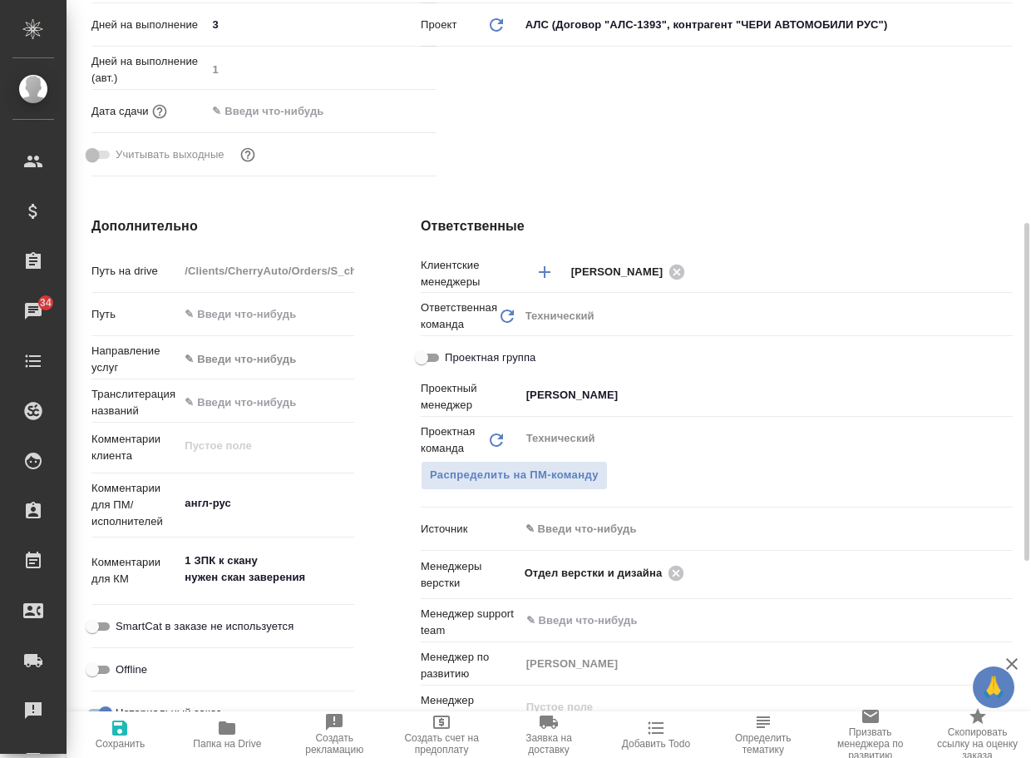
type textarea "x"
click at [680, 568] on icon at bounding box center [676, 572] width 15 height 15
type textarea "x"
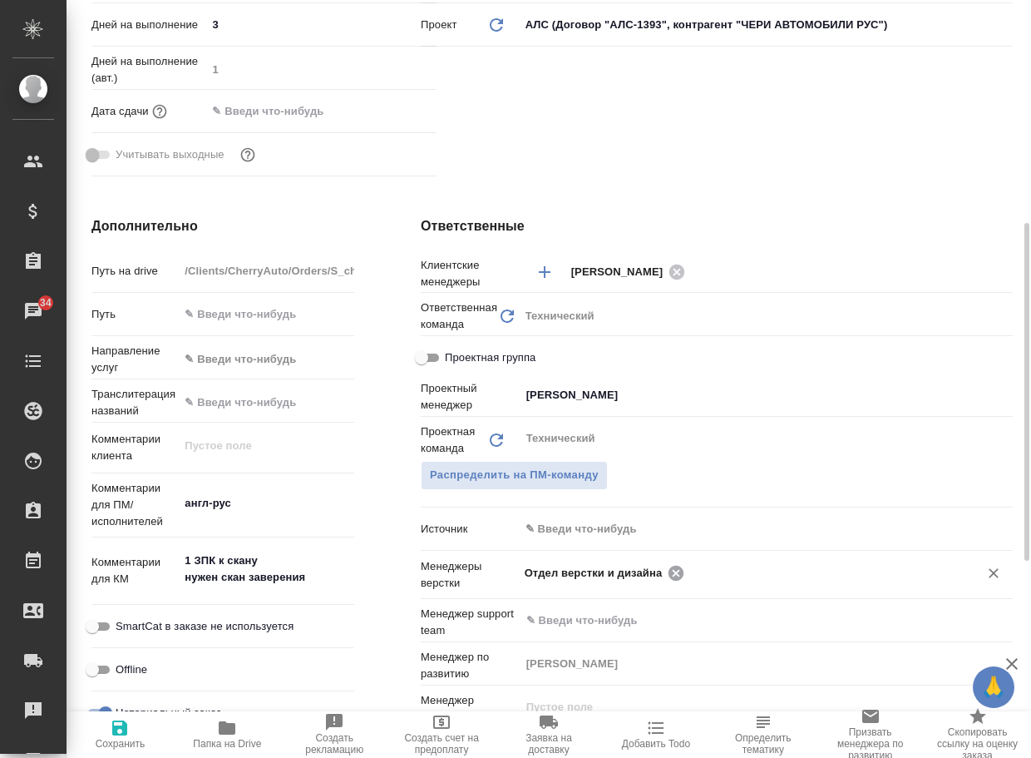
click at [689, 568] on input "text" at bounding box center [820, 572] width 263 height 20
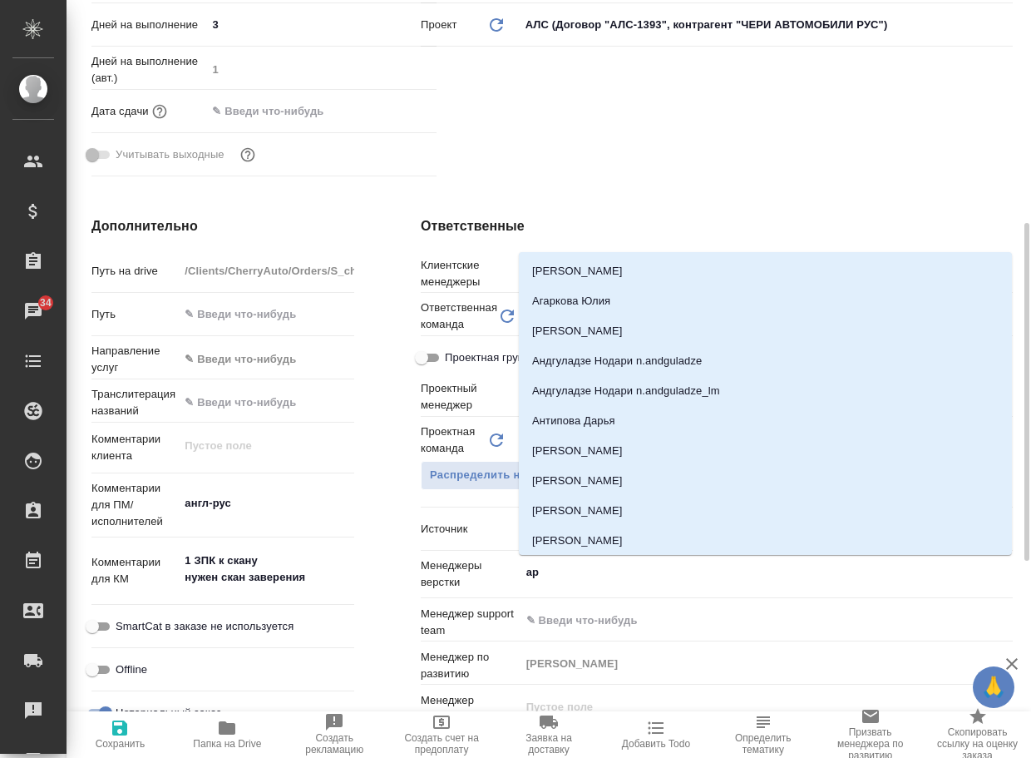
type input "арс"
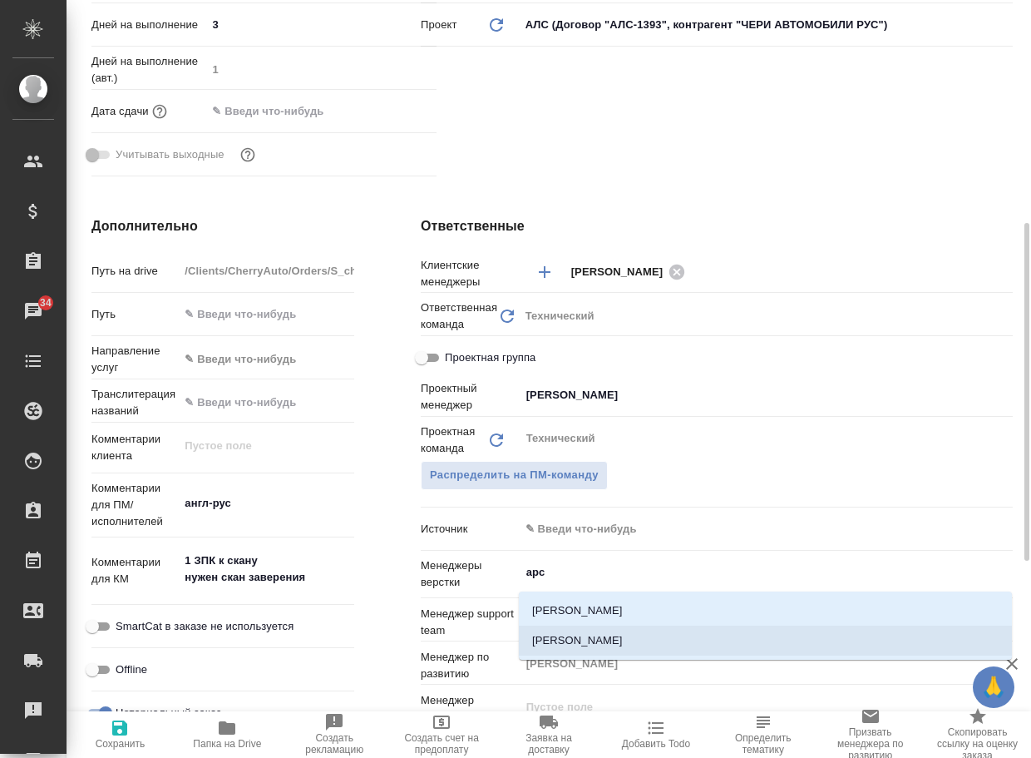
click at [616, 637] on li "[PERSON_NAME]" at bounding box center [765, 640] width 493 height 30
type textarea "x"
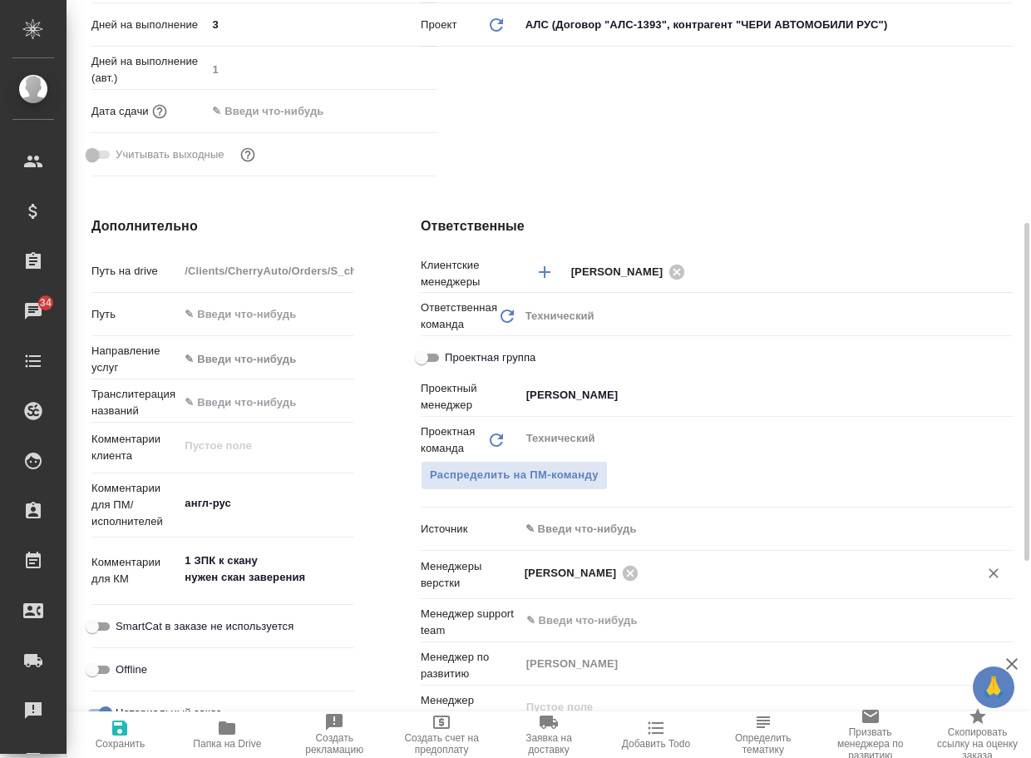
click at [109, 733] on span "Сохранить" at bounding box center [120, 734] width 87 height 32
type textarea "x"
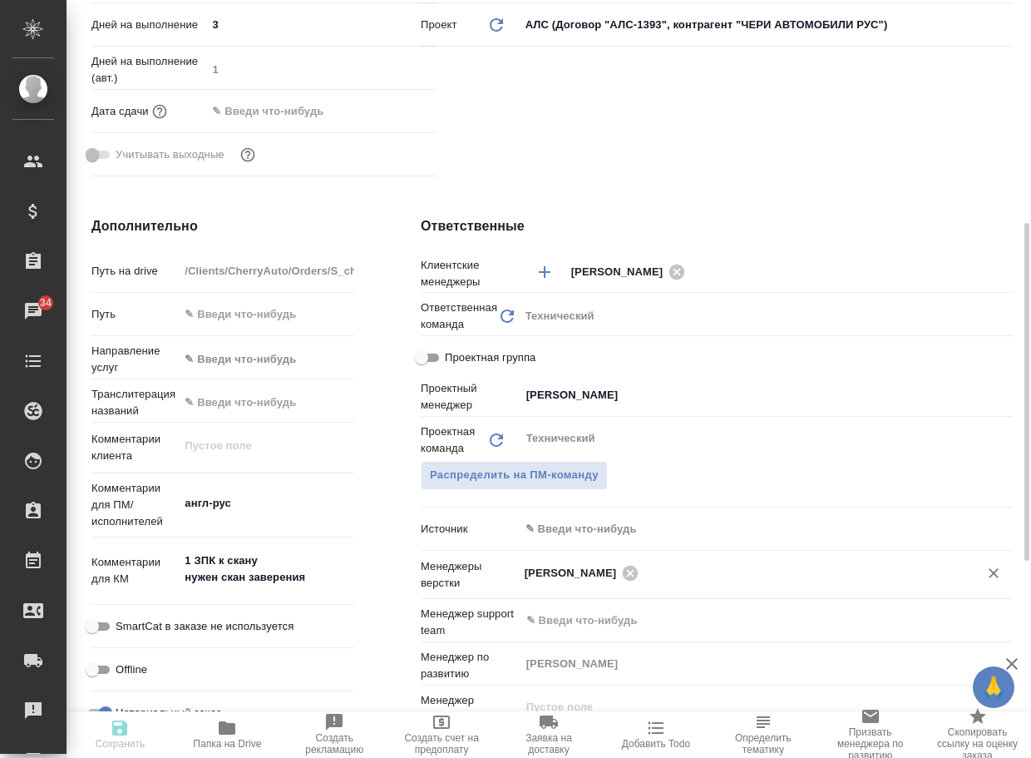
type textarea "x"
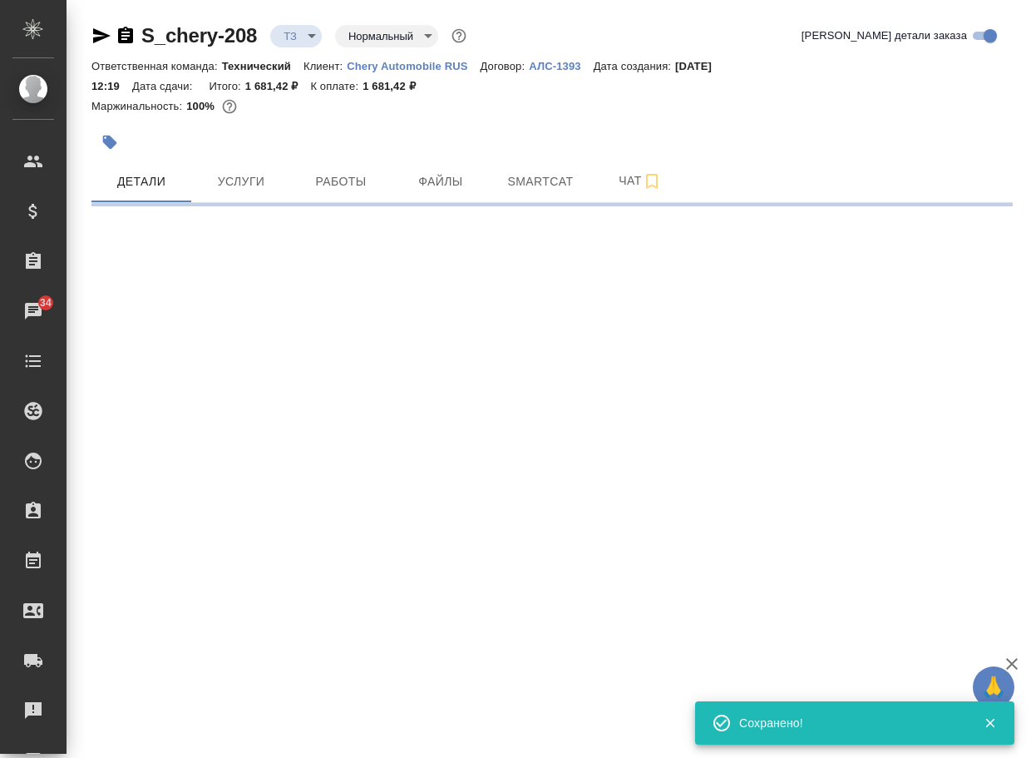
scroll to position [0, 0]
select select "RU"
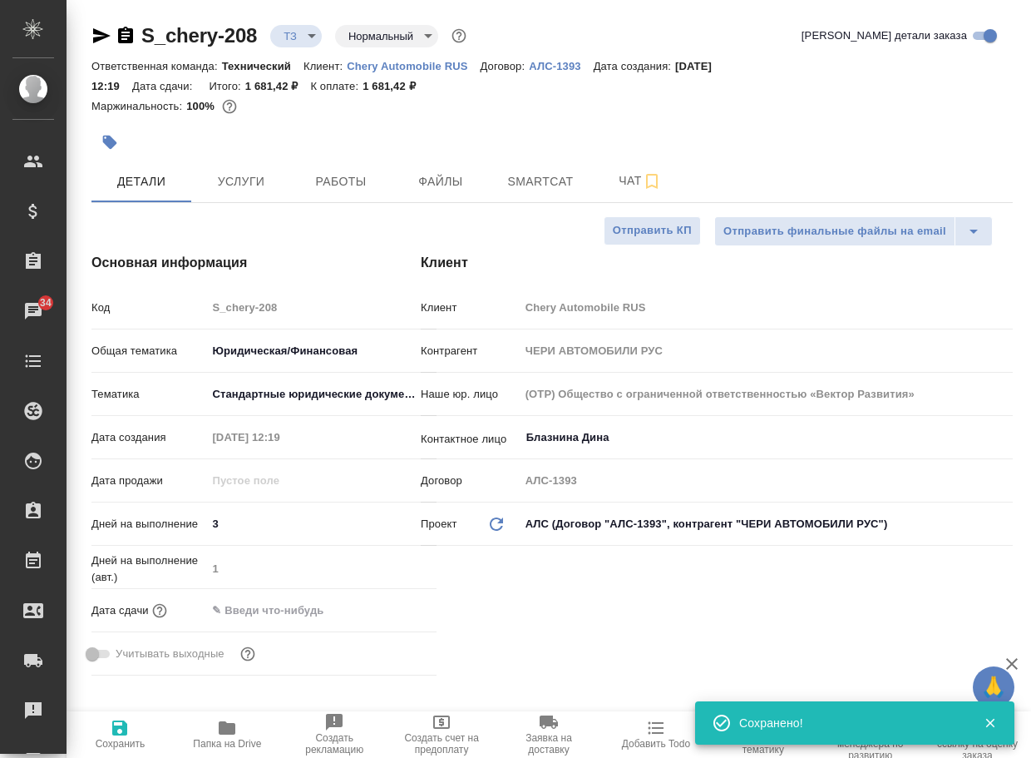
type textarea "x"
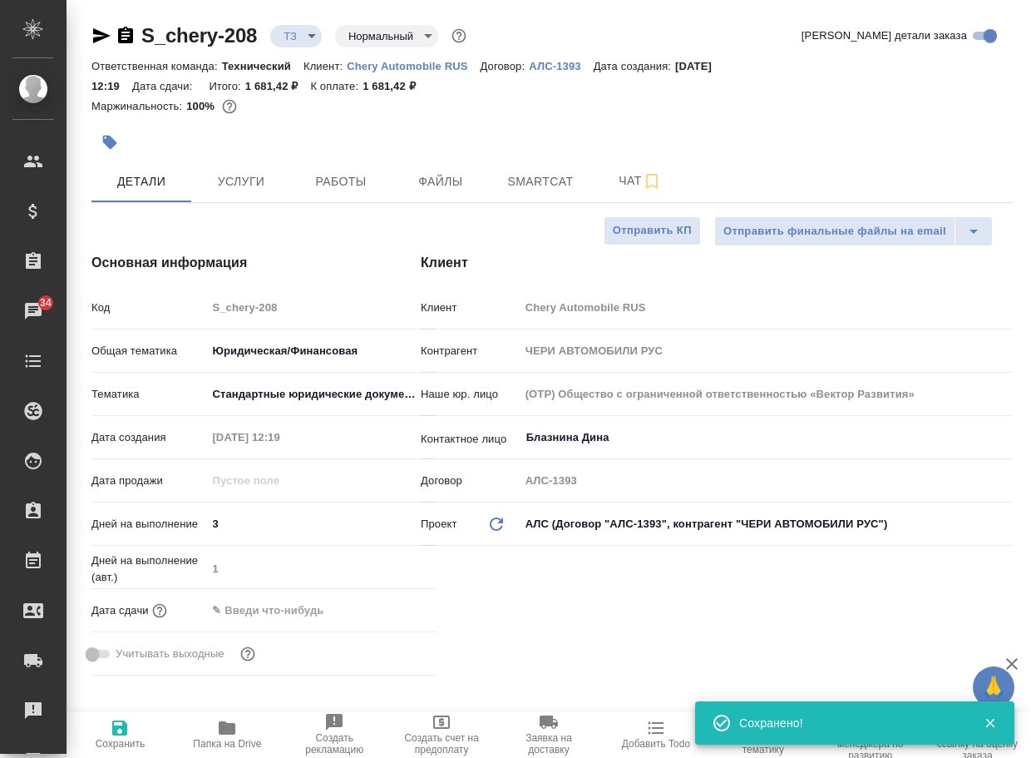
type textarea "x"
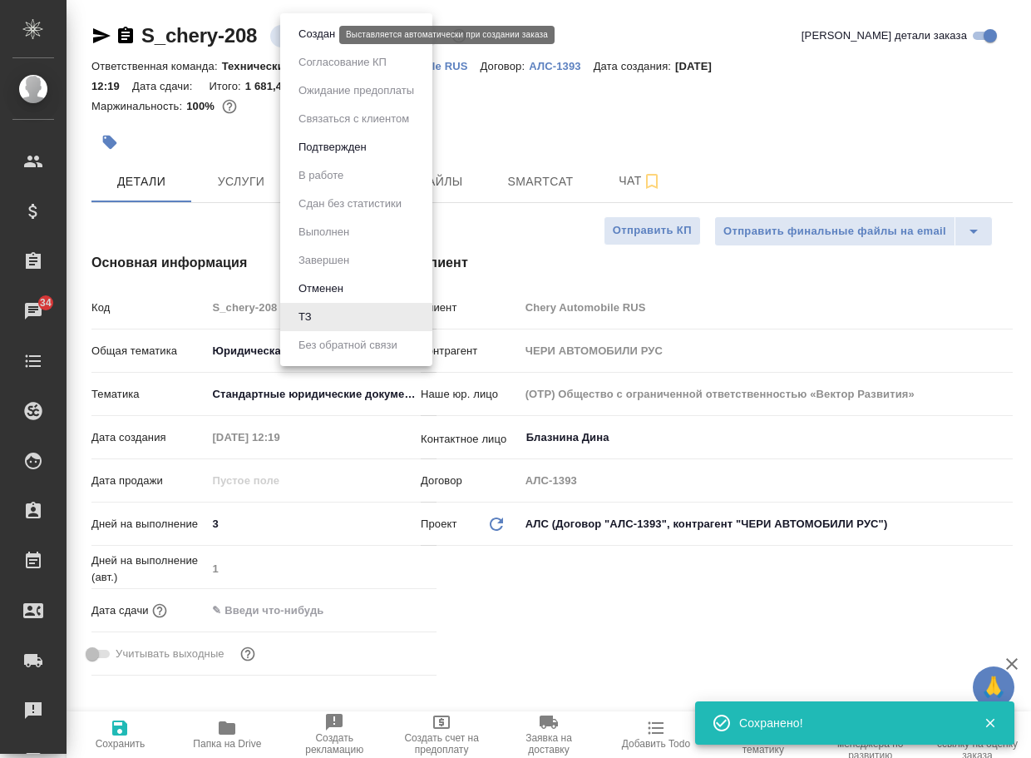
click at [296, 37] on body "🙏 .cls-1 fill:#fff; AWATERA Arsenyeva [PERSON_NAME] Спецификации Заказы 34 Чаты…" at bounding box center [515, 379] width 1031 height 758
click at [303, 45] on li "Создан" at bounding box center [356, 34] width 152 height 28
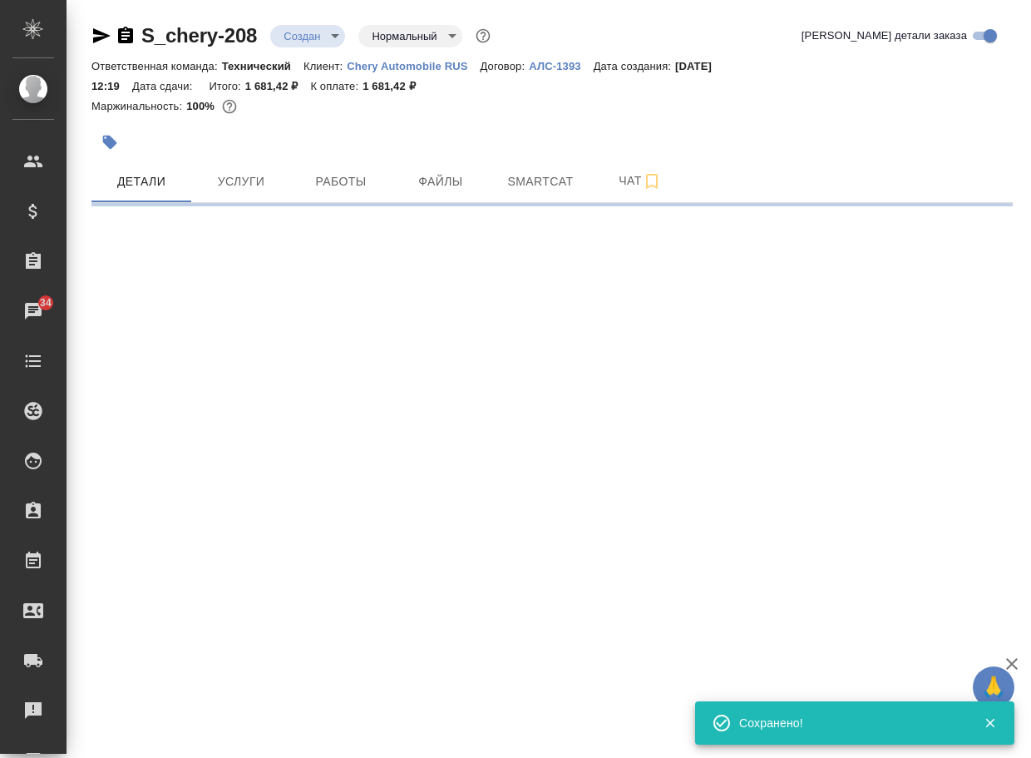
select select "RU"
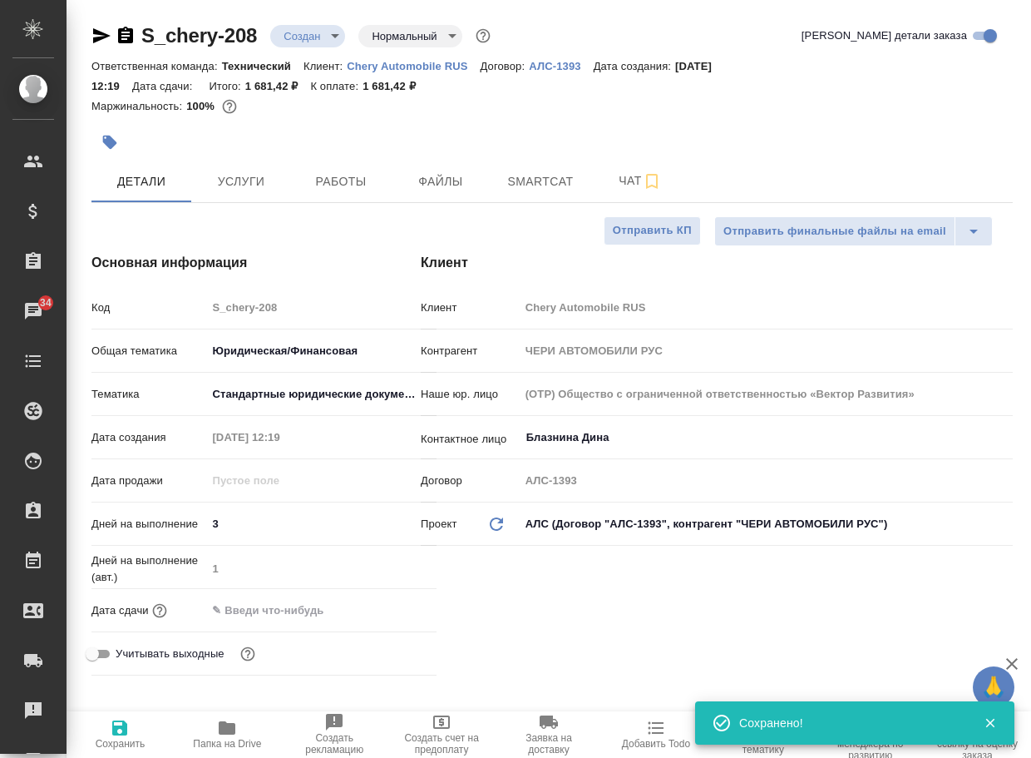
type textarea "x"
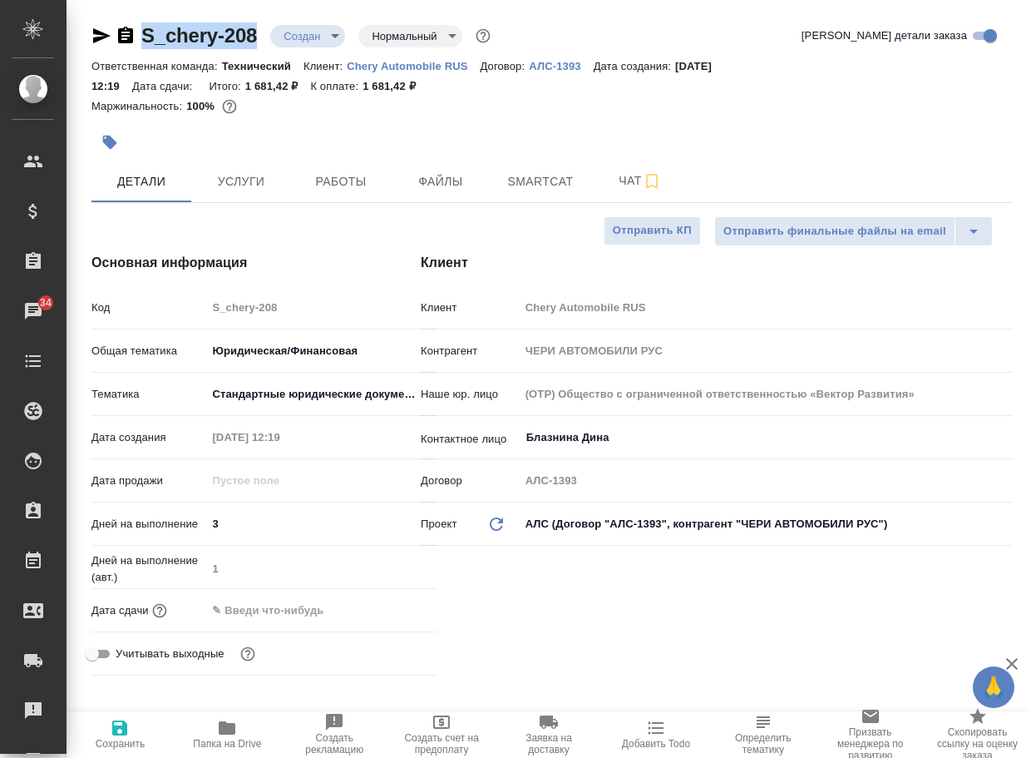
drag, startPoint x: 256, startPoint y: 43, endPoint x: 136, endPoint y: 31, distance: 121.2
click at [136, 31] on div "S_chery-208 Создан new Нормальный normal" at bounding box center [292, 35] width 403 height 27
copy link "S_chery-208"
type textarea "x"
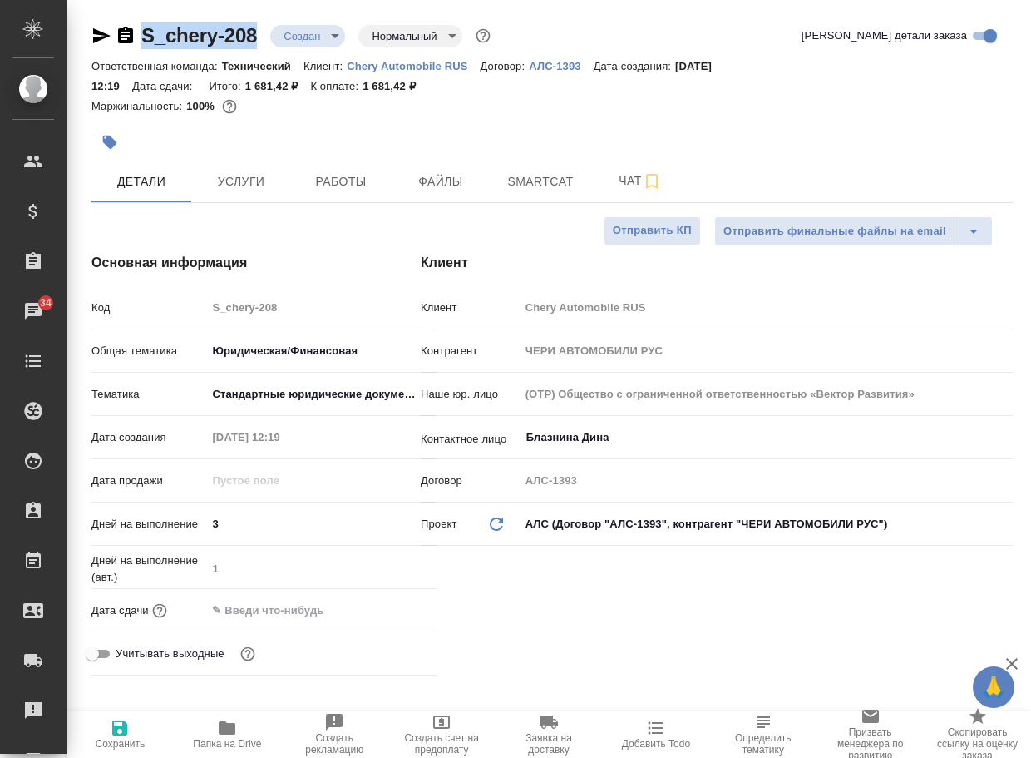
type textarea "x"
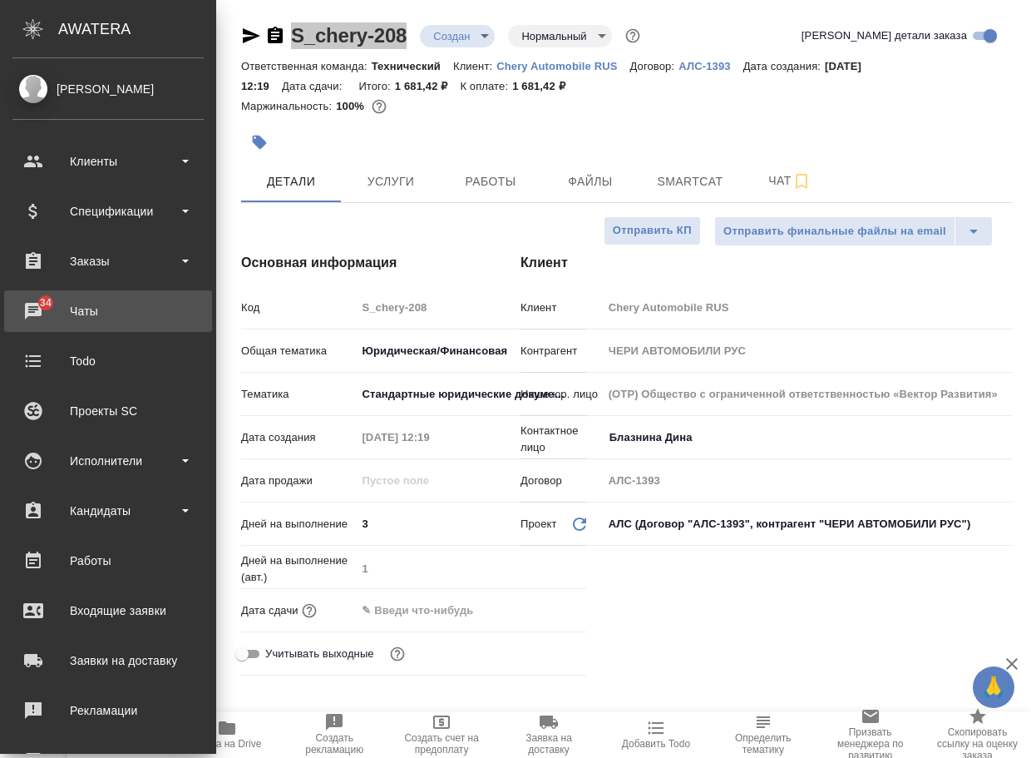
type textarea "x"
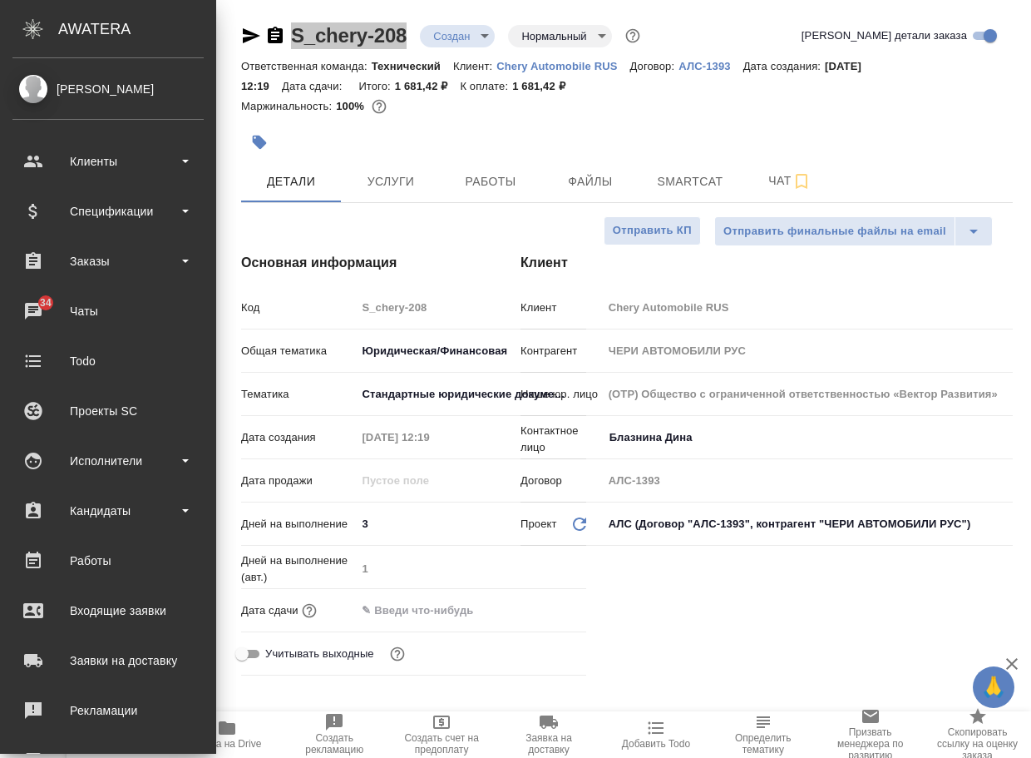
type textarea "x"
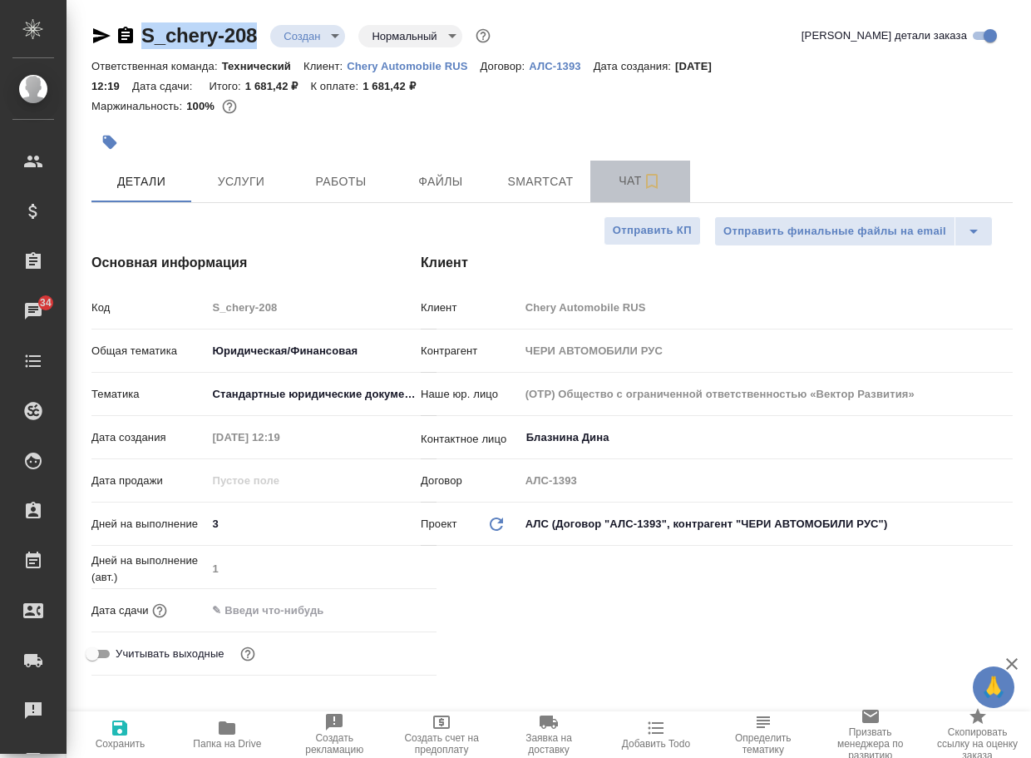
click at [629, 174] on span "Чат" at bounding box center [640, 181] width 80 height 21
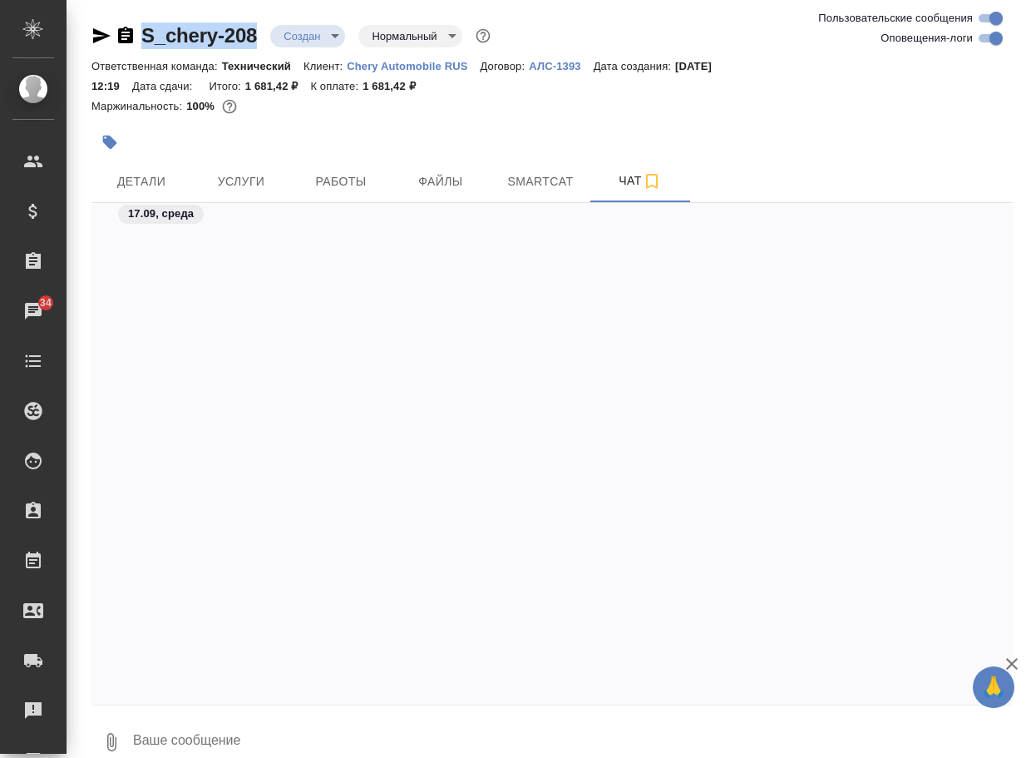
scroll to position [653, 0]
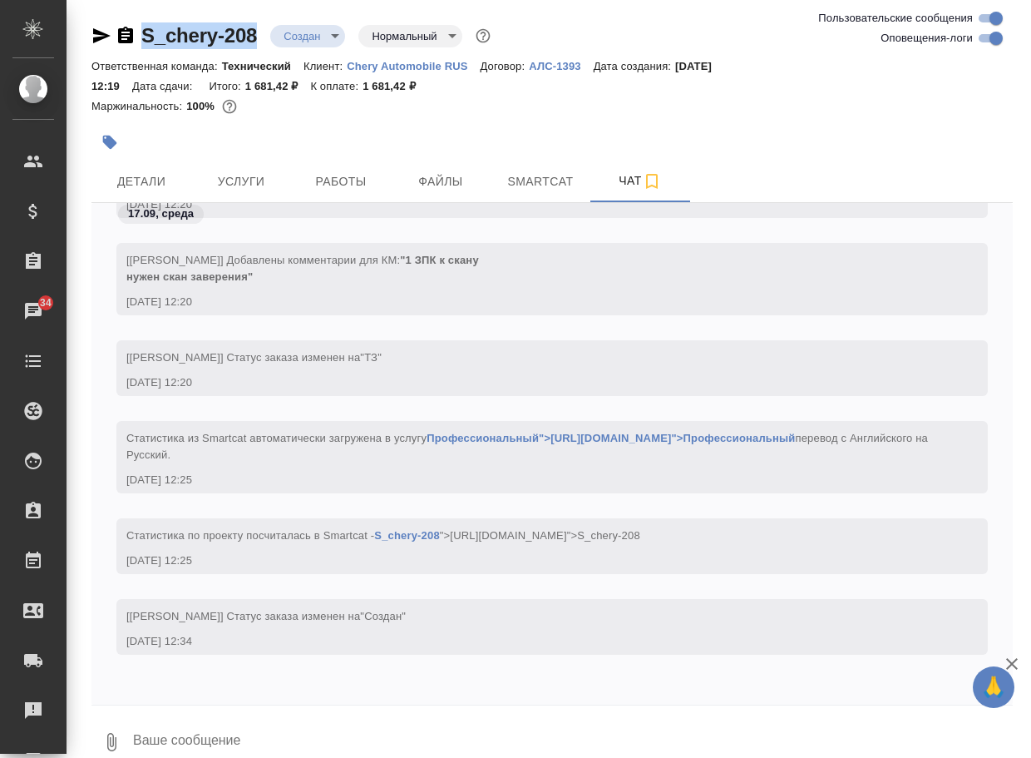
click at [110, 738] on icon "button" at bounding box center [111, 742] width 20 height 20
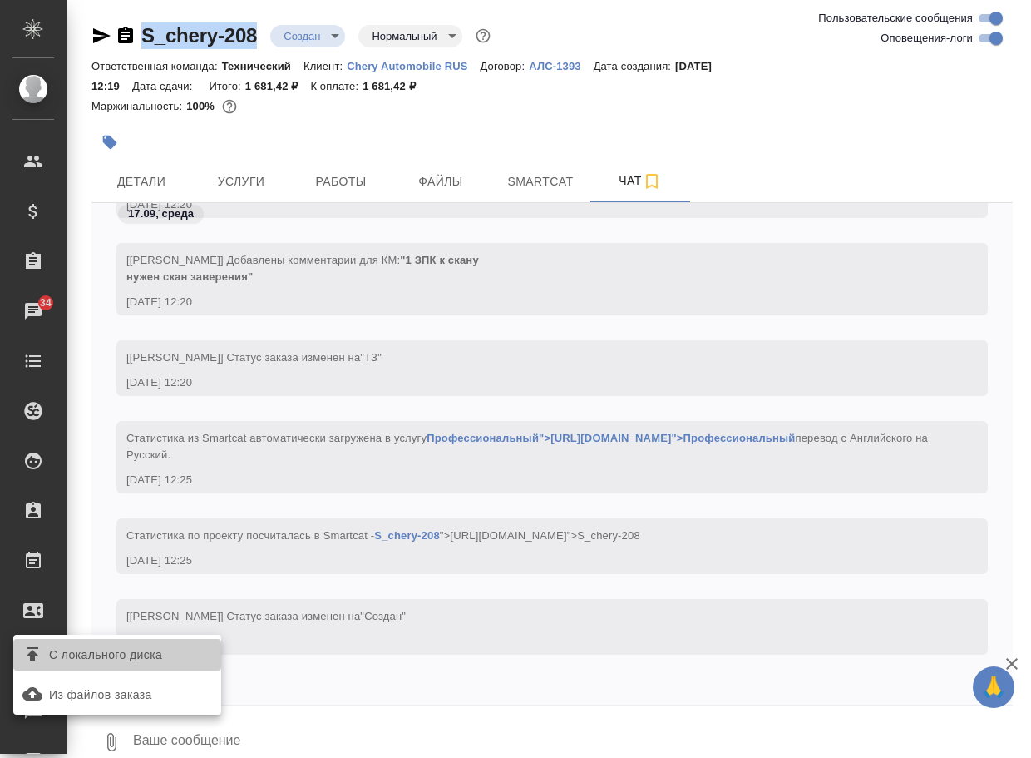
click at [162, 665] on span "С локального диска" at bounding box center [105, 655] width 113 height 21
click at [0, 0] on input "С локального диска" at bounding box center [0, 0] width 0 height 0
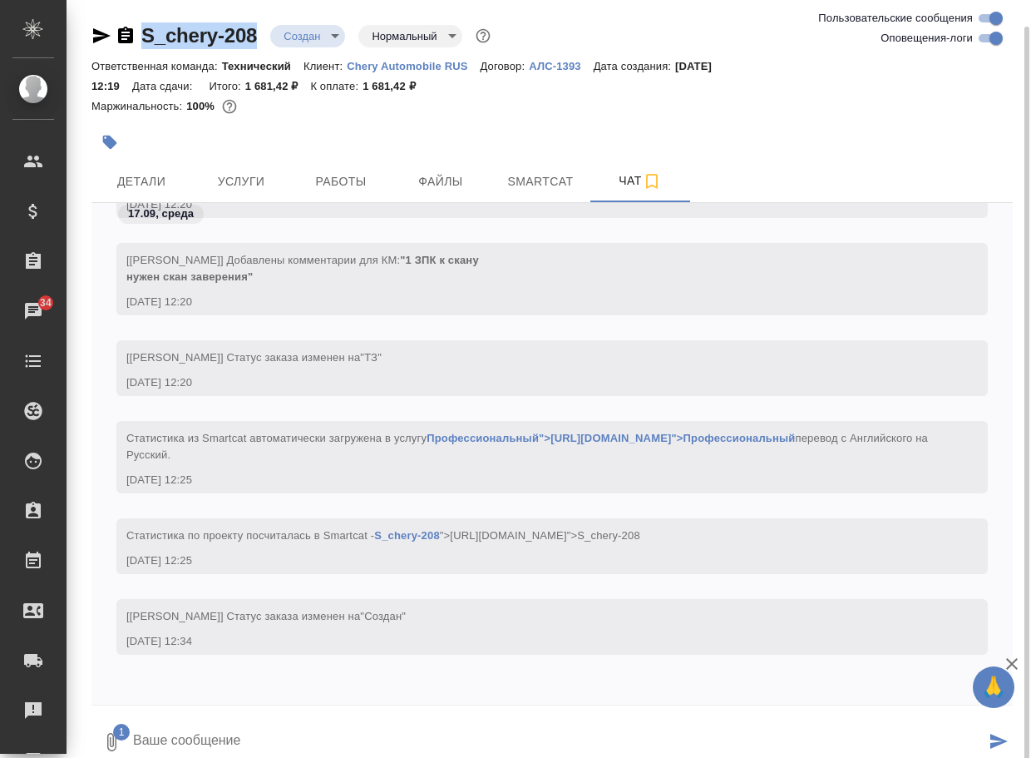
scroll to position [13, 0]
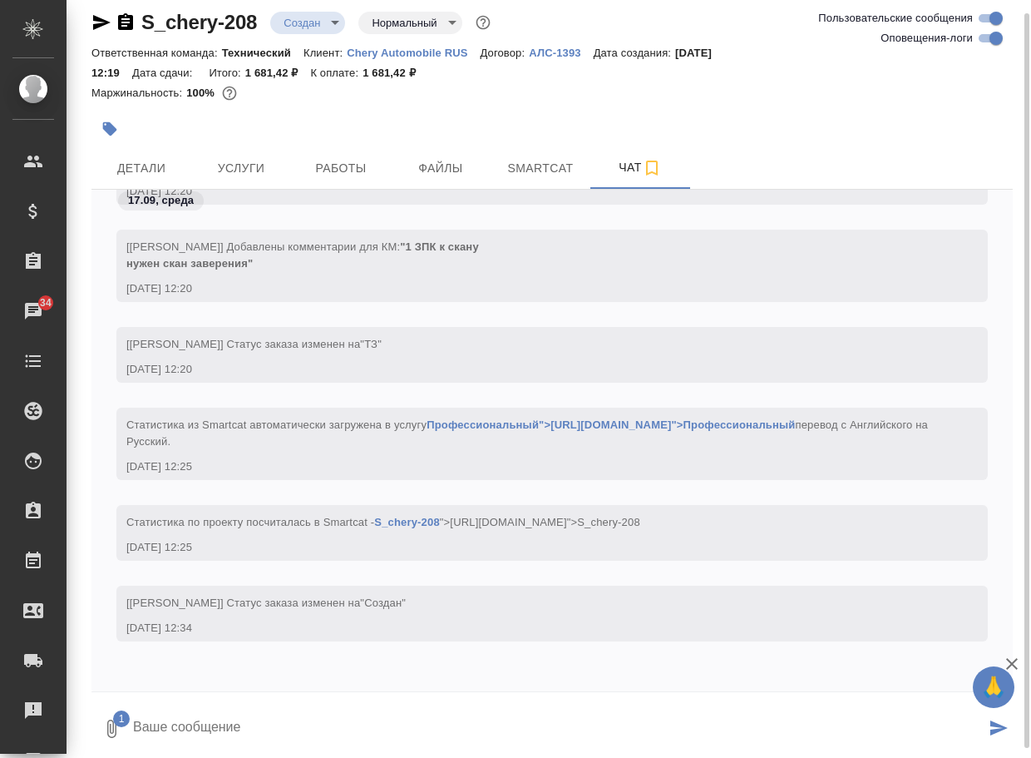
click at [198, 731] on textarea at bounding box center [558, 728] width 854 height 57
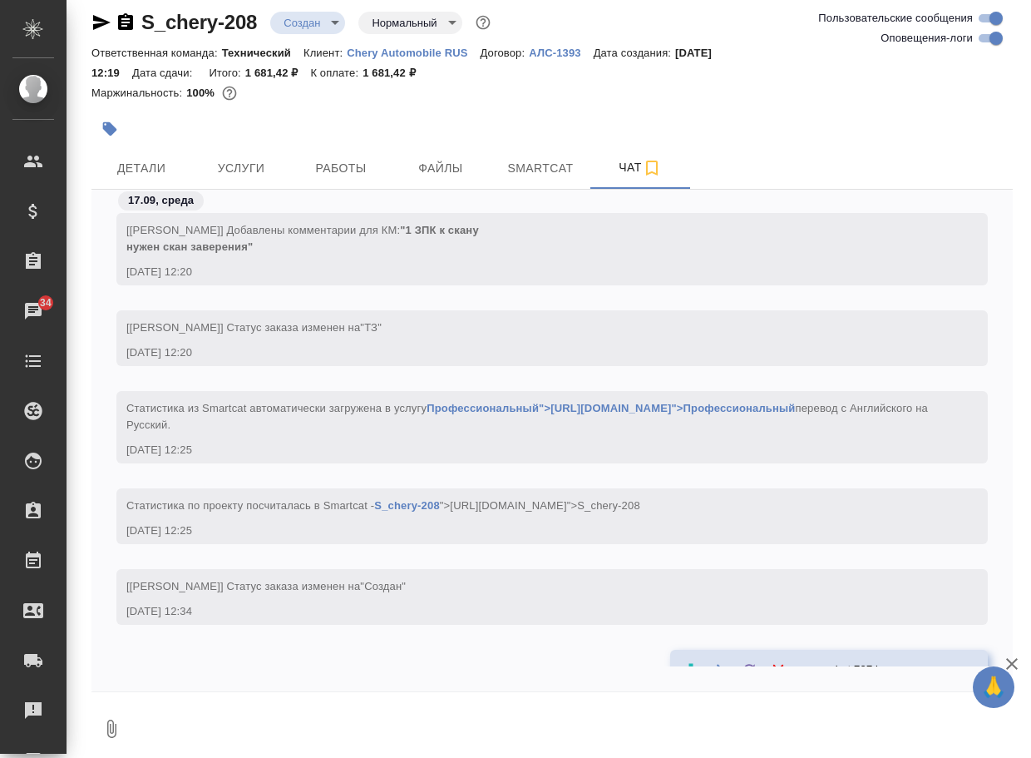
scroll to position [767, 0]
